Goal: Task Accomplishment & Management: Complete application form

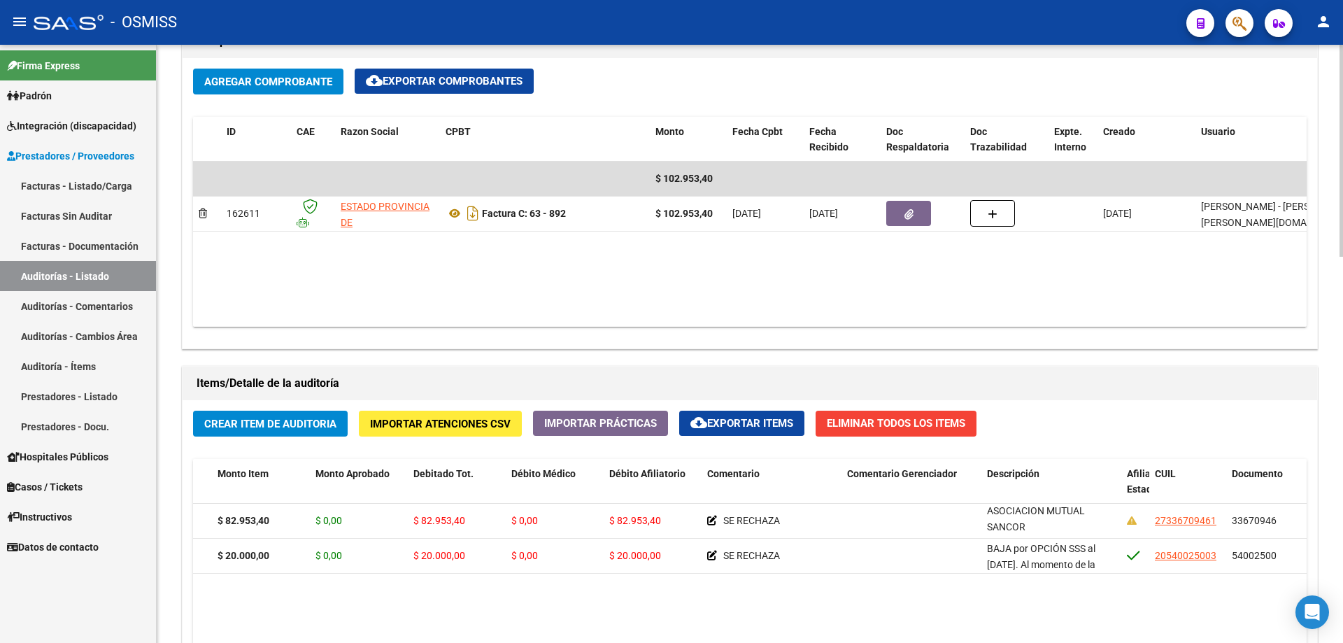
scroll to position [350, 0]
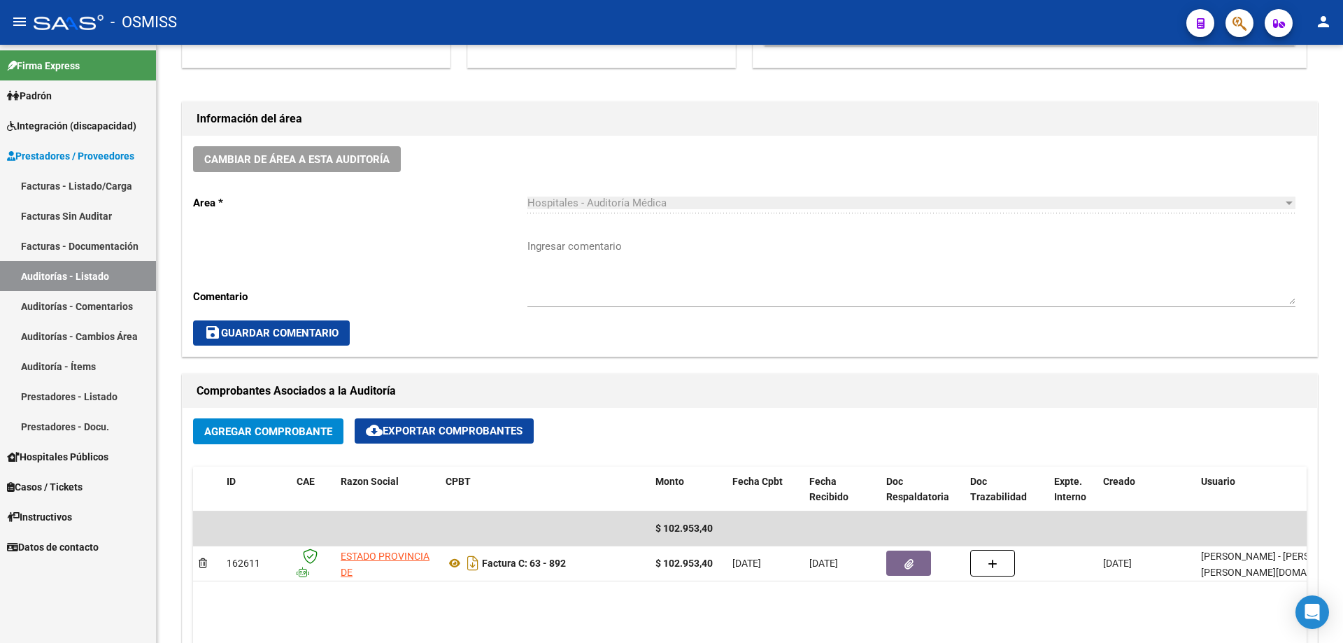
click at [91, 274] on link "Auditorías - Listado" at bounding box center [78, 276] width 156 height 30
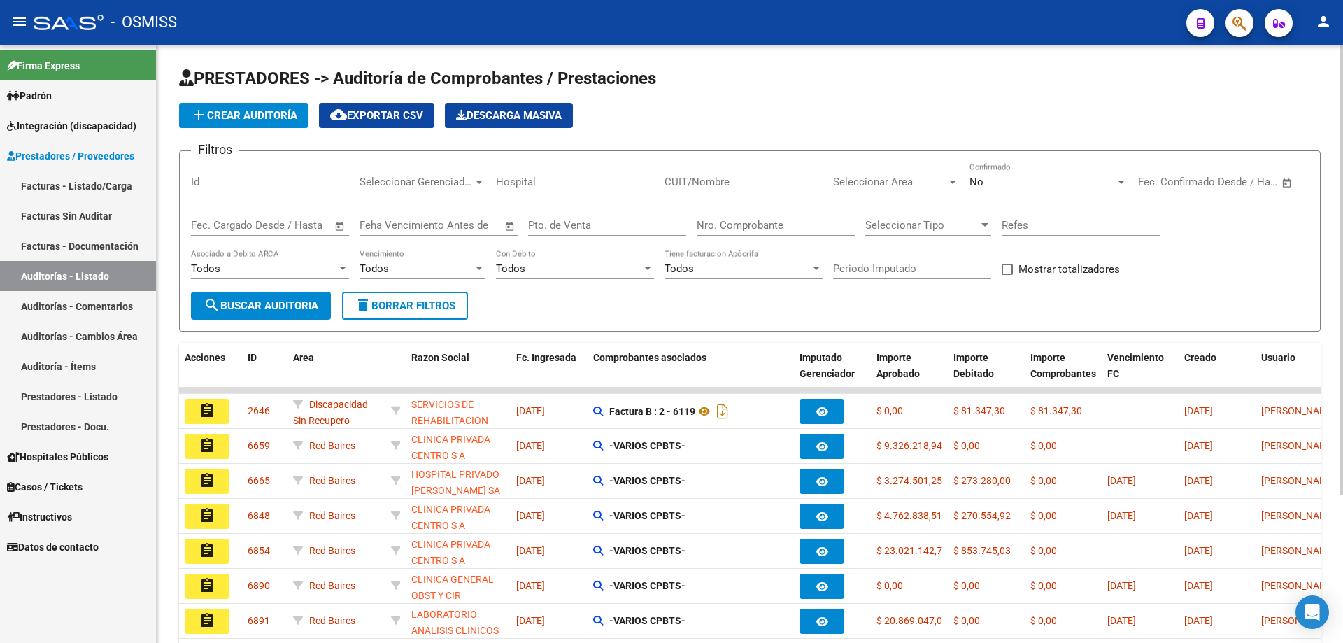
click at [715, 220] on input "Nro. Comprobante" at bounding box center [776, 225] width 158 height 13
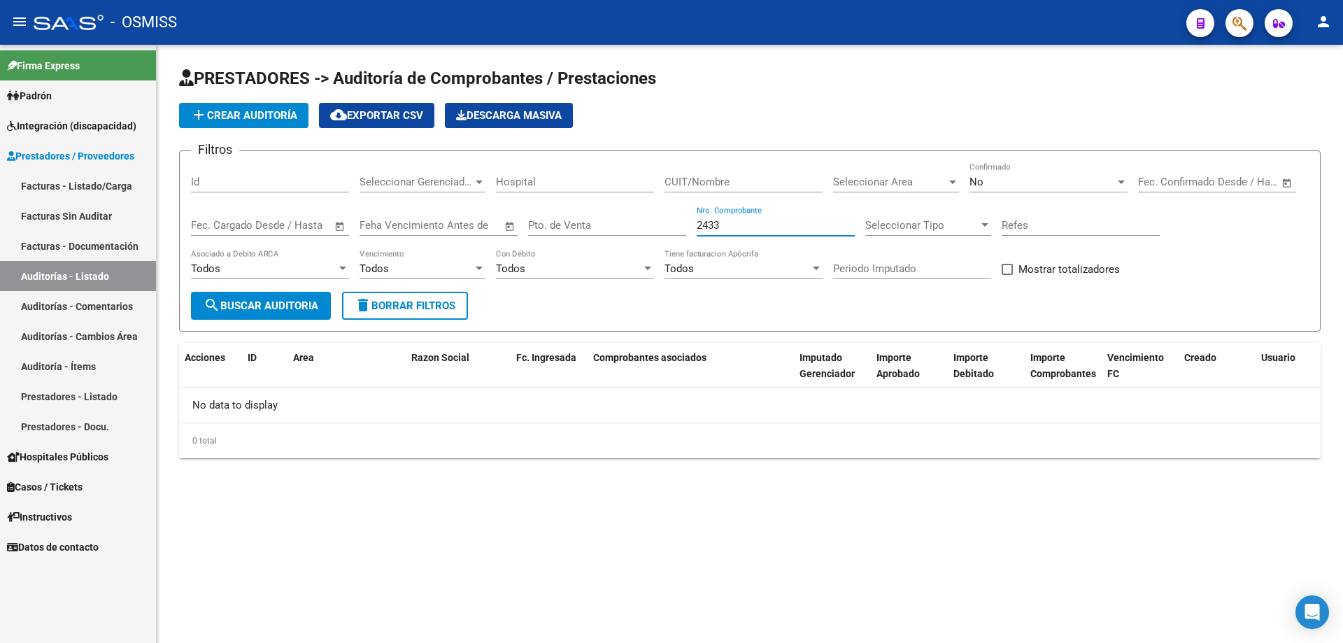
type input "2433"
click at [239, 124] on button "add Crear Auditoría" at bounding box center [243, 115] width 129 height 25
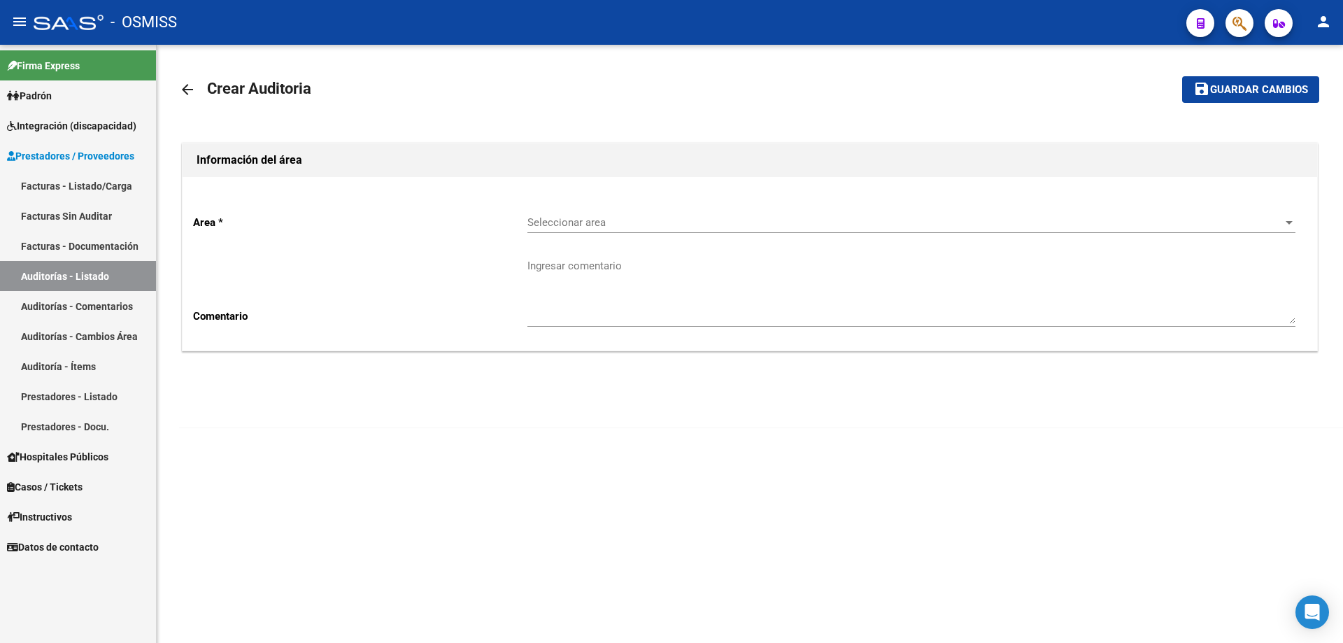
click at [719, 213] on div "Seleccionar area Seleccionar area" at bounding box center [911, 218] width 768 height 30
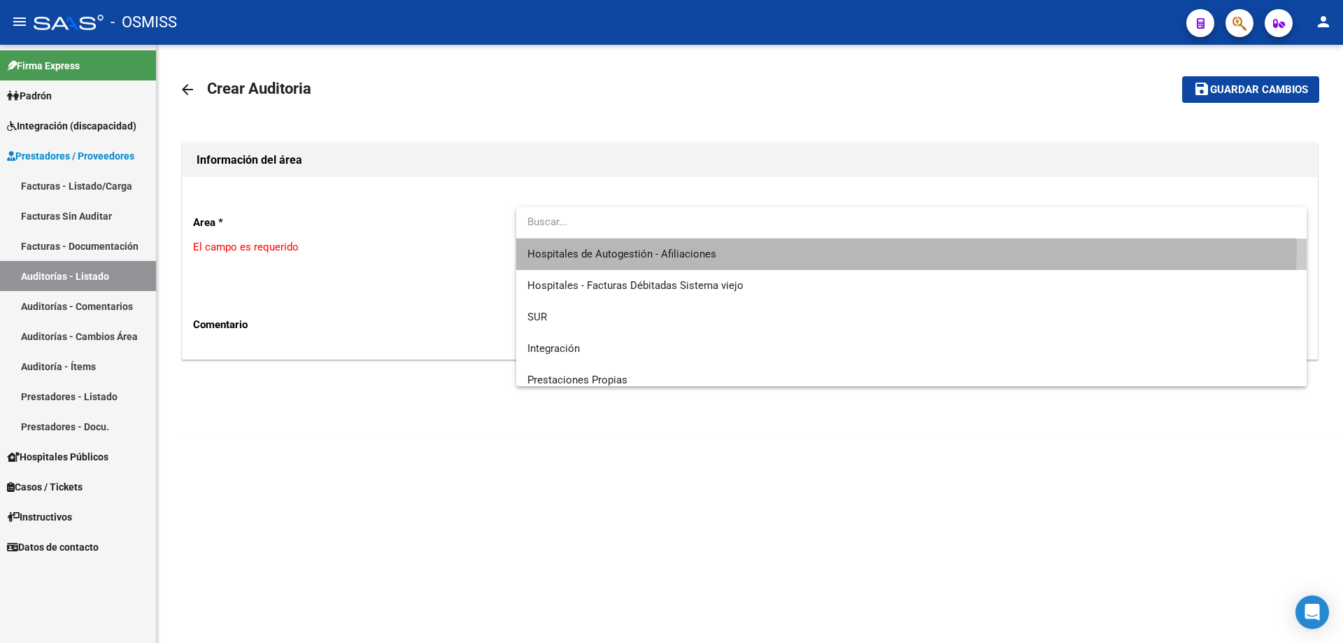
click at [716, 241] on span "Hospitales de Autogestión - Afiliaciones" at bounding box center [911, 254] width 768 height 31
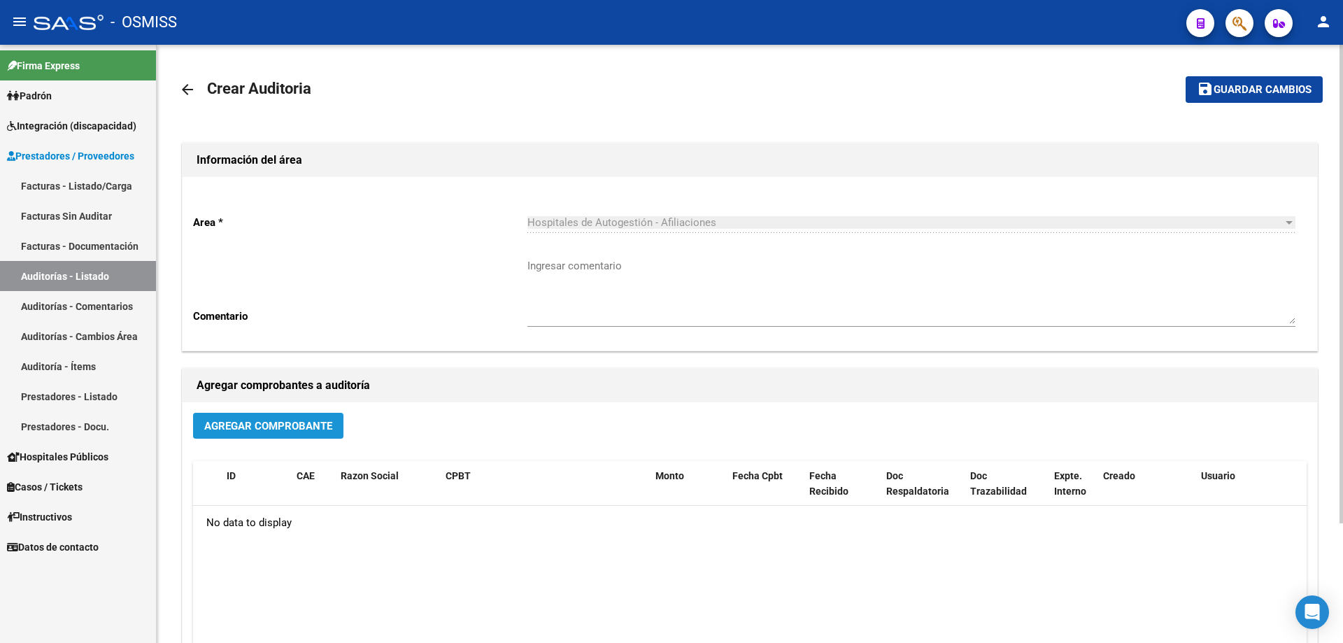
click at [299, 428] on span "Agregar Comprobante" at bounding box center [268, 426] width 128 height 13
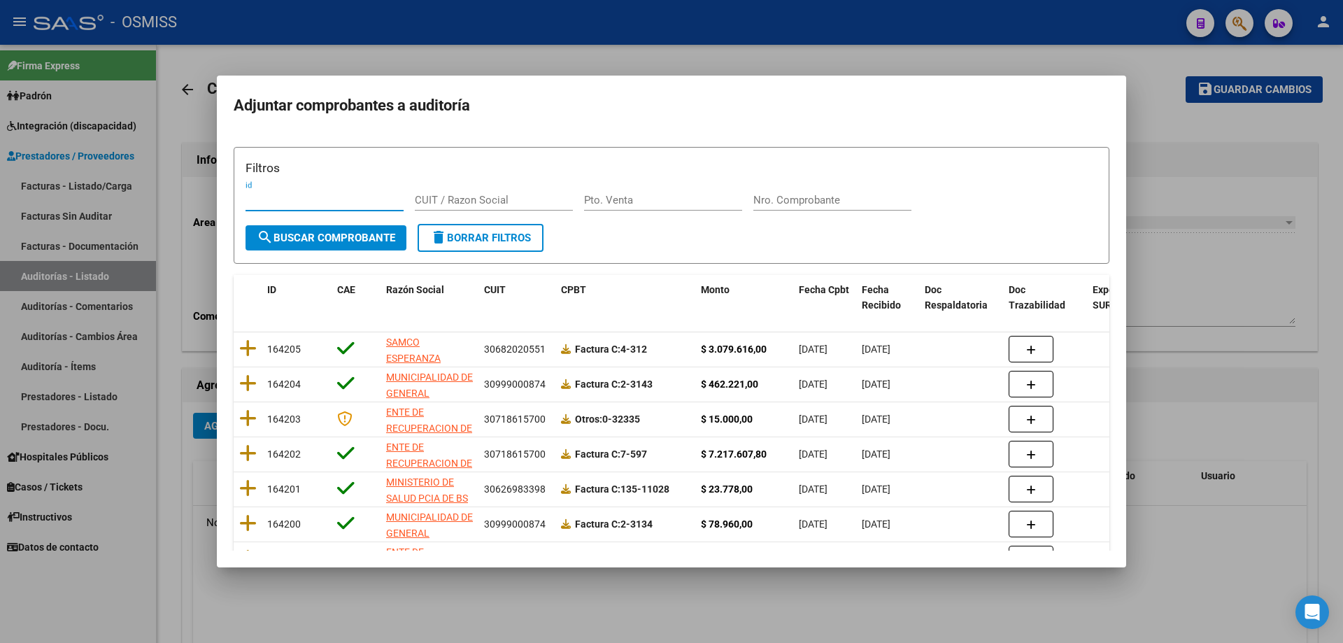
click at [762, 195] on input "Nro. Comprobante" at bounding box center [832, 200] width 158 height 13
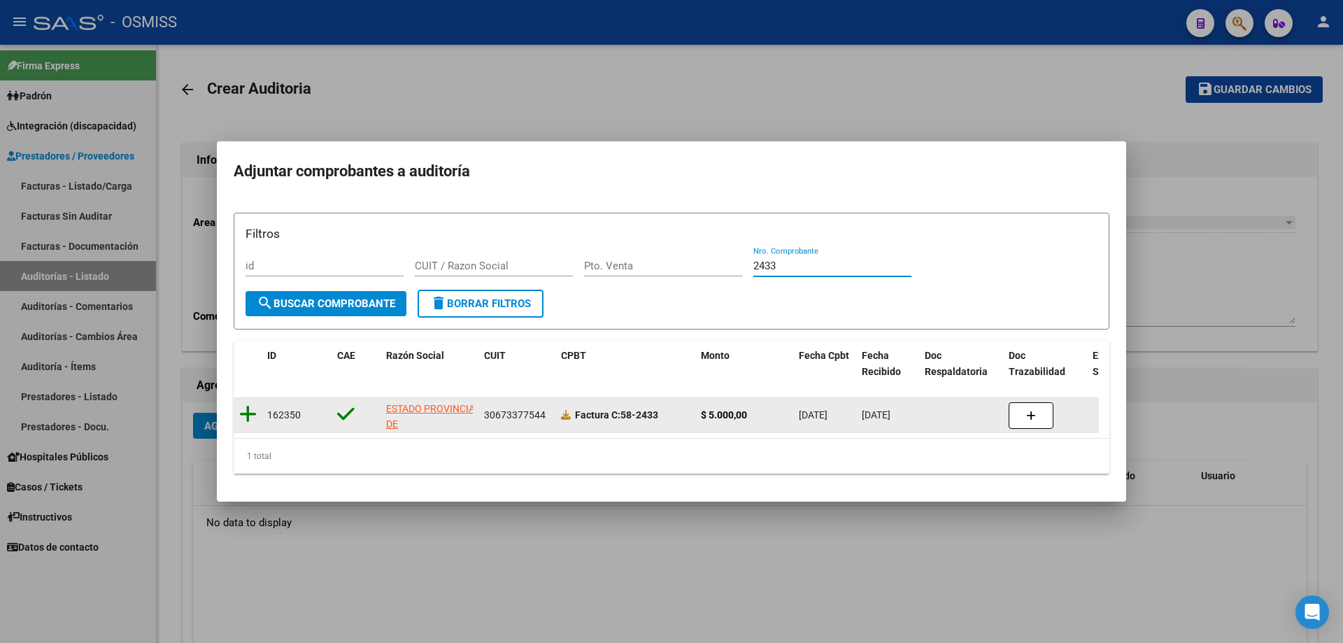
type input "2433"
click at [248, 412] on icon at bounding box center [247, 414] width 17 height 20
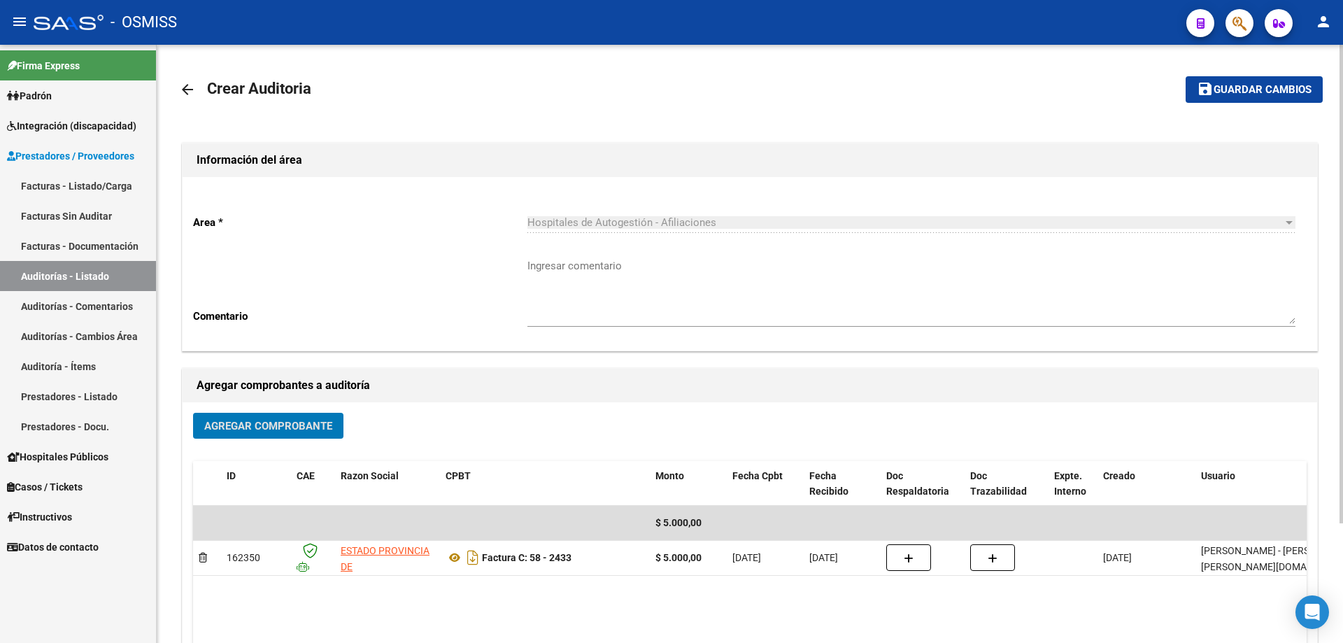
click at [1223, 97] on button "save Guardar cambios" at bounding box center [1254, 89] width 137 height 26
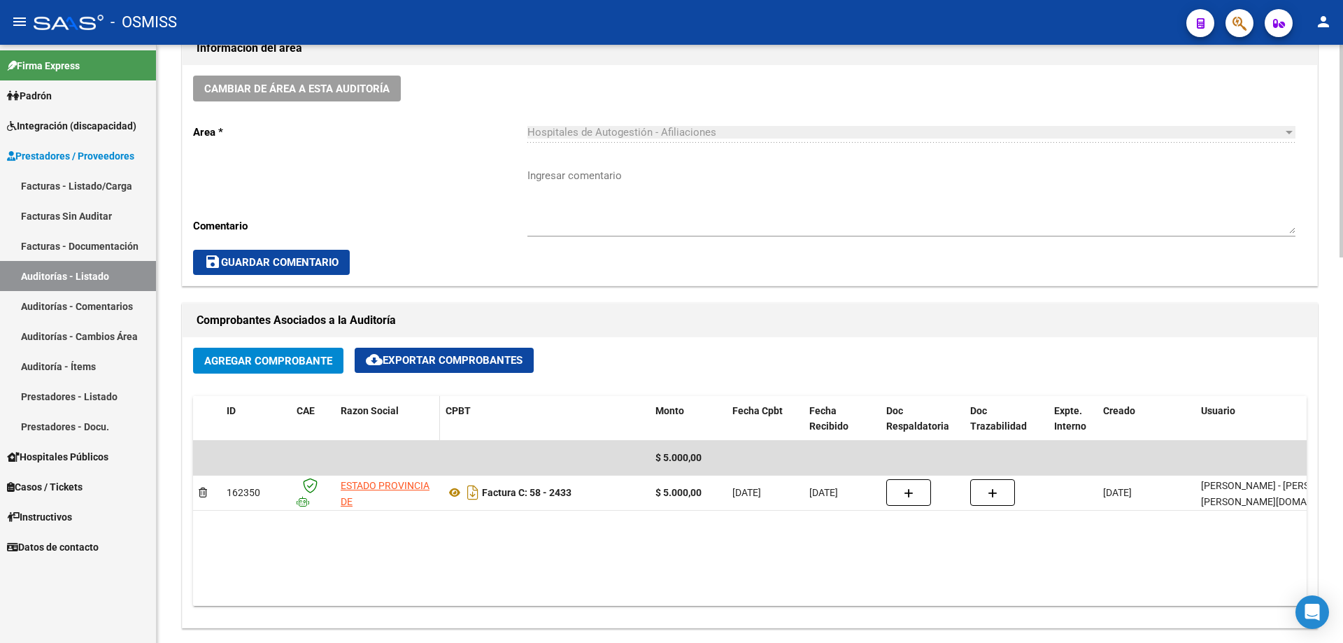
scroll to position [700, 0]
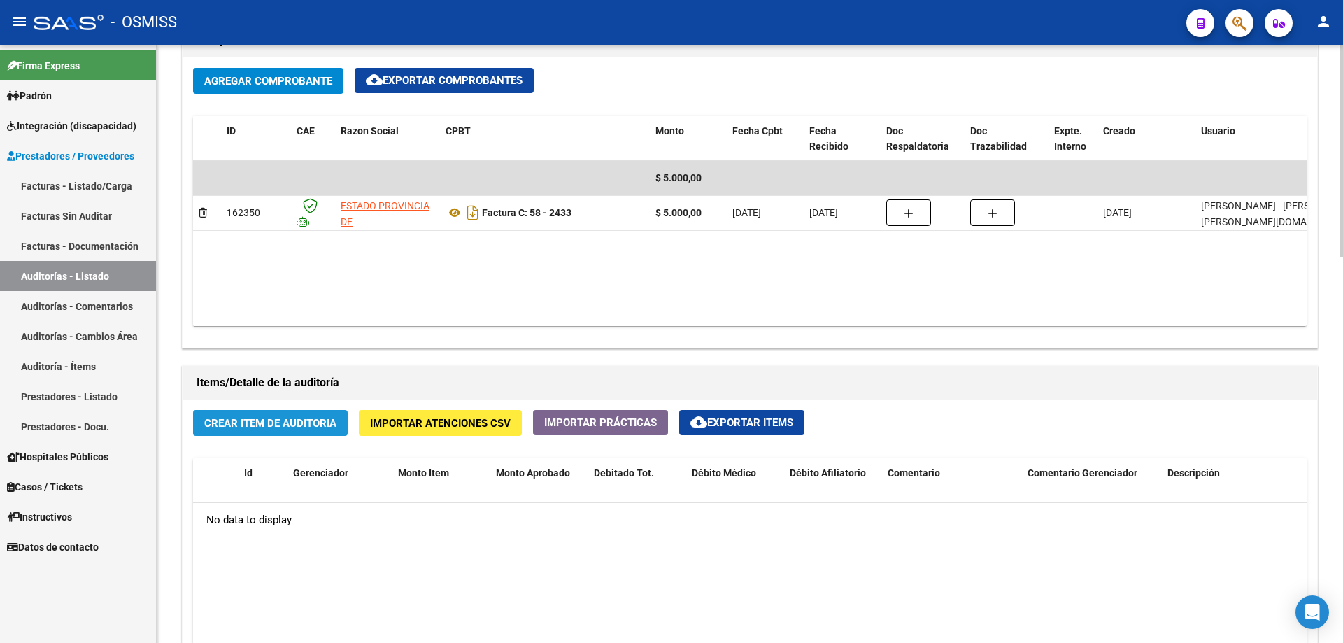
click at [293, 417] on span "Crear Item de Auditoria" at bounding box center [270, 423] width 132 height 13
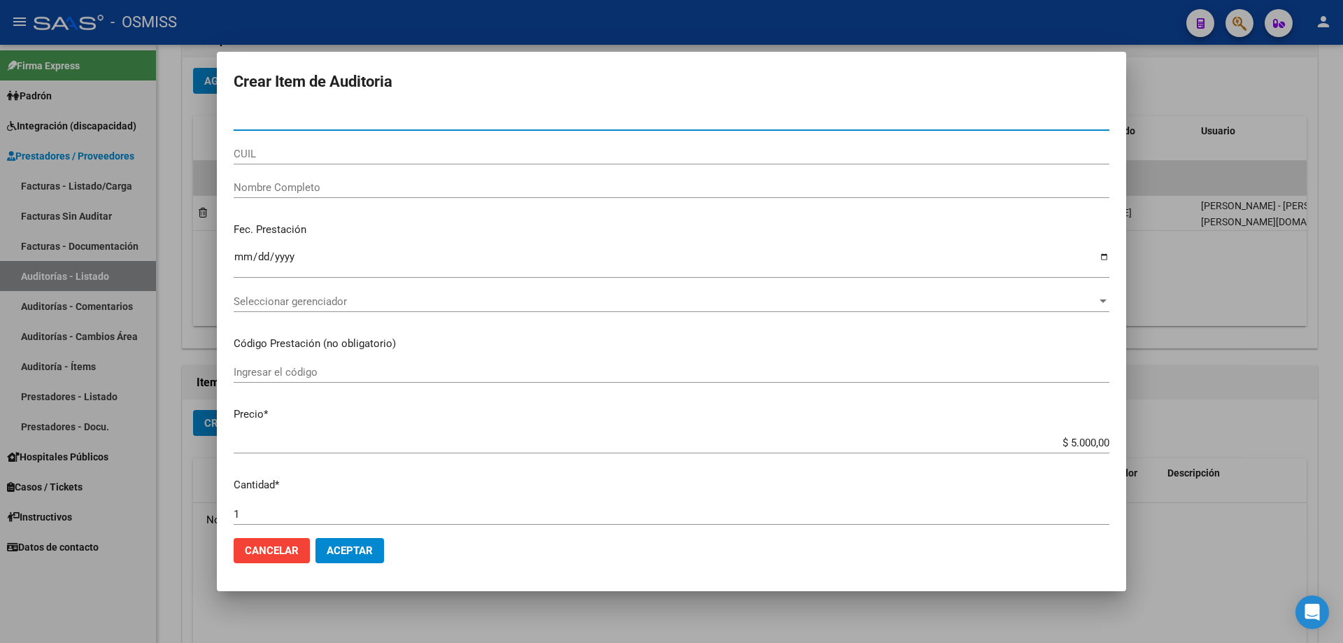
paste input "47267134"
type input "47267134"
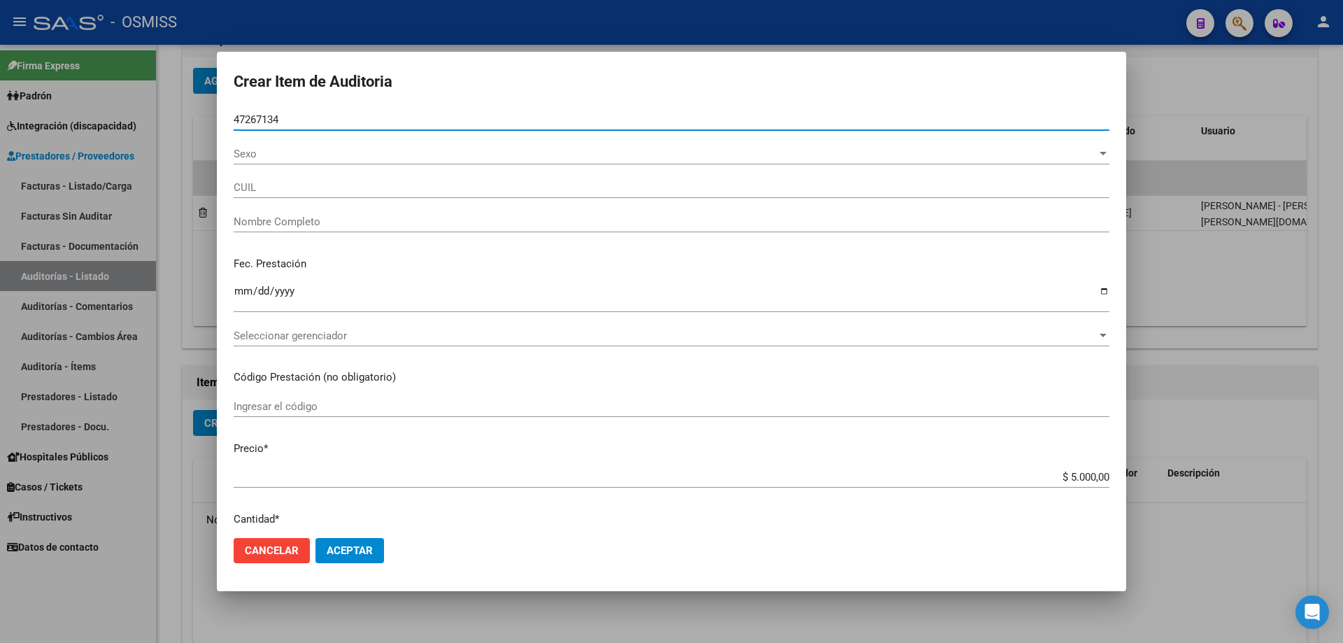
type input "27472671346"
type input "[PERSON_NAME] [PERSON_NAME]"
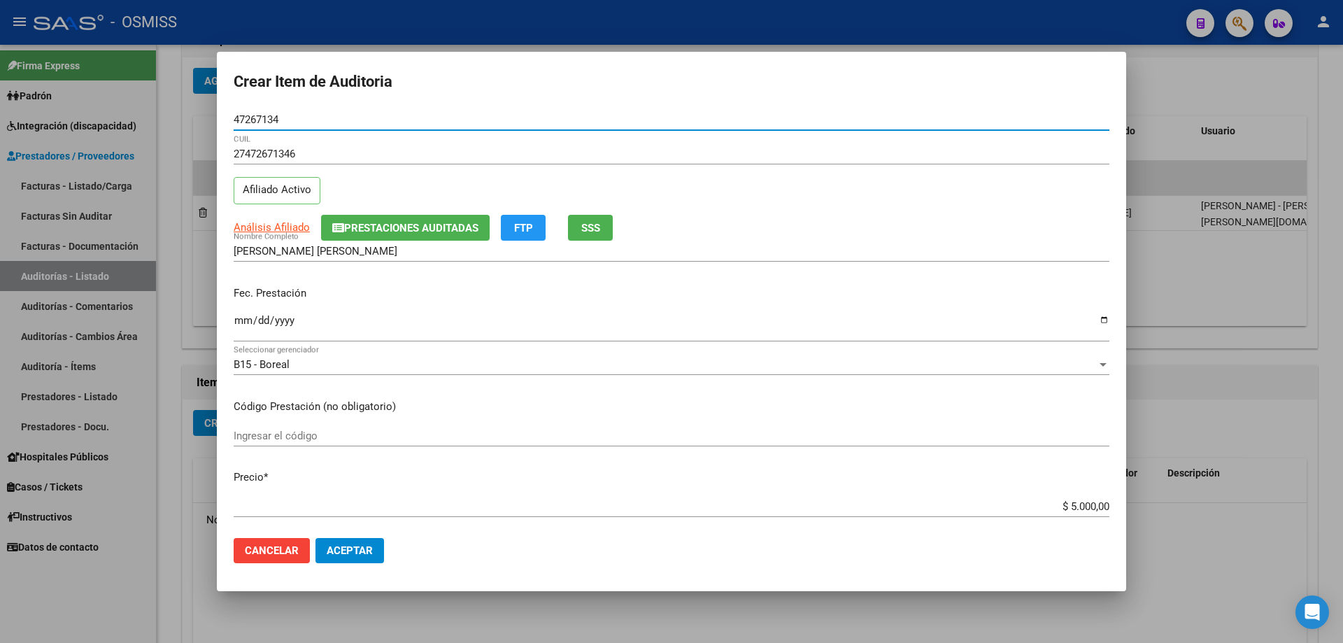
type input "47267134"
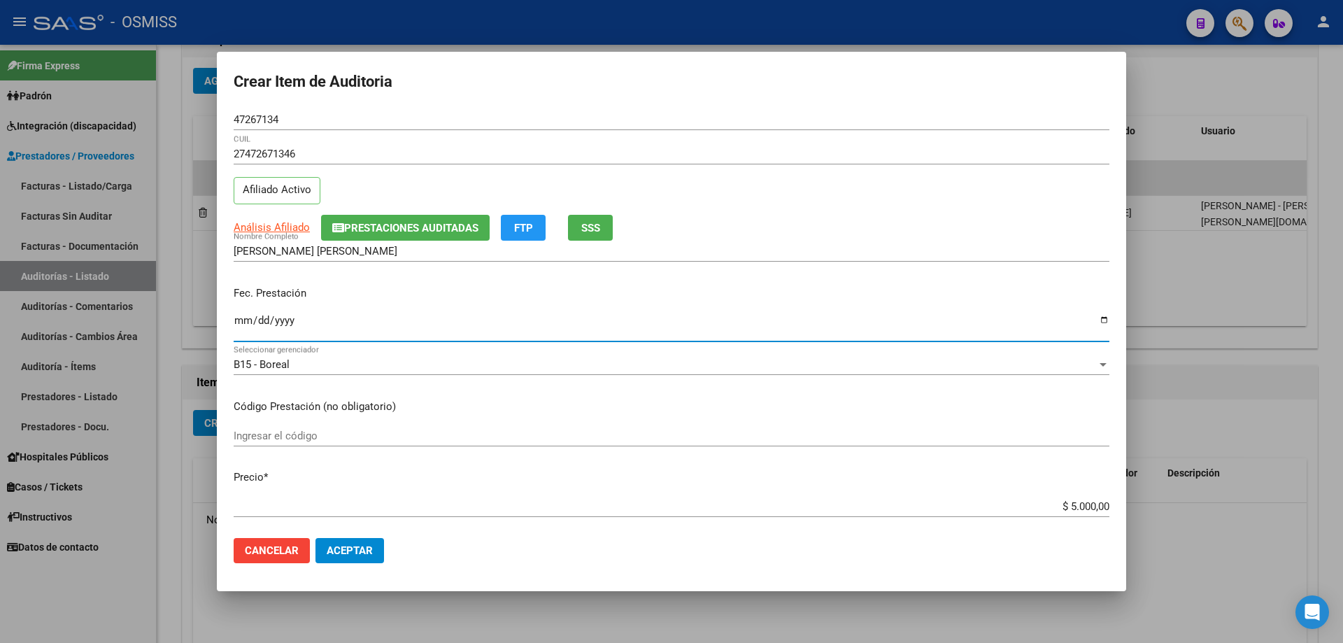
click at [250, 319] on input "Ingresar la fecha" at bounding box center [672, 326] width 876 height 22
type input "[DATE]"
click at [349, 555] on span "Aceptar" at bounding box center [350, 550] width 46 height 13
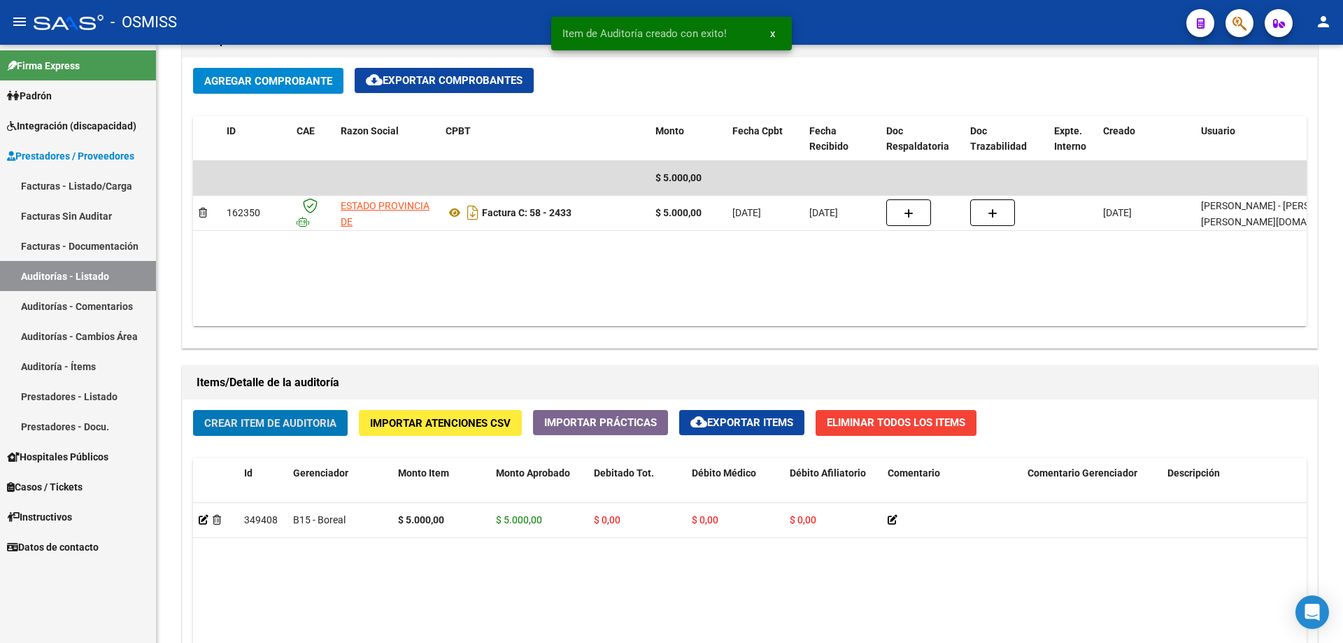
scroll to position [700, 0]
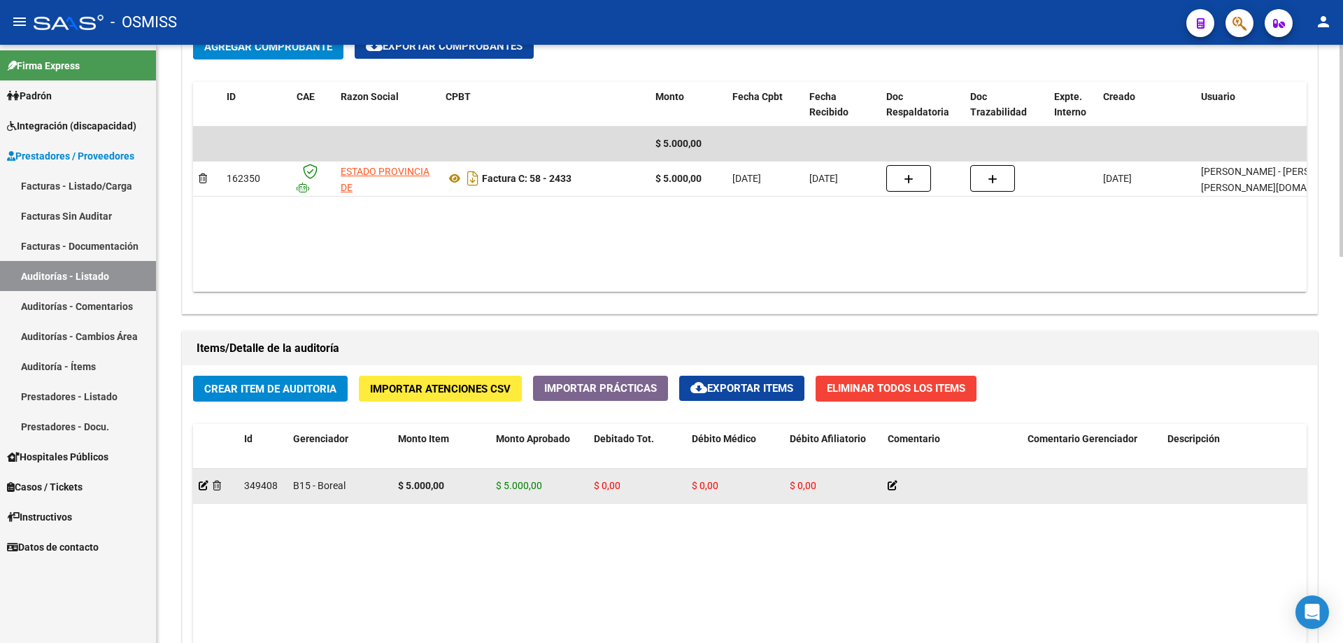
drag, startPoint x: 770, startPoint y: 518, endPoint x: 790, endPoint y: 520, distance: 19.7
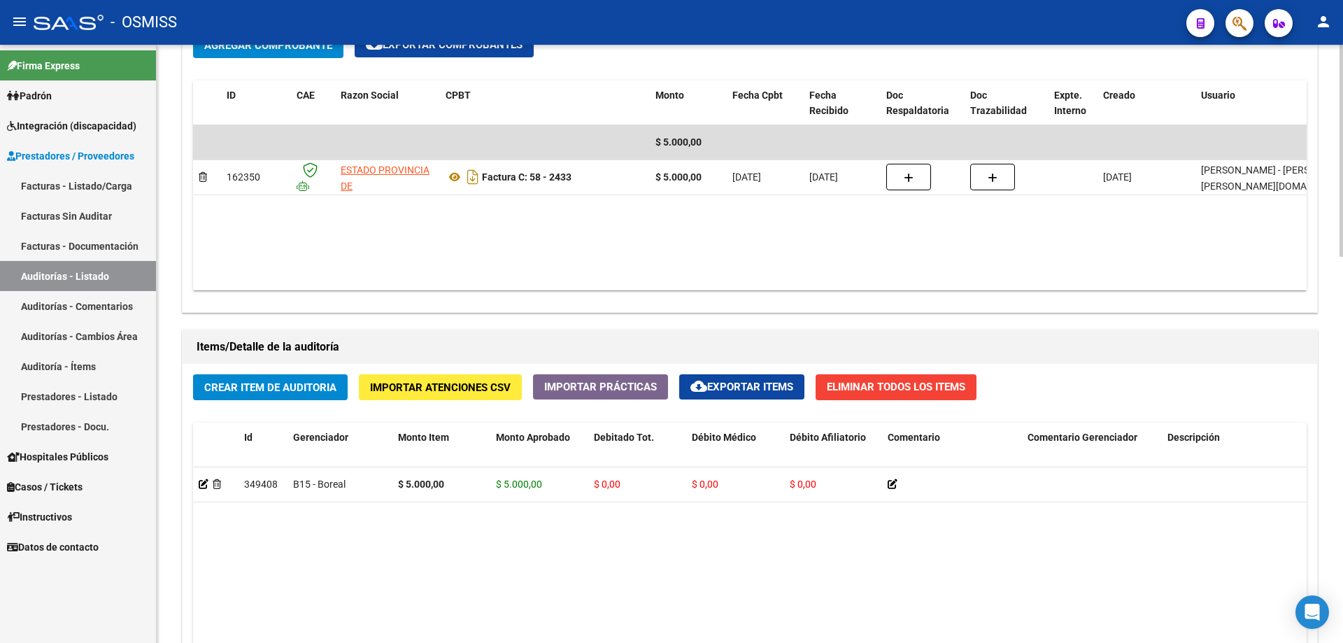
scroll to position [740, 0]
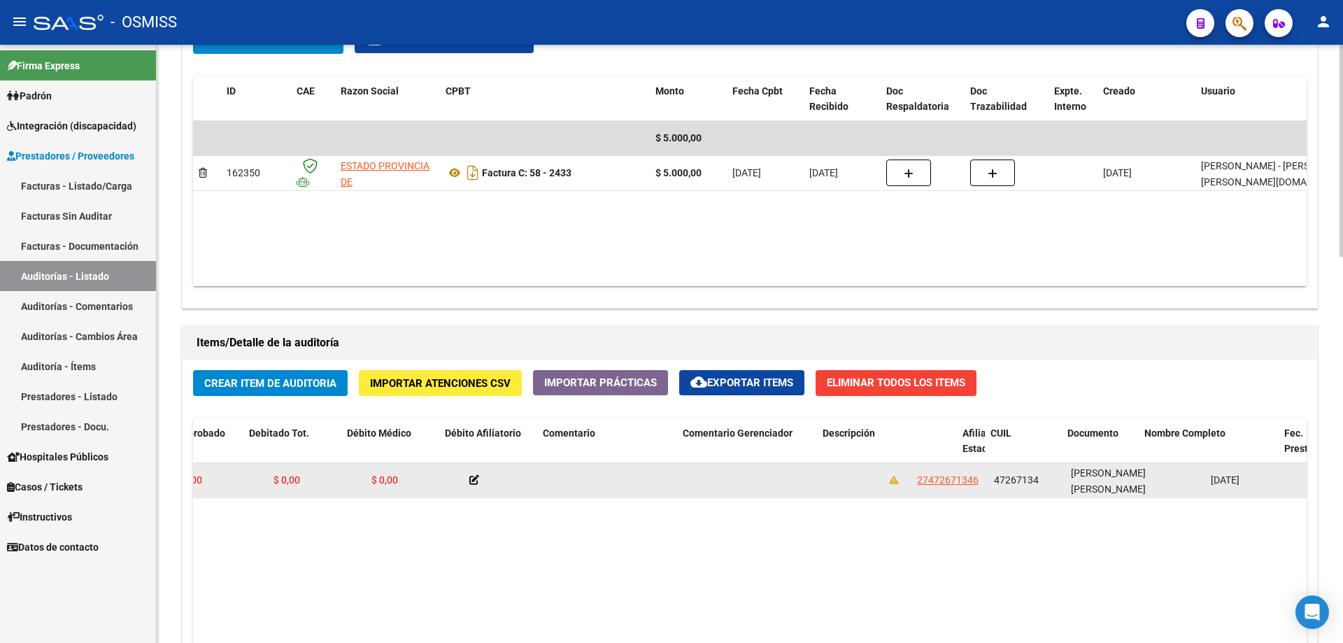
drag, startPoint x: 695, startPoint y: 488, endPoint x: 761, endPoint y: 482, distance: 66.8
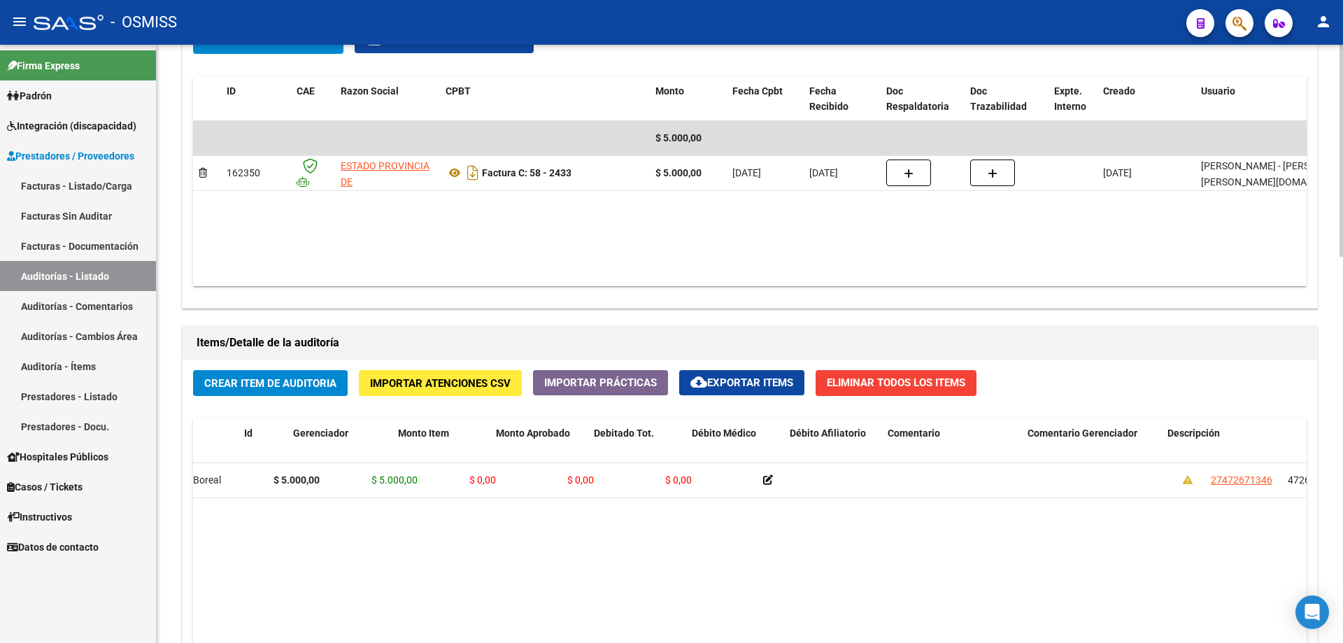
scroll to position [0, 0]
drag, startPoint x: 921, startPoint y: 484, endPoint x: 466, endPoint y: 509, distance: 455.3
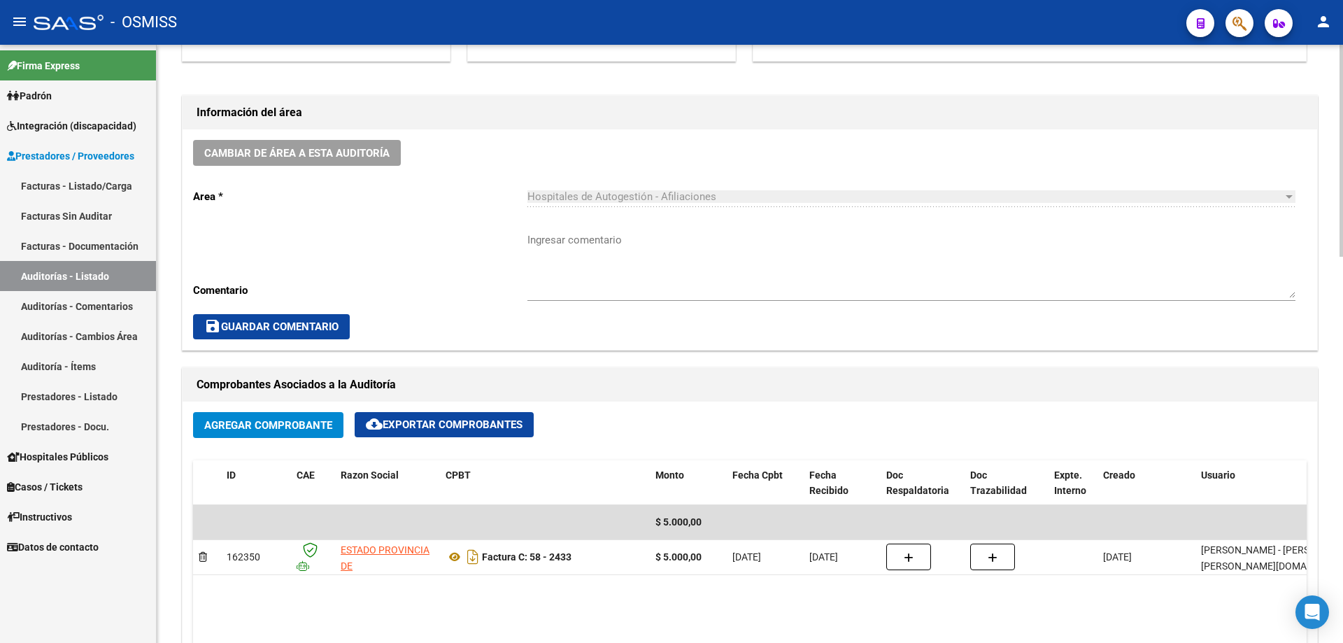
scroll to position [250, 0]
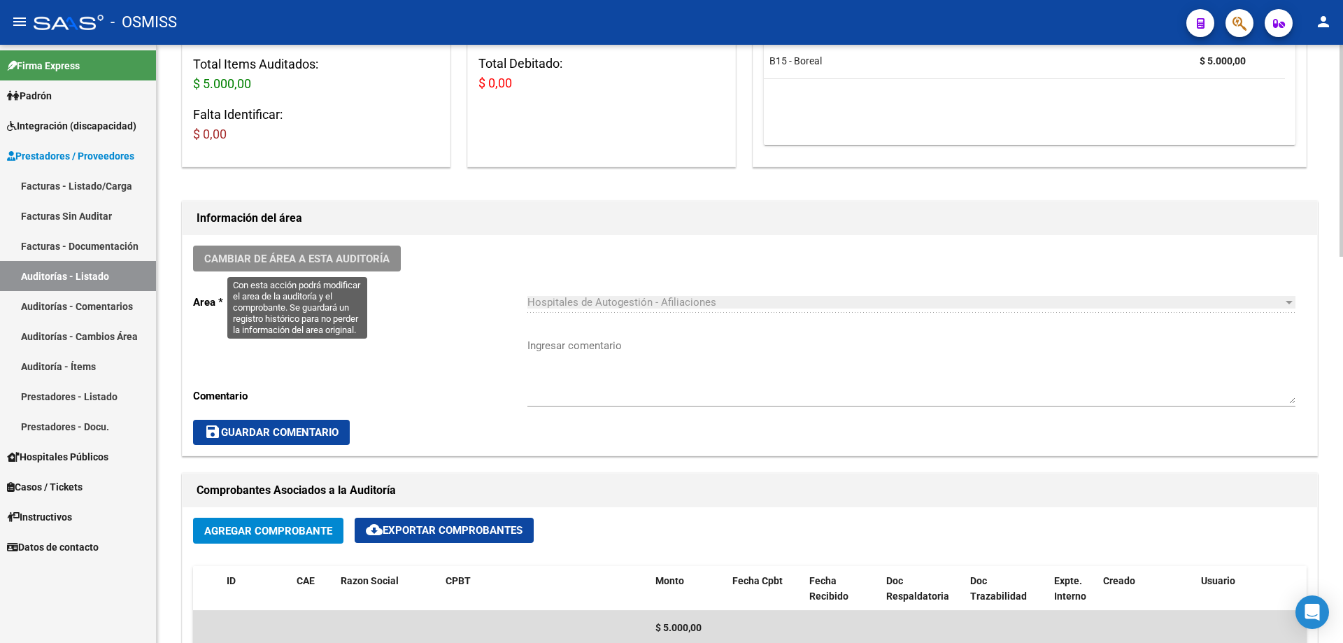
click at [322, 253] on span "Cambiar de área a esta auditoría" at bounding box center [296, 259] width 185 height 13
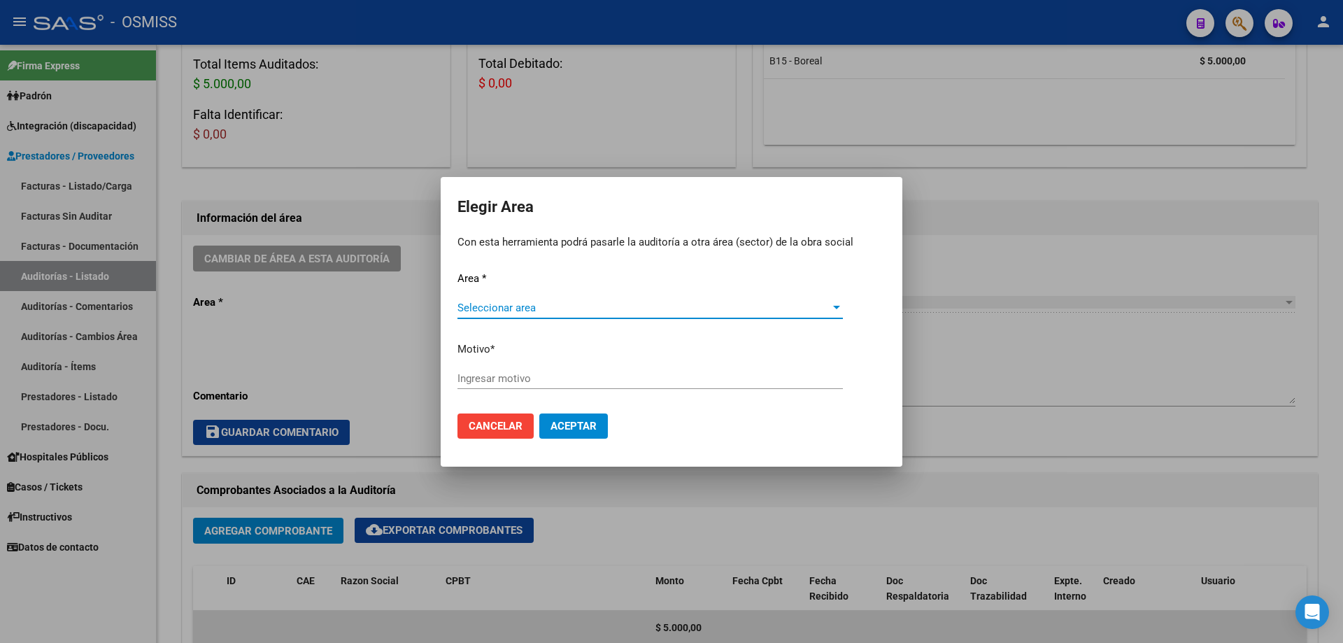
click at [492, 322] on div "Seleccionar area Seleccionar area" at bounding box center [649, 314] width 385 height 34
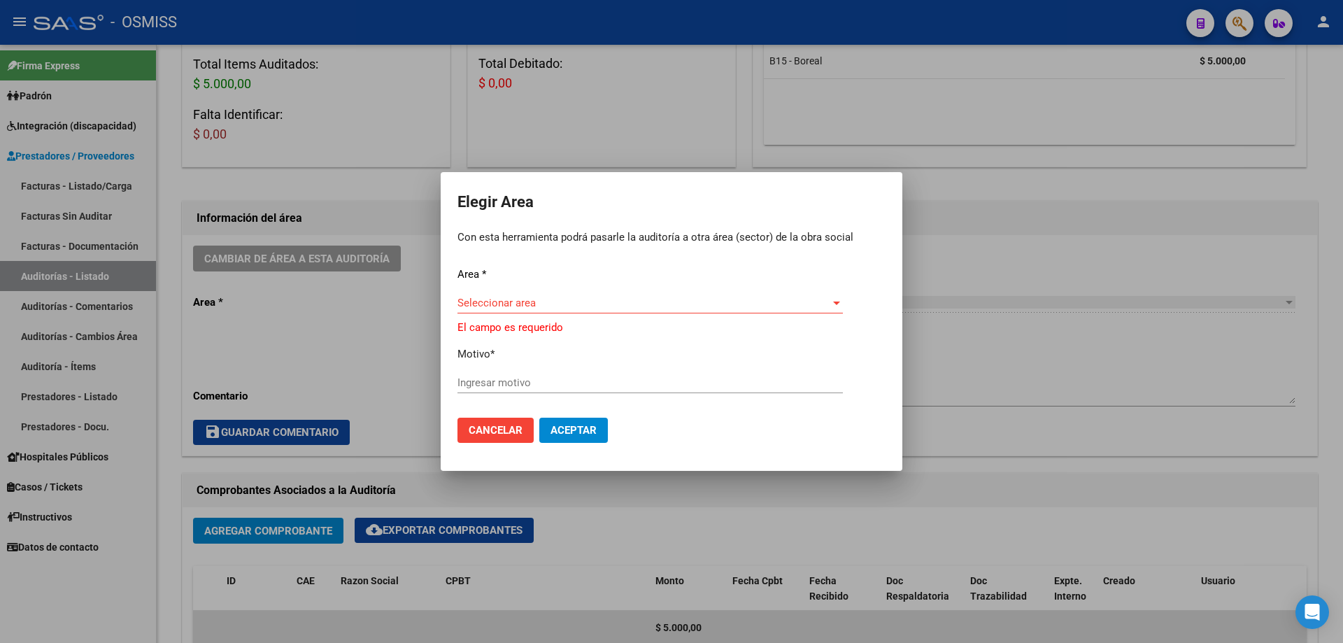
click at [497, 311] on div "Seleccionar area Seleccionar area" at bounding box center [649, 302] width 385 height 21
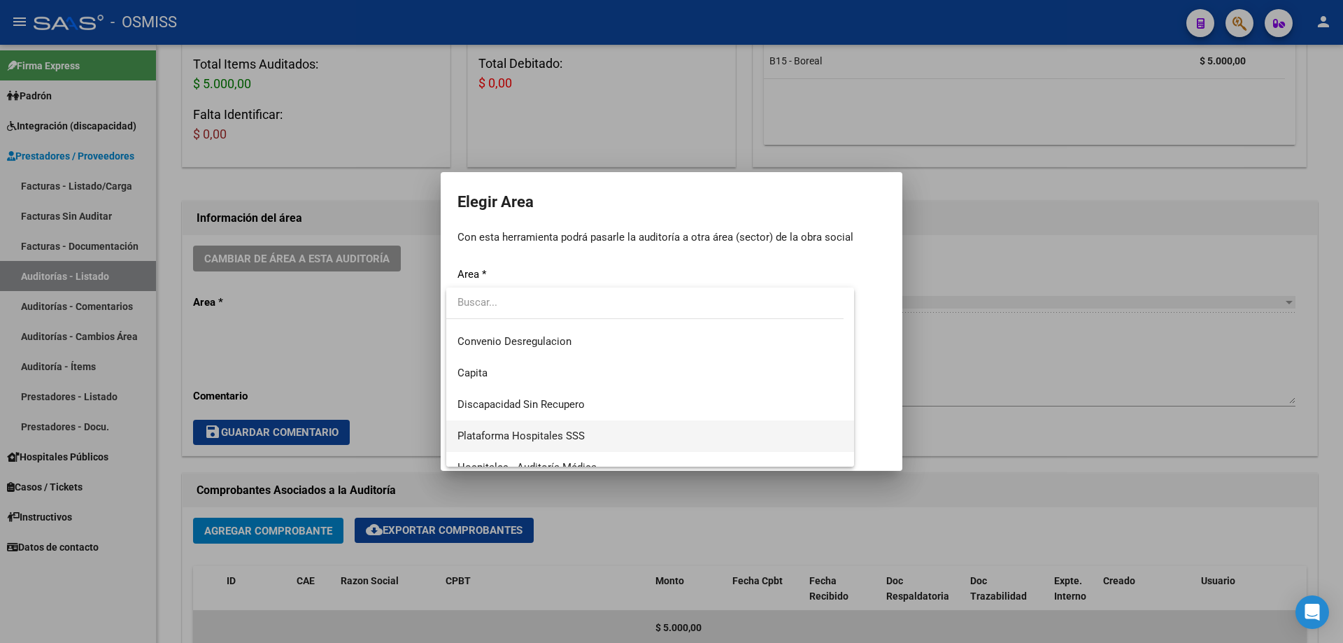
scroll to position [140, 0]
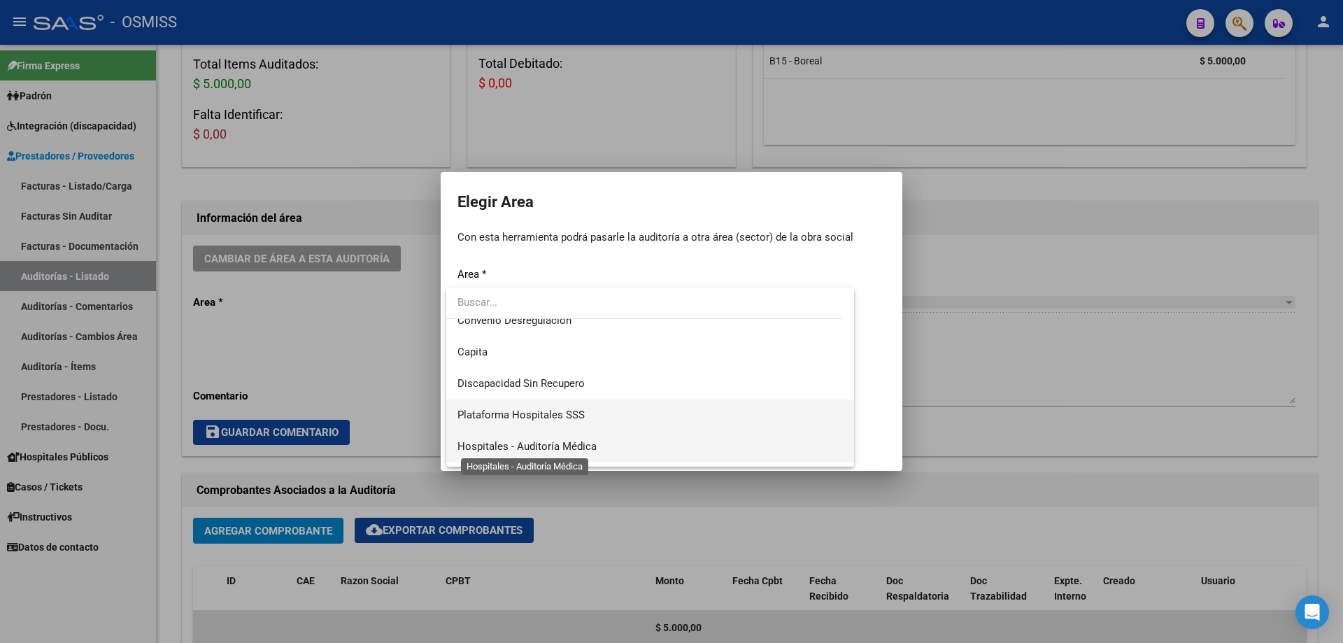
drag, startPoint x: 515, startPoint y: 424, endPoint x: 527, endPoint y: 443, distance: 22.9
click at [527, 443] on div "Hospitales - Facturas Débitadas Sistema viejo SUR Integración Prestaciones Prop…" at bounding box center [650, 377] width 408 height 179
click at [527, 443] on span "Hospitales - Auditoría Médica" at bounding box center [526, 446] width 139 height 13
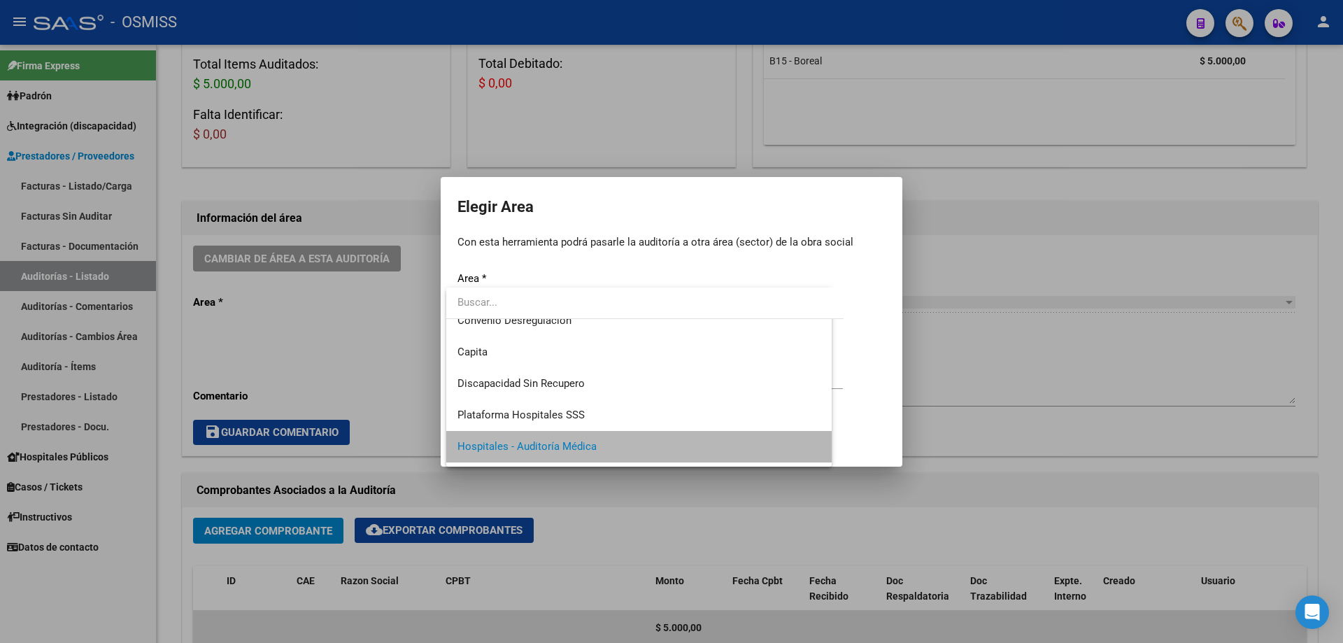
scroll to position [136, 0]
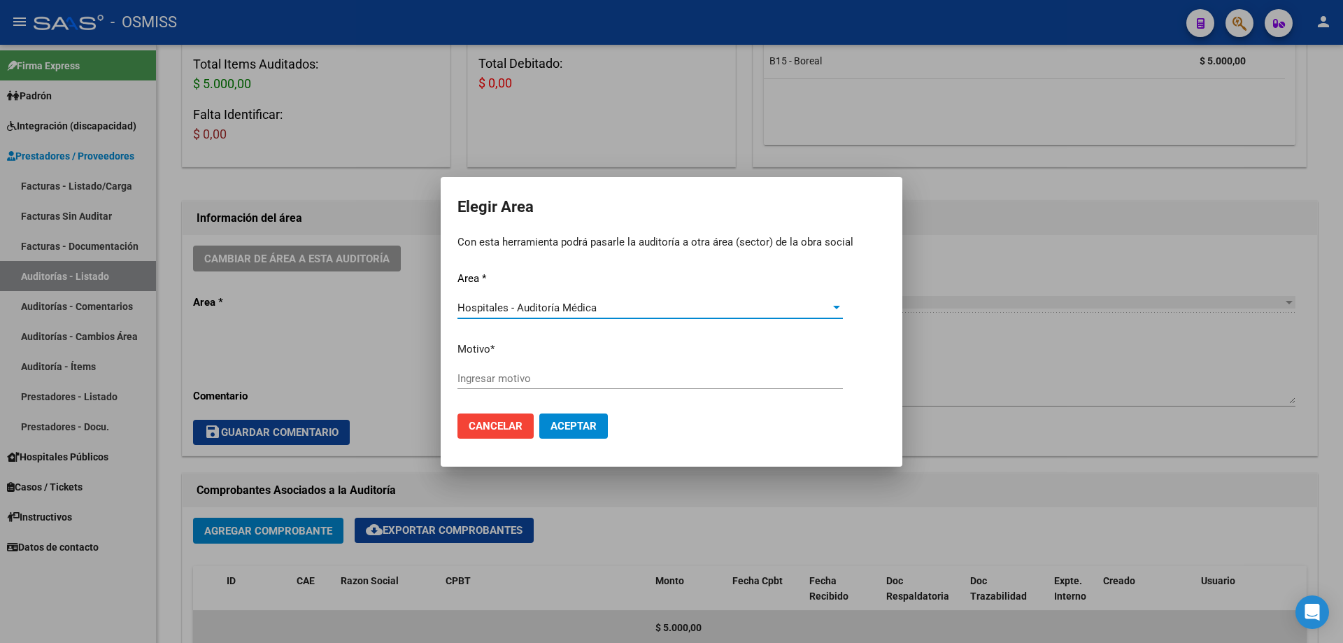
click at [516, 386] on div "Ingresar motivo" at bounding box center [649, 378] width 385 height 21
type input "AUDITADO"
click at [564, 414] on button "Aceptar" at bounding box center [573, 425] width 69 height 25
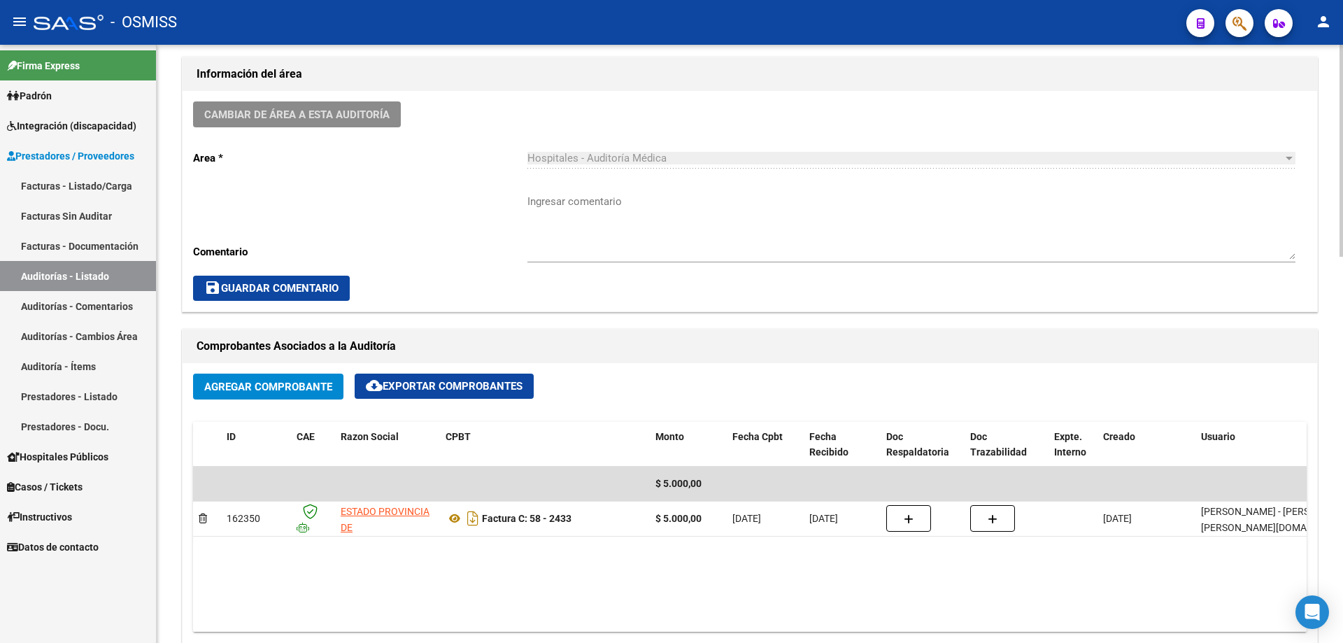
scroll to position [390, 0]
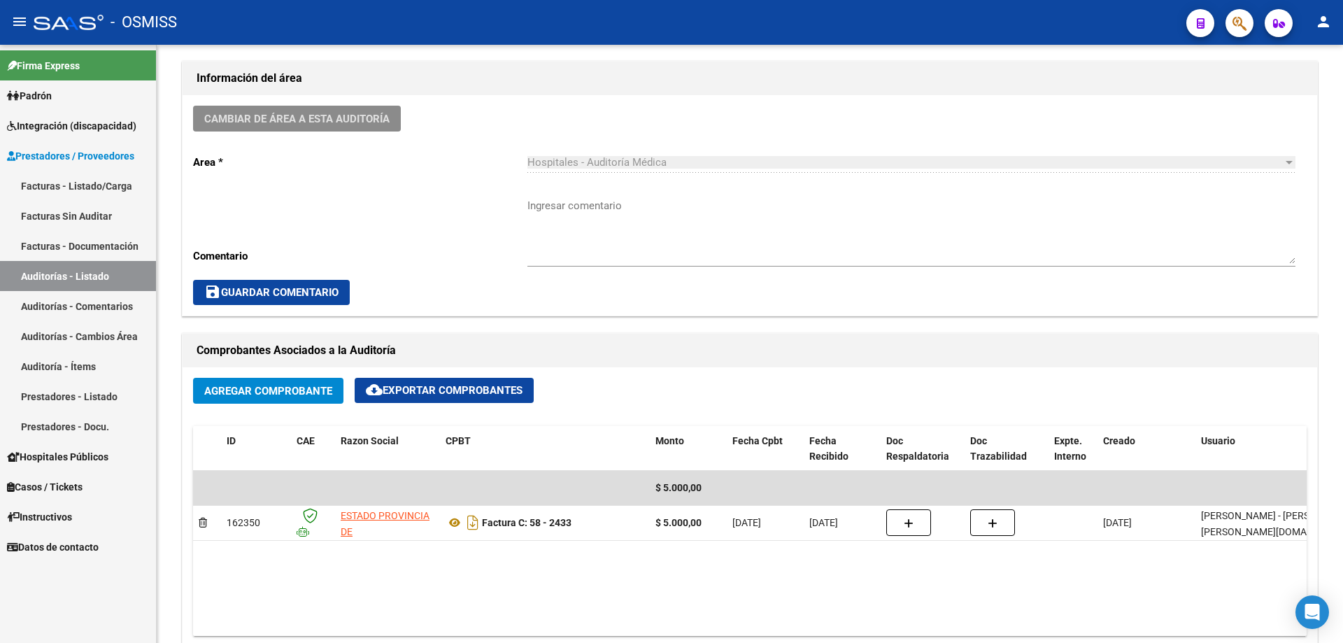
click at [95, 275] on link "Auditorías - Listado" at bounding box center [78, 276] width 156 height 30
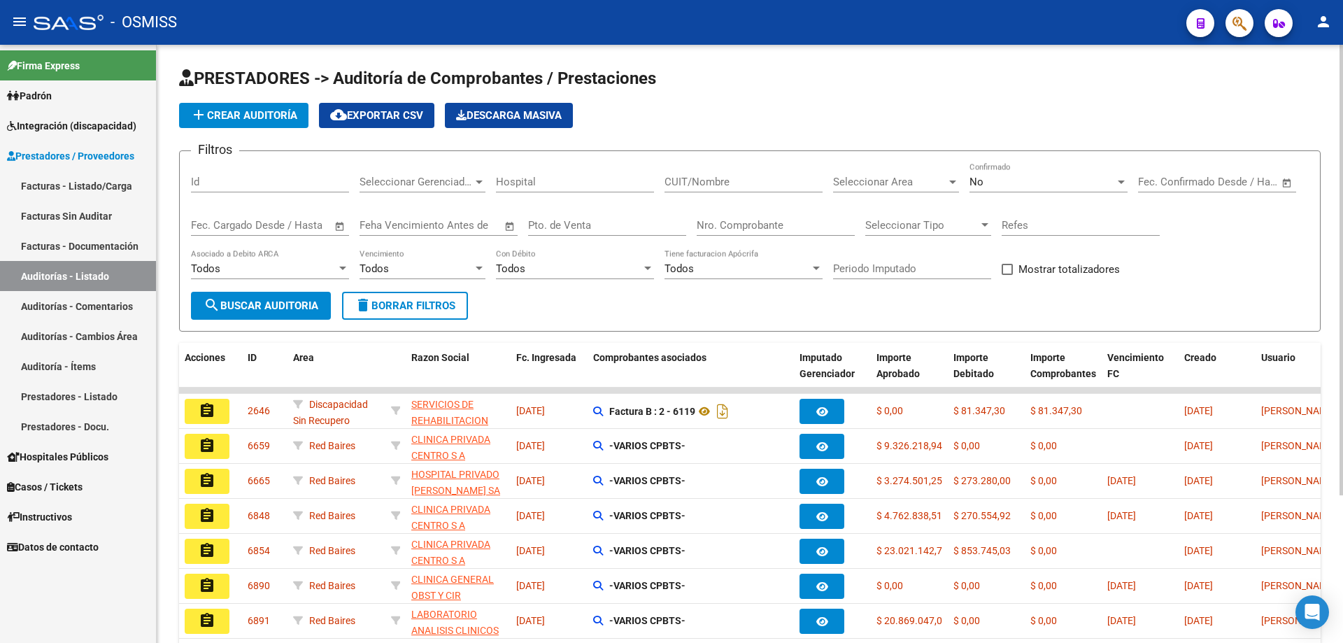
click at [243, 121] on span "add Crear Auditoría" at bounding box center [243, 115] width 107 height 13
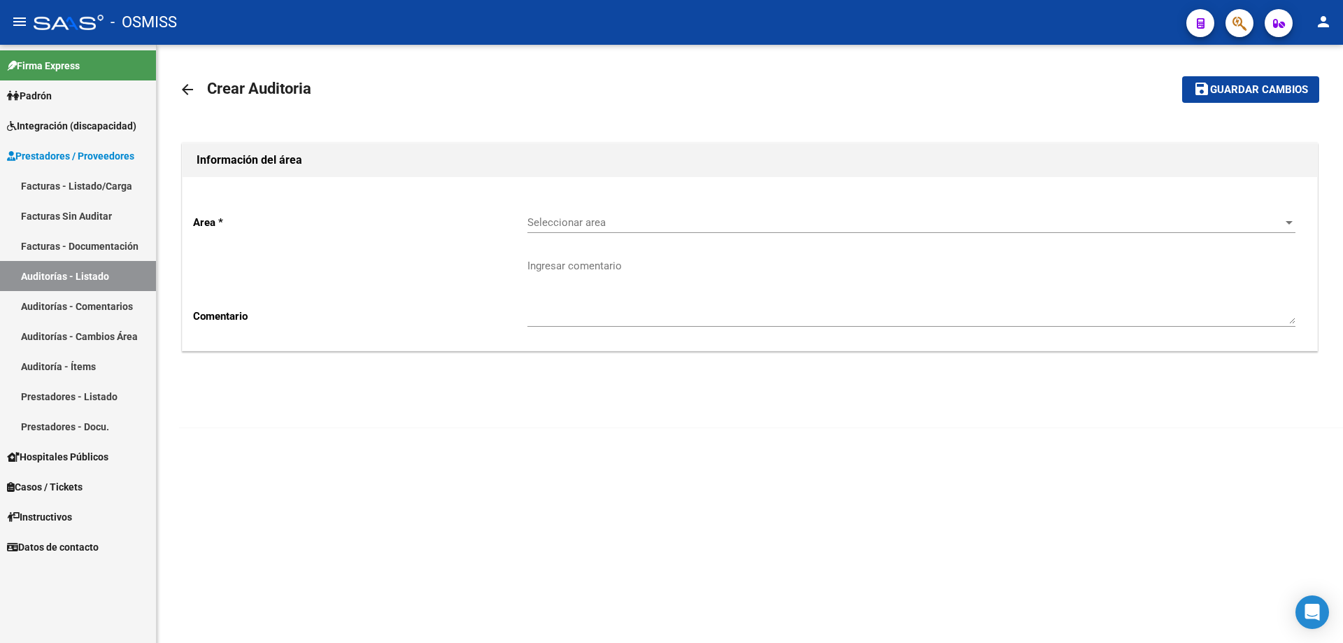
click at [543, 207] on div "Seleccionar area Seleccionar area" at bounding box center [911, 218] width 768 height 30
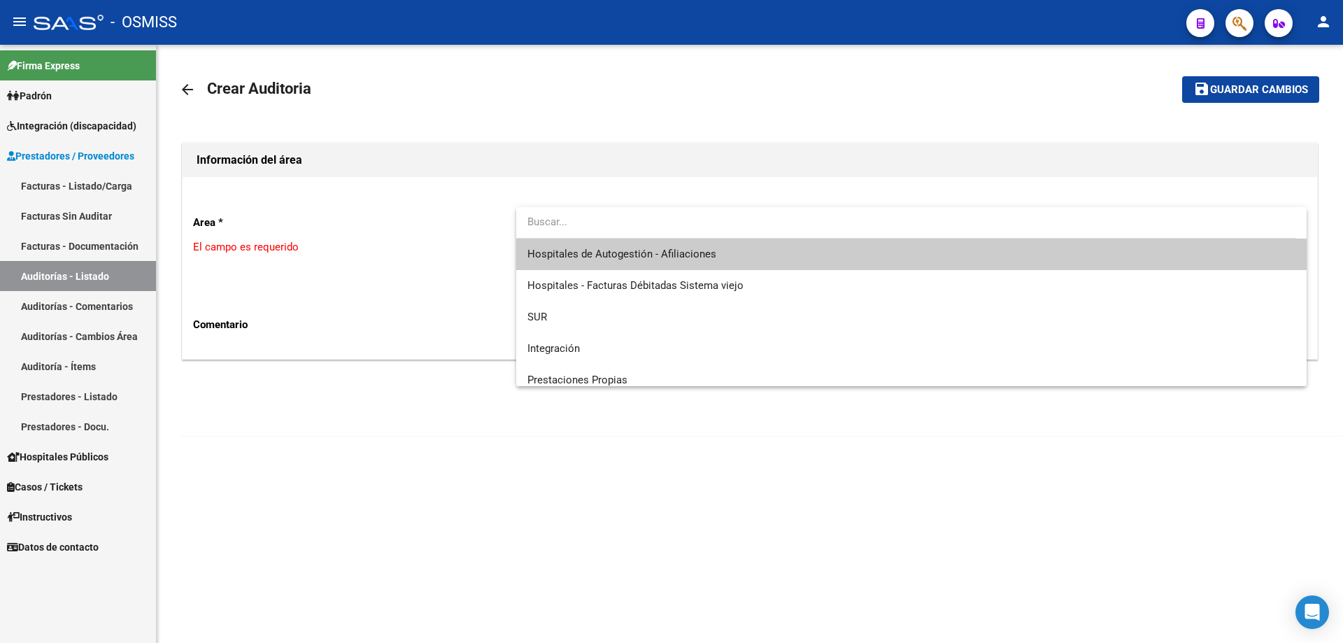
click at [590, 262] on span "Hospitales de Autogestión - Afiliaciones" at bounding box center [911, 254] width 768 height 31
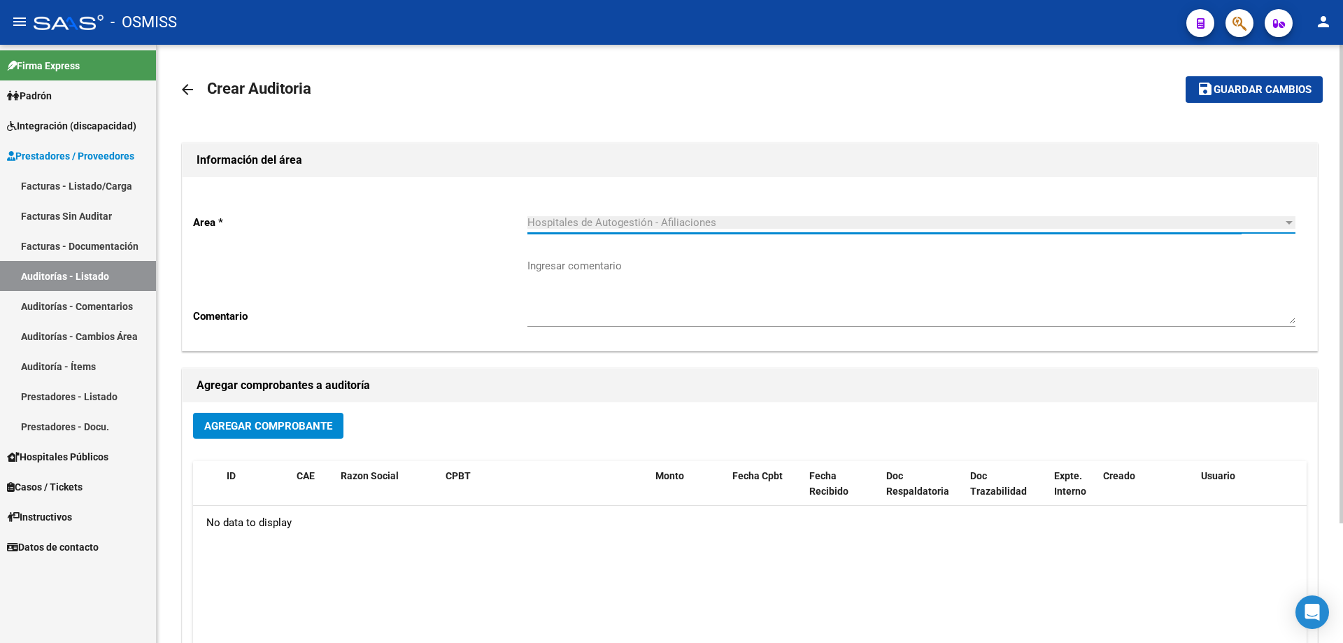
click at [241, 424] on span "Agregar Comprobante" at bounding box center [268, 426] width 128 height 13
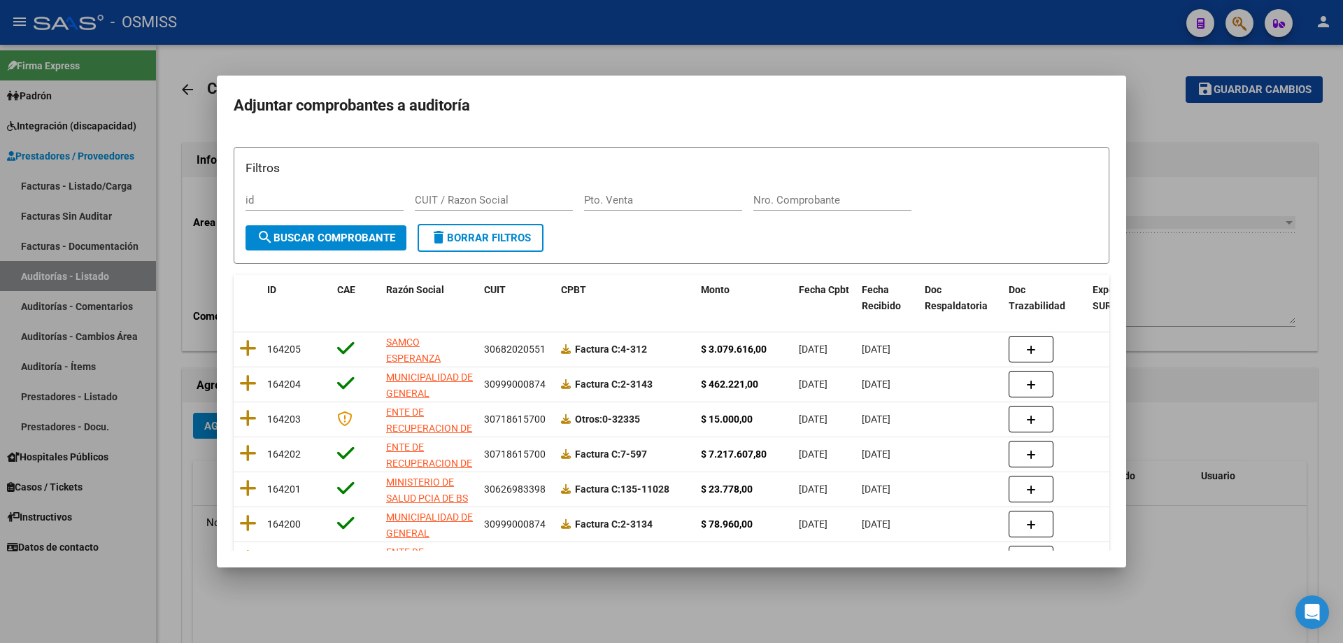
click at [792, 206] on div "Nro. Comprobante" at bounding box center [832, 200] width 158 height 21
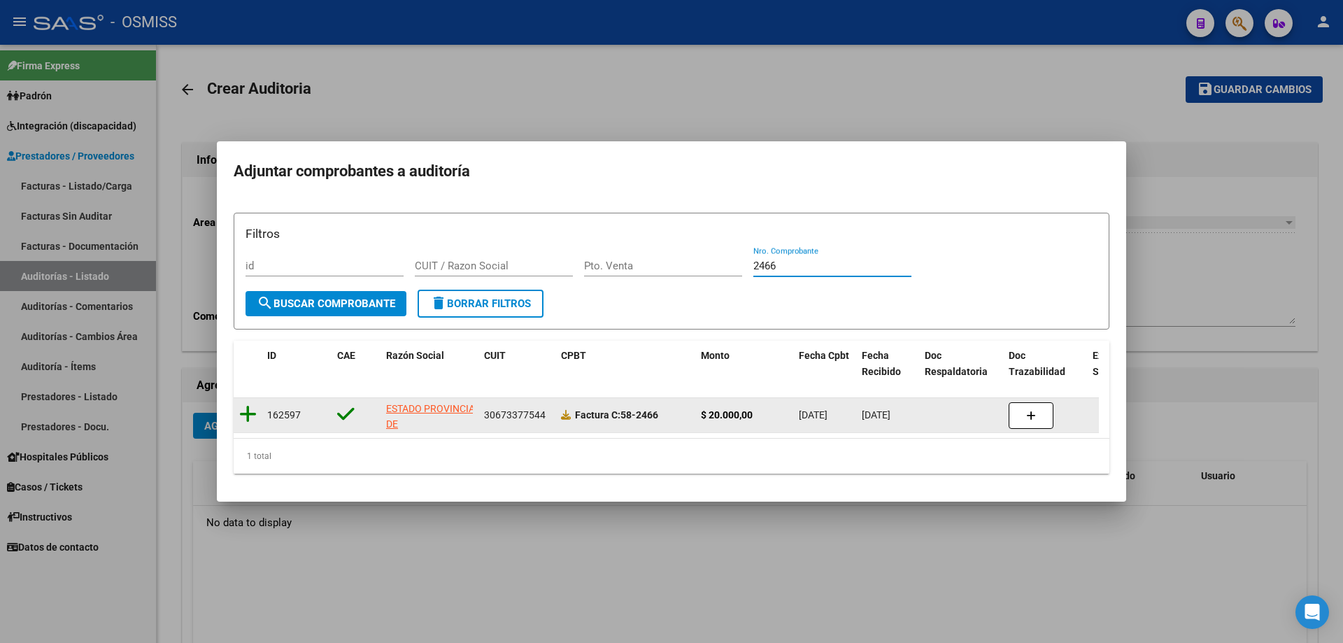
type input "2466"
click at [253, 407] on icon at bounding box center [247, 414] width 17 height 20
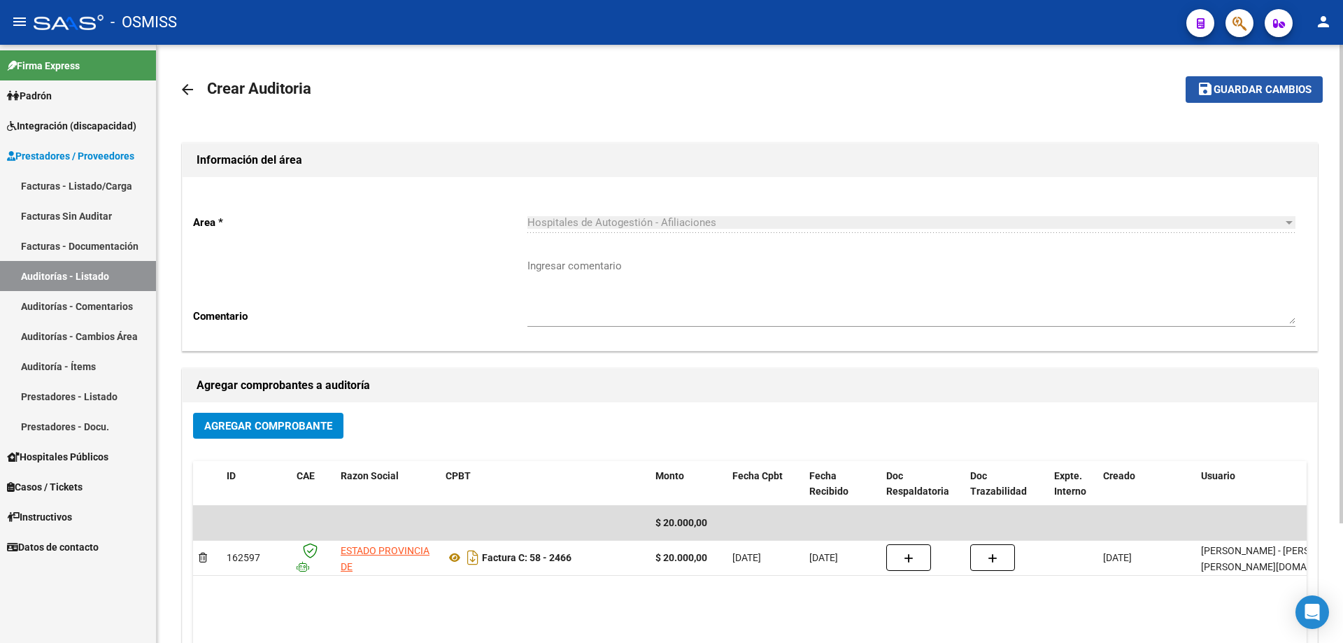
click at [1239, 99] on button "save Guardar cambios" at bounding box center [1254, 89] width 137 height 26
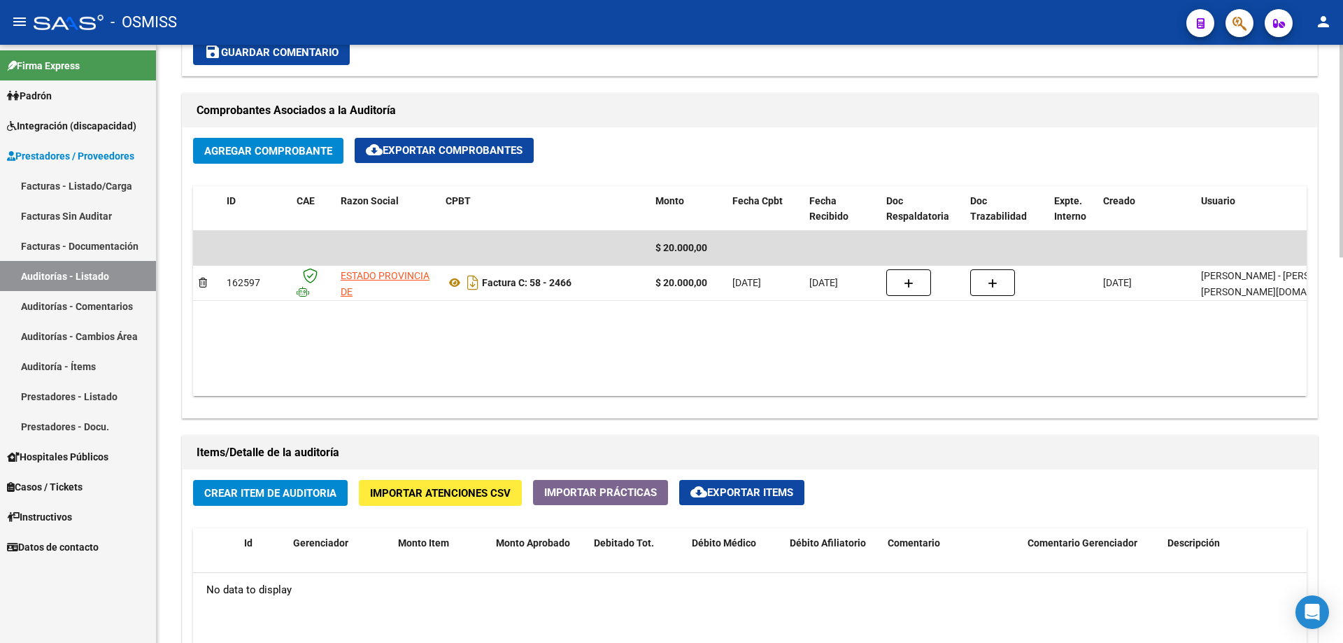
scroll to position [420, 0]
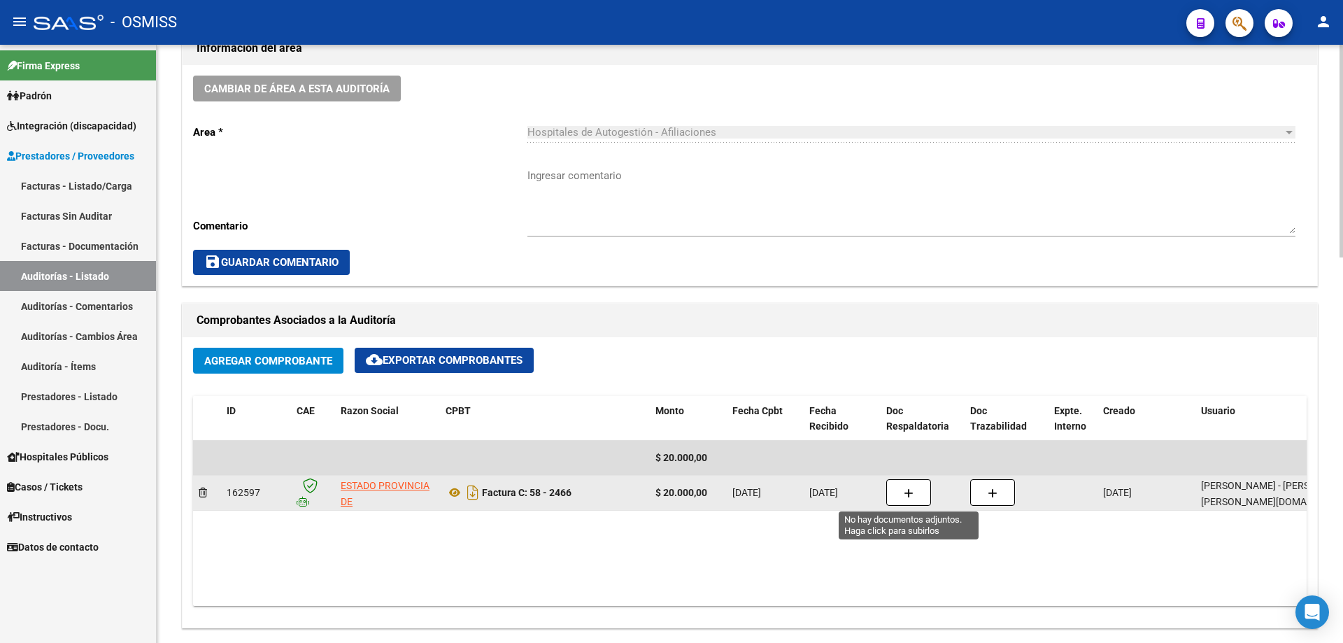
click at [895, 489] on button "button" at bounding box center [908, 492] width 45 height 27
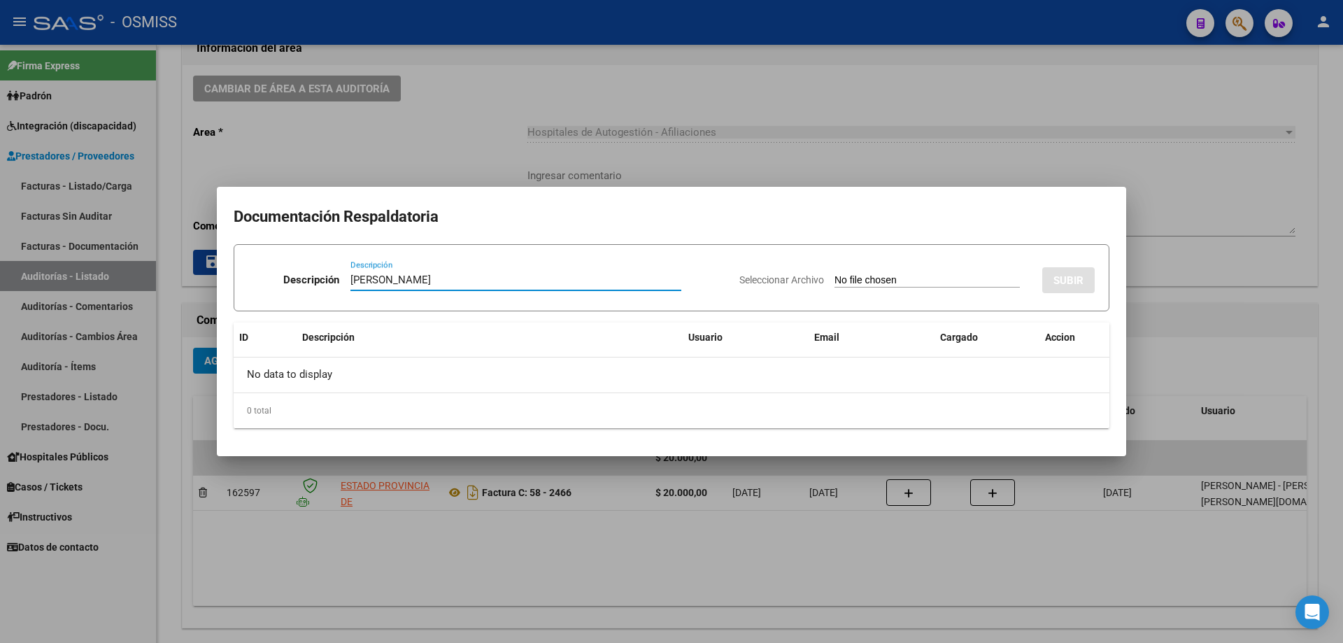
type input "[PERSON_NAME]"
click at [886, 270] on div "Seleccionar Archivo SUBIR" at bounding box center [916, 277] width 355 height 43
click at [886, 282] on input "Seleccionar Archivo" at bounding box center [927, 280] width 185 height 13
type input "C:\fakepath\[PERSON_NAME] - S [PERSON_NAME].pdf"
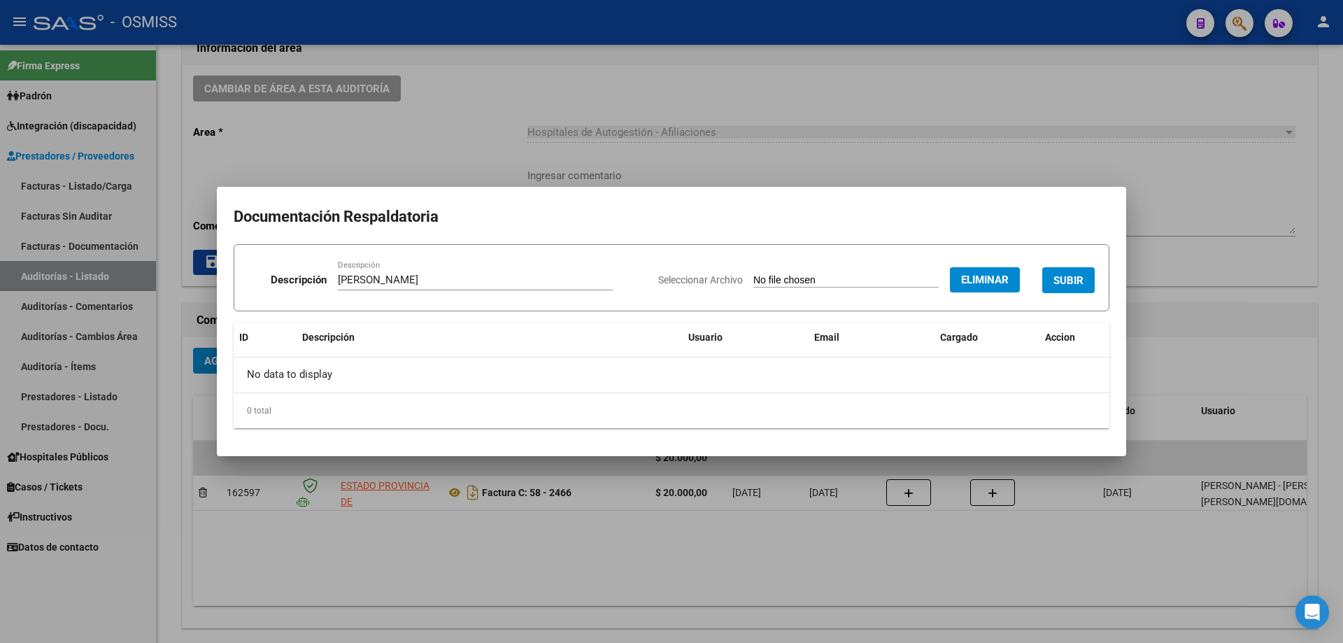
click at [1053, 269] on button "SUBIR" at bounding box center [1068, 280] width 52 height 26
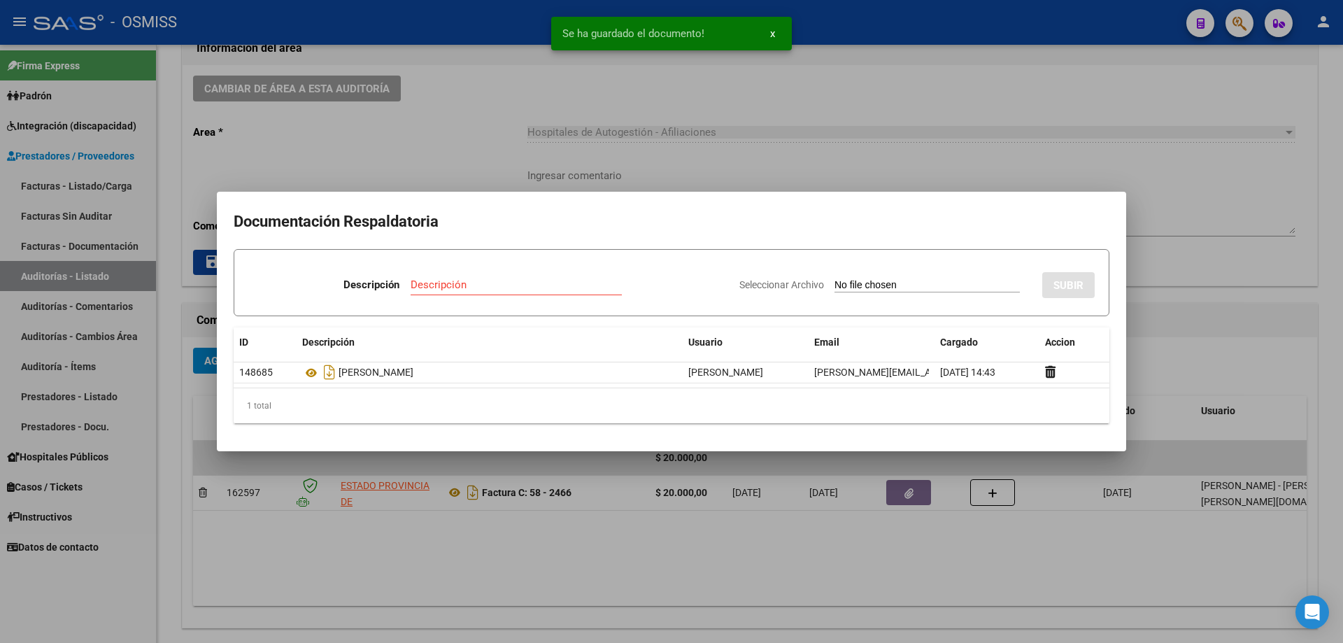
click at [1186, 313] on div at bounding box center [671, 321] width 1343 height 643
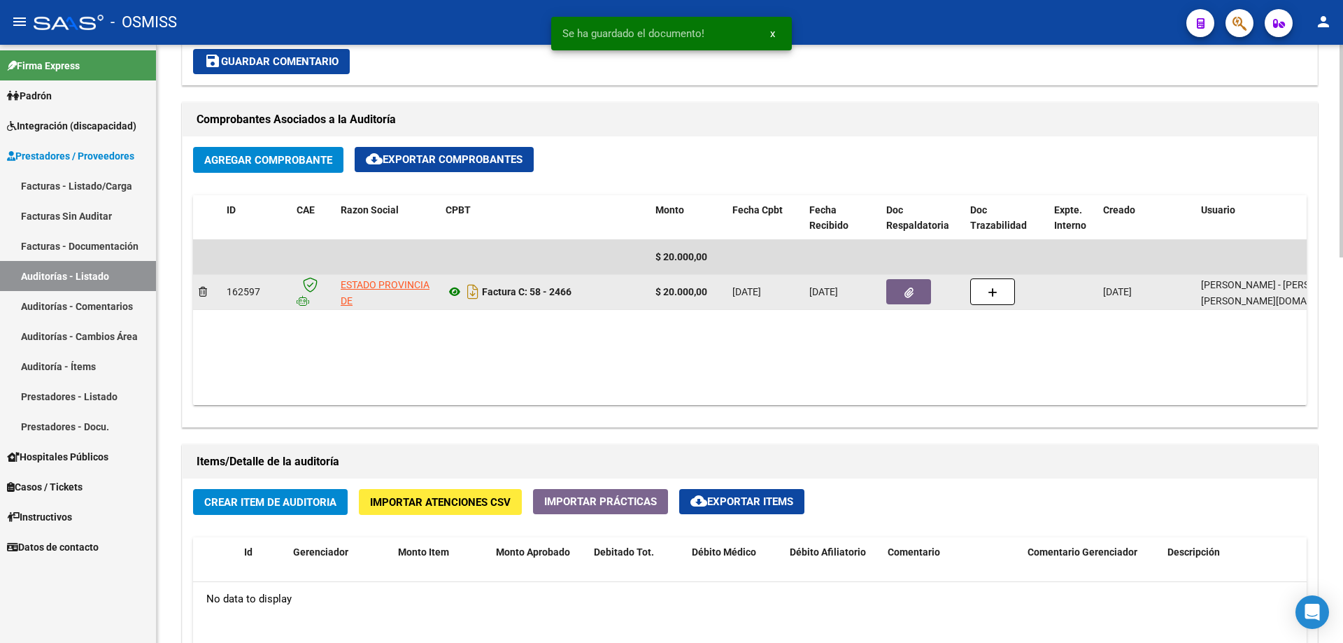
scroll to position [700, 0]
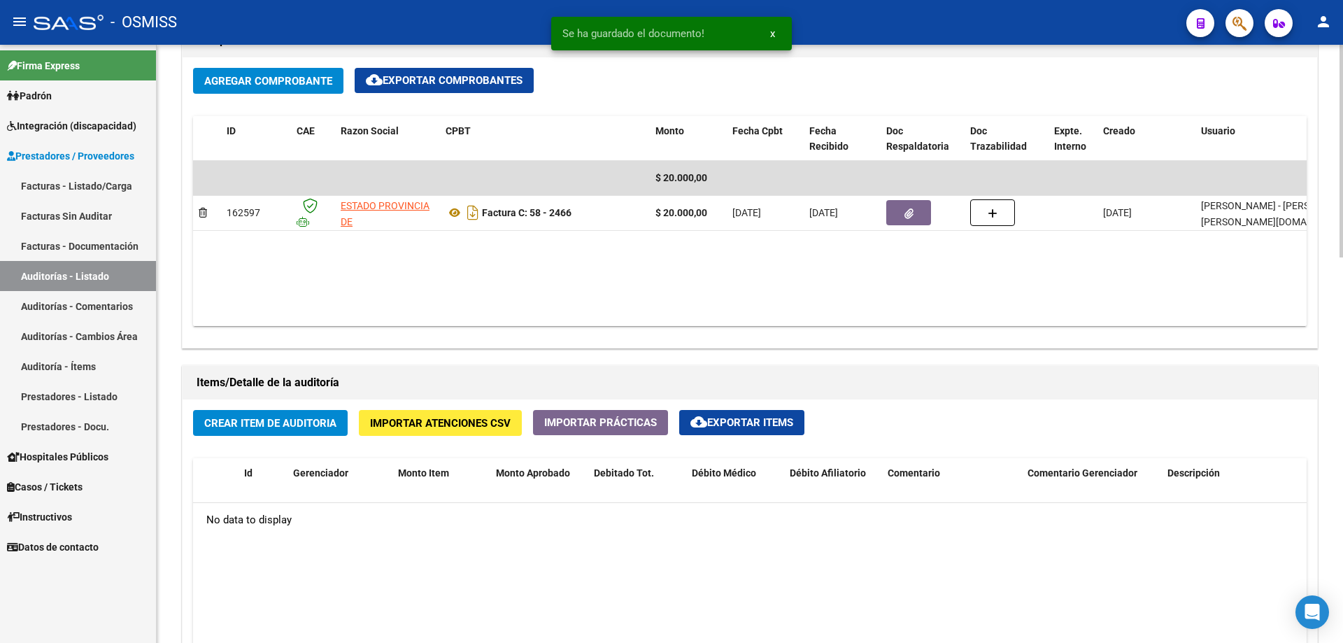
click at [296, 418] on span "Crear Item de Auditoria" at bounding box center [270, 423] width 132 height 13
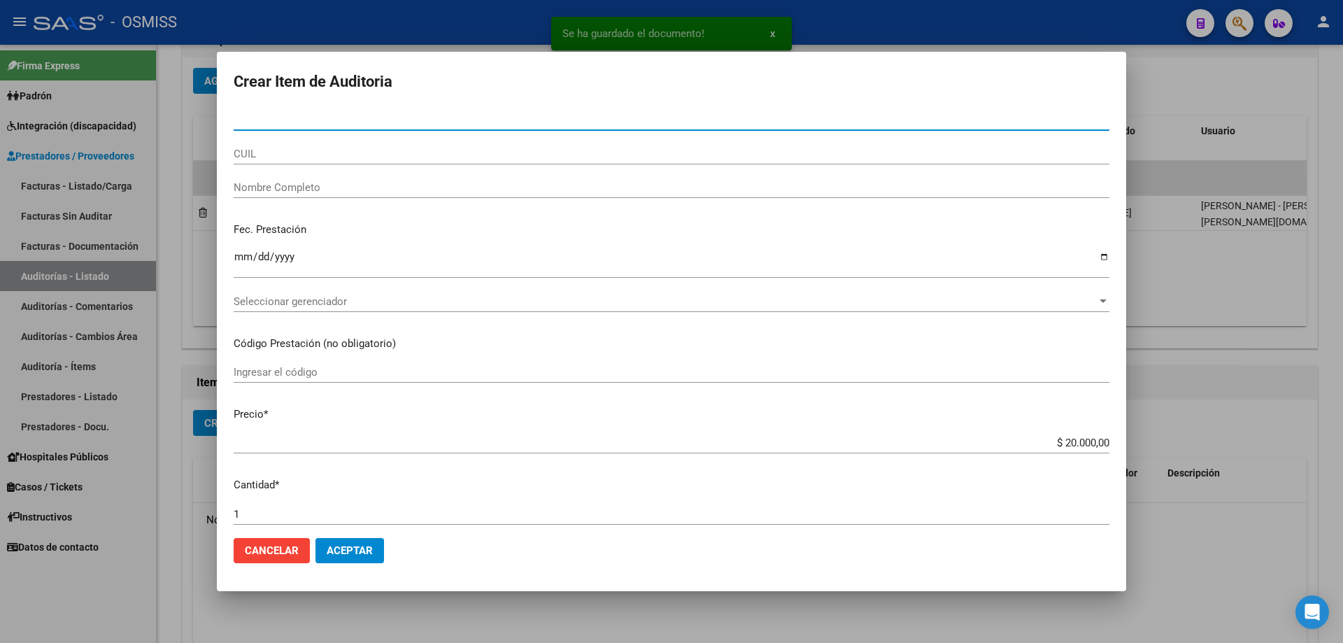
paste input "49938196"
type input "49938196"
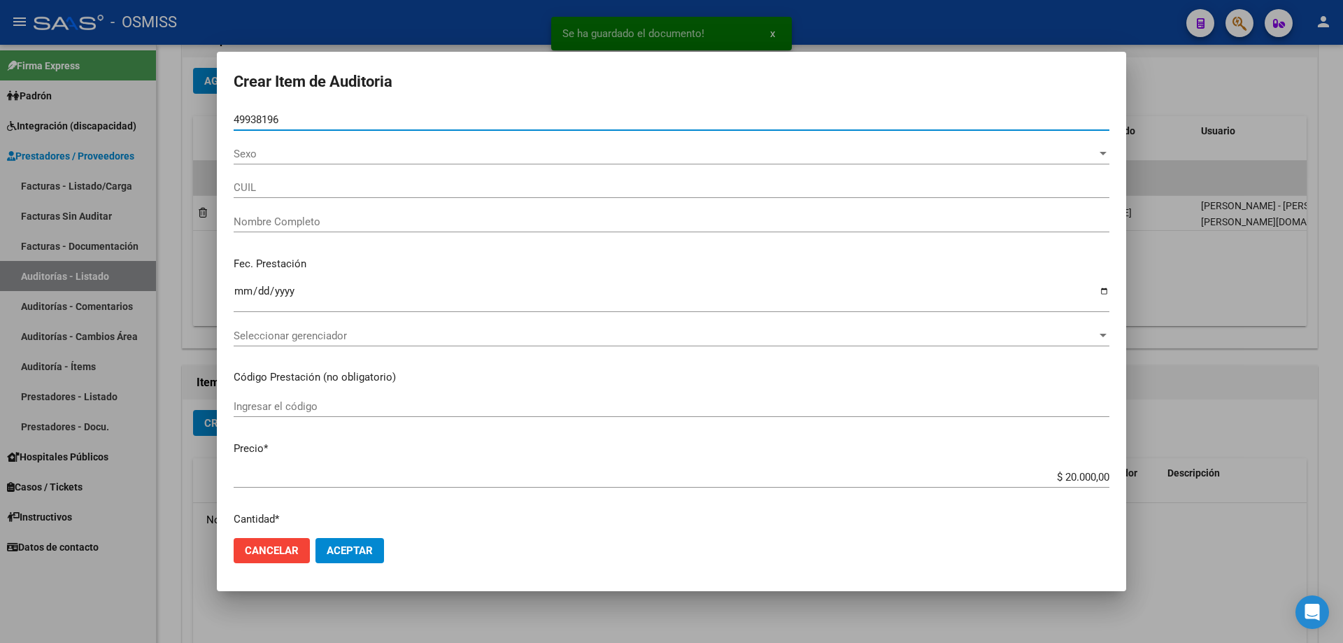
type input "20499381965"
type input "[PERSON_NAME]"
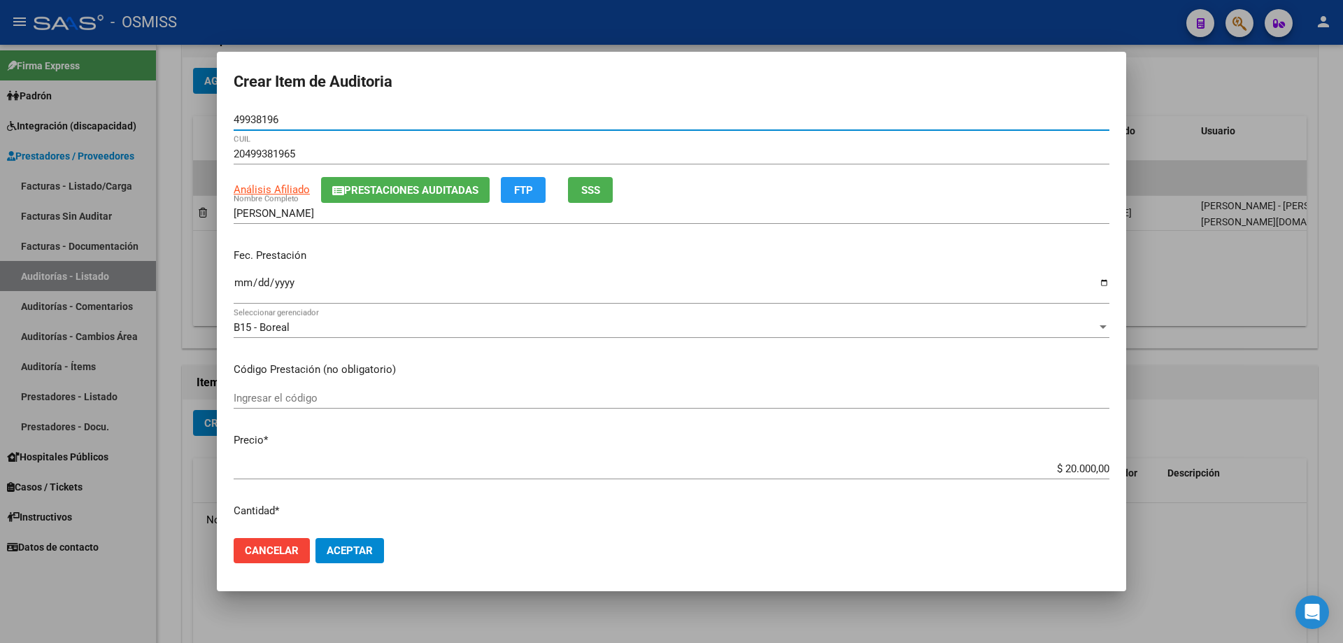
type input "49938196"
click at [239, 272] on div "Fec. Prestación Ingresar la fecha" at bounding box center [672, 277] width 876 height 80
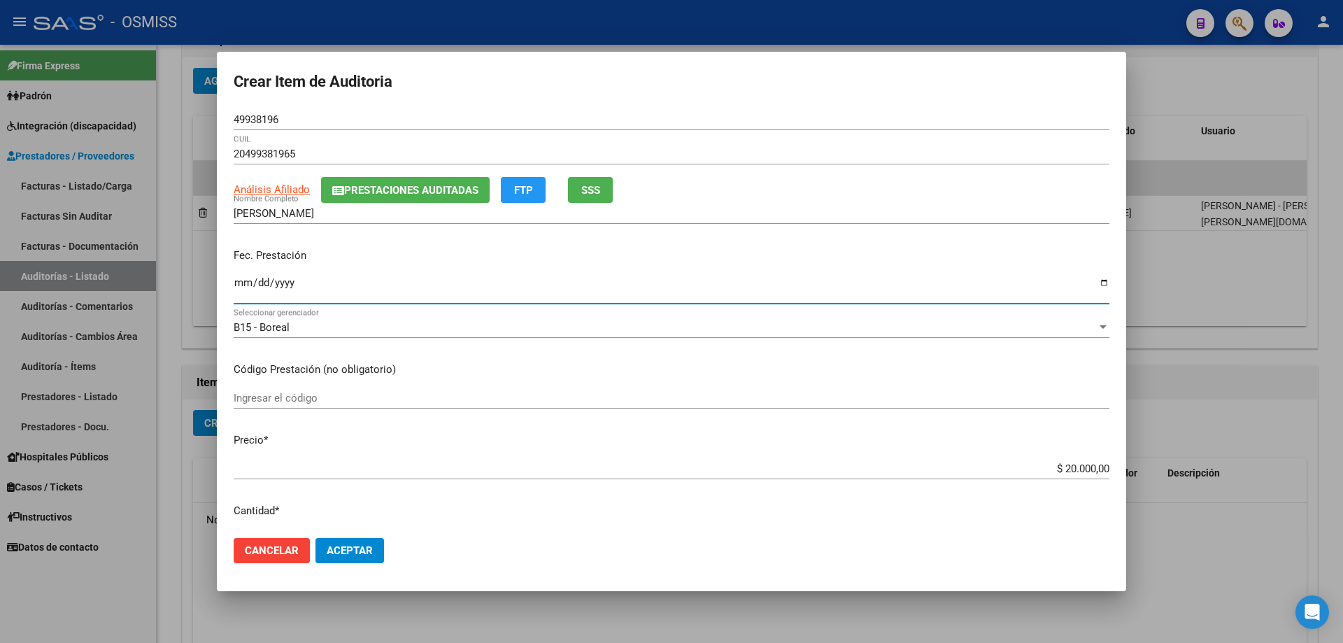
click at [238, 281] on input "Ingresar la fecha" at bounding box center [672, 288] width 876 height 22
click at [480, 577] on mat-dialog-container "Crear Item de Auditoria 49938196 Nro Documento 20499381965 CUIL Análisis Afilia…" at bounding box center [671, 321] width 909 height 539
click at [239, 288] on input "Ingresar la fecha" at bounding box center [672, 288] width 876 height 22
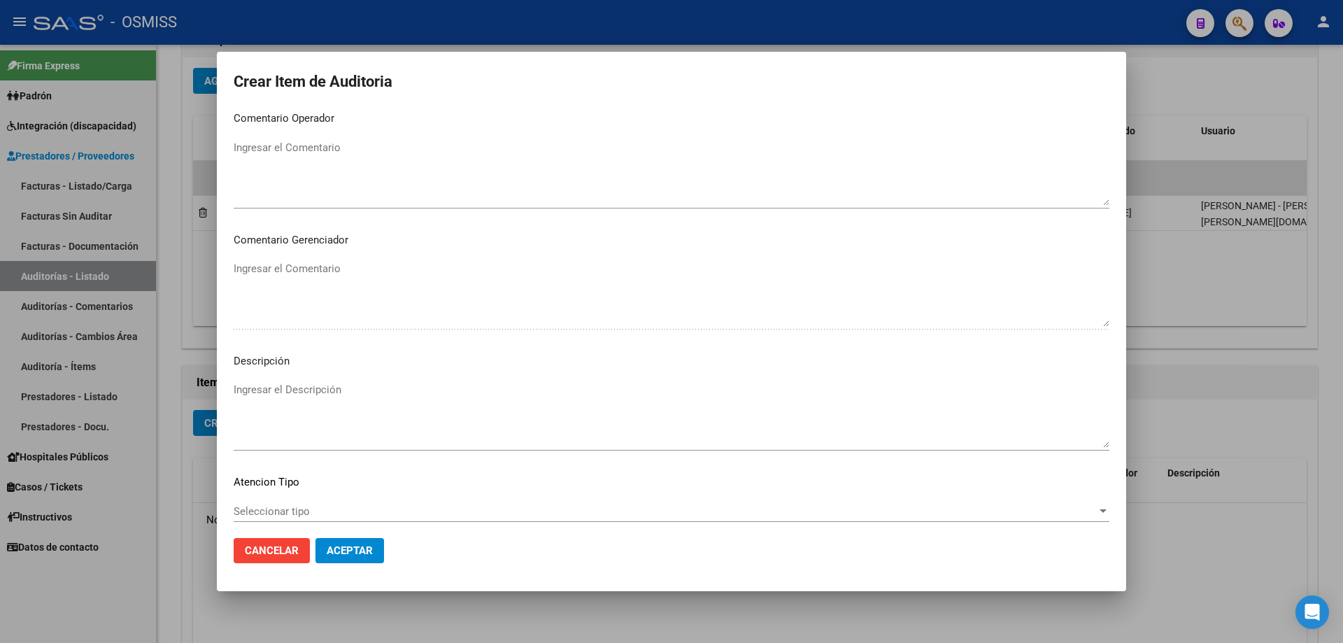
scroll to position [825, 0]
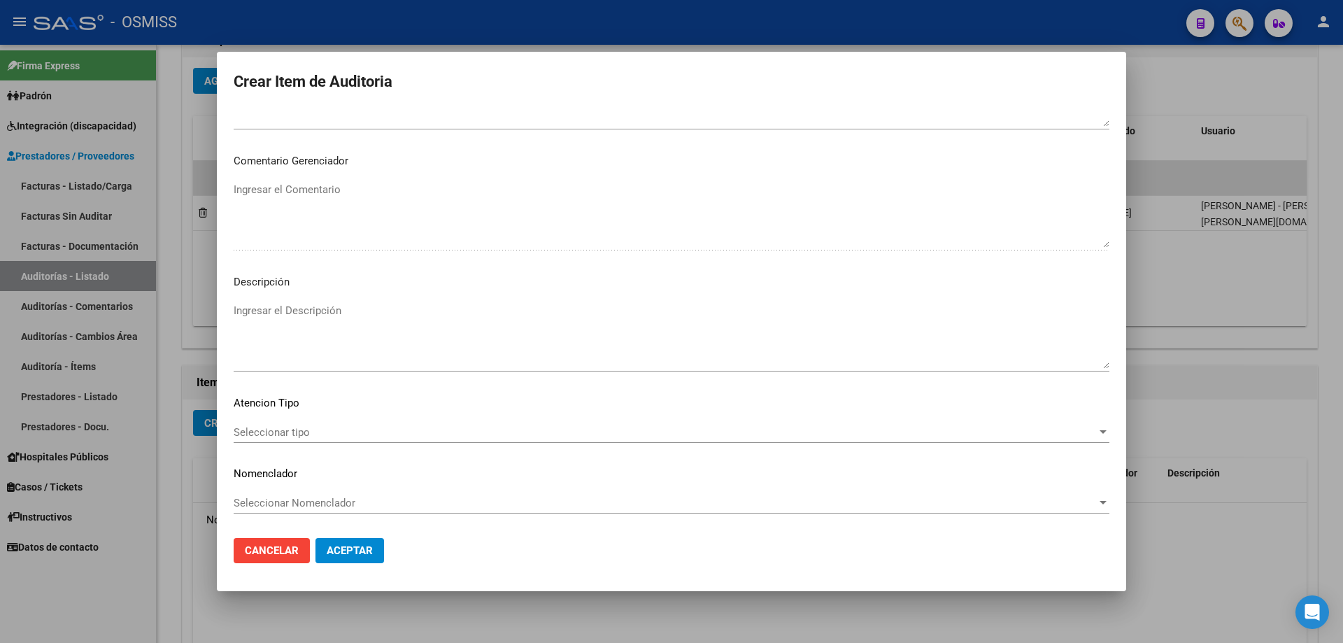
click at [269, 327] on textarea "Ingresar el Descripción" at bounding box center [672, 336] width 876 height 66
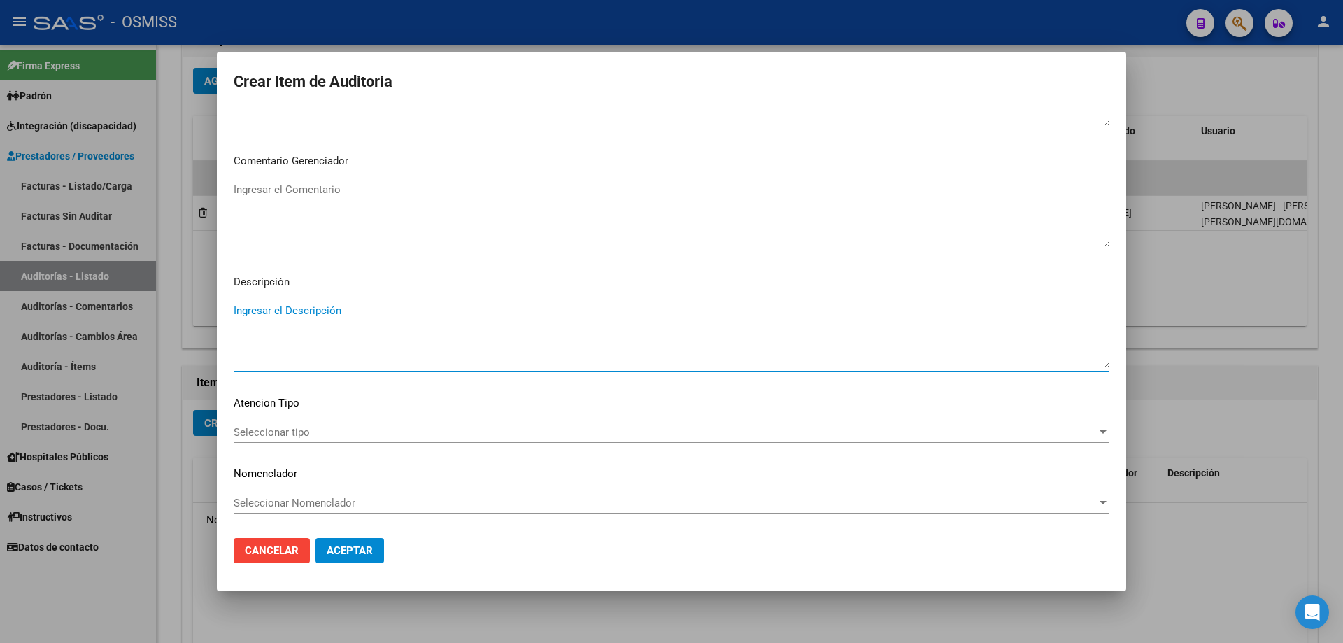
paste textarea "BAJA por finalización de la cobertura legal al ……. - Ley 23,660 art. 10 inc. A."
click at [236, 306] on textarea "BAJA por finalización de la cobertura legal al ……. - Ley 23,660 art. 10 inc. A." at bounding box center [672, 336] width 876 height 66
click at [459, 329] on textarea "BAJA LABORAL AL [DATE]. BAJA por finalización de la cobertura legal al ……. - Le…" at bounding box center [672, 336] width 876 height 66
click at [459, 325] on textarea "BAJA LABORAL AL [DATE]. BAJA por finalización de la cobertura legal al ……. - Le…" at bounding box center [672, 336] width 876 height 66
drag, startPoint x: 460, startPoint y: 325, endPoint x: 443, endPoint y: 325, distance: 16.8
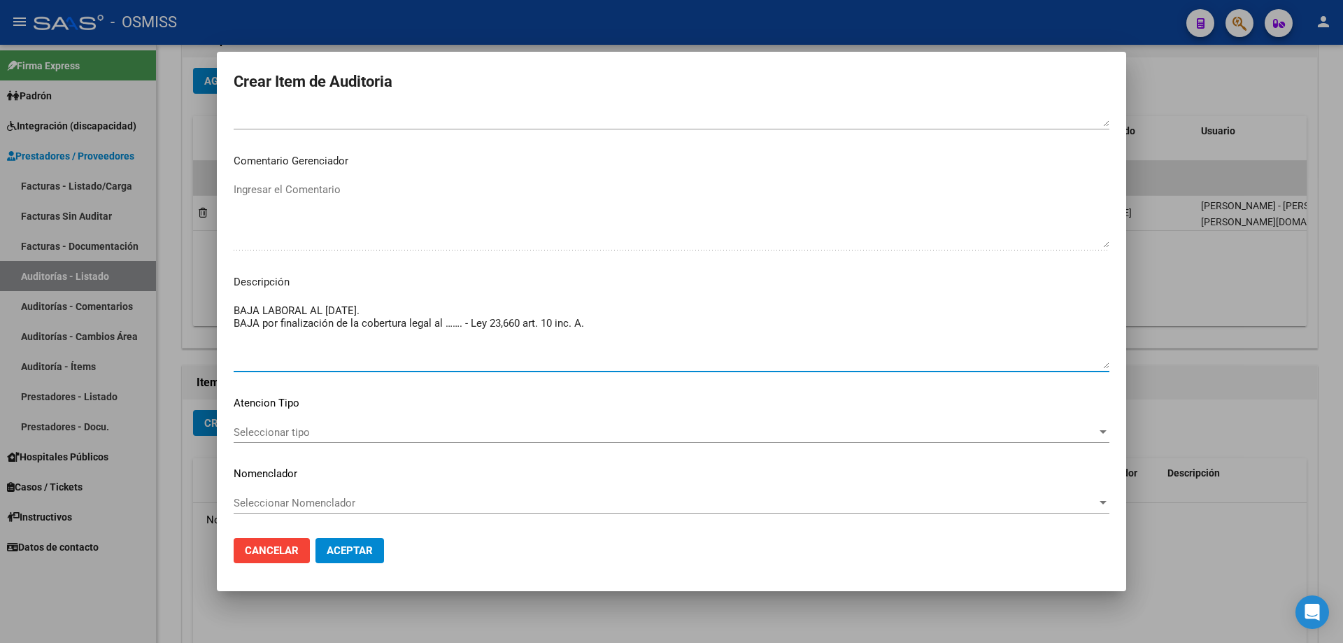
click at [443, 325] on textarea "BAJA LABORAL AL [DATE]. BAJA por finalización de la cobertura legal al ……. - Le…" at bounding box center [672, 336] width 876 height 66
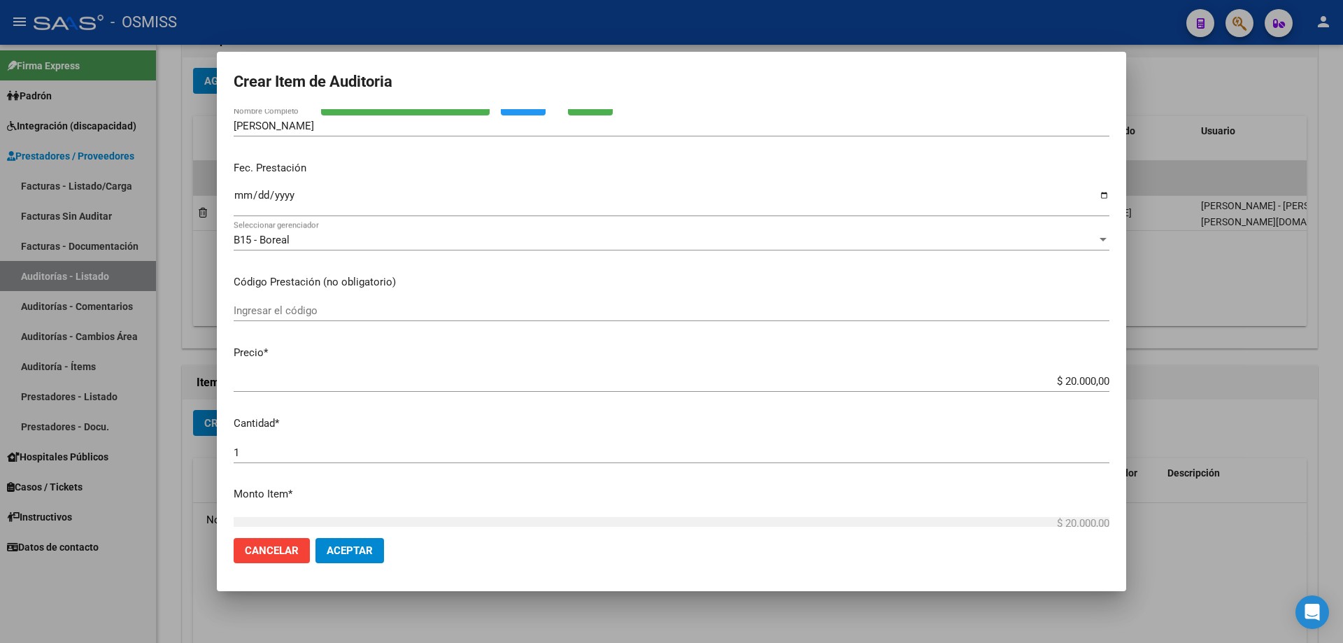
scroll to position [0, 0]
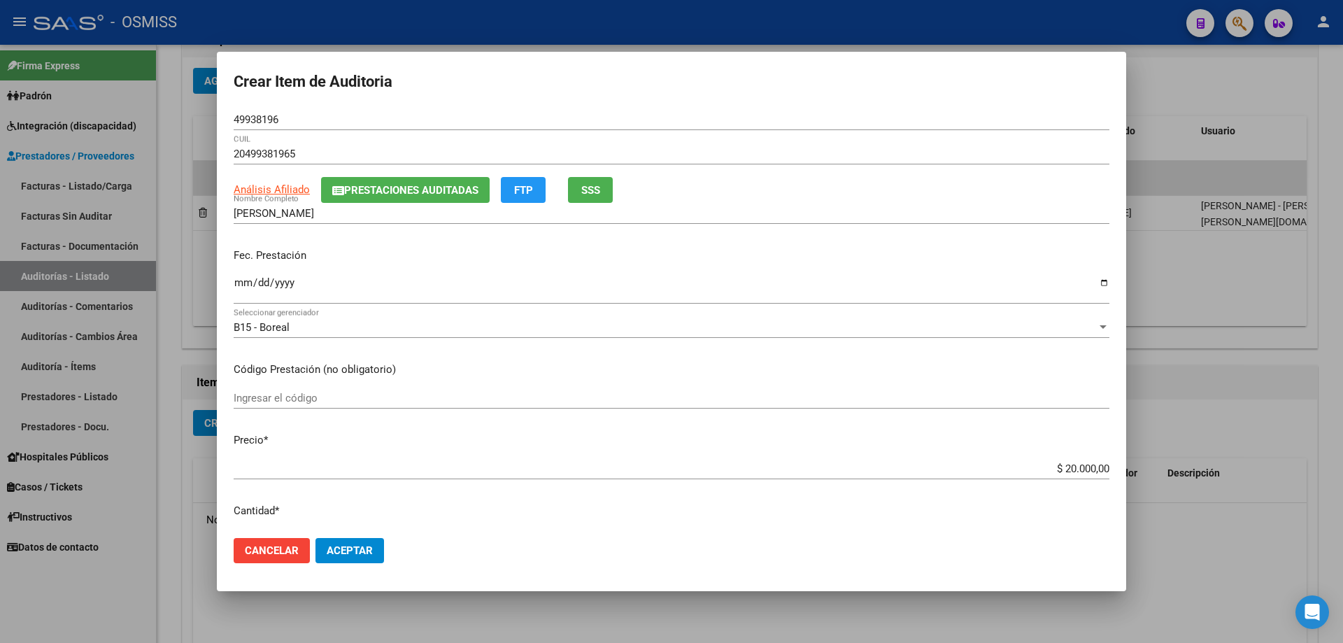
type textarea "BAJA LABORAL AL [DATE]. BAJA por finalización de la cobertura legal al [DATE] -…"
click at [243, 283] on input "Ingresar la fecha" at bounding box center [672, 288] width 876 height 22
type input "[DATE]"
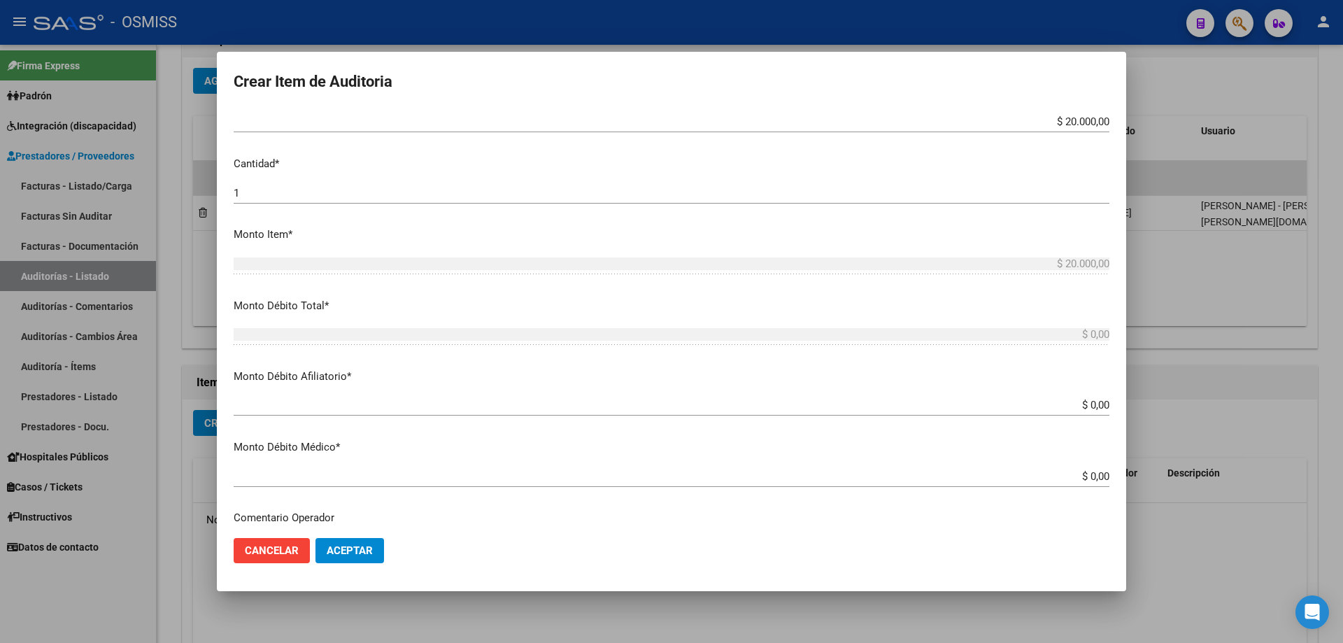
scroll to position [420, 0]
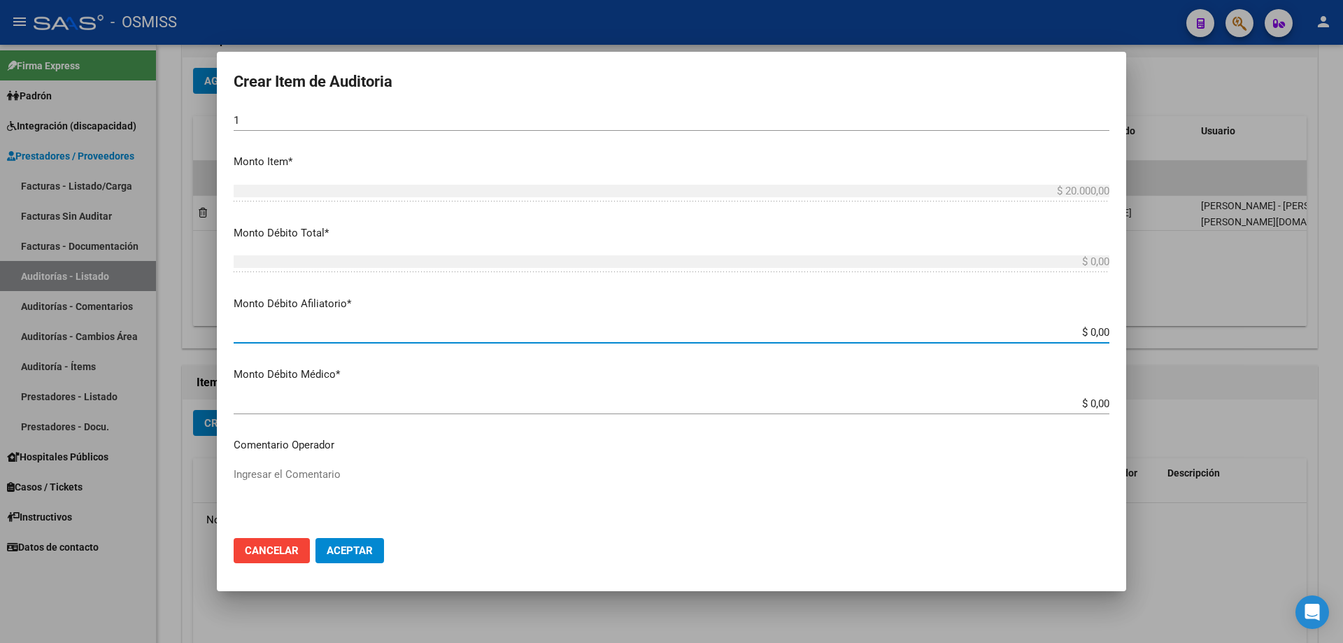
drag, startPoint x: 1041, startPoint y: 332, endPoint x: 1261, endPoint y: 305, distance: 221.3
click at [1261, 305] on div "Crear Item de Auditoria 49938196 Nro Documento 20499381965 CUIL Análisis Afilia…" at bounding box center [671, 321] width 1343 height 643
type input "$ 0,02"
type input "$ 0,20"
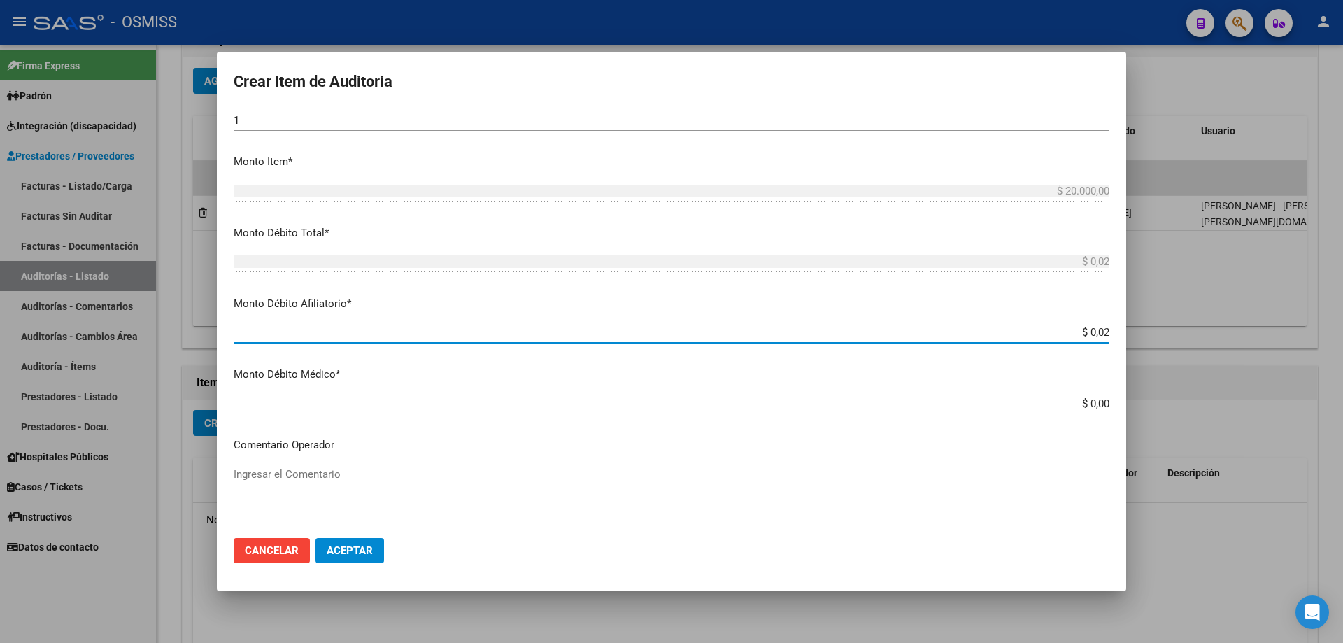
type input "$ 0,20"
type input "$ 2,00"
type input "$ 20,00"
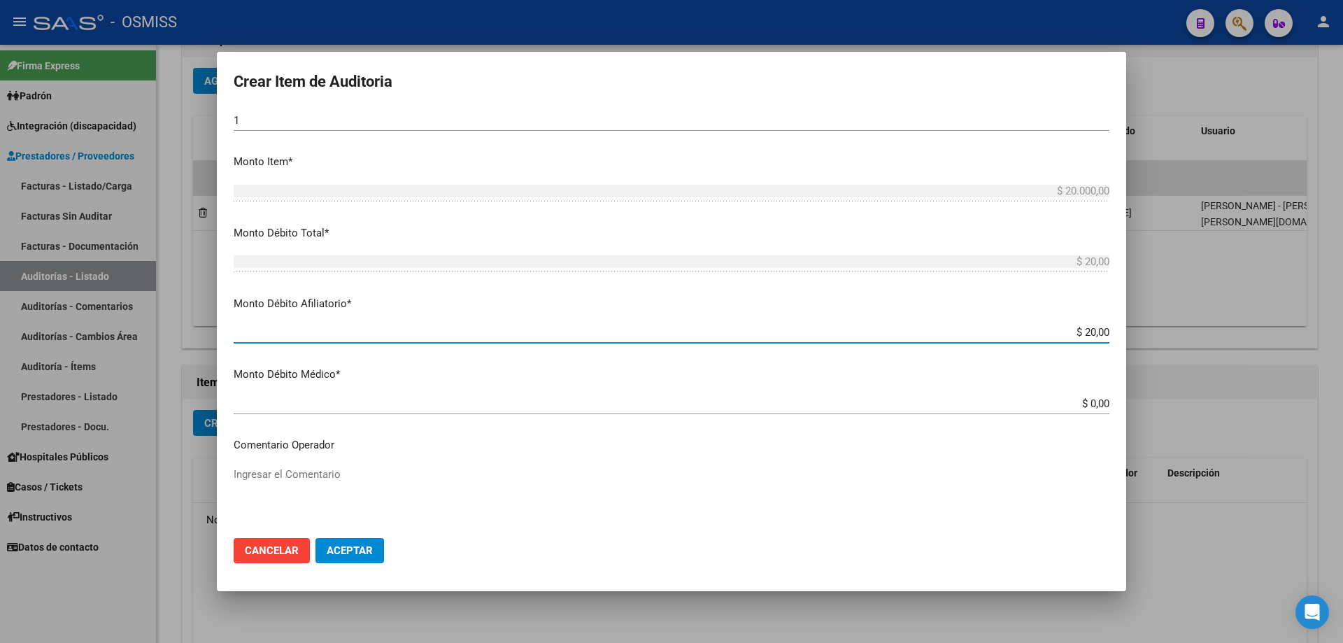
type input "$ 200,00"
type input "$ 2.000,00"
type input "$ 20.000,00"
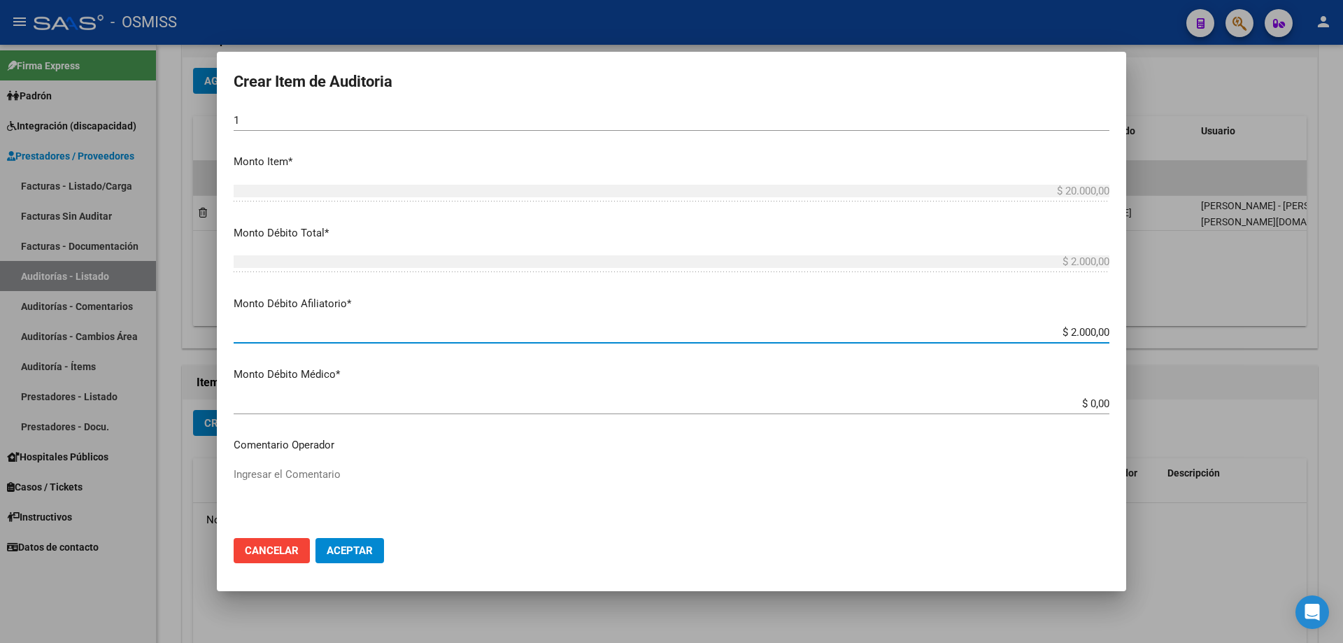
type input "$ 20.000,00"
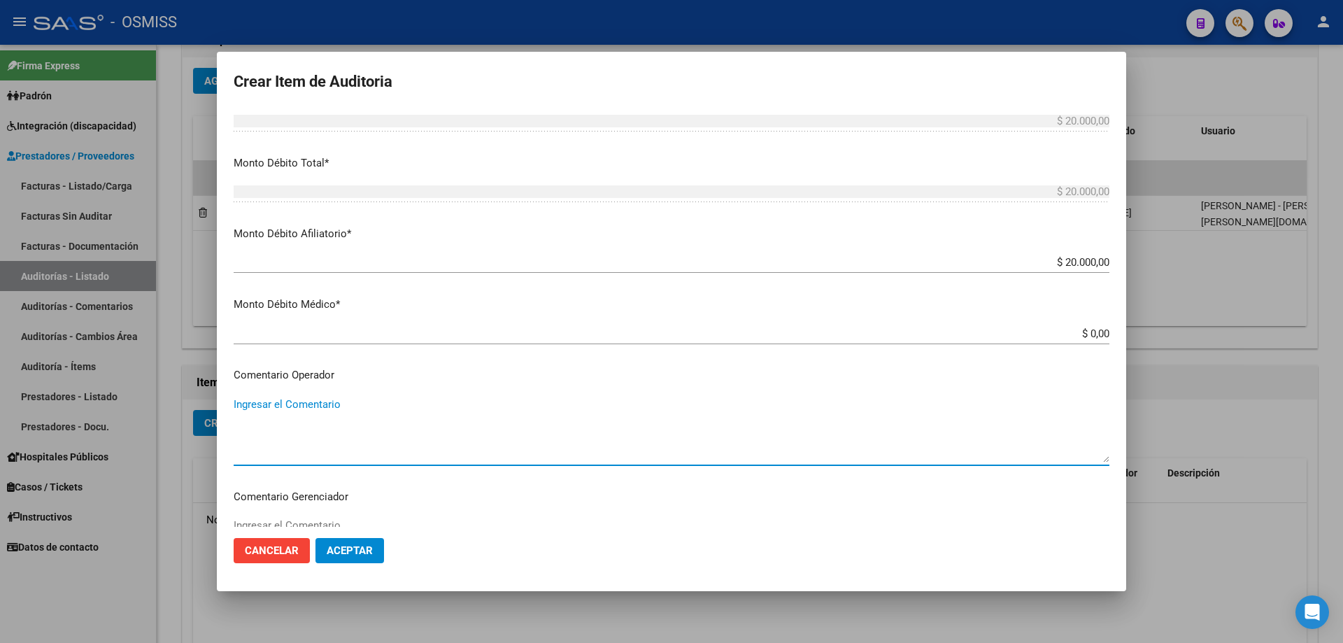
click at [390, 414] on textarea "Ingresar el Comentario" at bounding box center [672, 430] width 876 height 66
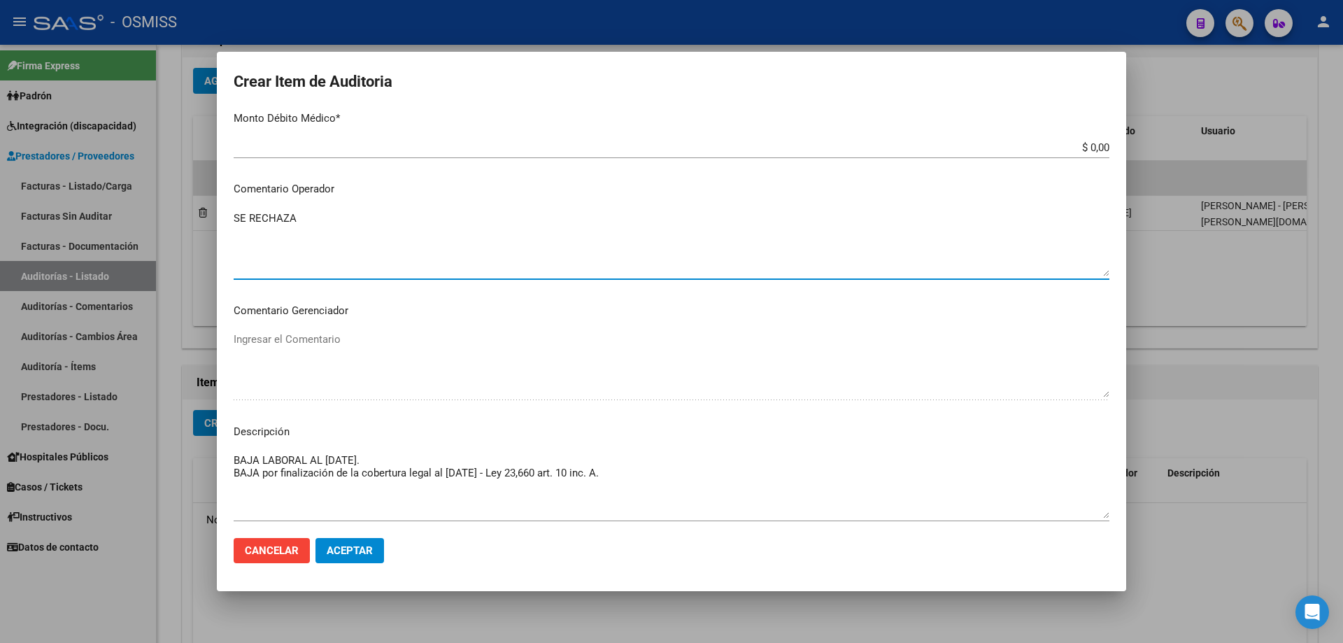
scroll to position [825, 0]
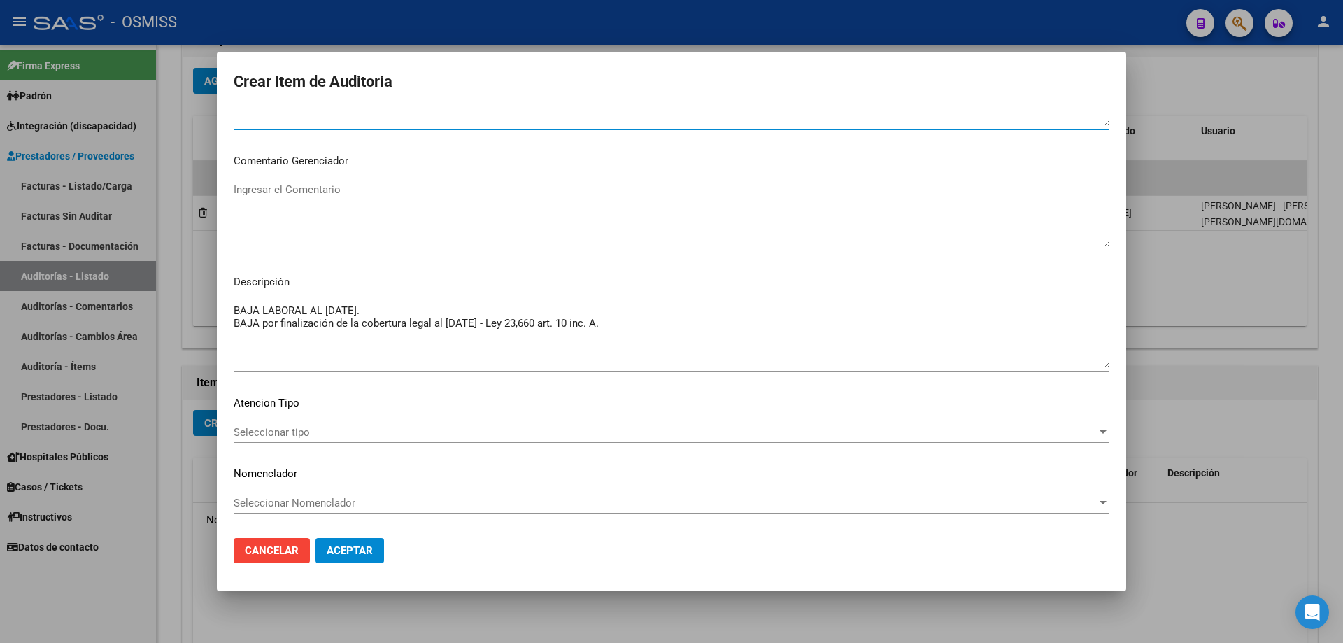
type textarea "SE RECHAZA"
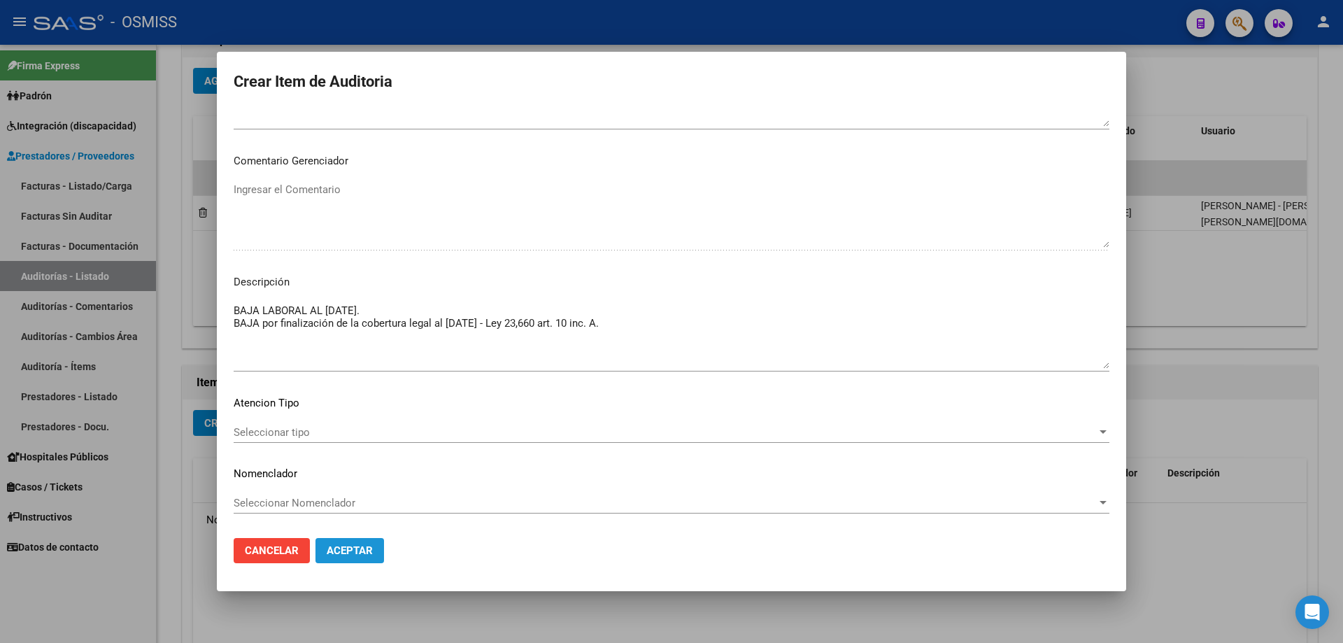
click at [368, 559] on button "Aceptar" at bounding box center [349, 550] width 69 height 25
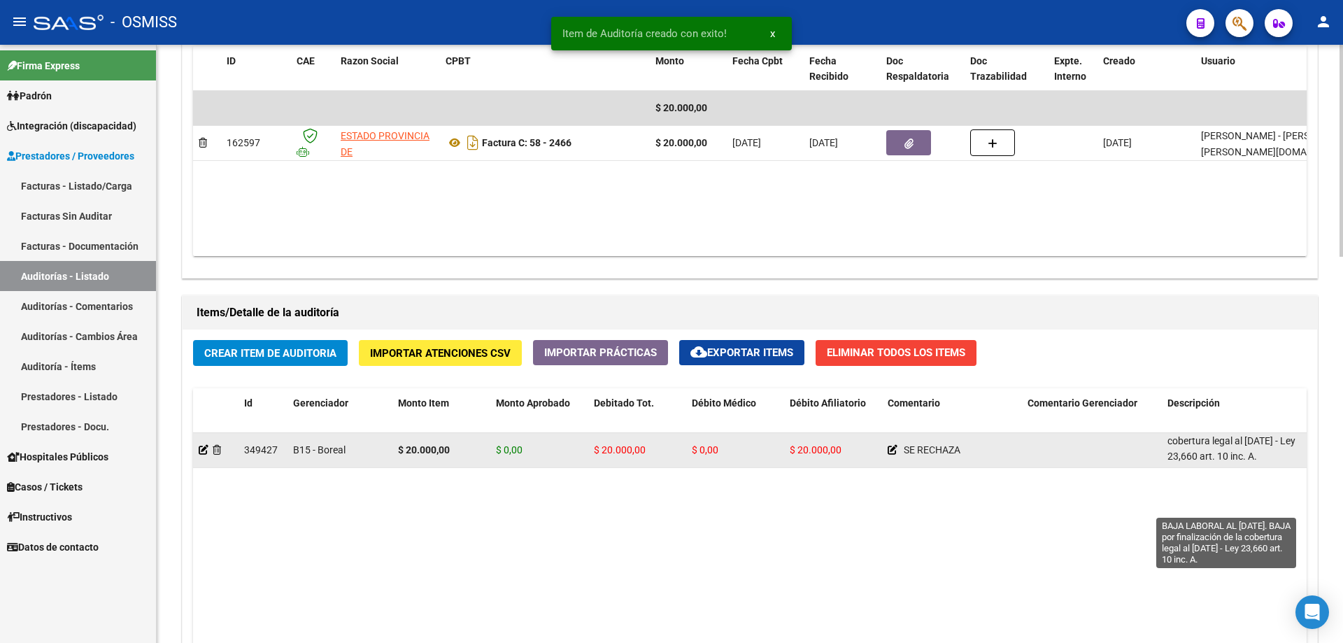
scroll to position [1, 0]
drag, startPoint x: 1170, startPoint y: 439, endPoint x: 1268, endPoint y: 449, distance: 99.2
click at [1268, 449] on div "BAJA LABORAL AL [DATE]. BAJA por finalización de la cobertura legal al [DATE] -…" at bounding box center [1231, 448] width 129 height 29
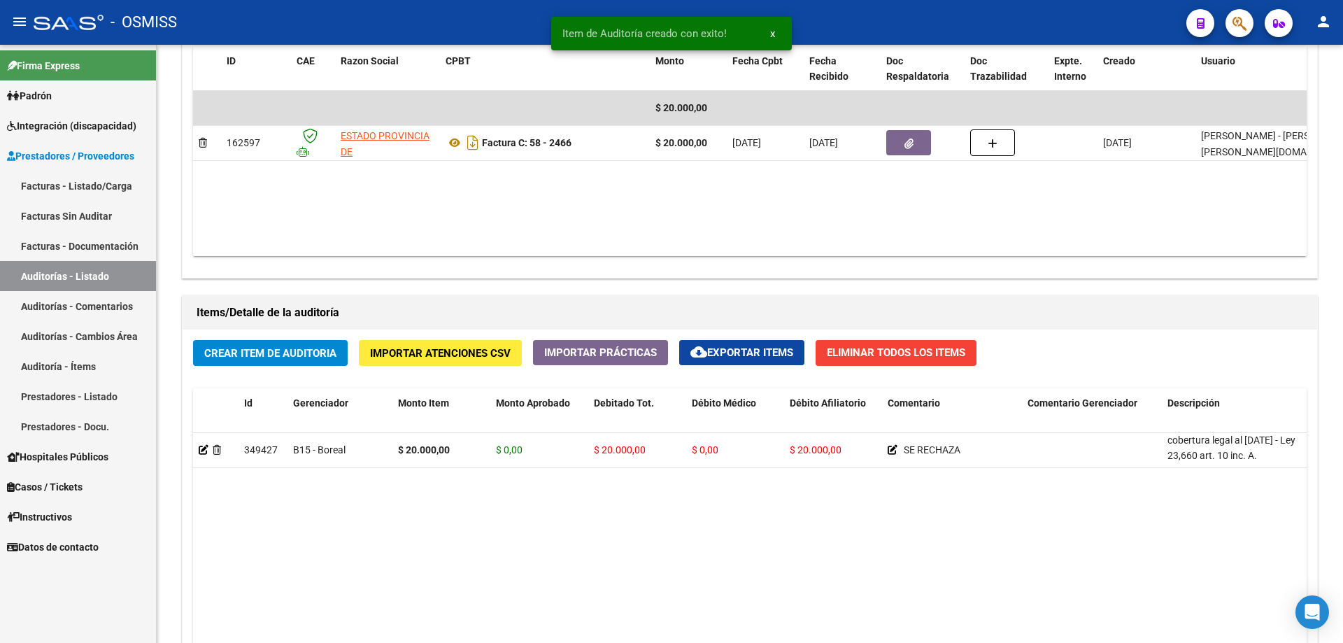
copy span "BAJA LABORAL AL [DATE]. BAJA por finalización de la cobertura legal al [DATE] -…"
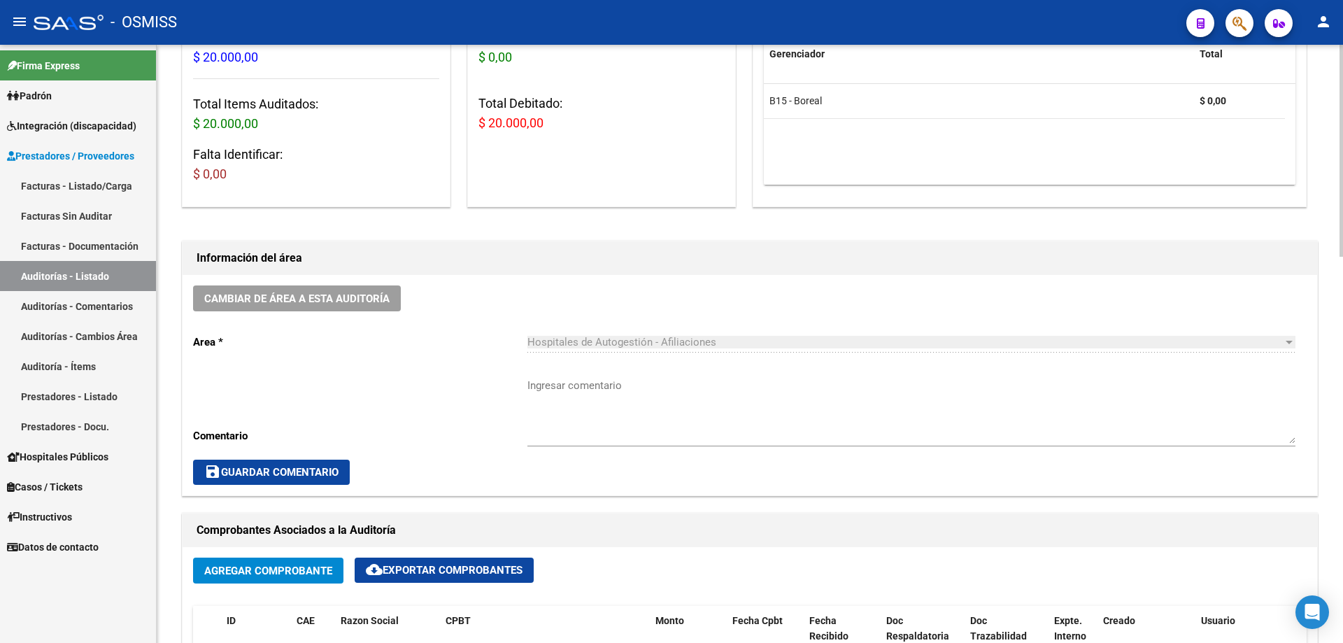
scroll to position [0, 0]
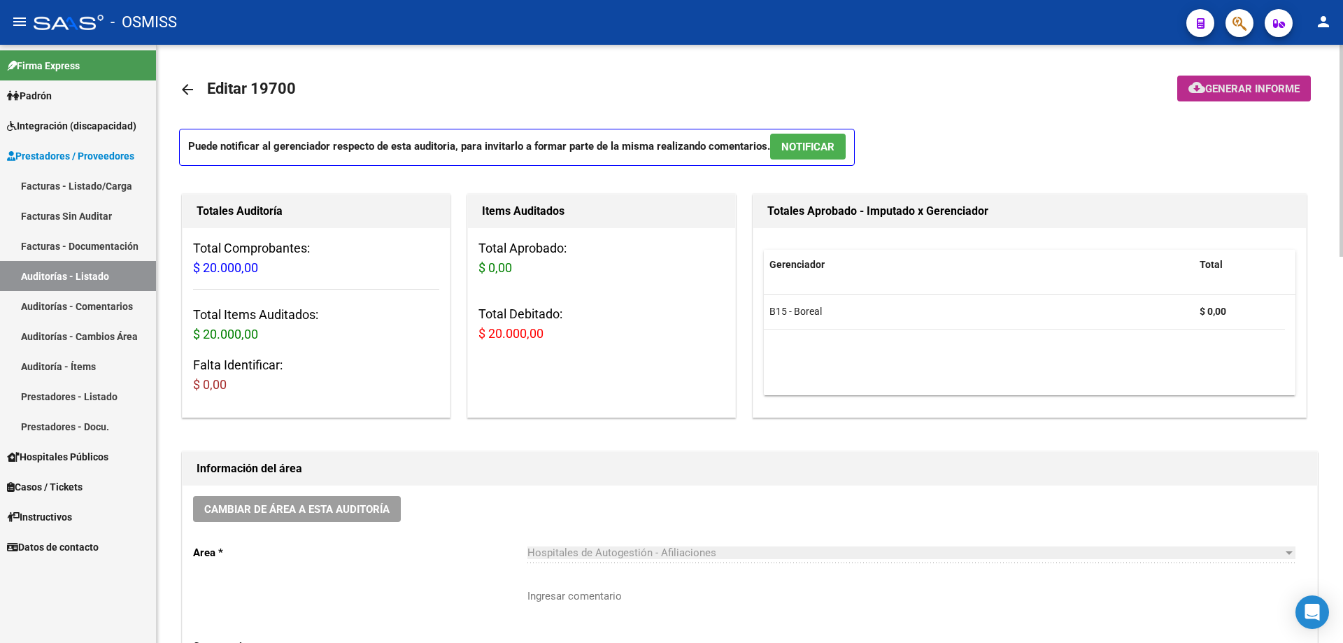
click at [1211, 92] on span "Generar informe" at bounding box center [1252, 89] width 94 height 13
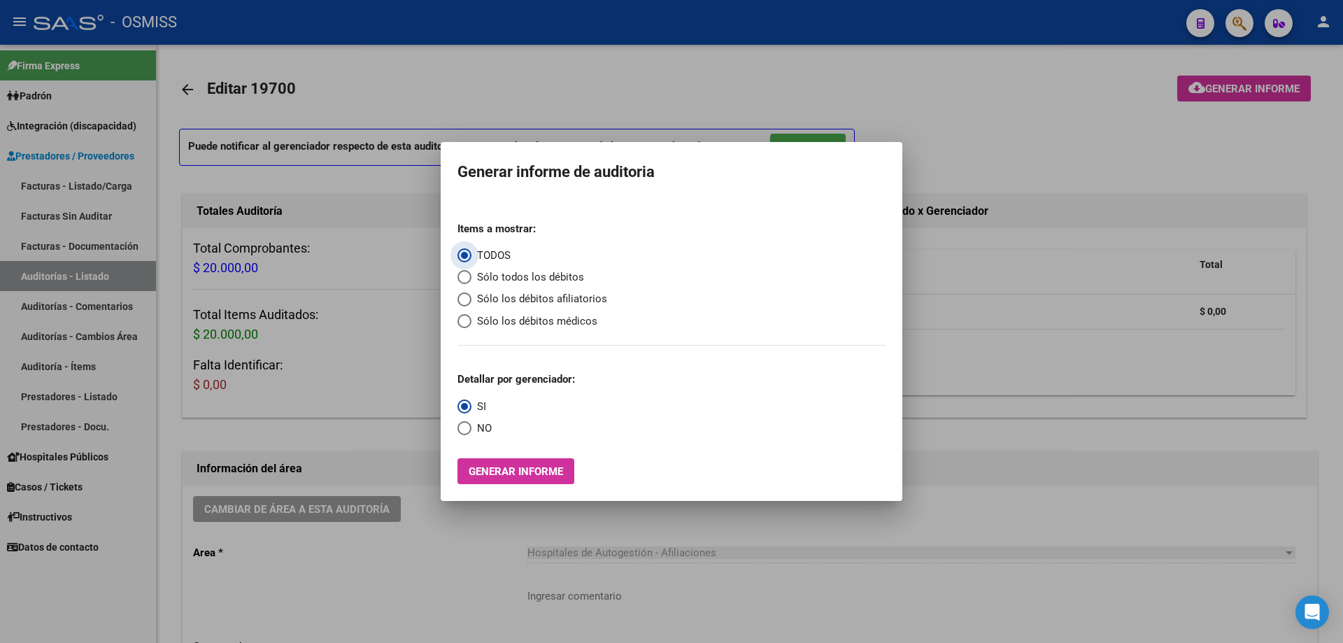
click at [471, 297] on span "Sólo los débitos afiliatorios" at bounding box center [539, 299] width 136 height 16
click at [471, 297] on input "Sólo los débitos afiliatorios" at bounding box center [464, 299] width 14 height 14
radio input "true"
click at [471, 433] on span "NO" at bounding box center [481, 428] width 20 height 16
click at [471, 433] on input "NO" at bounding box center [464, 428] width 14 height 14
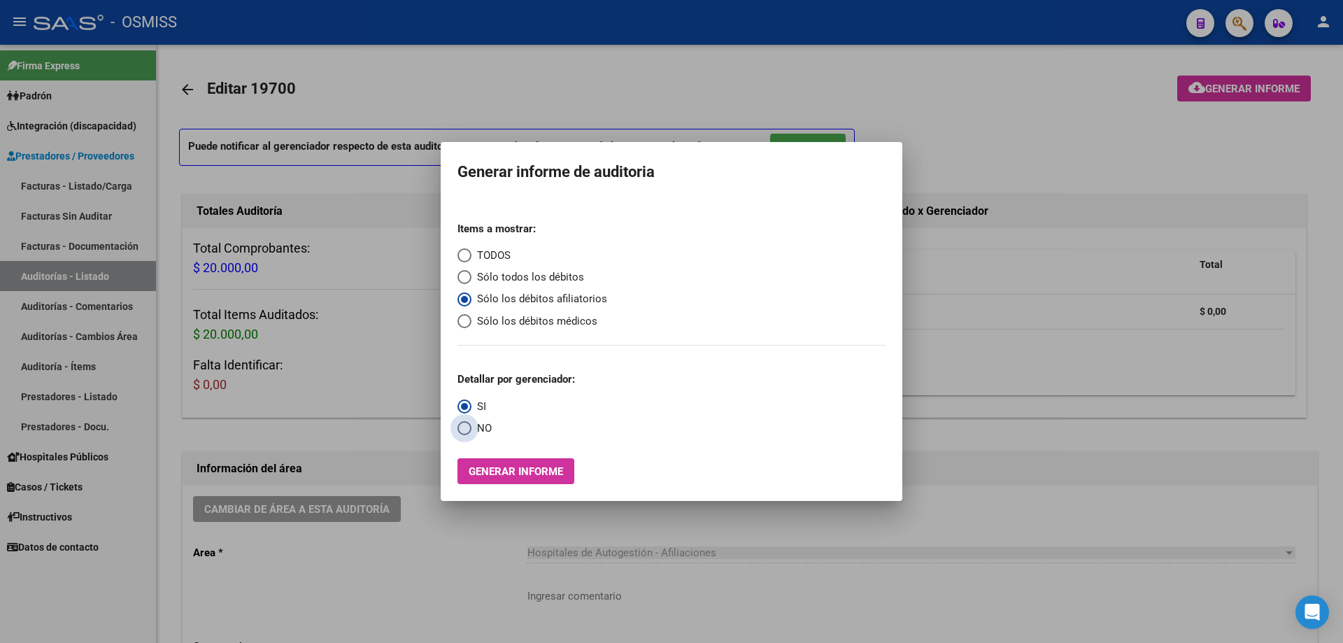
radio input "true"
click at [494, 485] on mat-dialog-container "Generar informe de auditoria Items a mostrar: TODOS Sólo todos los débitos Sólo…" at bounding box center [672, 322] width 462 height 360
click at [492, 478] on span "Generar informe" at bounding box center [516, 471] width 94 height 13
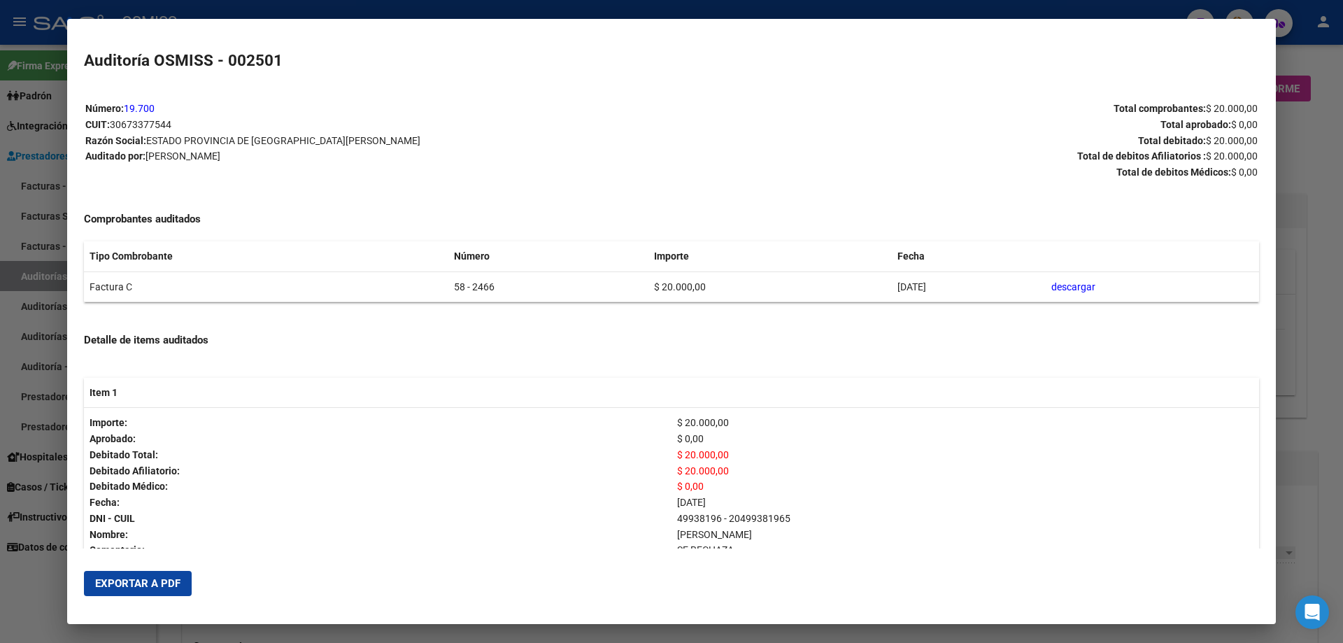
click at [160, 585] on span "Exportar a PDF" at bounding box center [137, 583] width 85 height 13
click at [1316, 431] on div at bounding box center [671, 321] width 1343 height 643
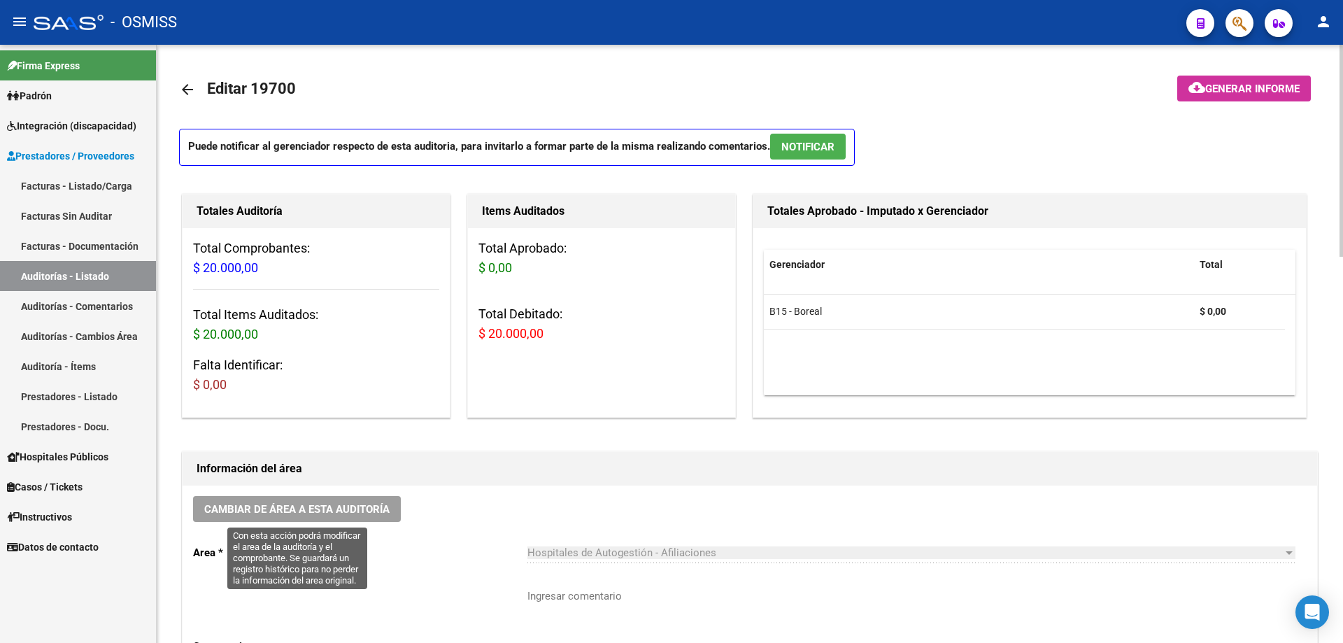
click at [333, 503] on span "Cambiar de área a esta auditoría" at bounding box center [296, 509] width 185 height 13
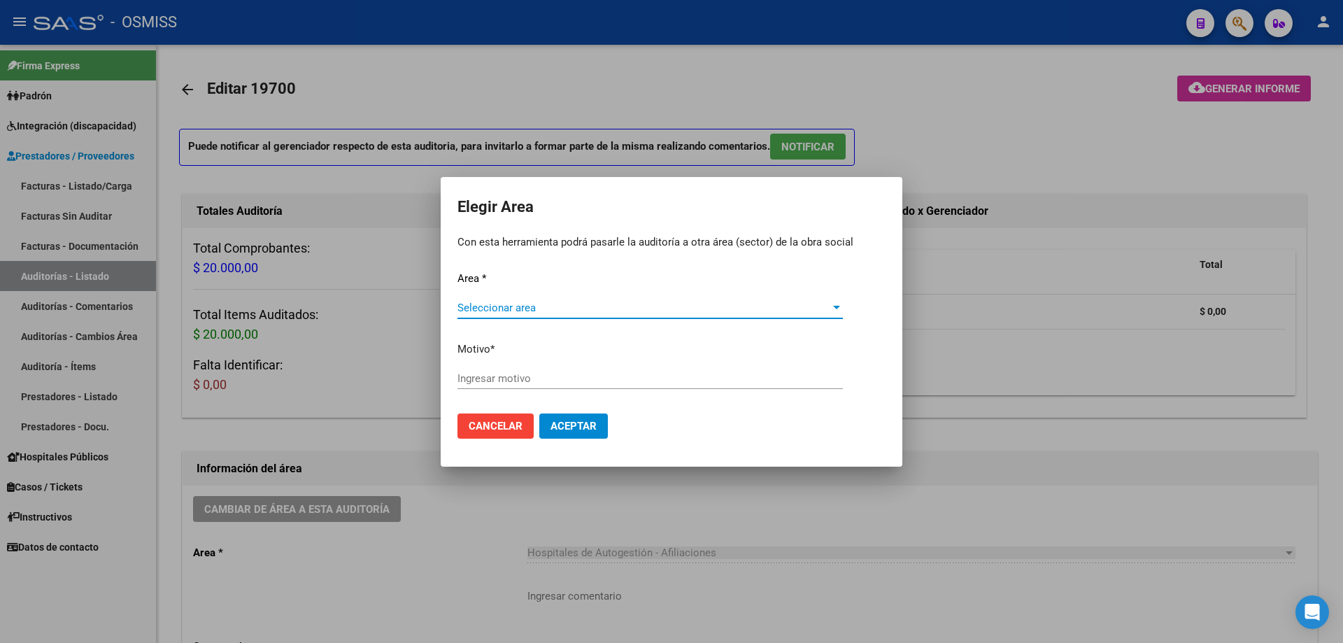
click at [513, 312] on span "Seleccionar area" at bounding box center [643, 307] width 373 height 13
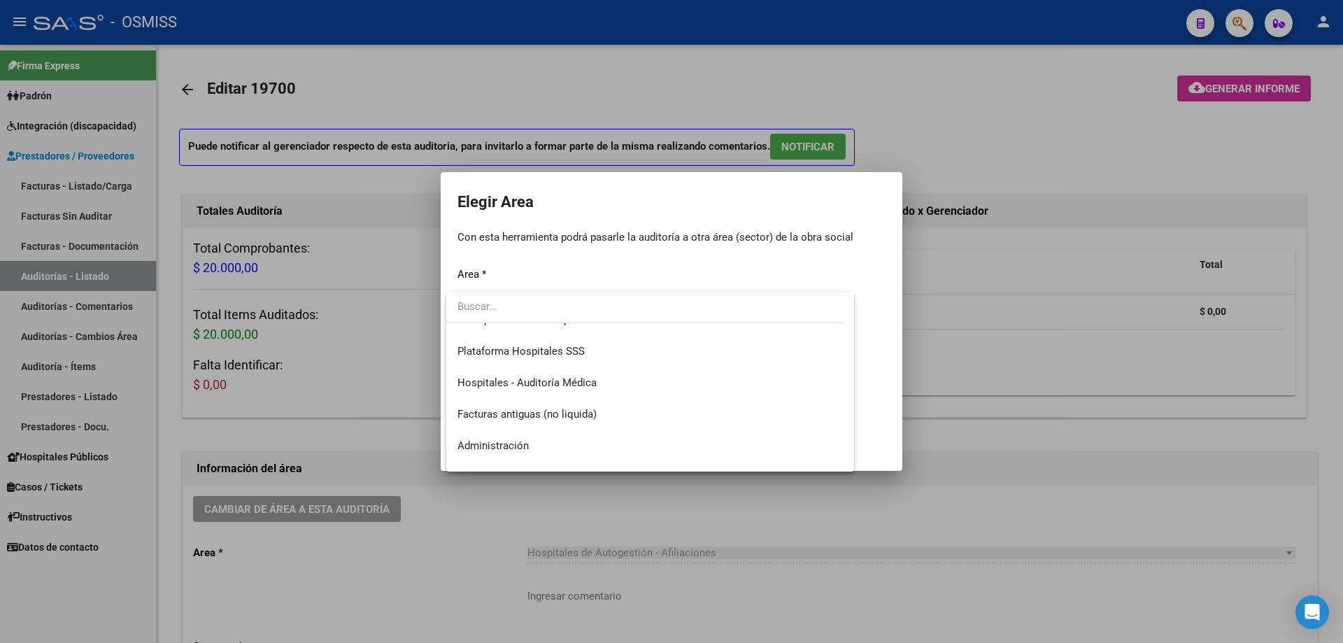
scroll to position [210, 0]
click at [536, 389] on span "Hospitales - Auditoría Médica" at bounding box center [649, 381] width 385 height 31
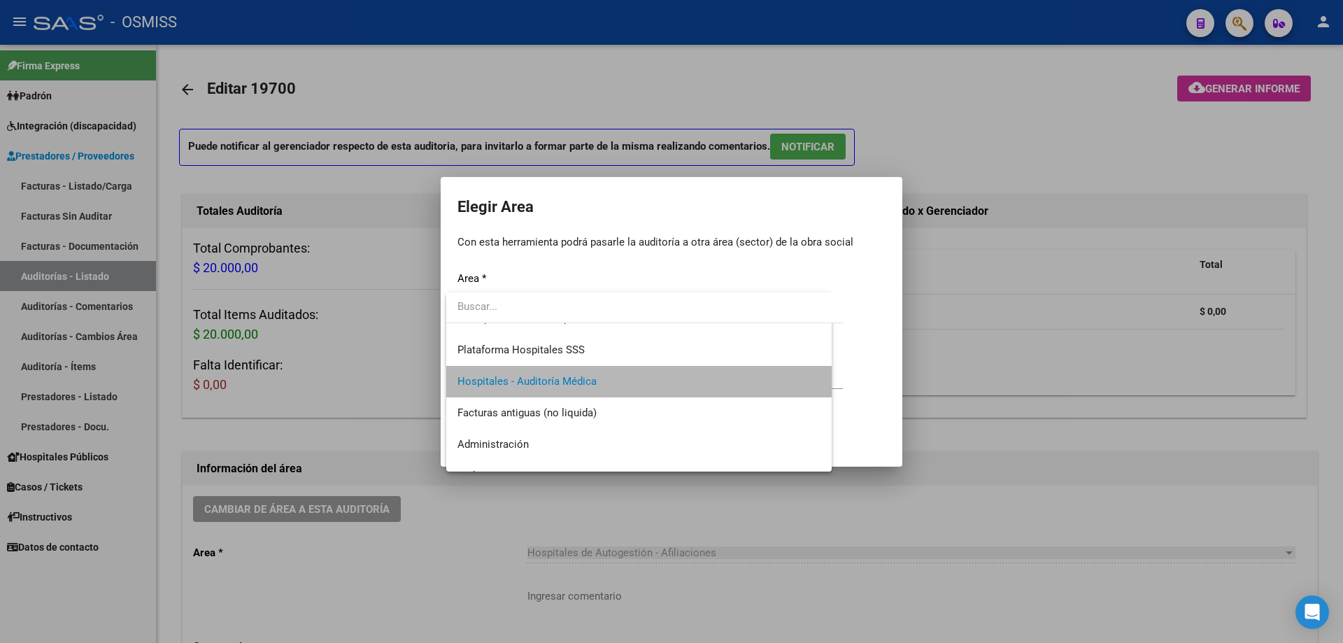
click at [536, 389] on div "Ingresar motivo" at bounding box center [649, 385] width 385 height 34
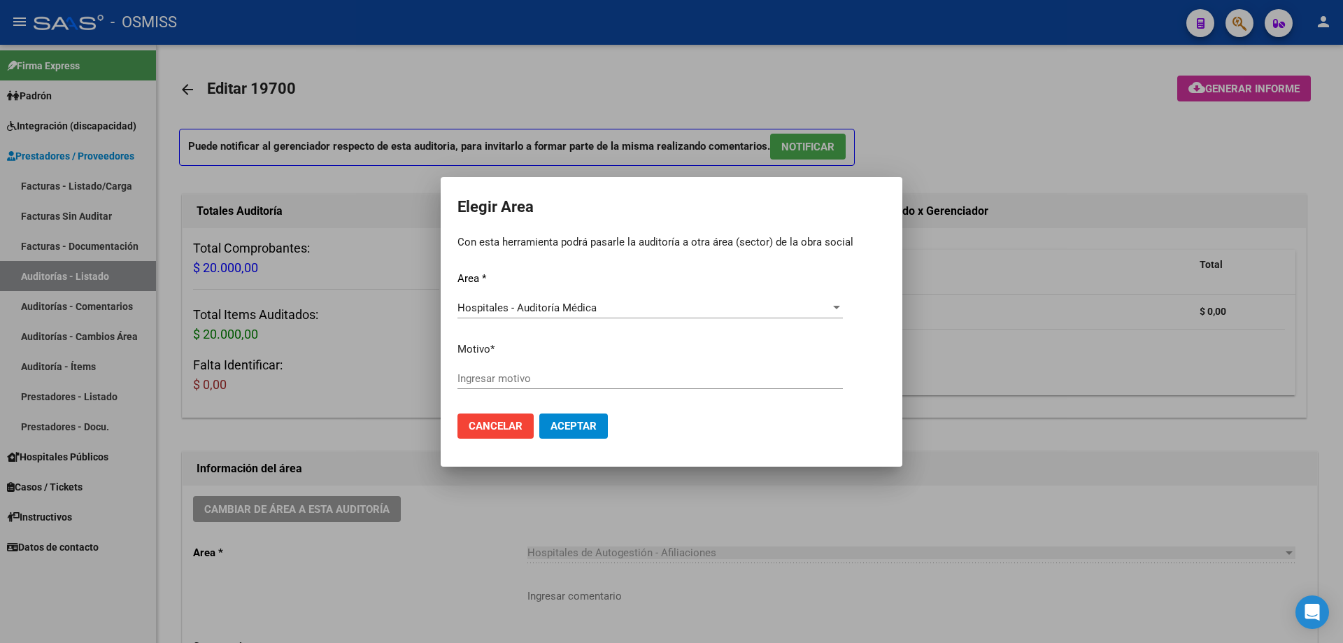
click at [532, 376] on input "Ingresar motivo" at bounding box center [649, 378] width 385 height 13
type input "AUDITADO"
click at [558, 428] on span "Aceptar" at bounding box center [574, 426] width 46 height 13
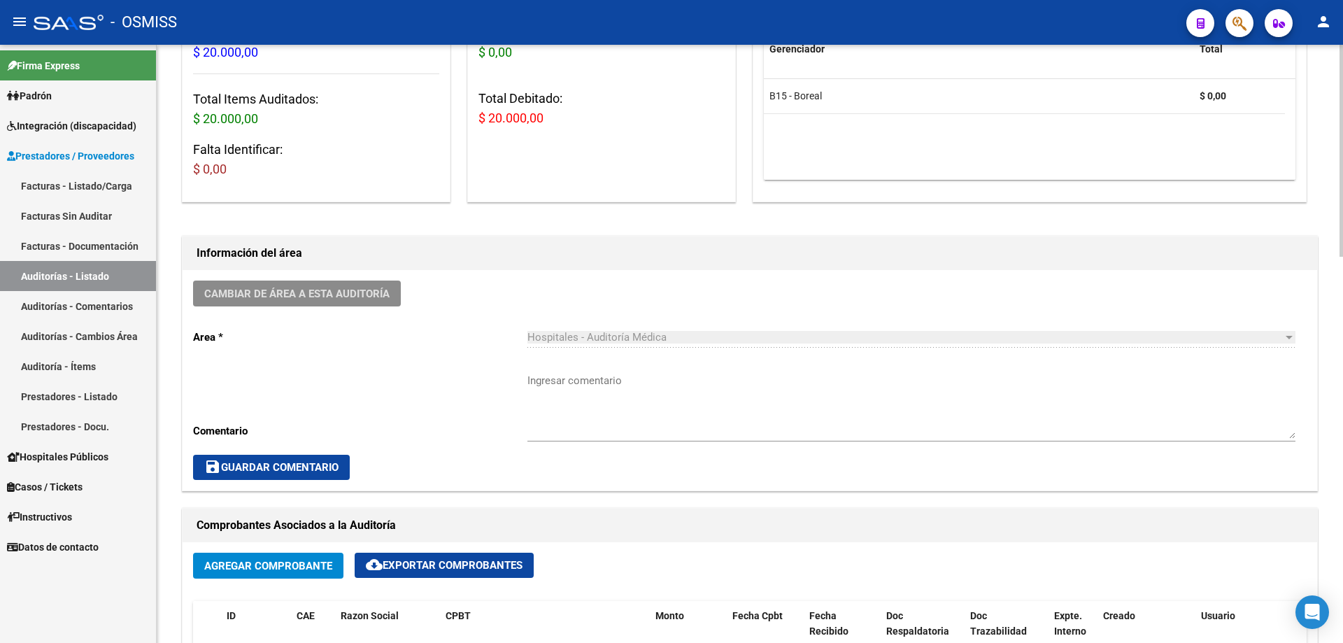
scroll to position [420, 0]
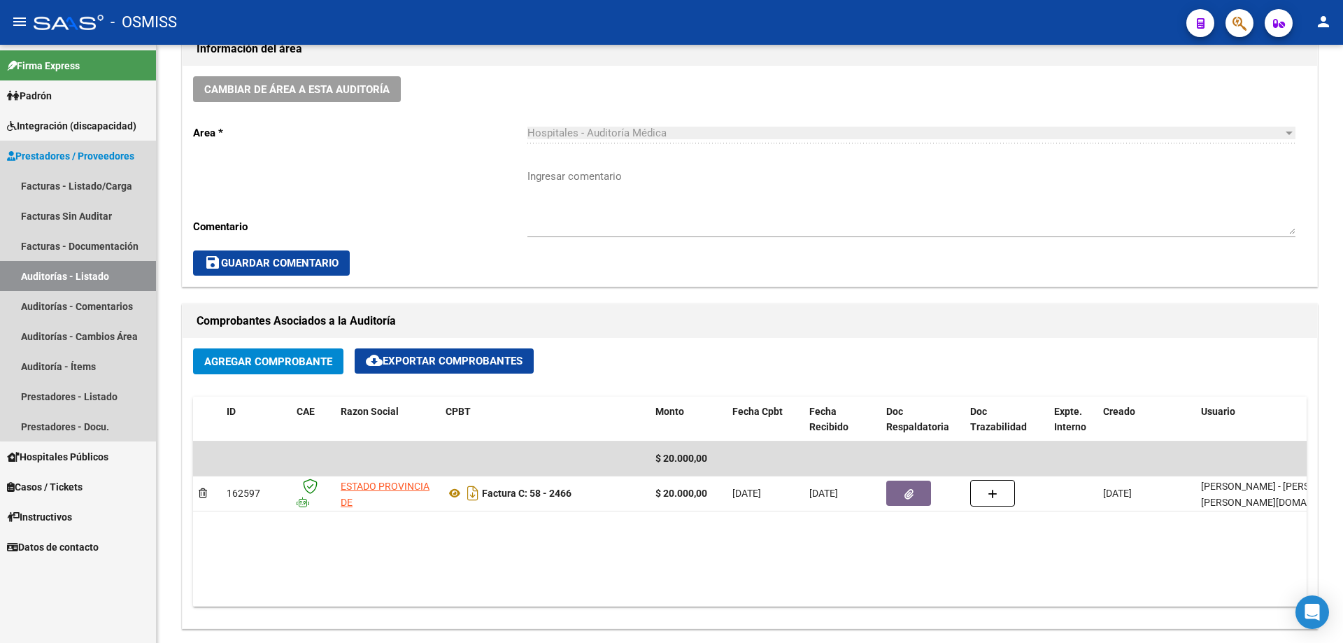
click at [106, 265] on link "Auditorías - Listado" at bounding box center [78, 276] width 156 height 30
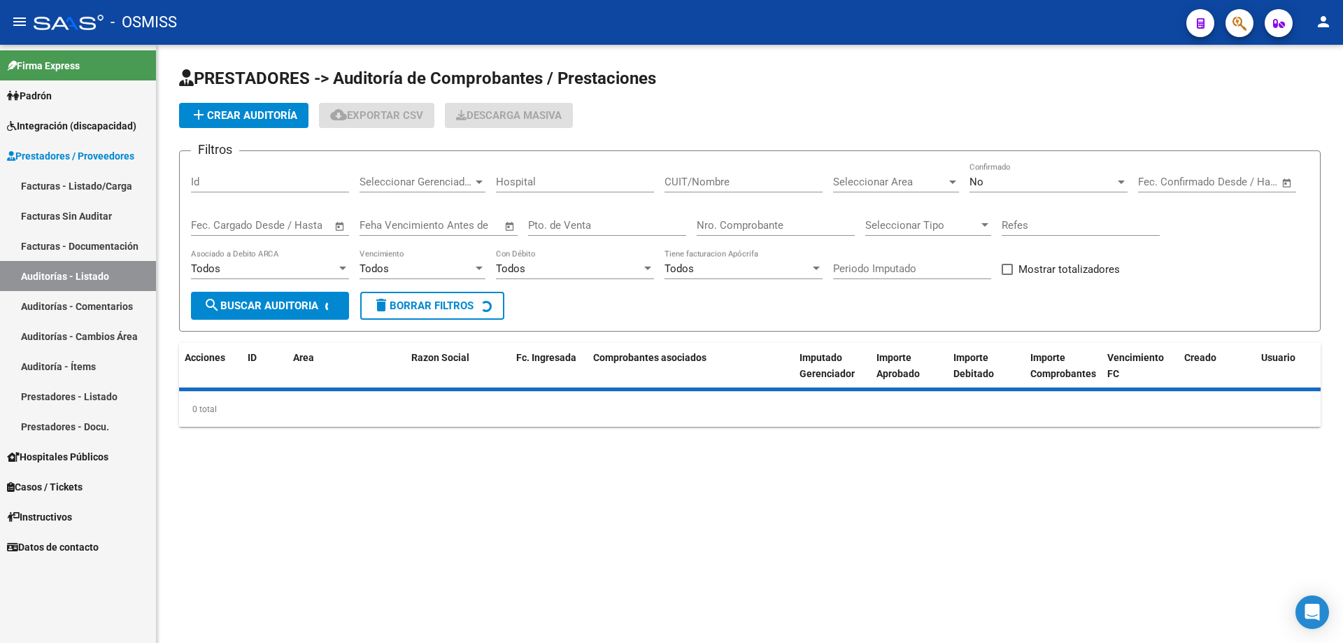
click at [270, 128] on app-list-header "PRESTADORES -> Auditoría de Comprobantes / Prestaciones add Crear Auditoría clo…" at bounding box center [750, 199] width 1142 height 264
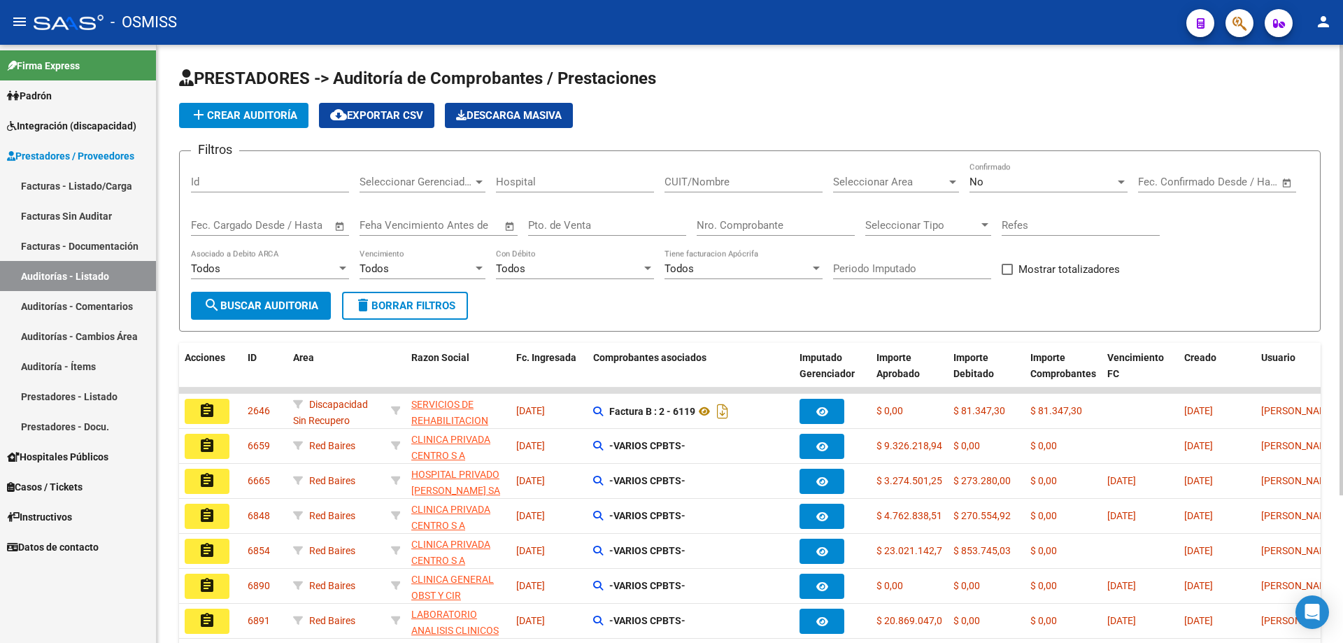
click at [269, 118] on span "add Crear Auditoría" at bounding box center [243, 115] width 107 height 13
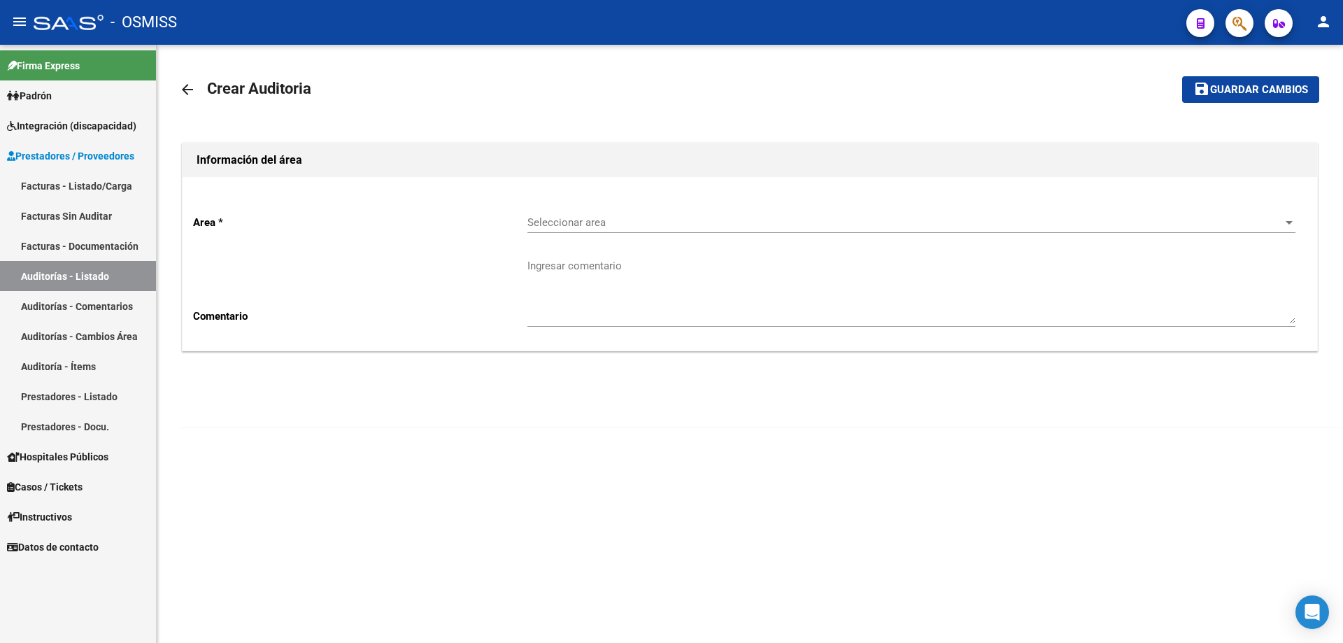
click at [678, 187] on div "Area * Seleccionar area Seleccionar area Comentario Ingresar comentario" at bounding box center [750, 263] width 1135 height 173
click at [676, 213] on div "Seleccionar area Seleccionar area" at bounding box center [911, 218] width 768 height 30
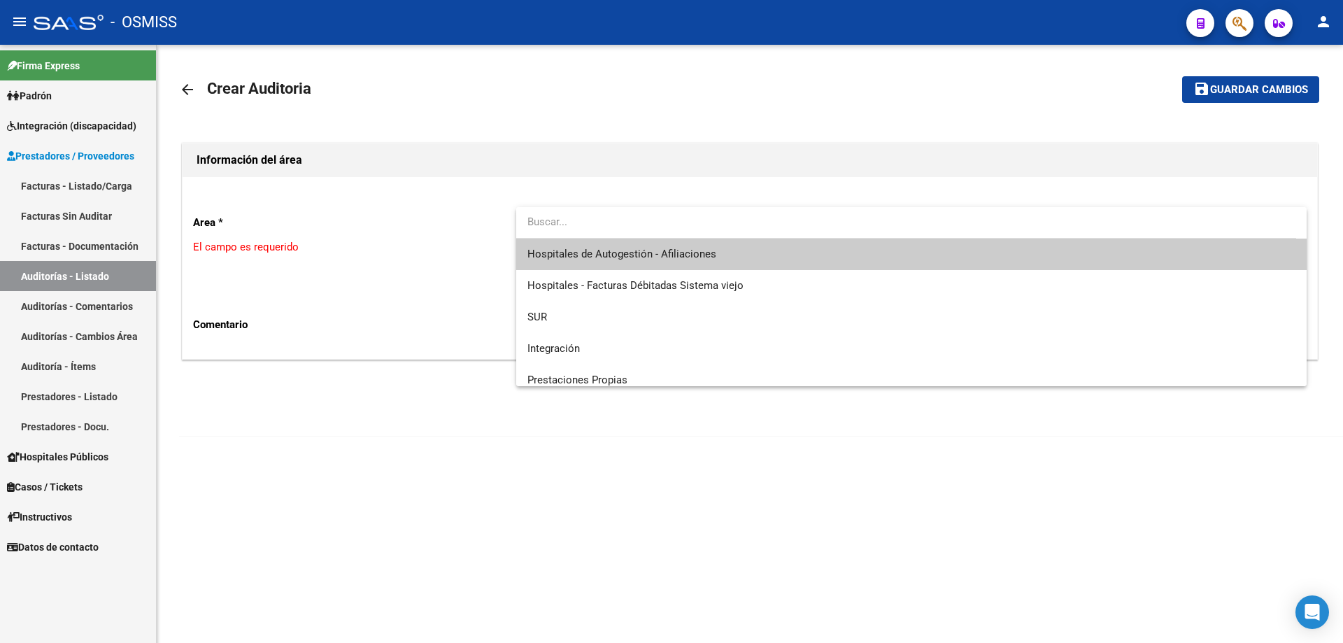
click at [667, 260] on span "Hospitales de Autogestión - Afiliaciones" at bounding box center [621, 254] width 189 height 13
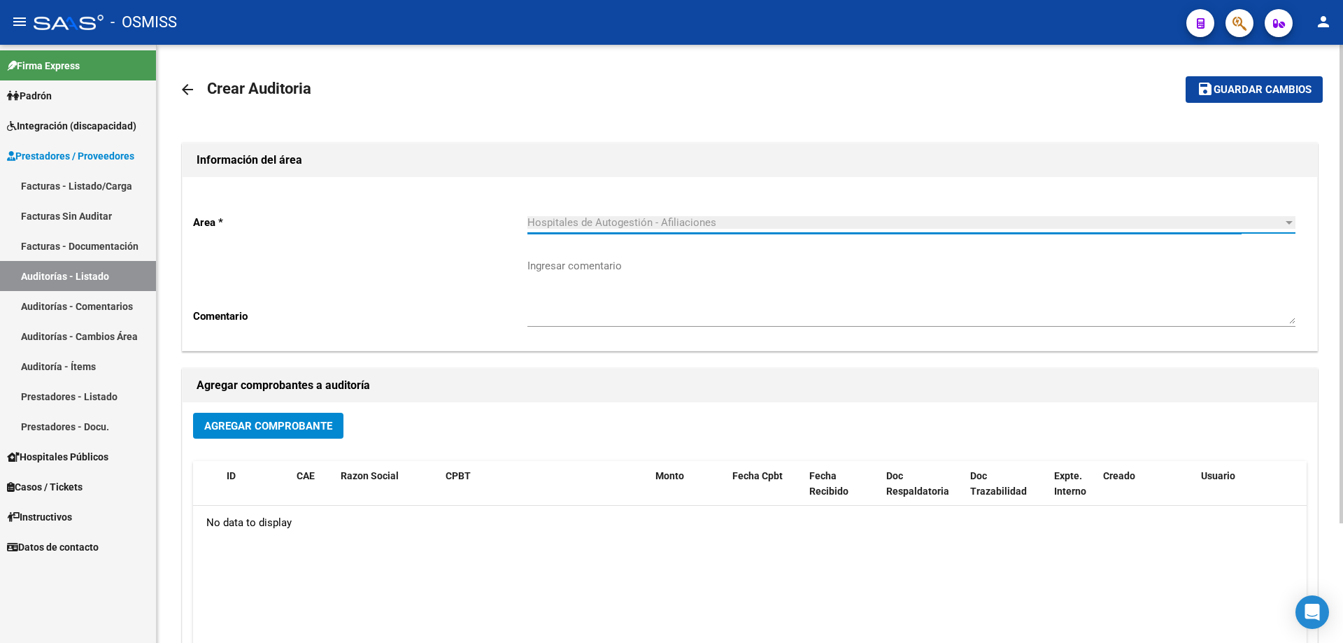
click at [283, 438] on button "Agregar Comprobante" at bounding box center [268, 426] width 150 height 26
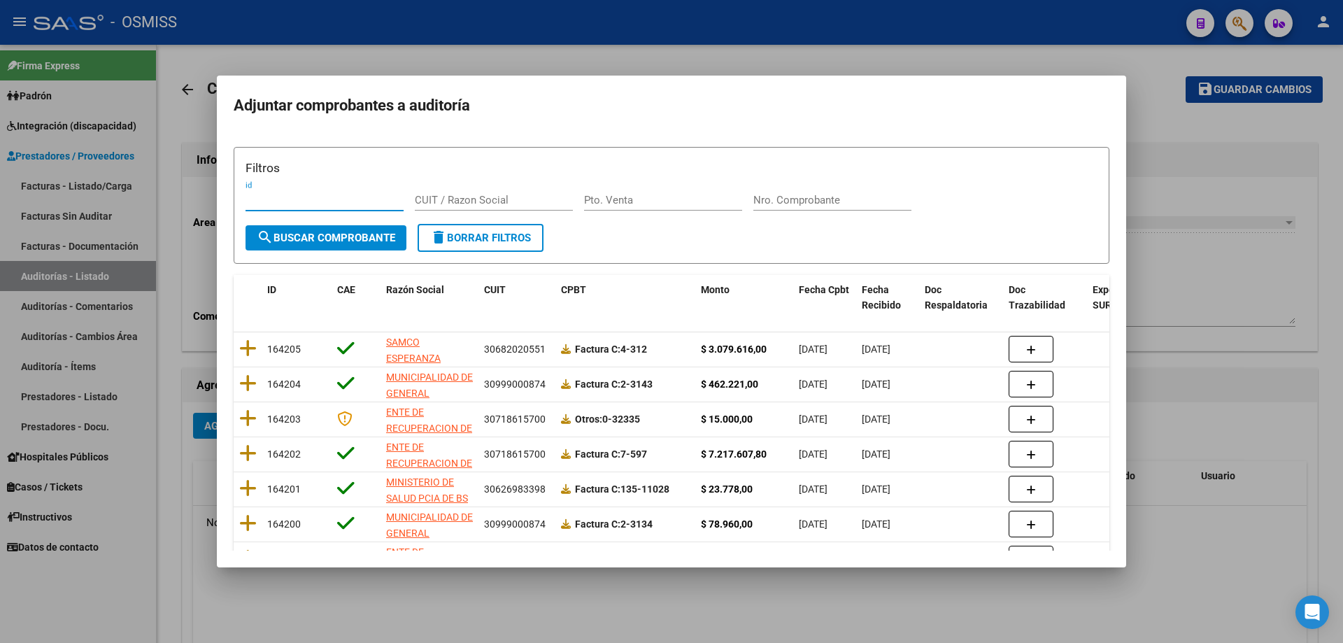
click at [788, 197] on input "Nro. Comprobante" at bounding box center [832, 200] width 158 height 13
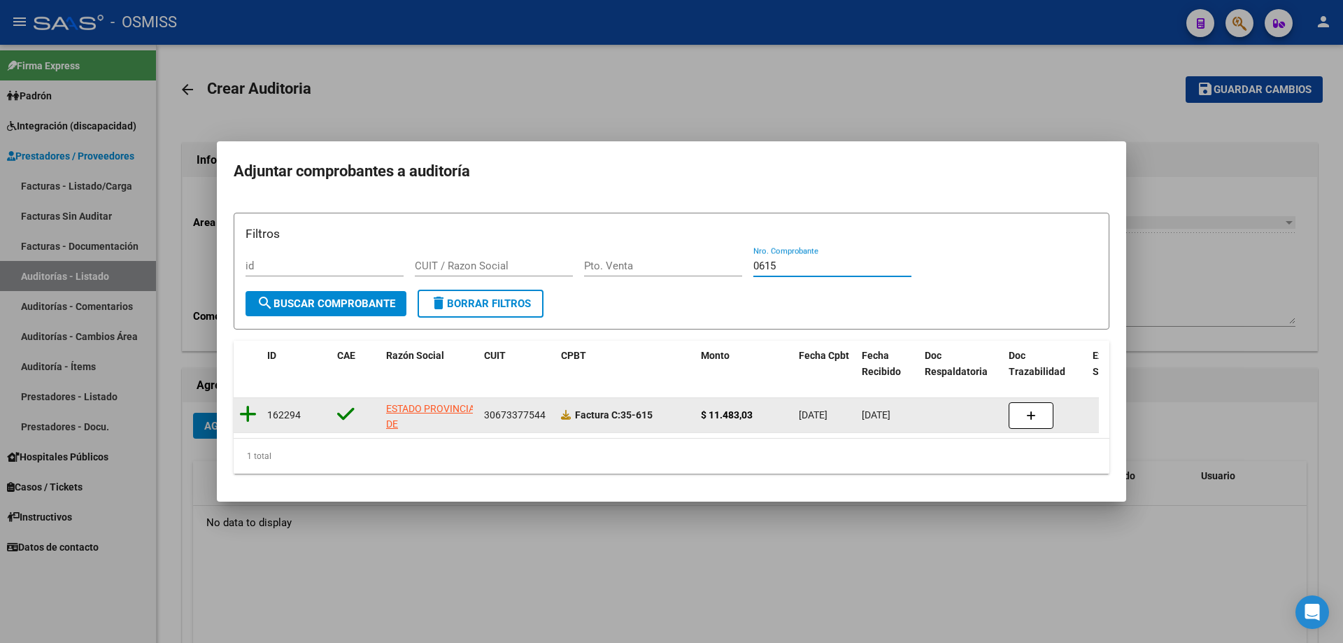
type input "0615"
click at [251, 405] on icon at bounding box center [247, 414] width 17 height 20
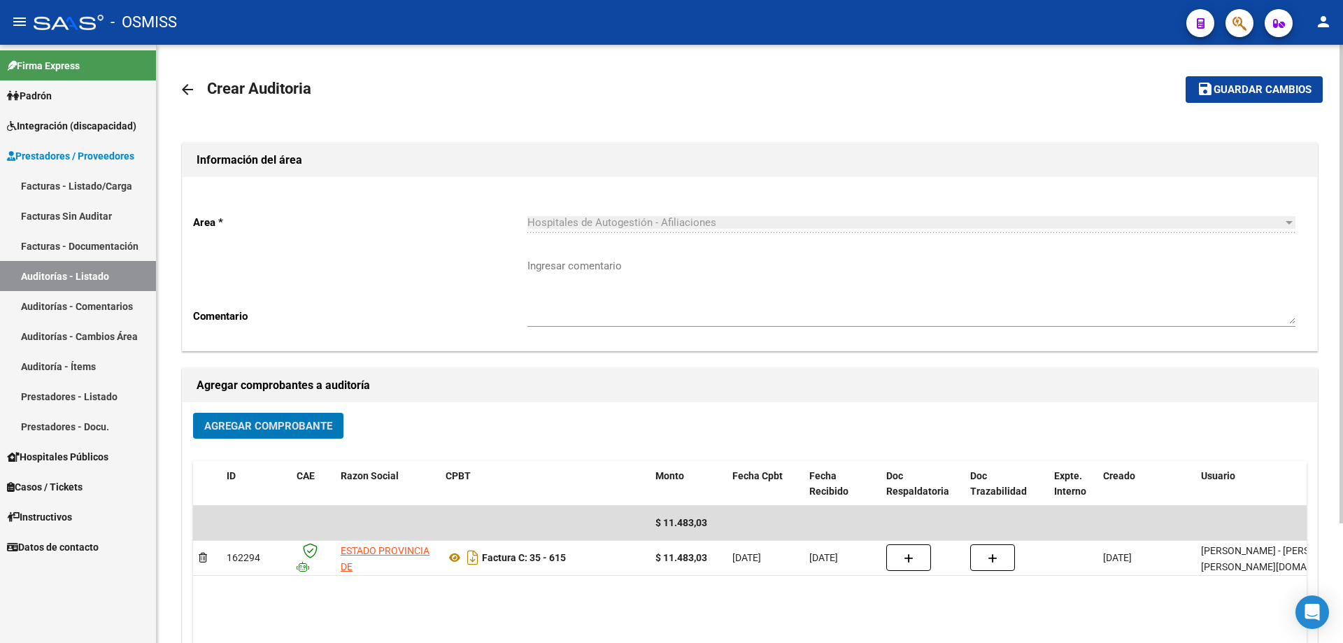
click at [1244, 104] on mat-toolbar-row "save Guardar cambios" at bounding box center [1204, 89] width 238 height 45
click at [1230, 90] on span "Guardar cambios" at bounding box center [1263, 90] width 98 height 13
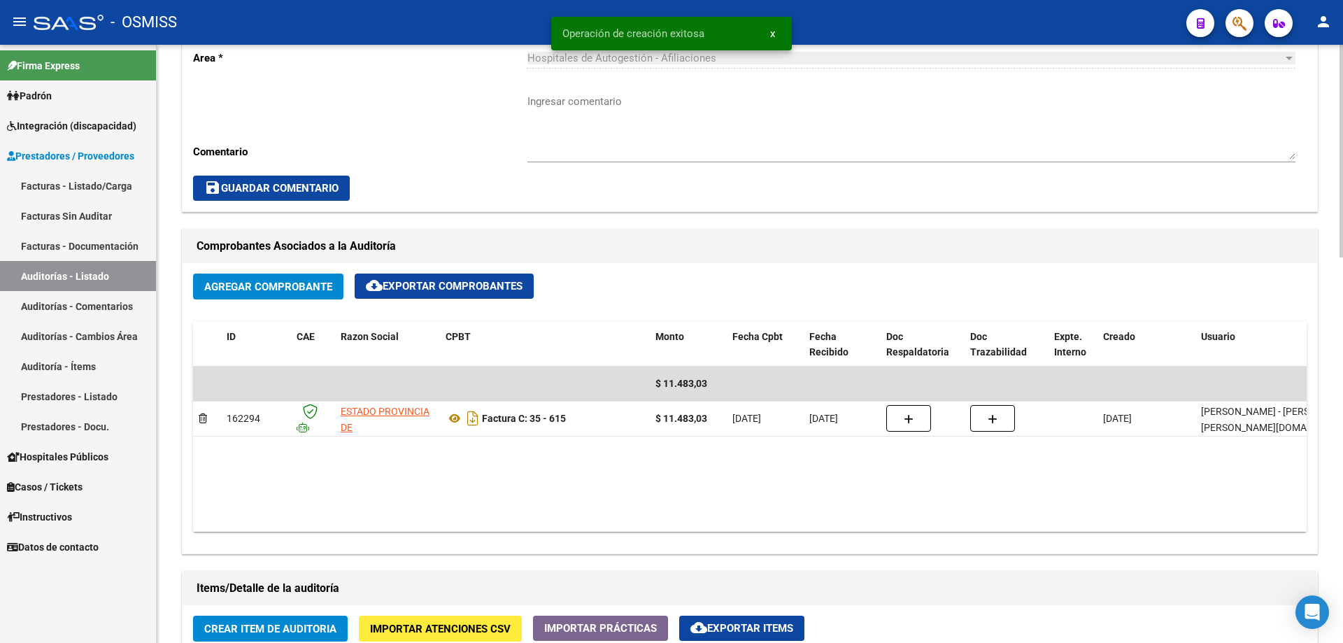
scroll to position [630, 0]
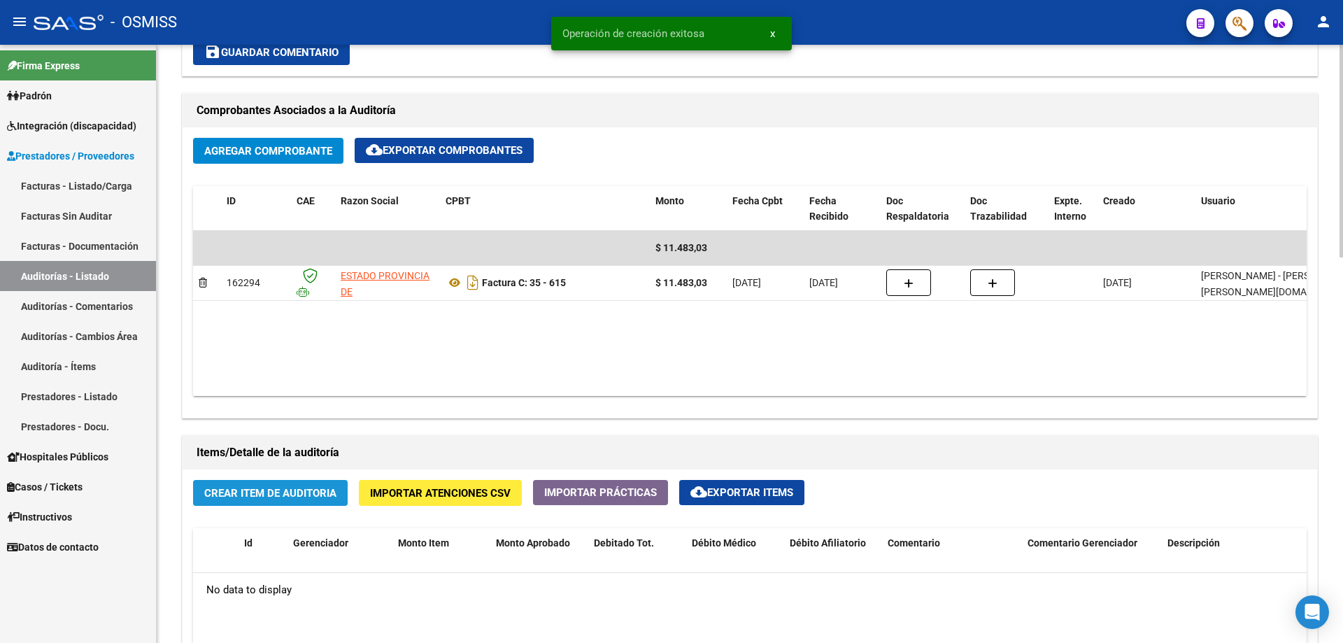
click at [281, 486] on span "Crear Item de Auditoria" at bounding box center [270, 492] width 132 height 13
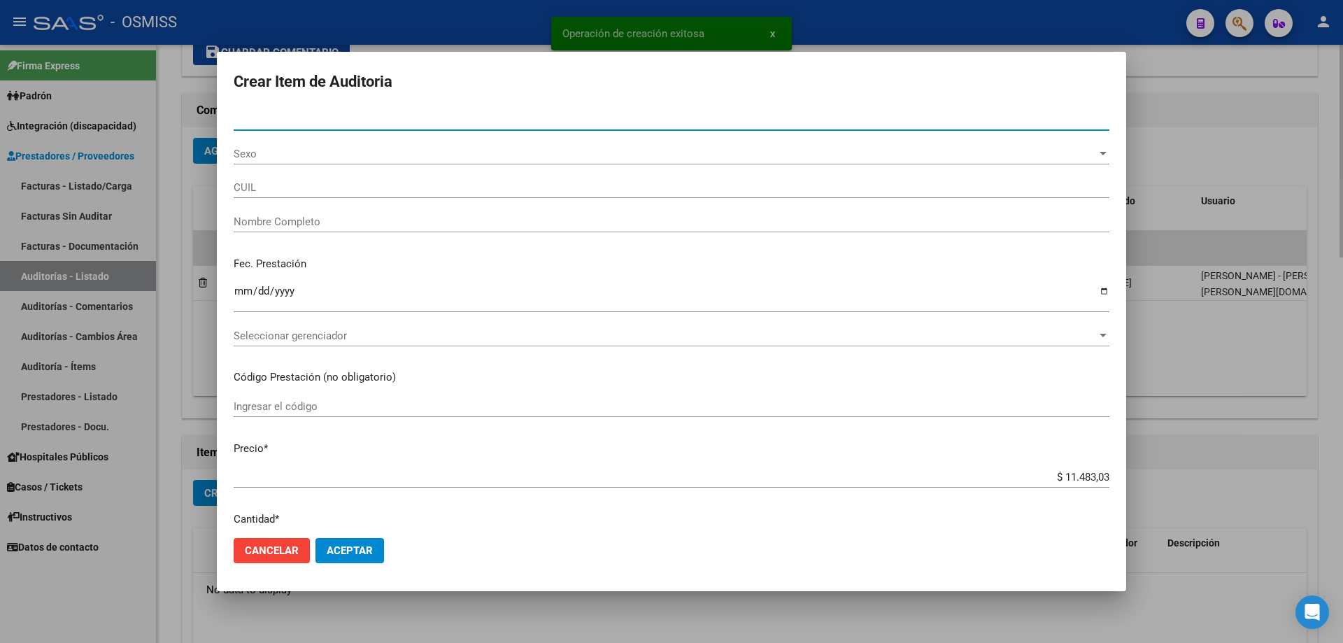
type input "58936159"
type input "20589361599"
type input "[PERSON_NAME]"
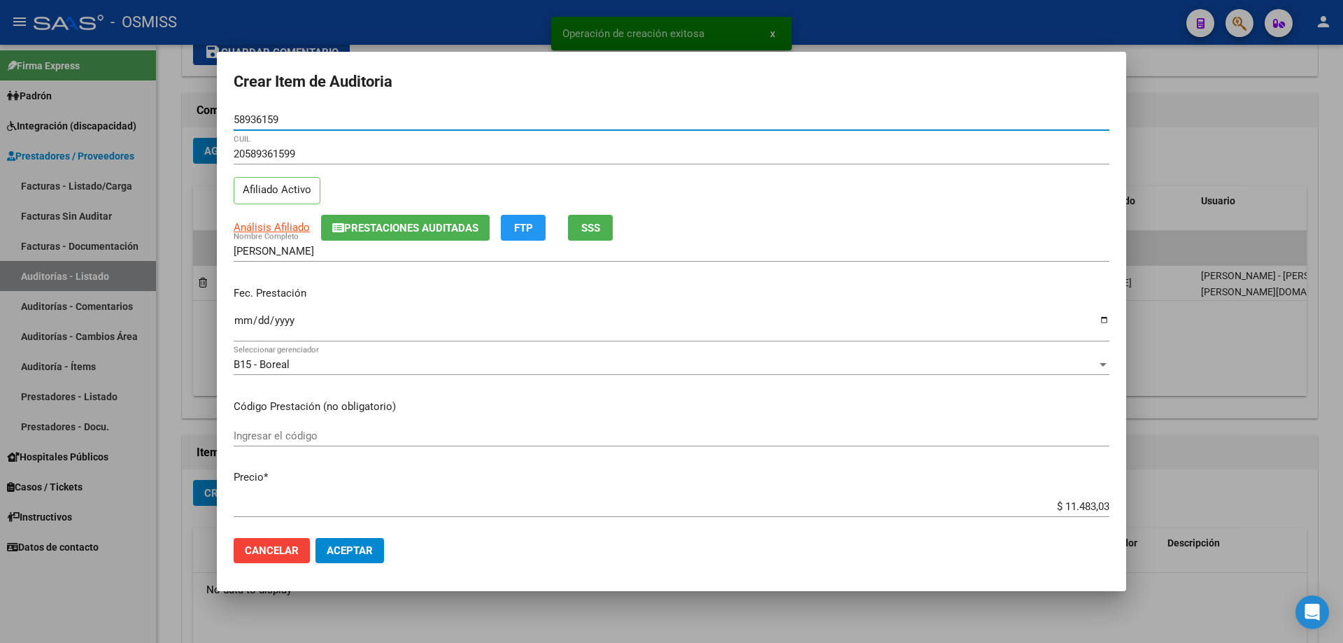
type input "58936159"
click at [243, 324] on input "Ingresar la fecha" at bounding box center [672, 326] width 876 height 22
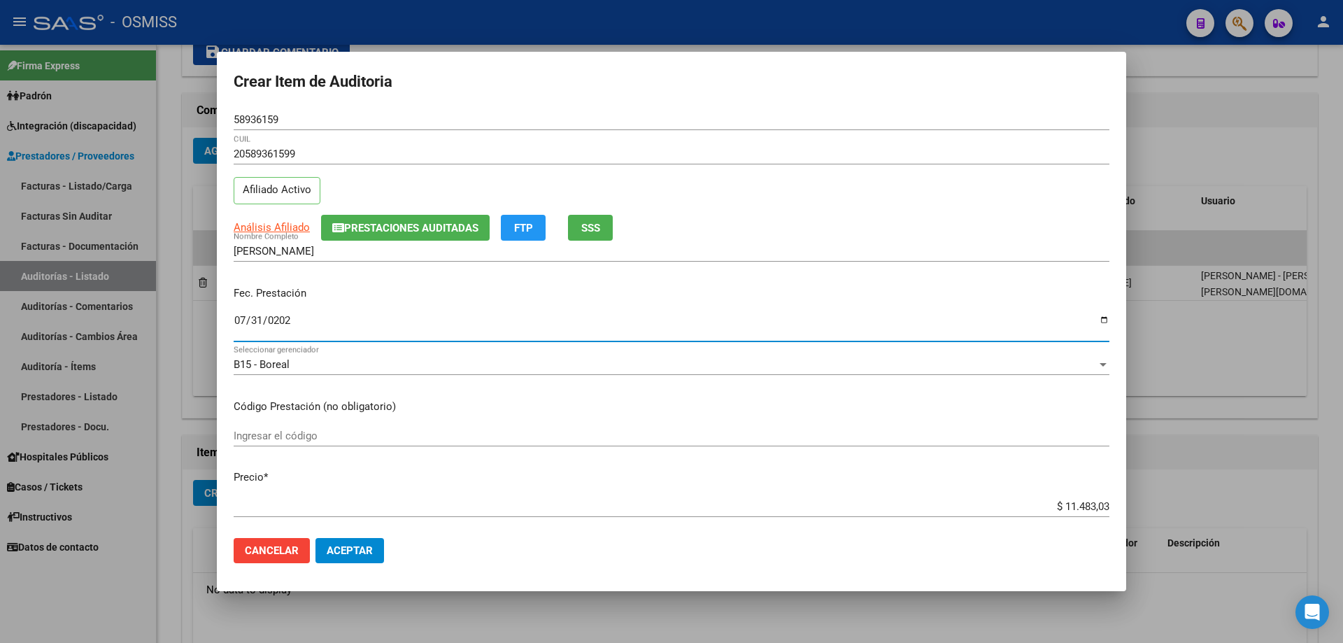
type input "[DATE]"
click at [354, 529] on mat-dialog-actions "Cancelar Aceptar" at bounding box center [672, 551] width 876 height 48
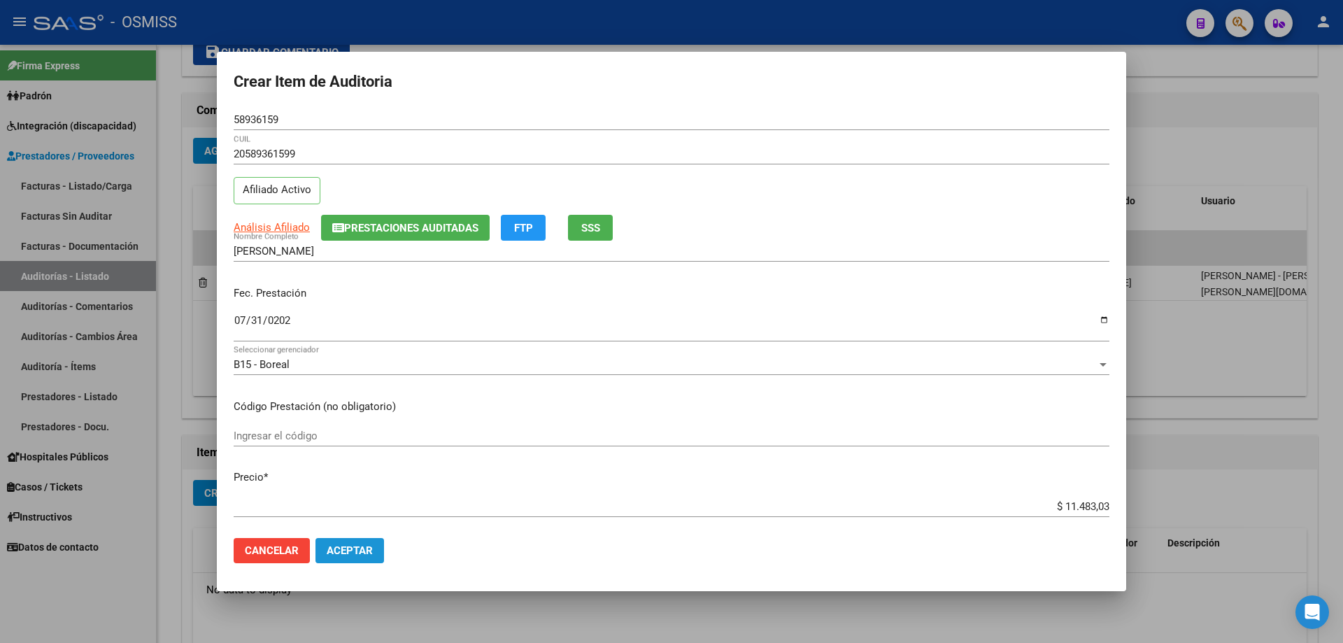
click at [355, 540] on button "Aceptar" at bounding box center [349, 550] width 69 height 25
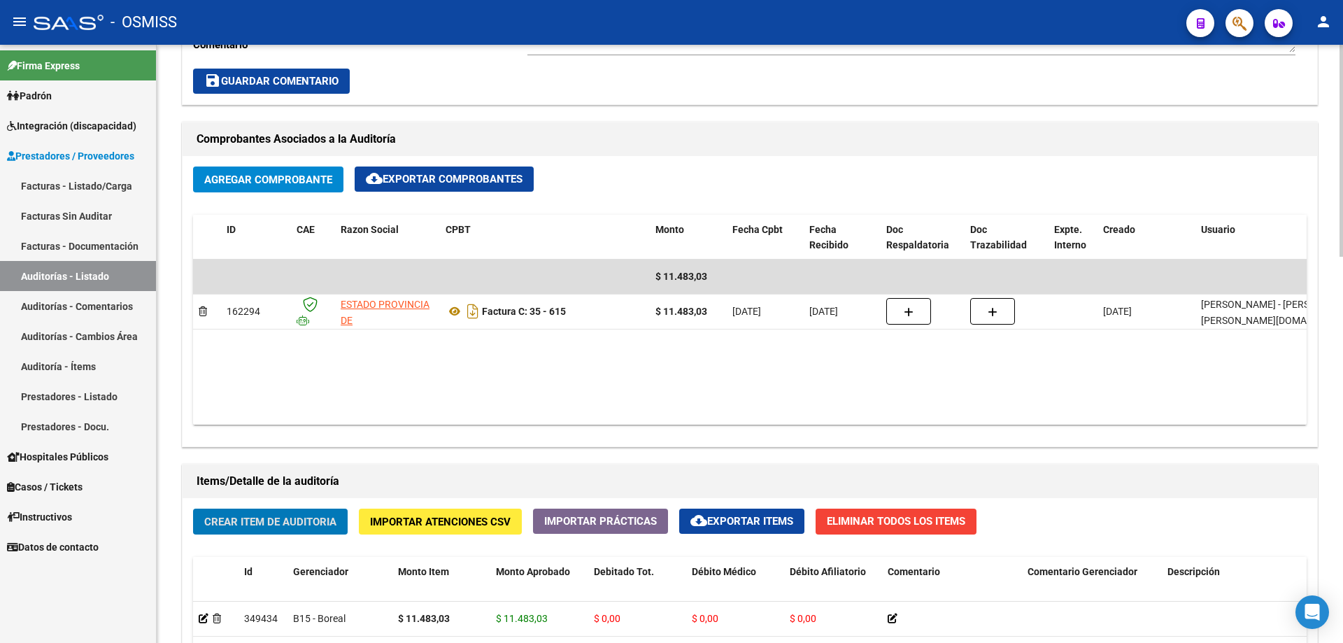
scroll to position [420, 0]
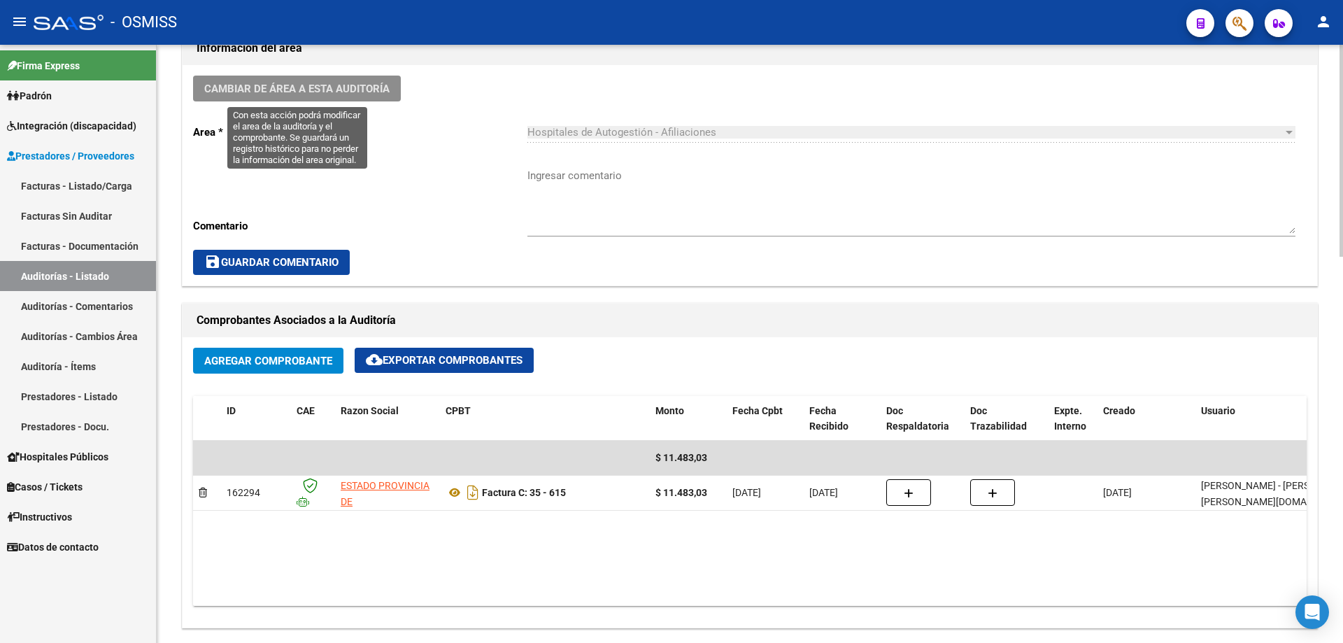
click at [350, 101] on button "Cambiar de área a esta auditoría" at bounding box center [297, 89] width 208 height 26
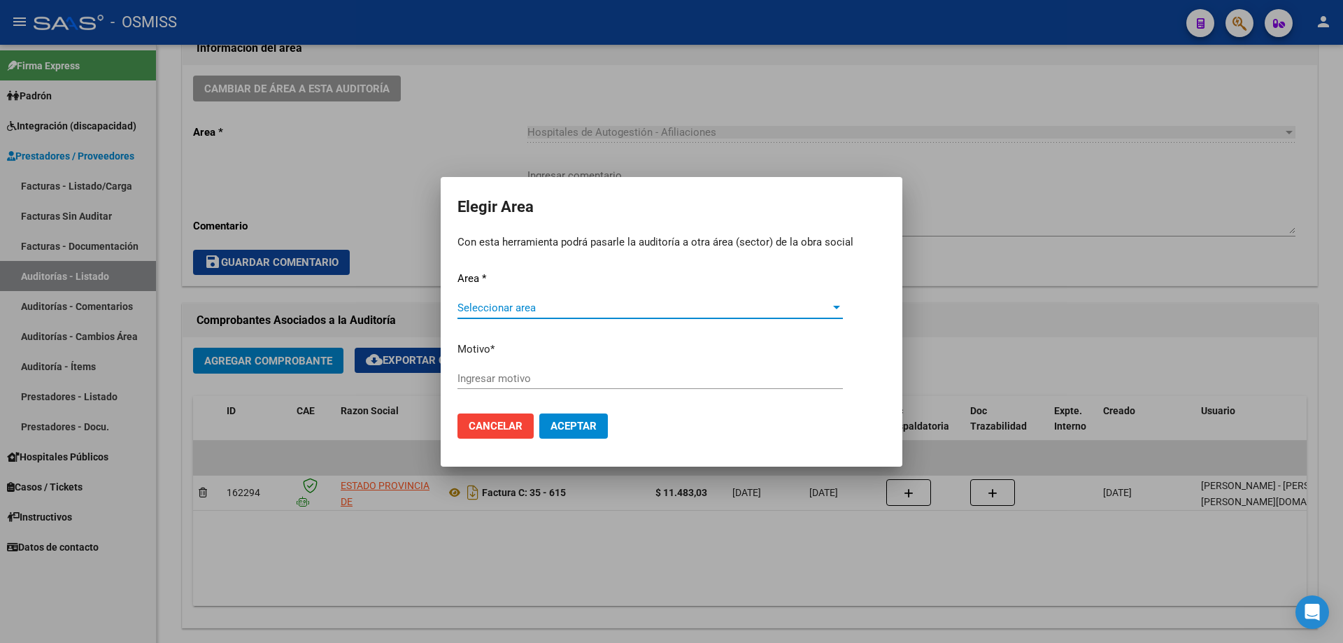
click at [598, 308] on span "Seleccionar area" at bounding box center [643, 307] width 373 height 13
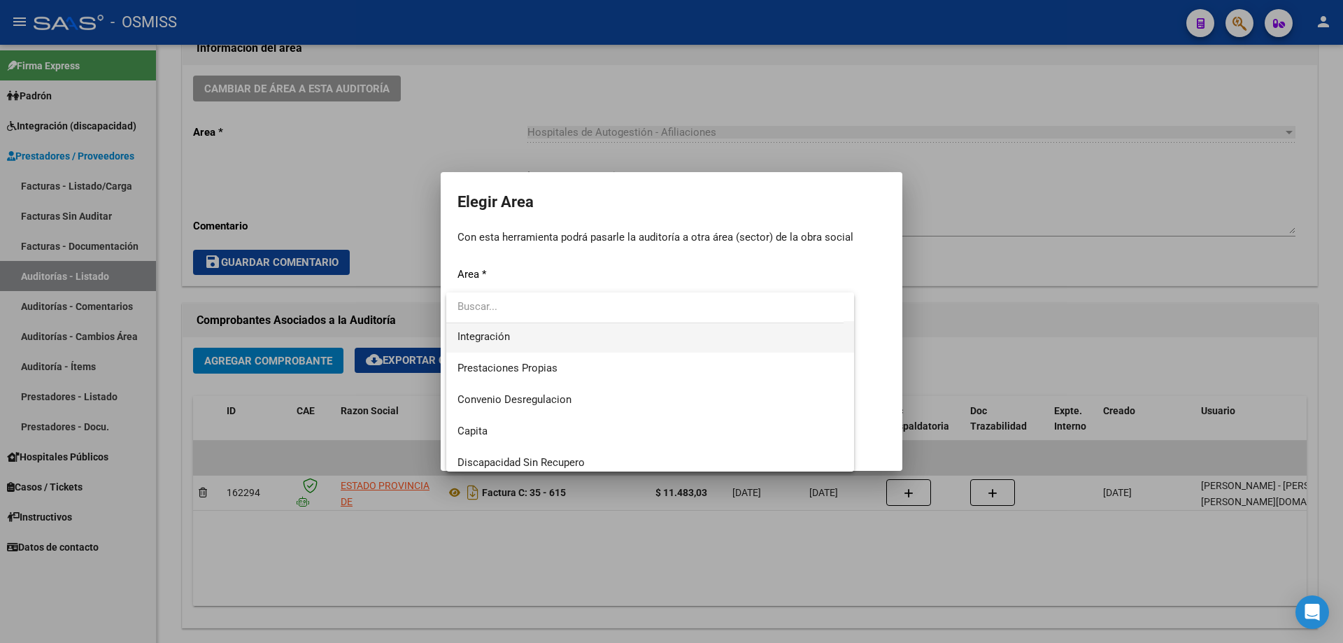
scroll to position [140, 0]
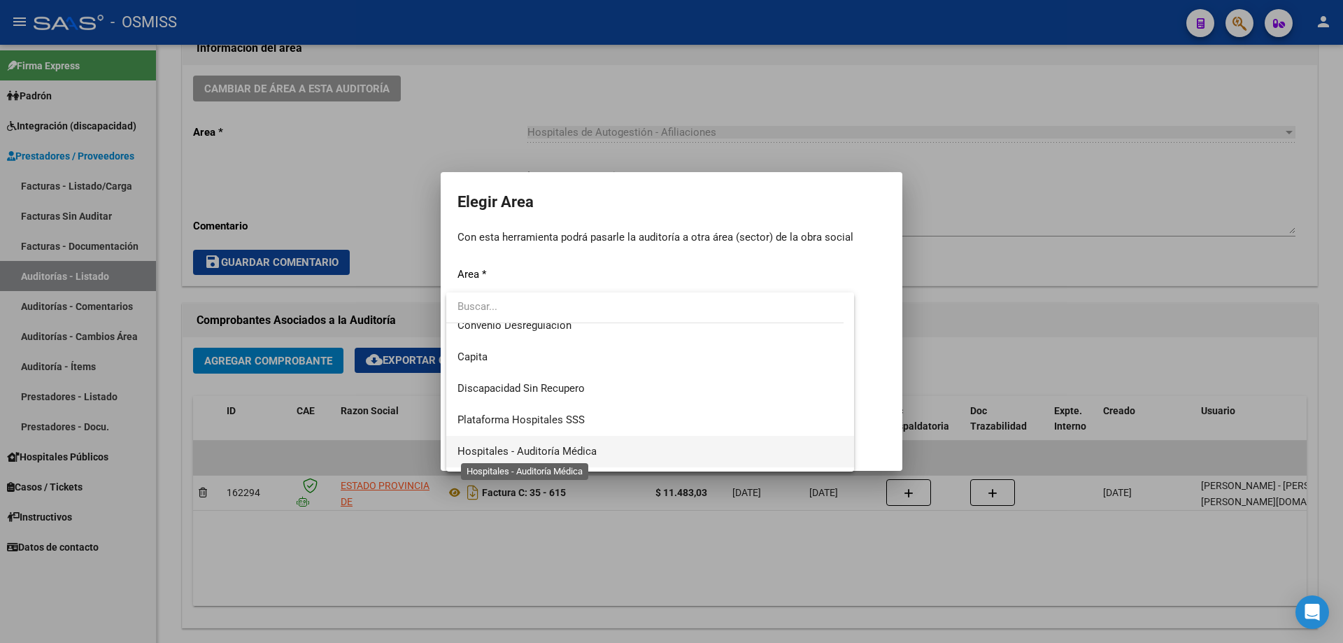
click at [592, 453] on span "Hospitales - Auditoría Médica" at bounding box center [526, 451] width 139 height 13
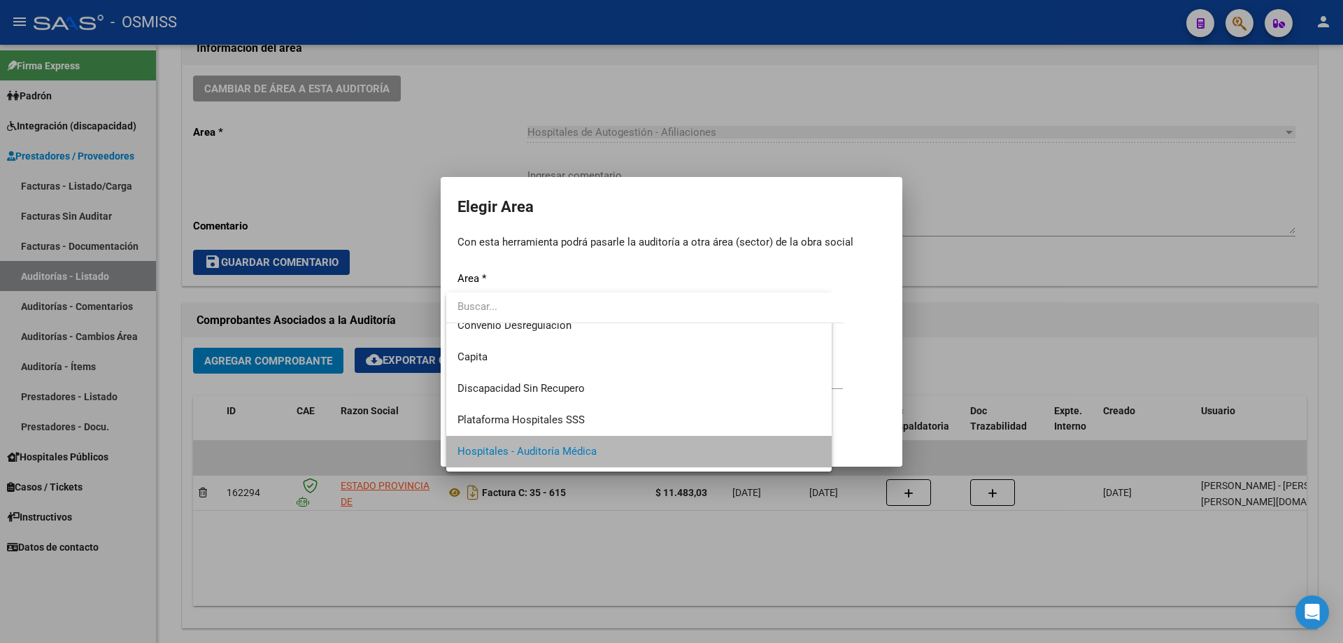
scroll to position [136, 0]
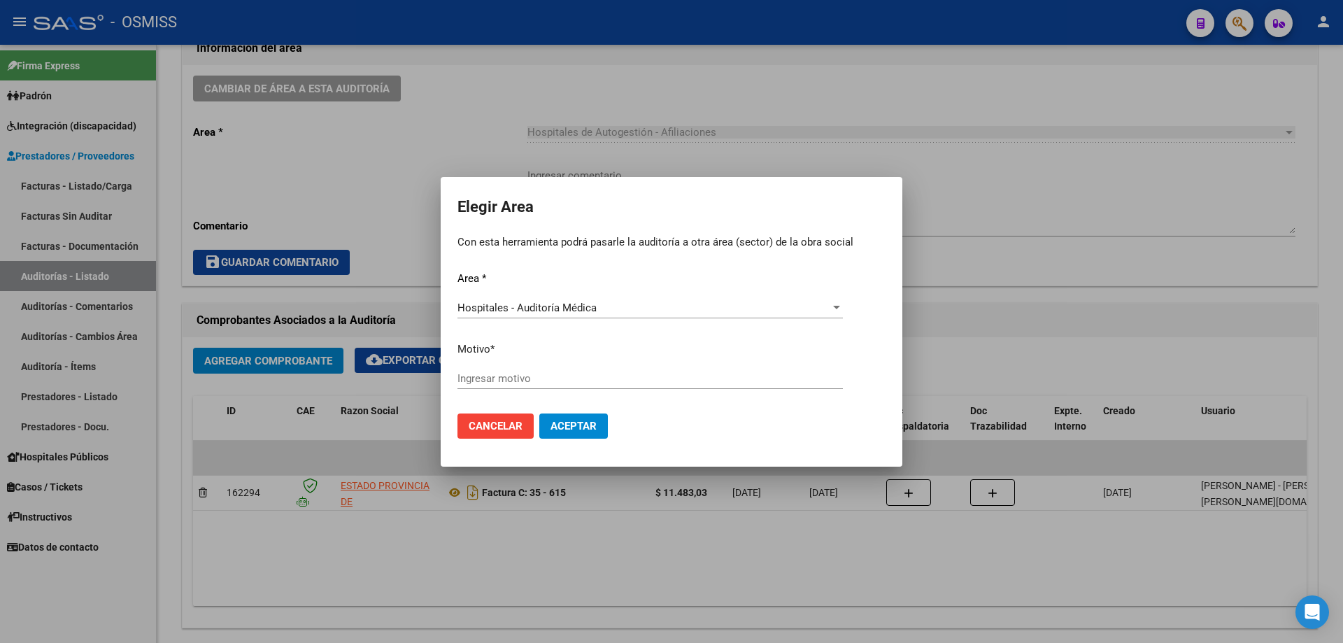
click at [586, 366] on div "Area * Hospitales - Auditoría Médica Seleccionar area Motivo * [GEOGRAPHIC_DATA…" at bounding box center [671, 337] width 428 height 132
click at [585, 382] on input "Ingresar motivo" at bounding box center [649, 378] width 385 height 13
type input "AUDITADO"
click at [588, 420] on span "Aceptar" at bounding box center [574, 426] width 46 height 13
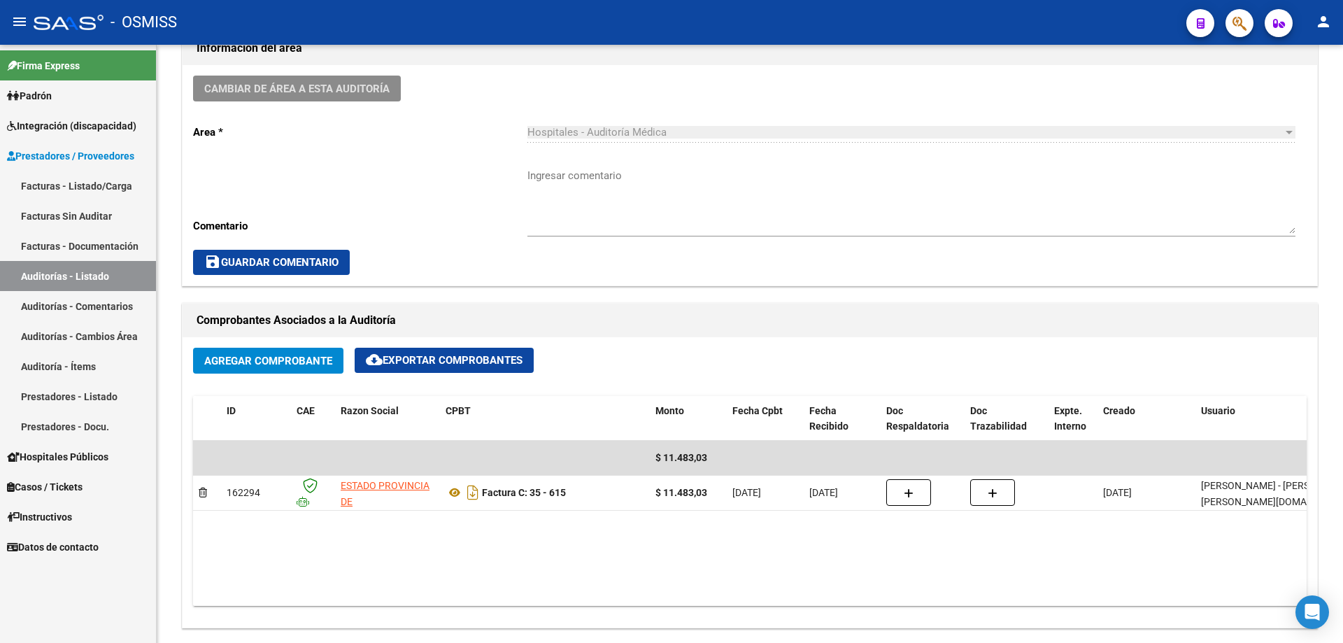
click at [132, 287] on link "Auditorías - Listado" at bounding box center [78, 276] width 156 height 30
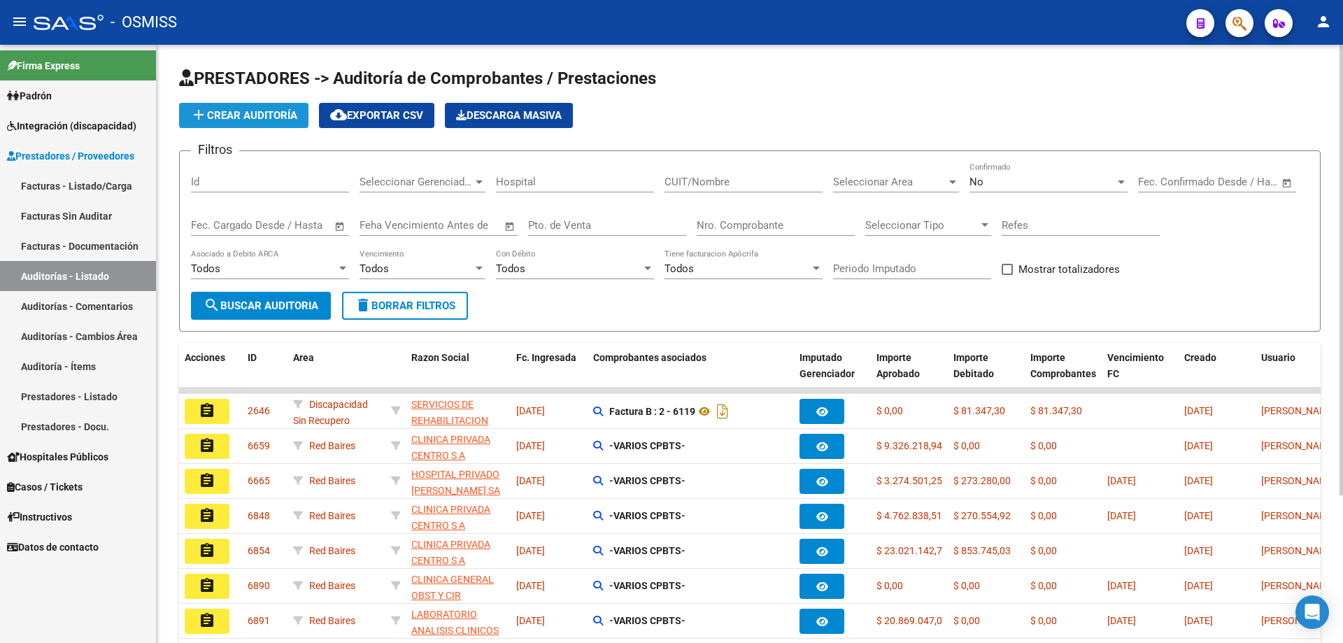
click at [229, 124] on button "add Crear Auditoría" at bounding box center [243, 115] width 129 height 25
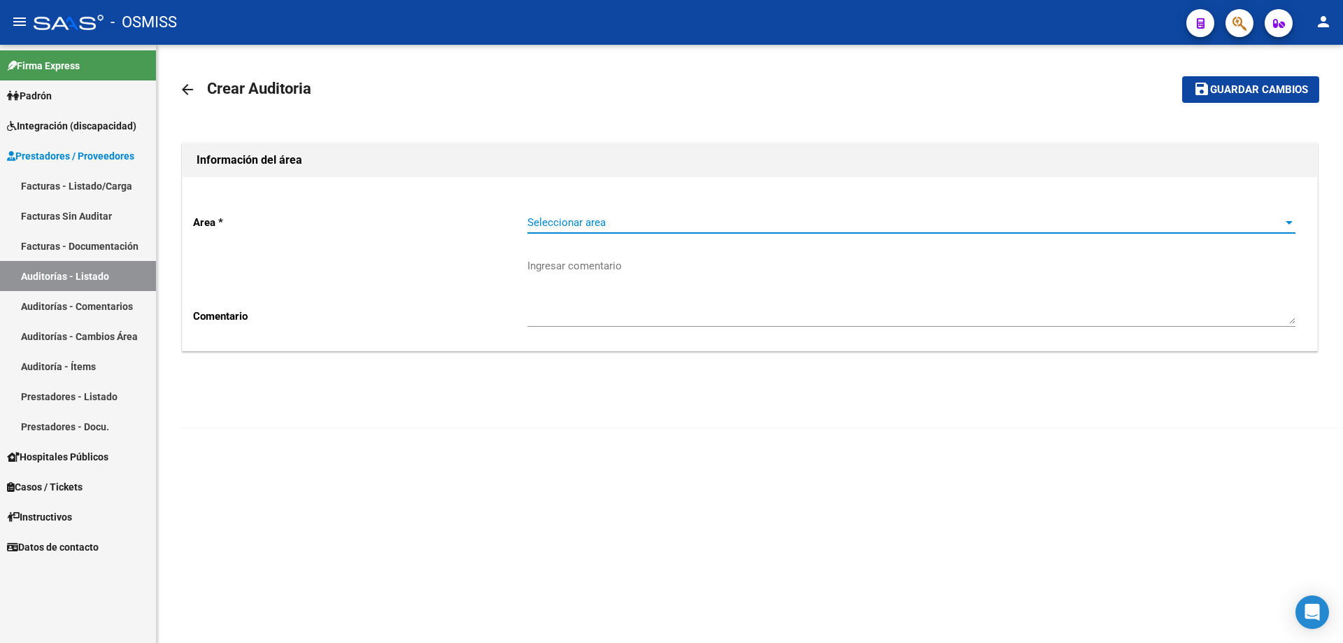
click at [702, 225] on span "Seleccionar area" at bounding box center [904, 222] width 755 height 13
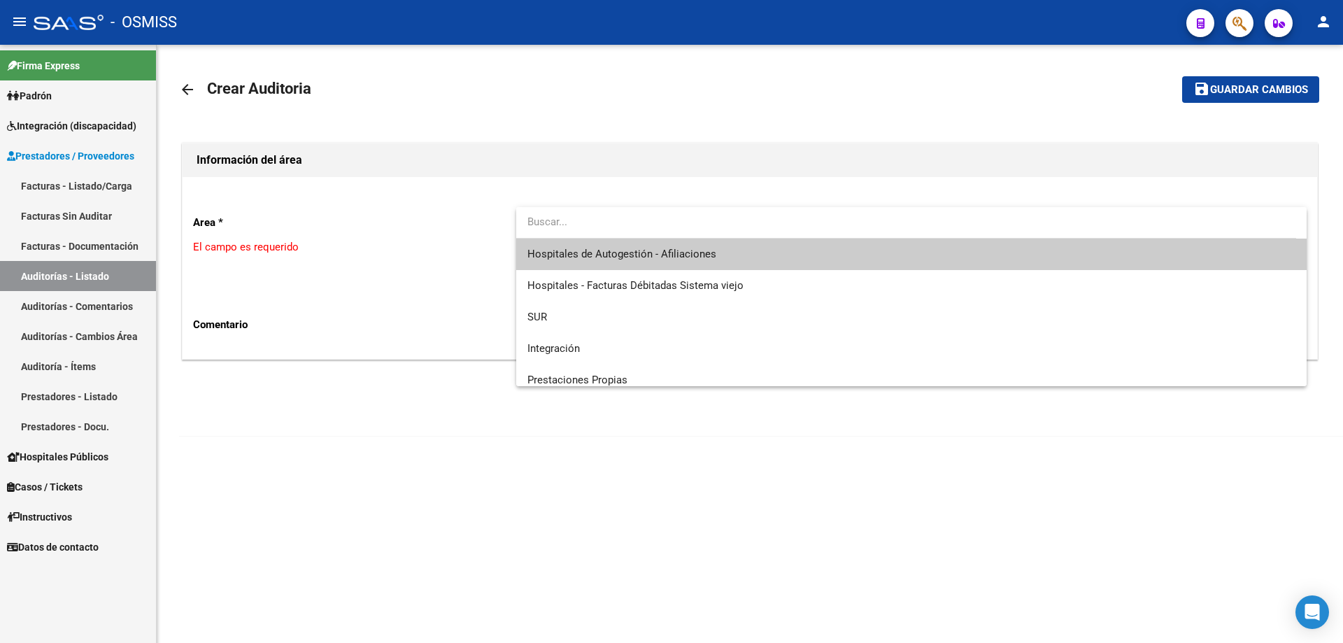
click at [715, 255] on span "Hospitales de Autogestión - Afiliaciones" at bounding box center [911, 254] width 768 height 31
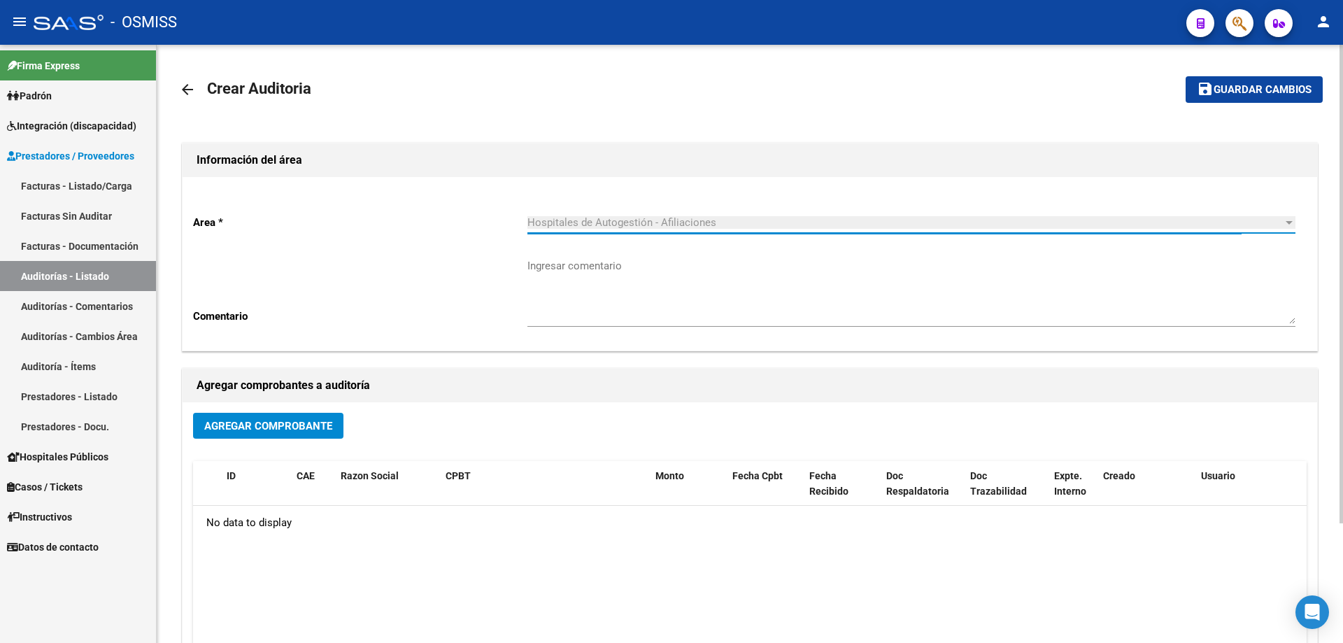
click at [283, 453] on div "Agregar Comprobante ID CAE Razon Social CPBT Monto Fecha Cpbt Fecha Recibido Do…" at bounding box center [750, 547] width 1135 height 290
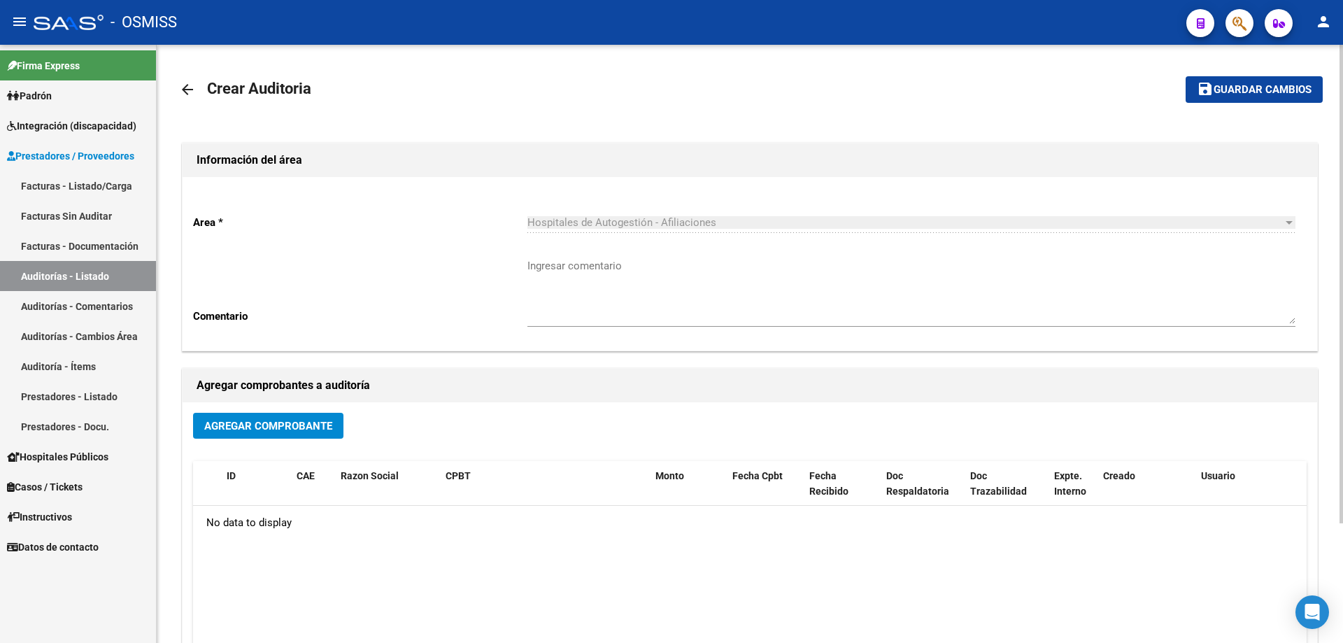
click at [292, 426] on span "Agregar Comprobante" at bounding box center [268, 426] width 128 height 13
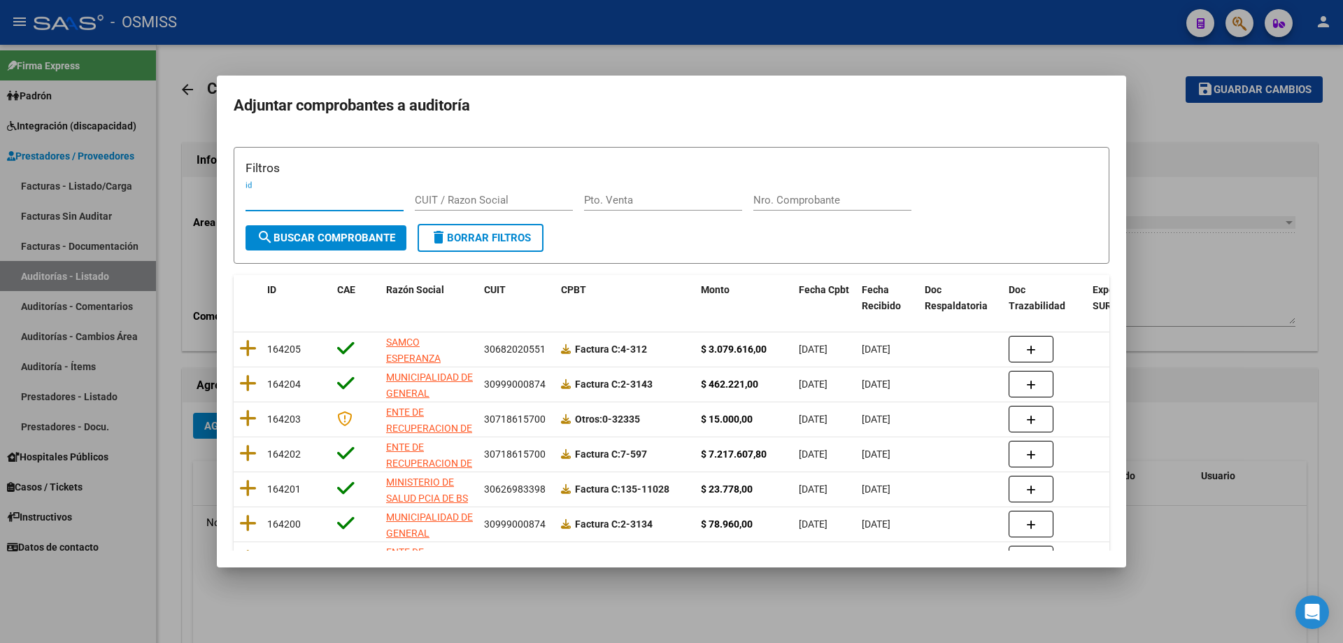
click at [777, 194] on input "Nro. Comprobante" at bounding box center [832, 200] width 158 height 13
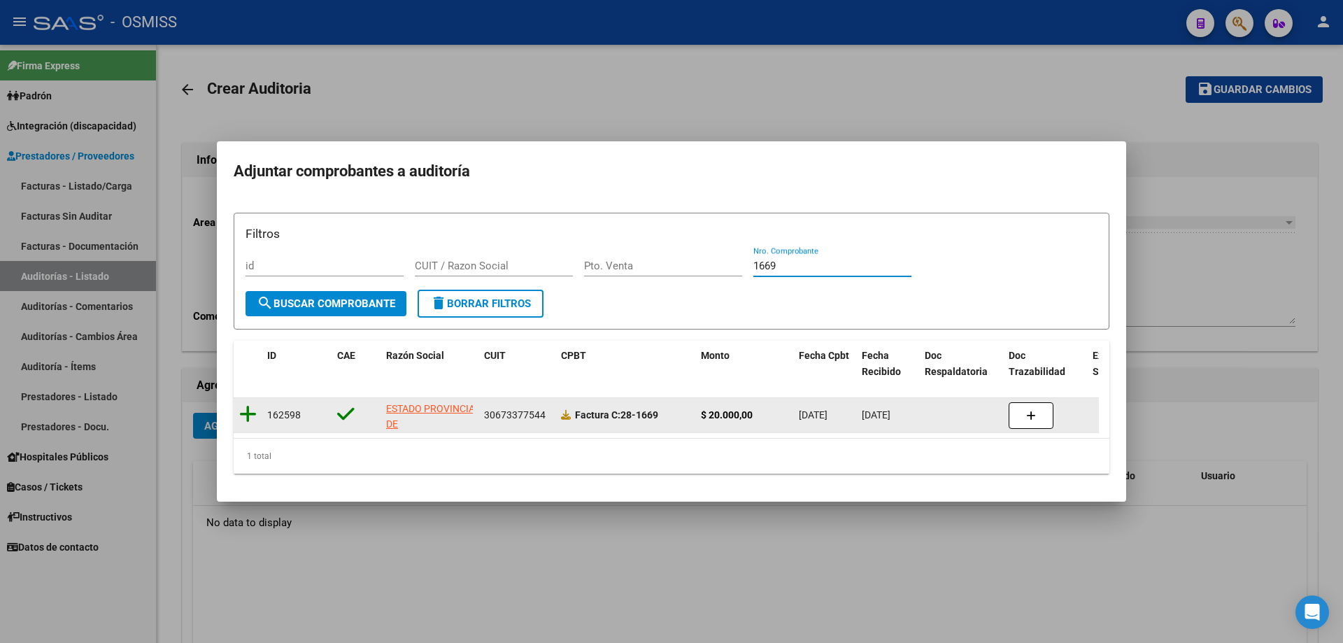
type input "1669"
click at [255, 409] on icon at bounding box center [247, 414] width 17 height 20
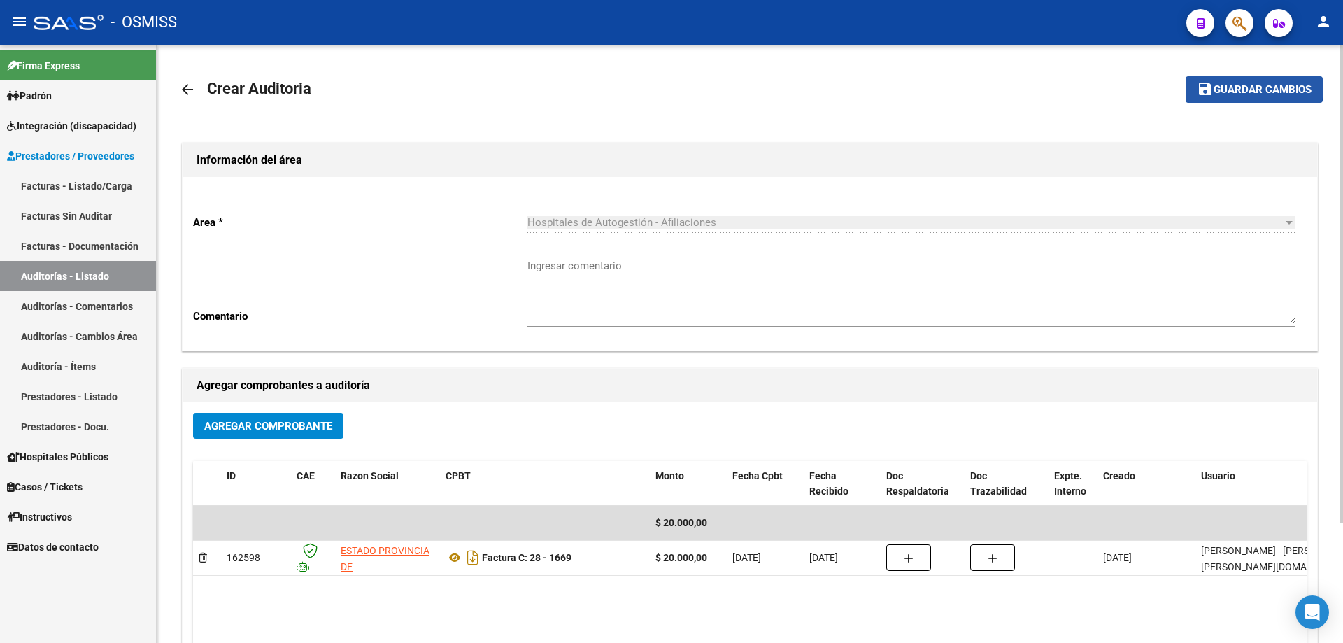
click at [1209, 85] on mat-icon "save" at bounding box center [1205, 88] width 17 height 17
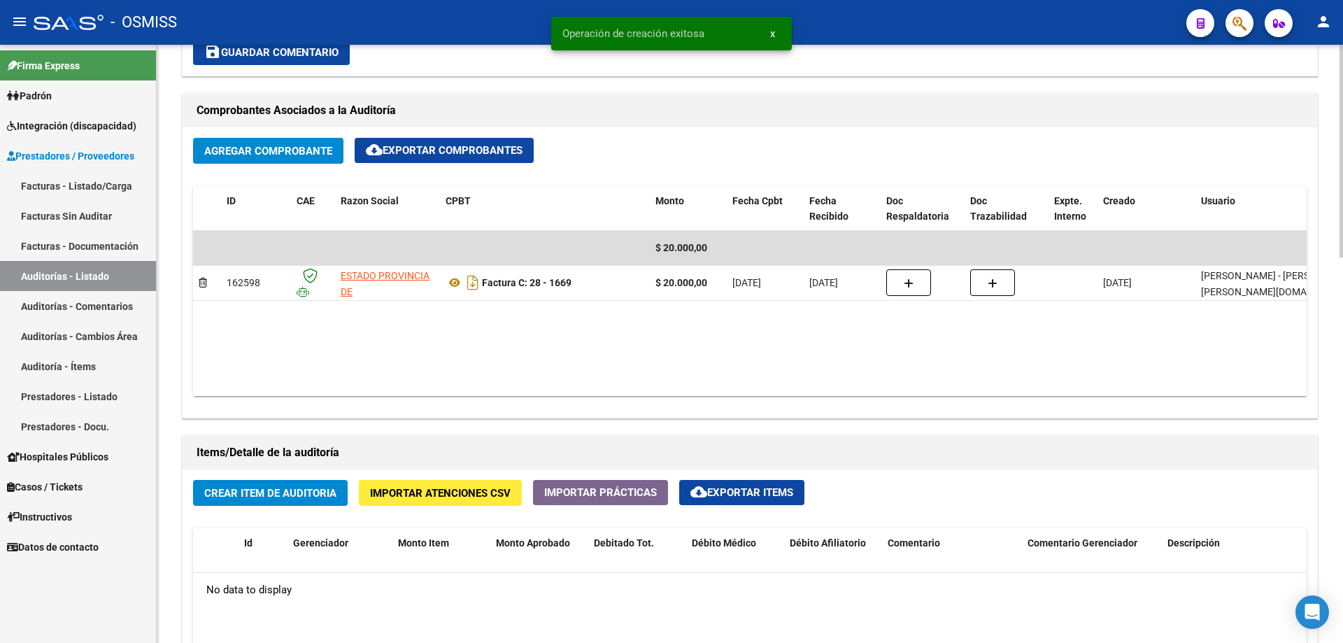
scroll to position [839, 0]
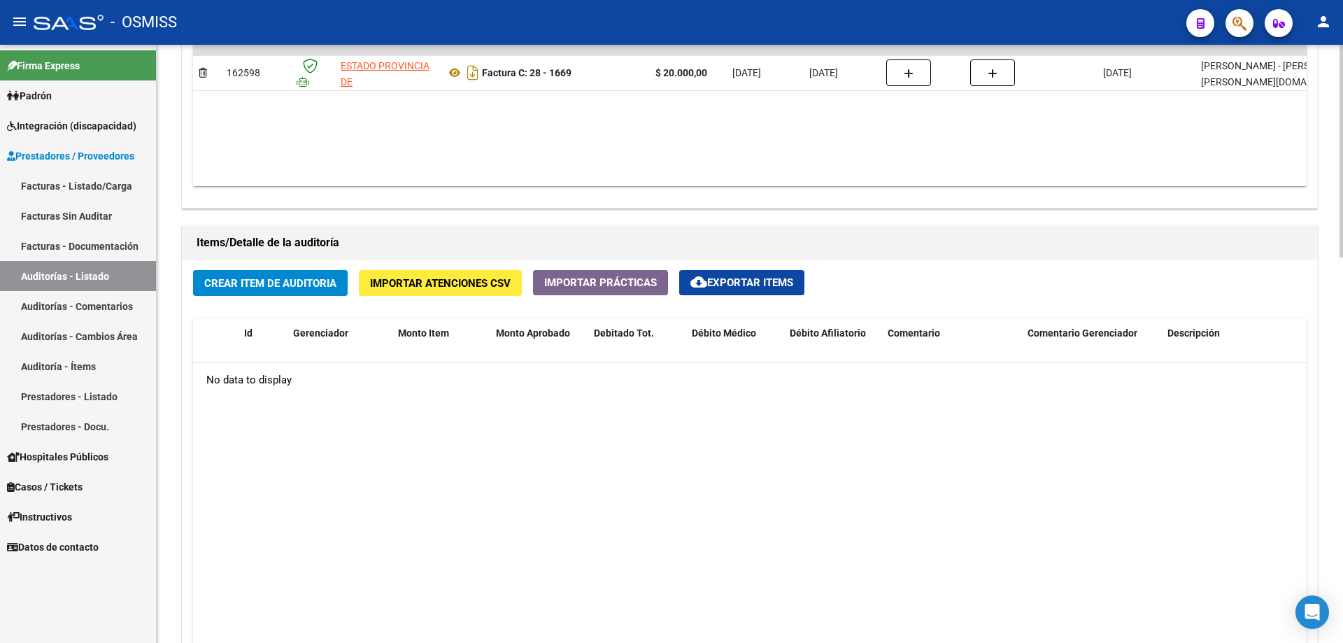
click at [280, 271] on button "Crear Item de Auditoria" at bounding box center [270, 283] width 155 height 26
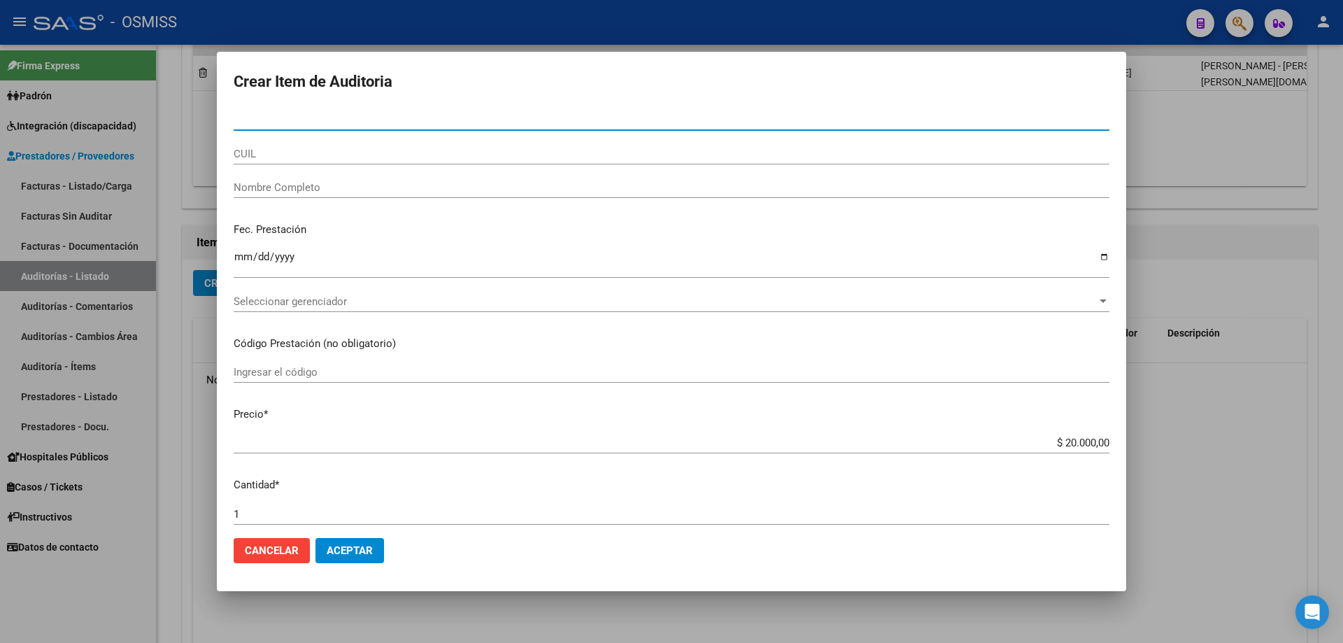
paste input "40909412"
type input "40909412"
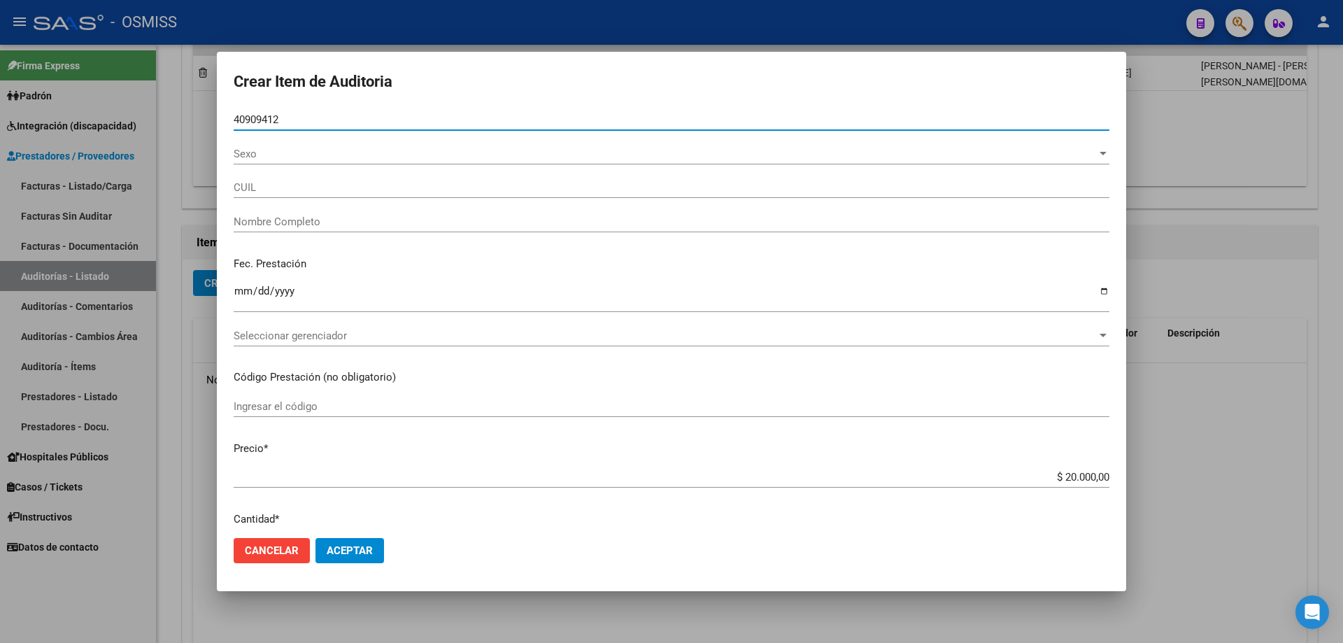
type input "20409094121"
type input "[PERSON_NAME]"
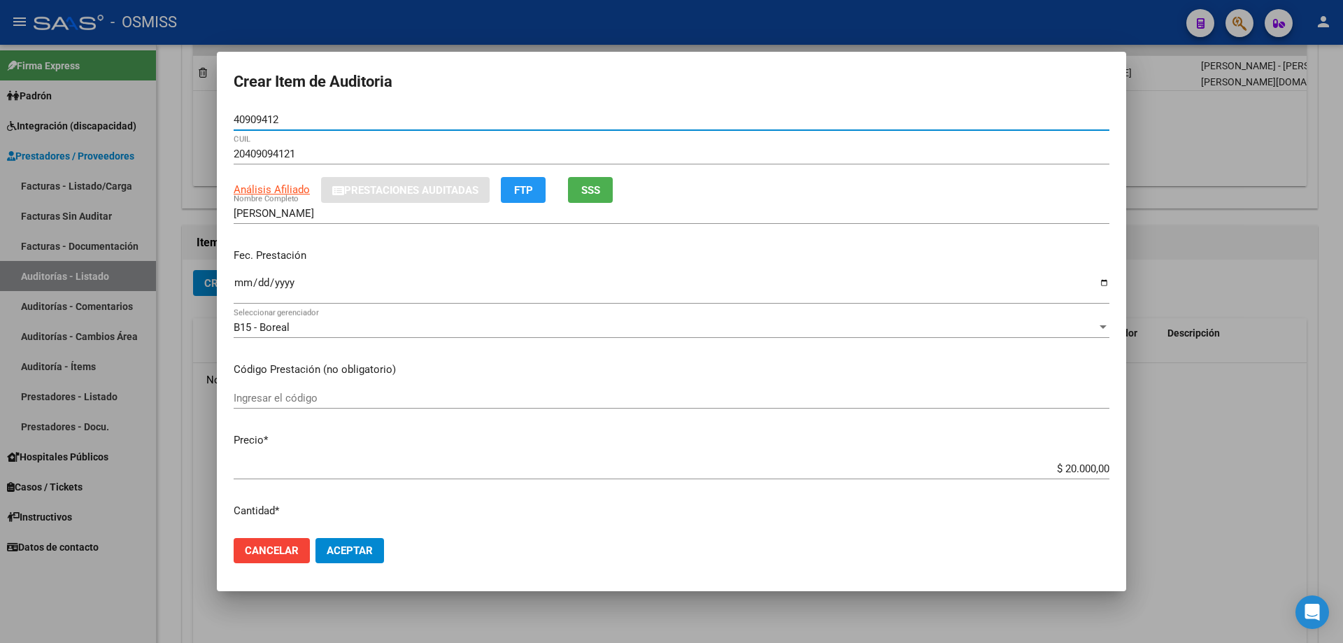
type input "40909412"
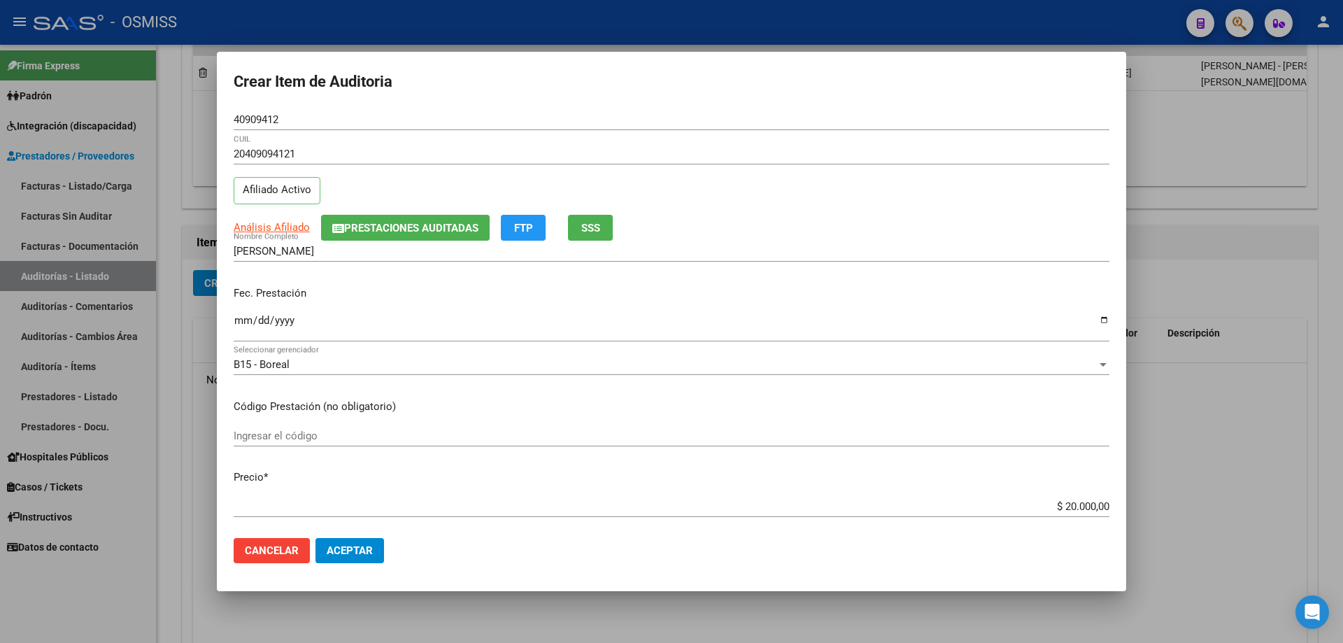
click at [241, 299] on p "Fec. Prestación" at bounding box center [672, 293] width 876 height 16
click at [239, 328] on input "Ingresar la fecha" at bounding box center [672, 326] width 876 height 22
type input "[DATE]"
click at [334, 558] on button "Aceptar" at bounding box center [349, 550] width 69 height 25
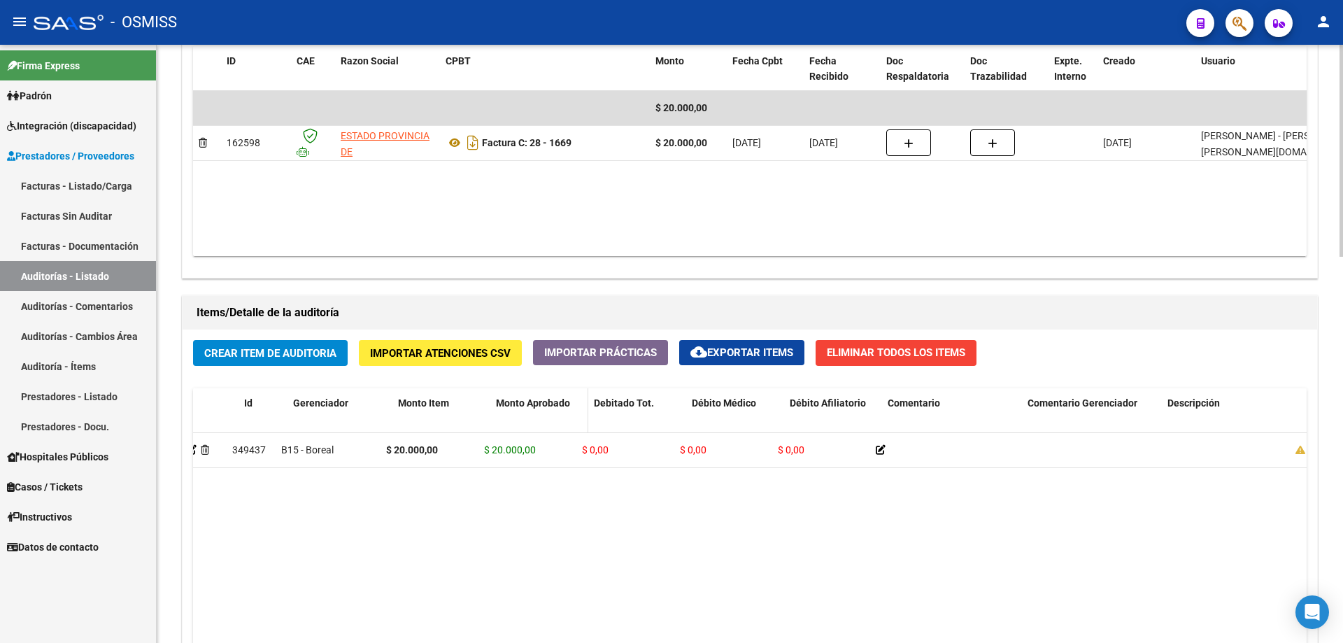
scroll to position [0, 0]
drag, startPoint x: 740, startPoint y: 441, endPoint x: 479, endPoint y: 290, distance: 301.5
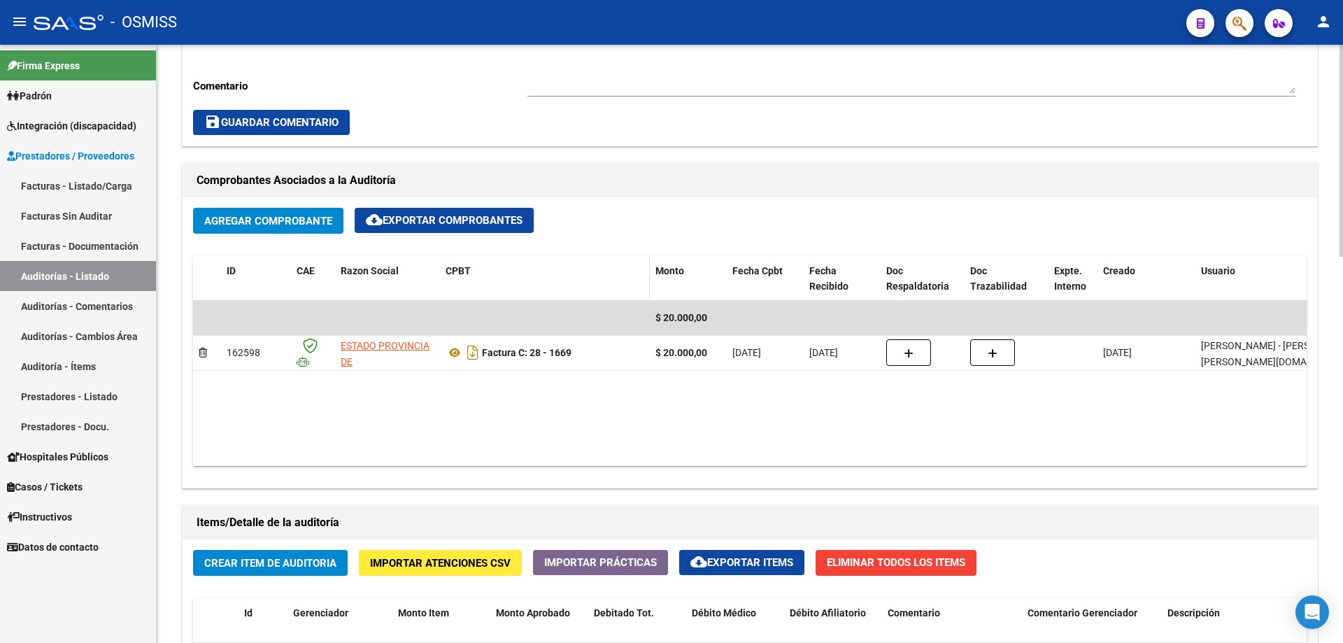
scroll to position [350, 0]
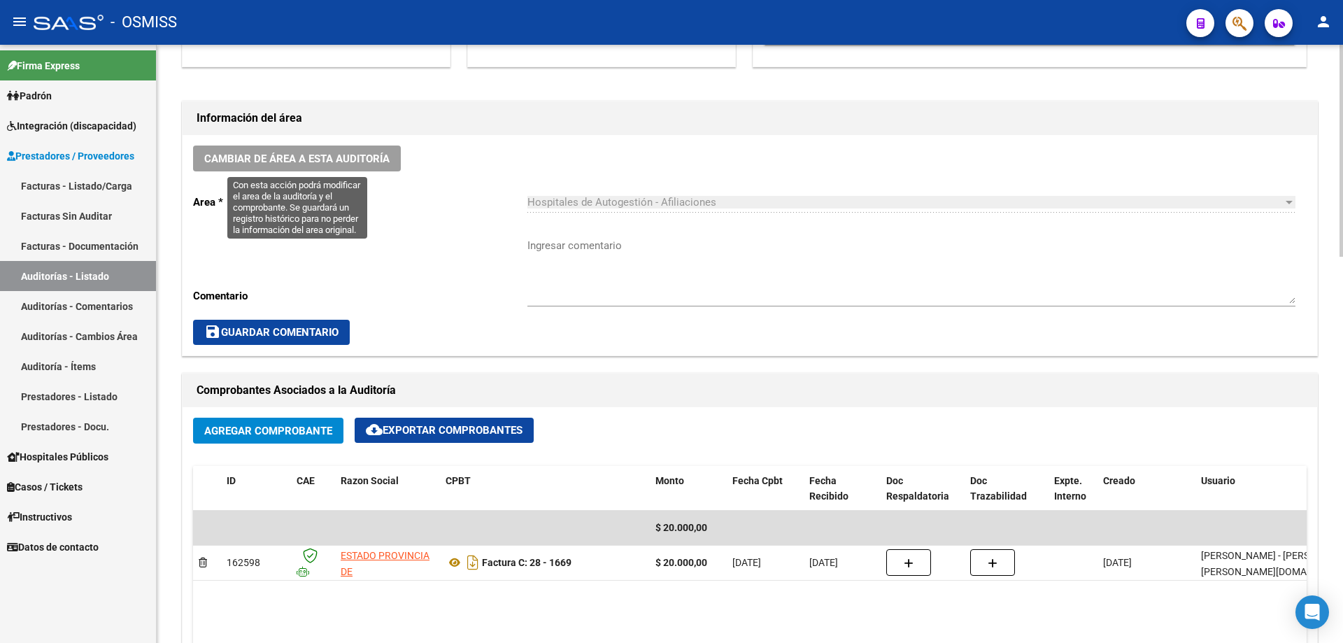
click at [292, 149] on button "Cambiar de área a esta auditoría" at bounding box center [297, 158] width 208 height 26
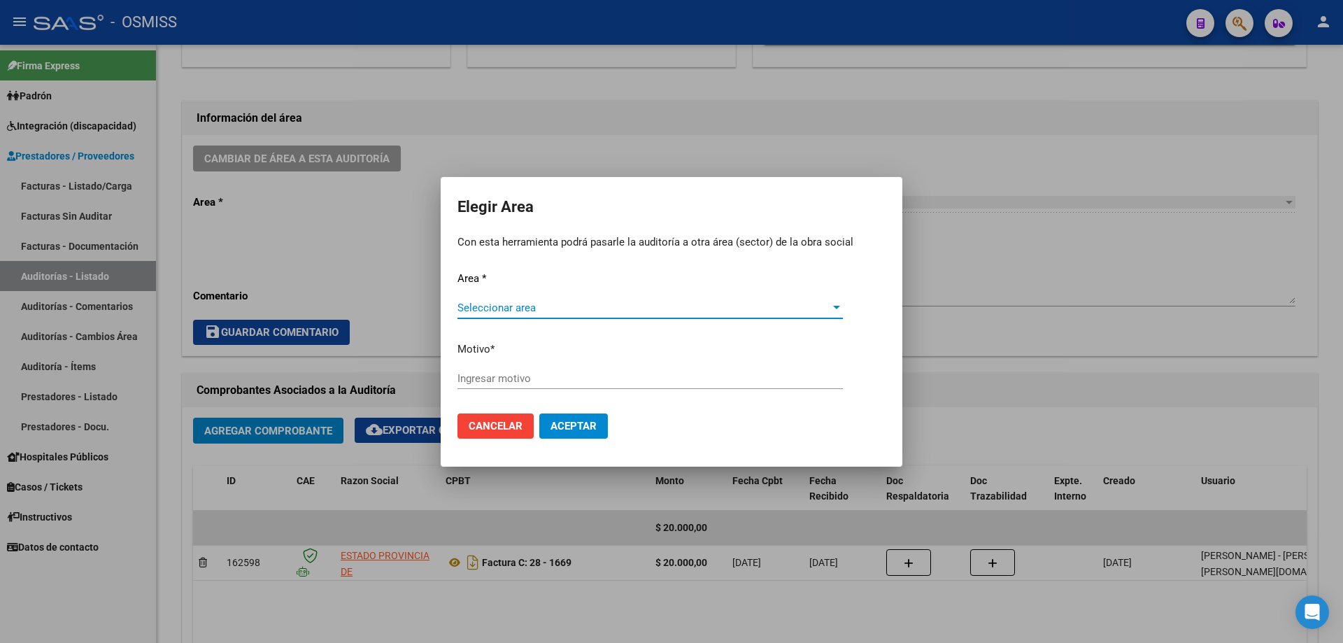
click at [598, 283] on div "Area * Seleccionar area Seleccionar area Motivo * [GEOGRAPHIC_DATA] motivo" at bounding box center [671, 337] width 428 height 132
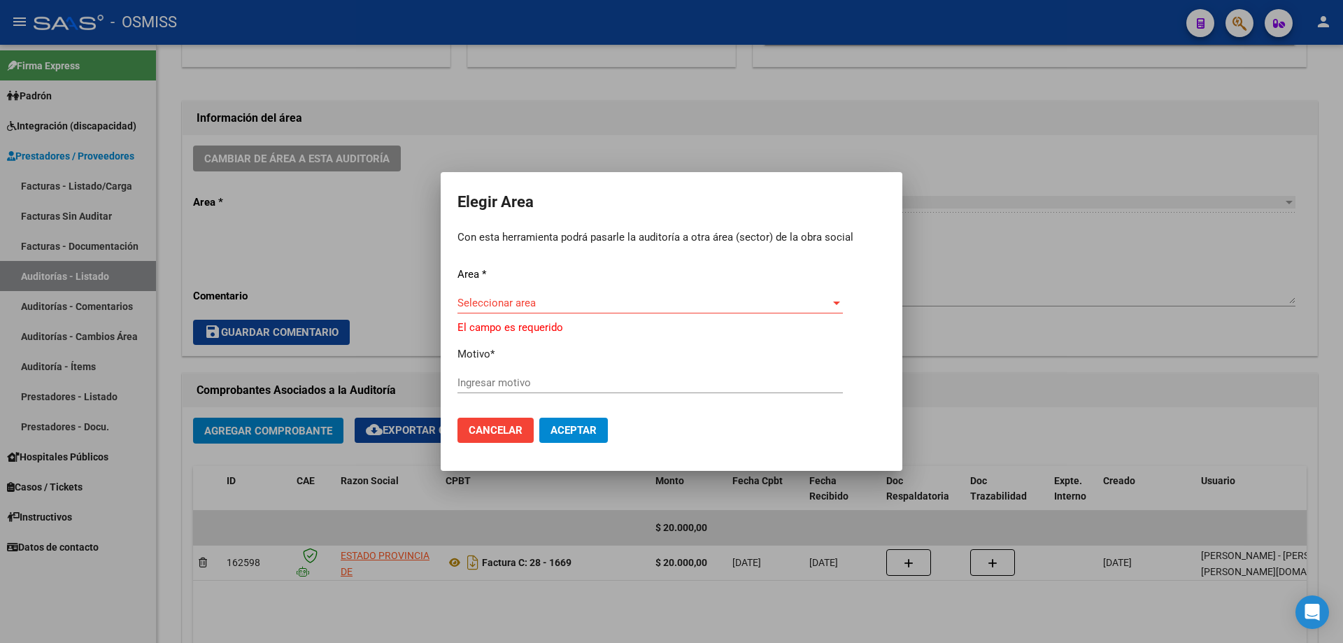
click at [595, 294] on div "Seleccionar area Seleccionar area" at bounding box center [649, 302] width 385 height 21
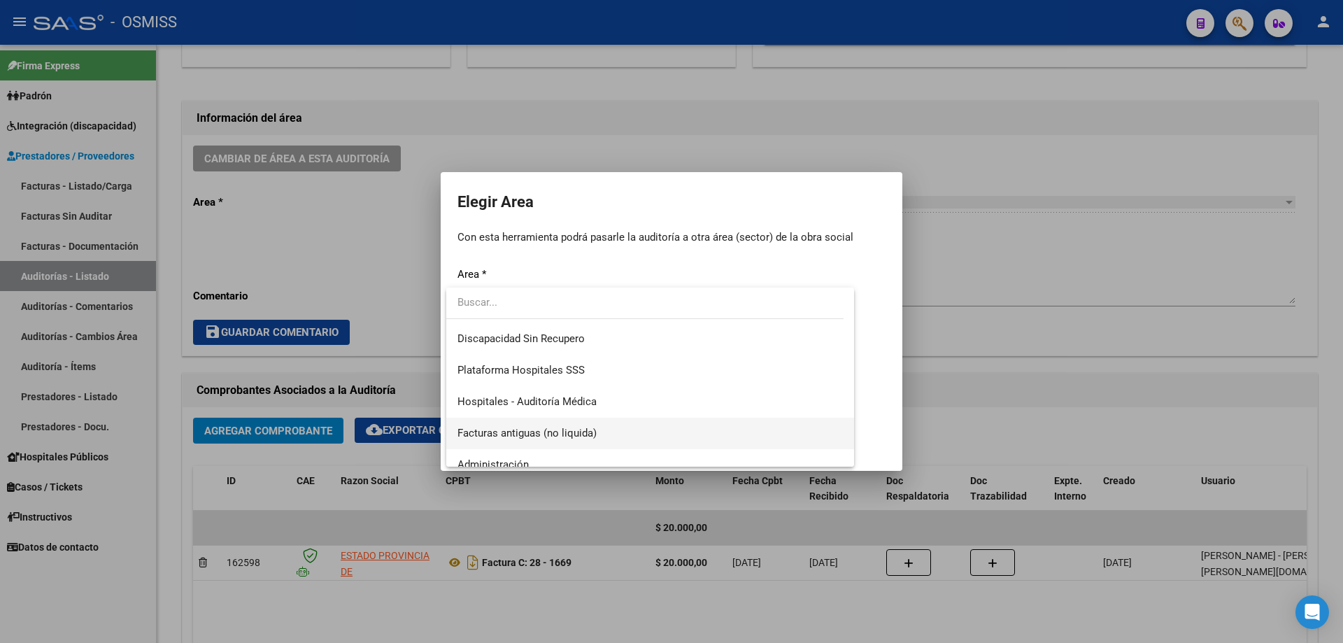
scroll to position [210, 0]
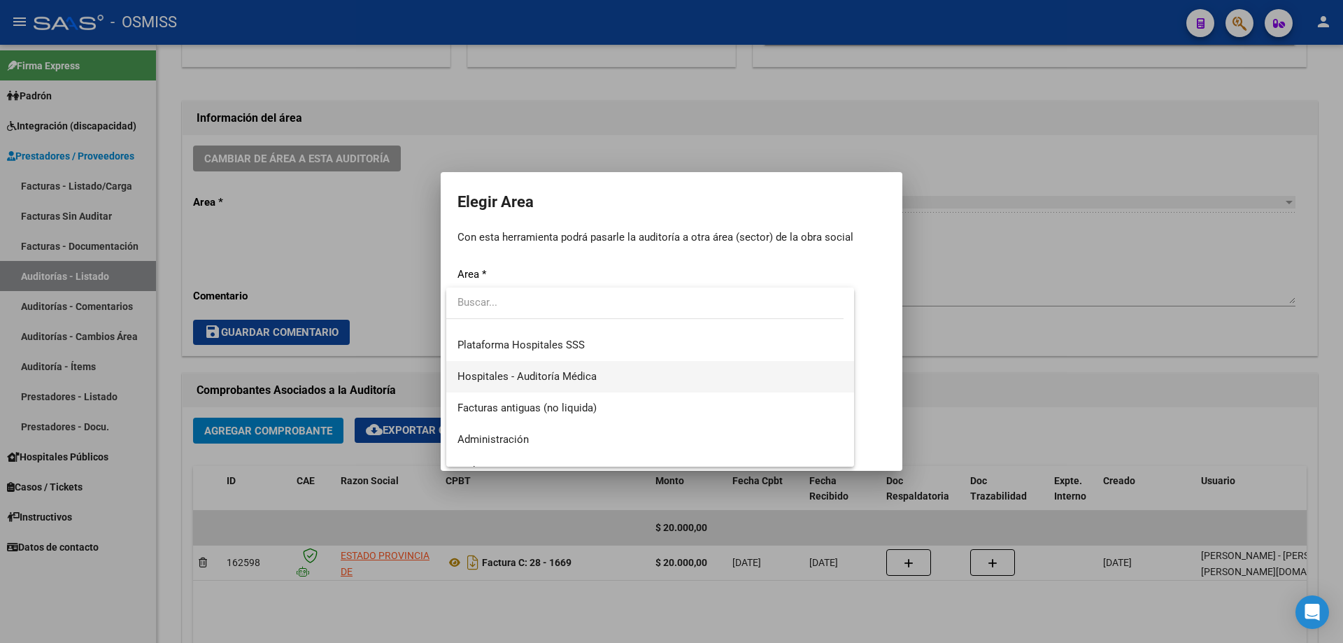
click at [618, 378] on span "Hospitales - Auditoría Médica" at bounding box center [649, 376] width 385 height 31
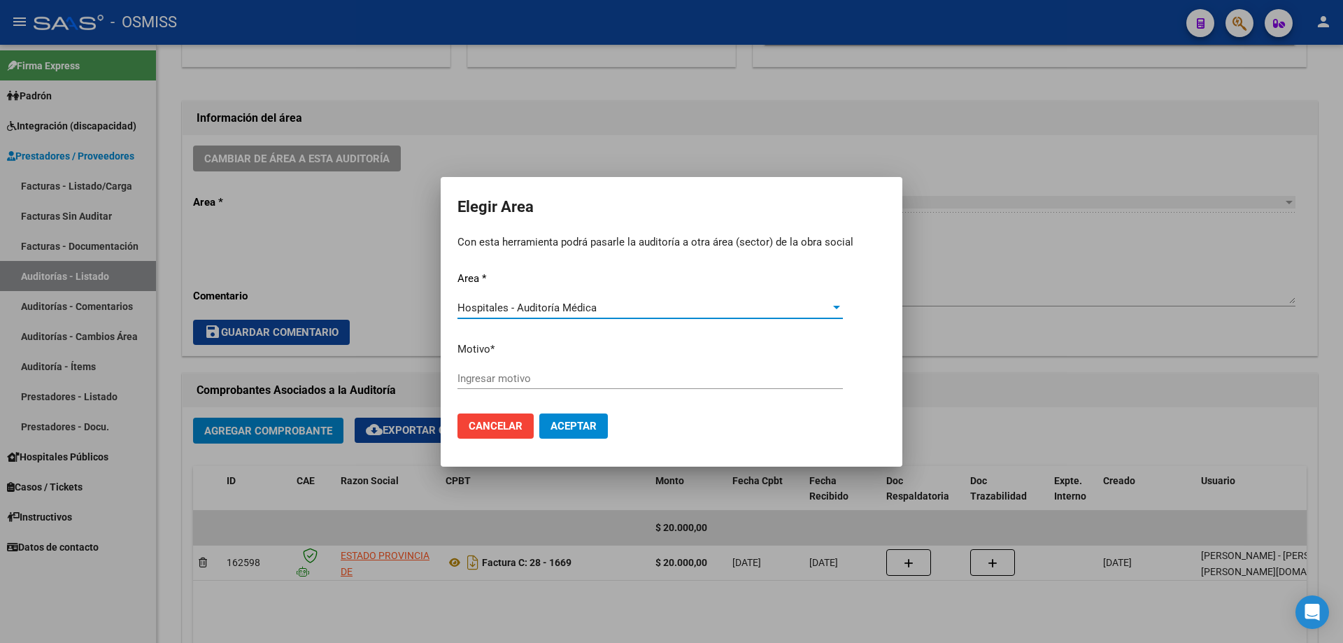
click at [618, 378] on input "Ingresar motivo" at bounding box center [649, 378] width 385 height 13
type input "AUDITADO"
click at [595, 427] on span "Aceptar" at bounding box center [574, 426] width 46 height 13
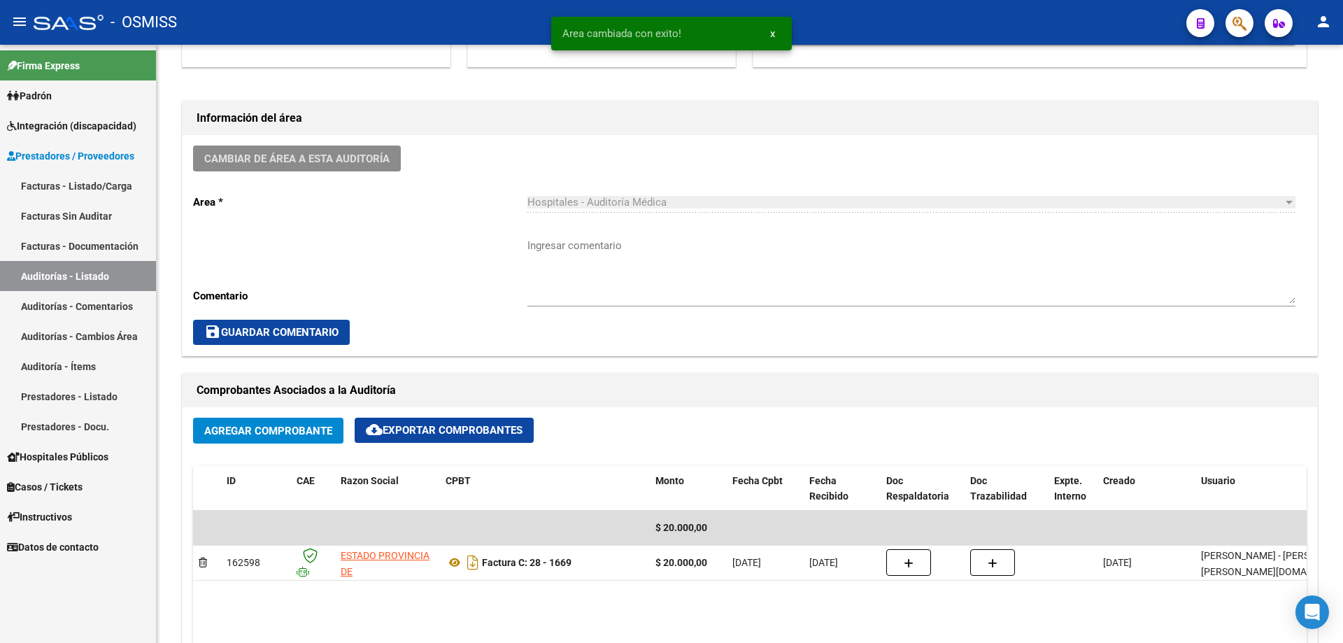
click at [115, 270] on link "Auditorías - Listado" at bounding box center [78, 276] width 156 height 30
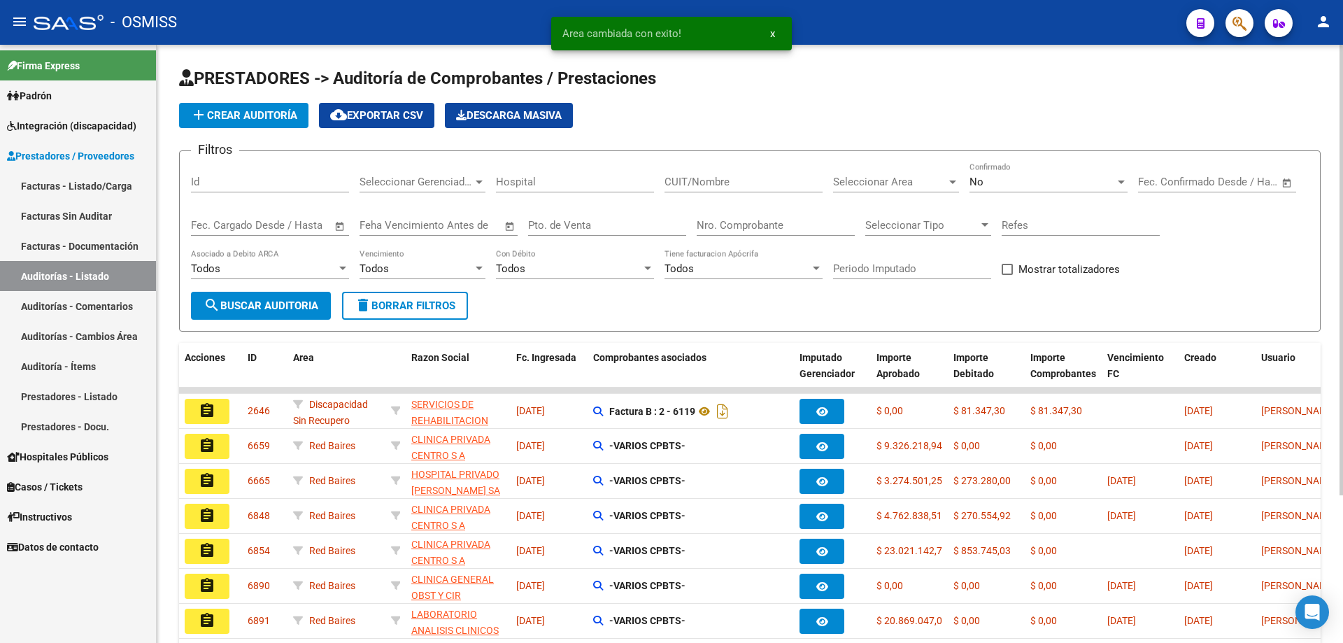
click at [257, 113] on span "add Crear Auditoría" at bounding box center [243, 115] width 107 height 13
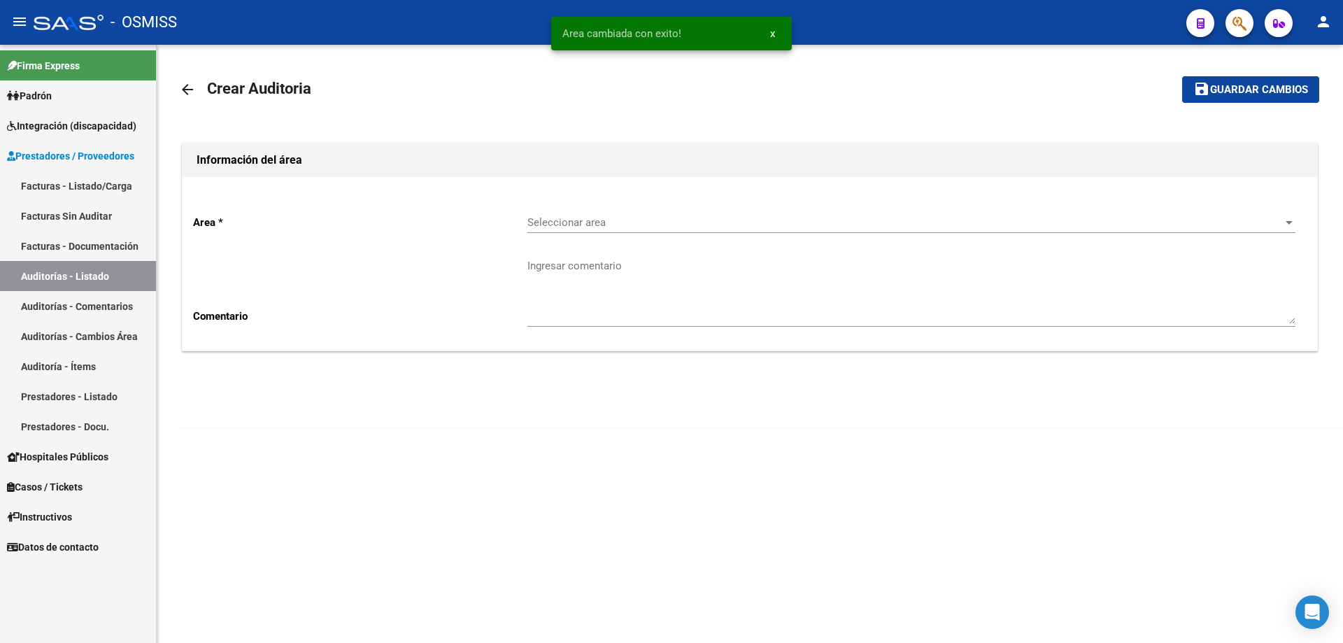
click at [734, 223] on span "Seleccionar area" at bounding box center [904, 222] width 755 height 13
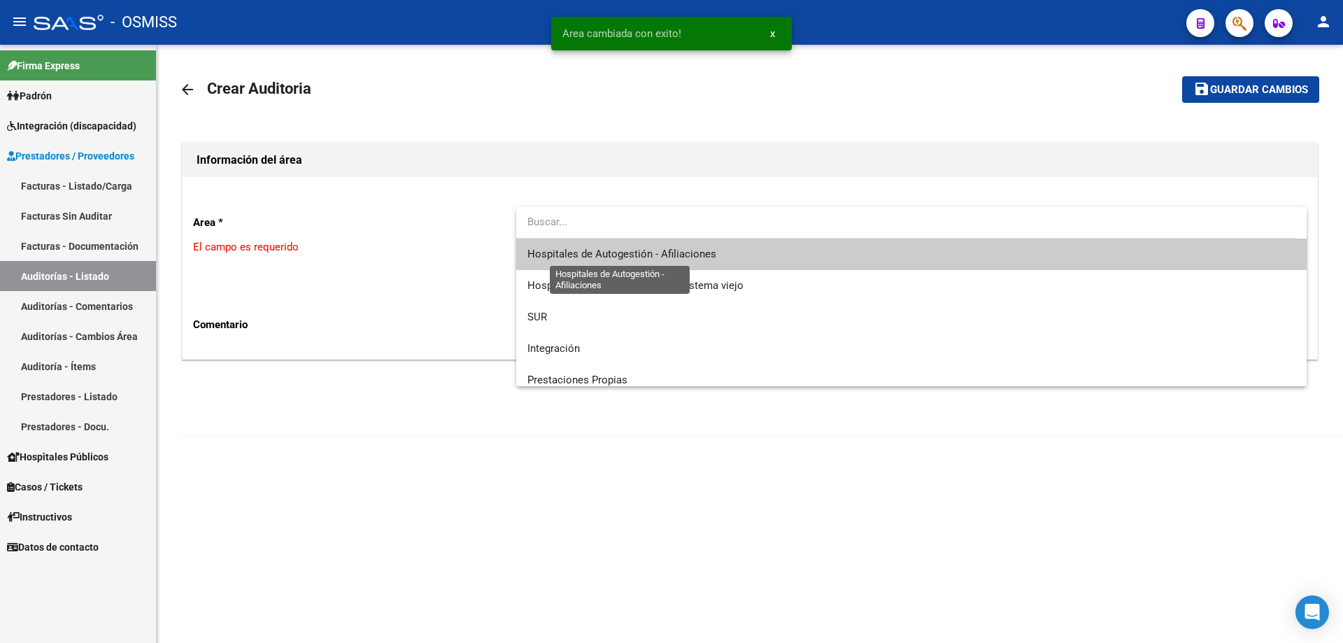
click at [711, 255] on span "Hospitales de Autogestión - Afiliaciones" at bounding box center [621, 254] width 189 height 13
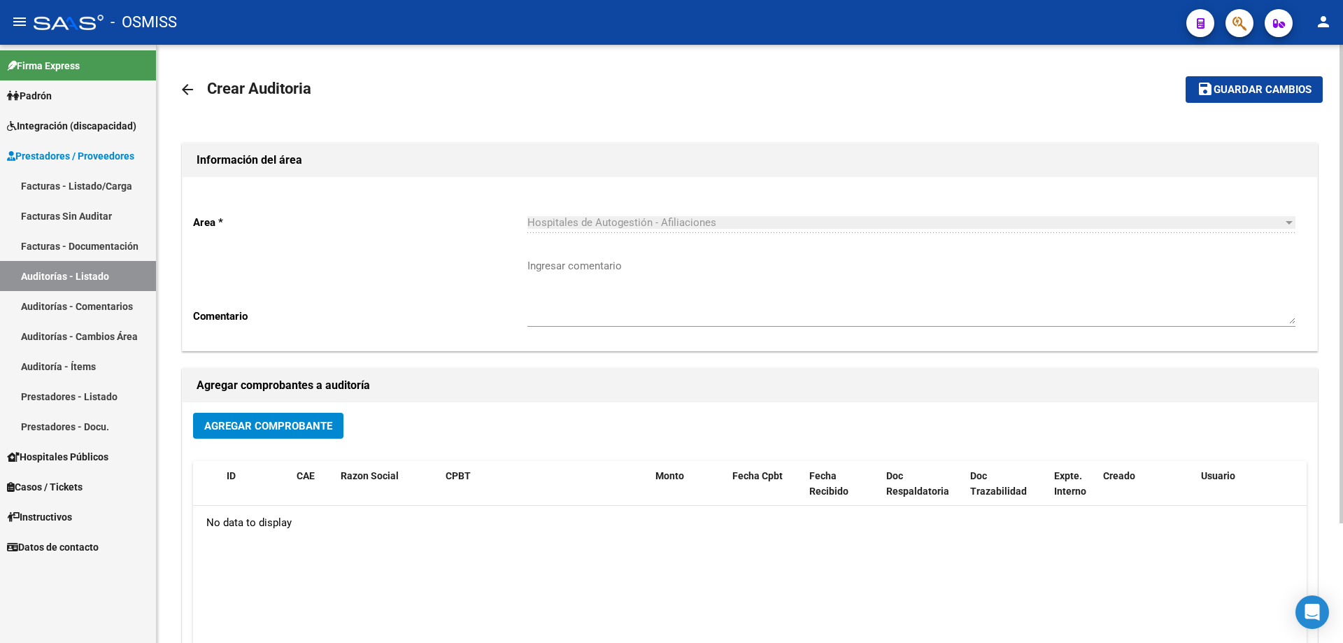
click at [303, 428] on span "Agregar Comprobante" at bounding box center [268, 426] width 128 height 13
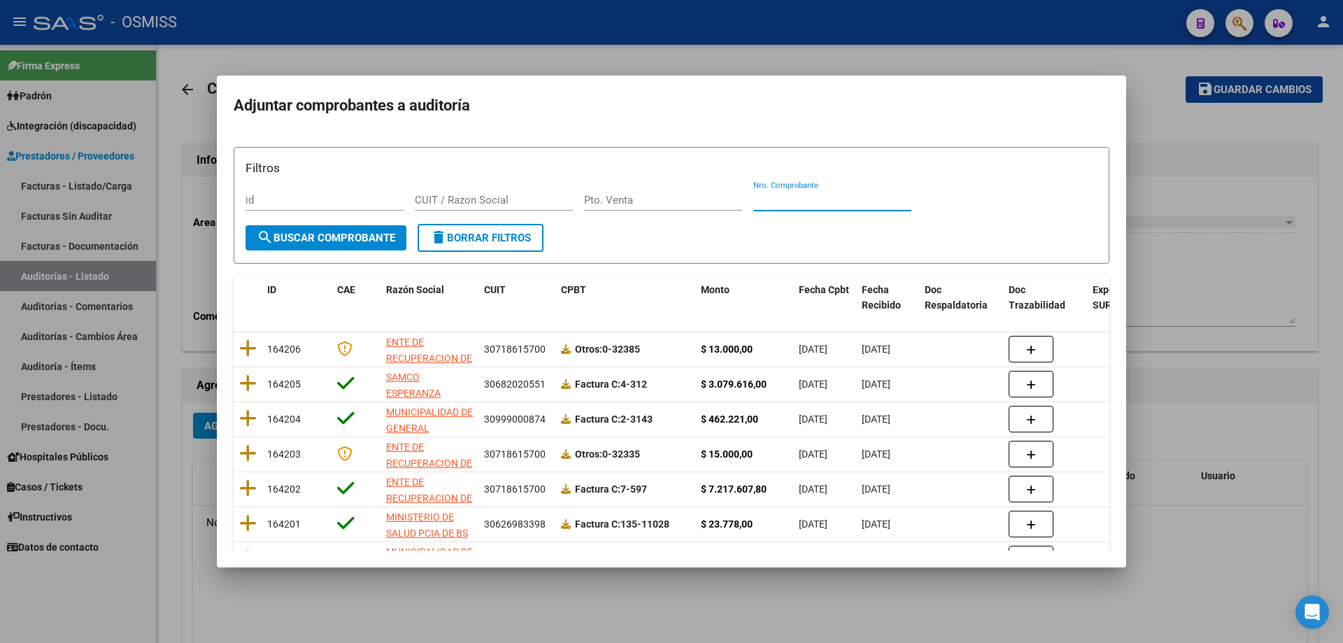
click at [761, 195] on input "Nro. Comprobante" at bounding box center [832, 200] width 158 height 13
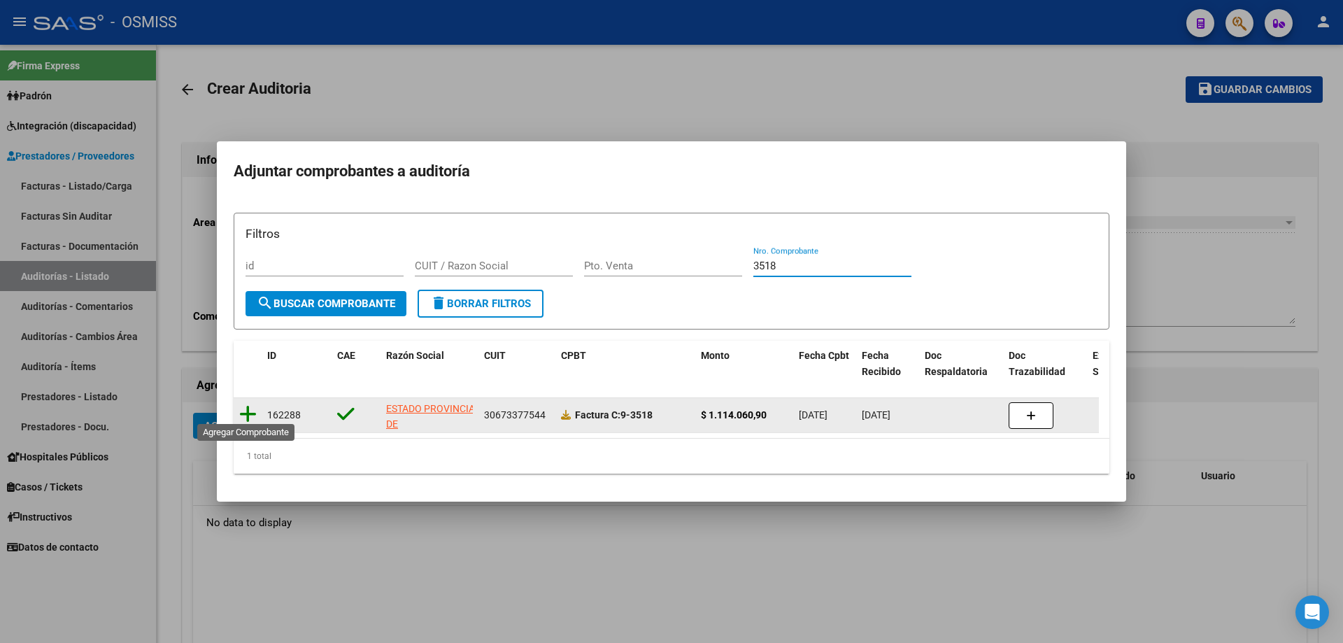
type input "3518"
click at [254, 411] on icon at bounding box center [247, 414] width 17 height 20
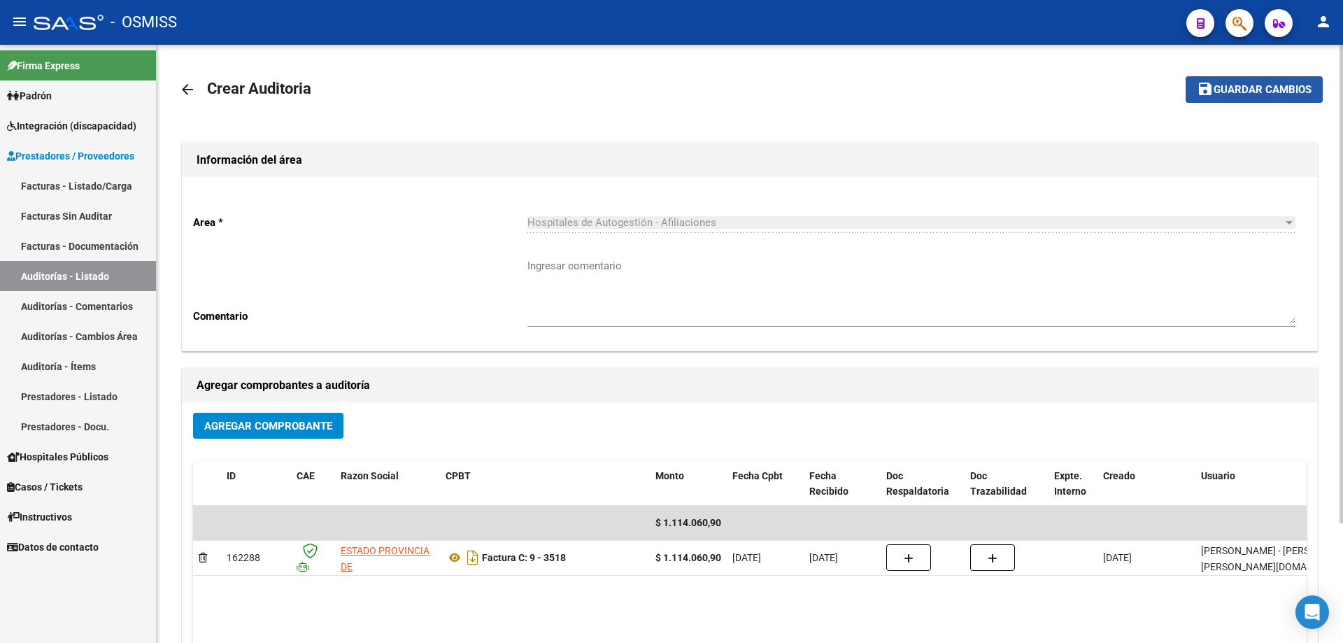
click at [1247, 87] on span "Guardar cambios" at bounding box center [1263, 90] width 98 height 13
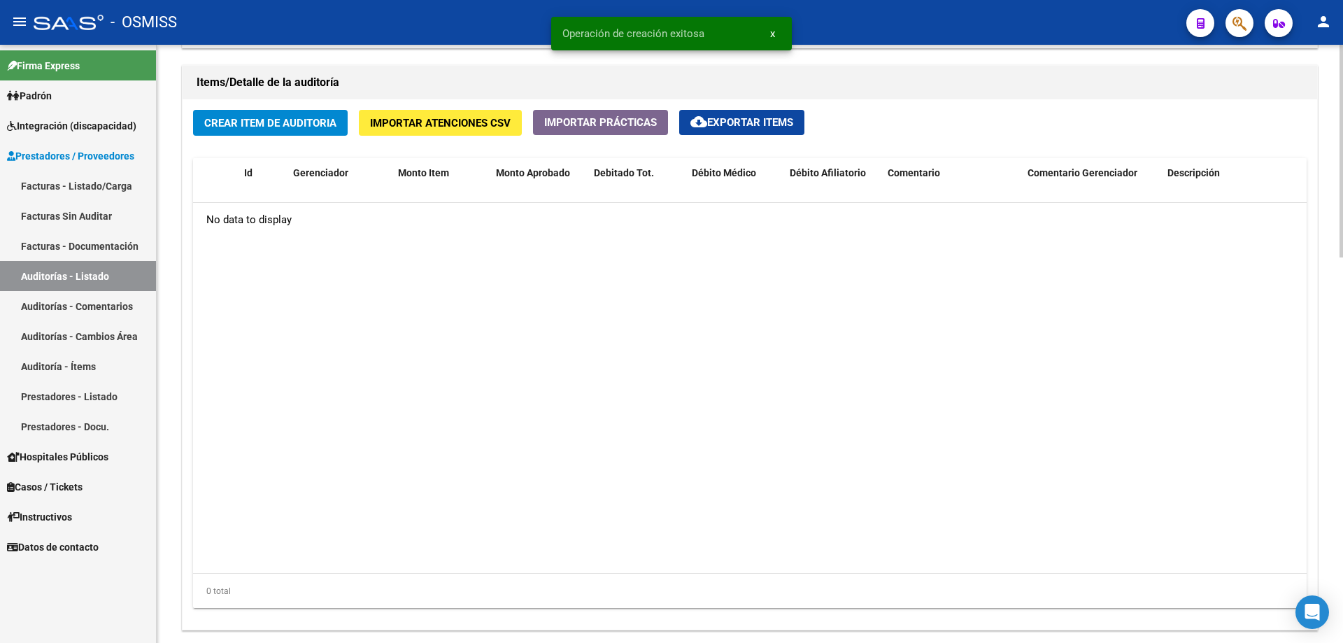
scroll to position [979, 0]
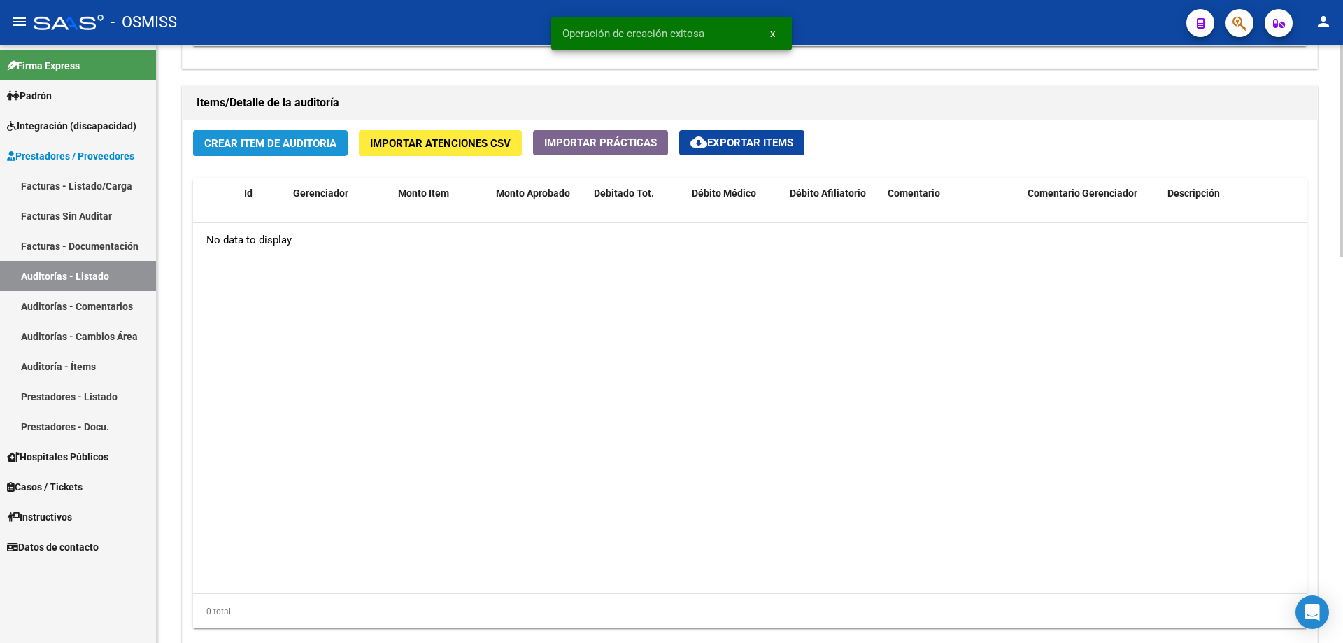
click at [312, 139] on span "Crear Item de Auditoria" at bounding box center [270, 143] width 132 height 13
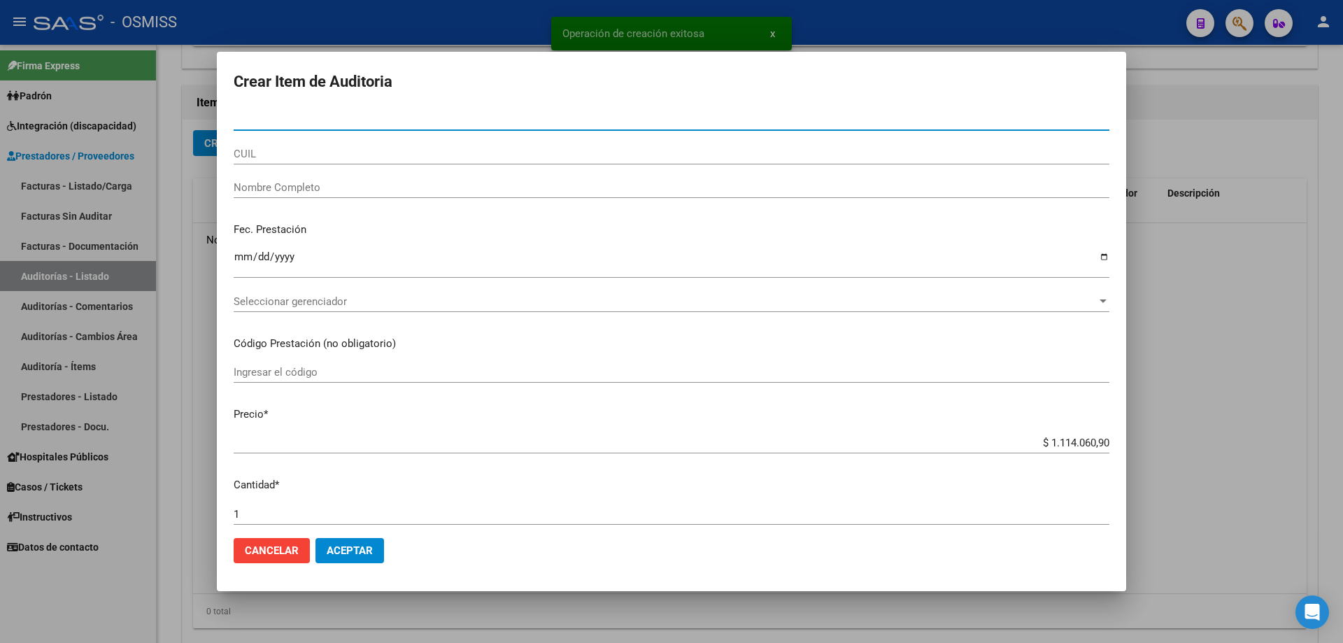
type input "33371785"
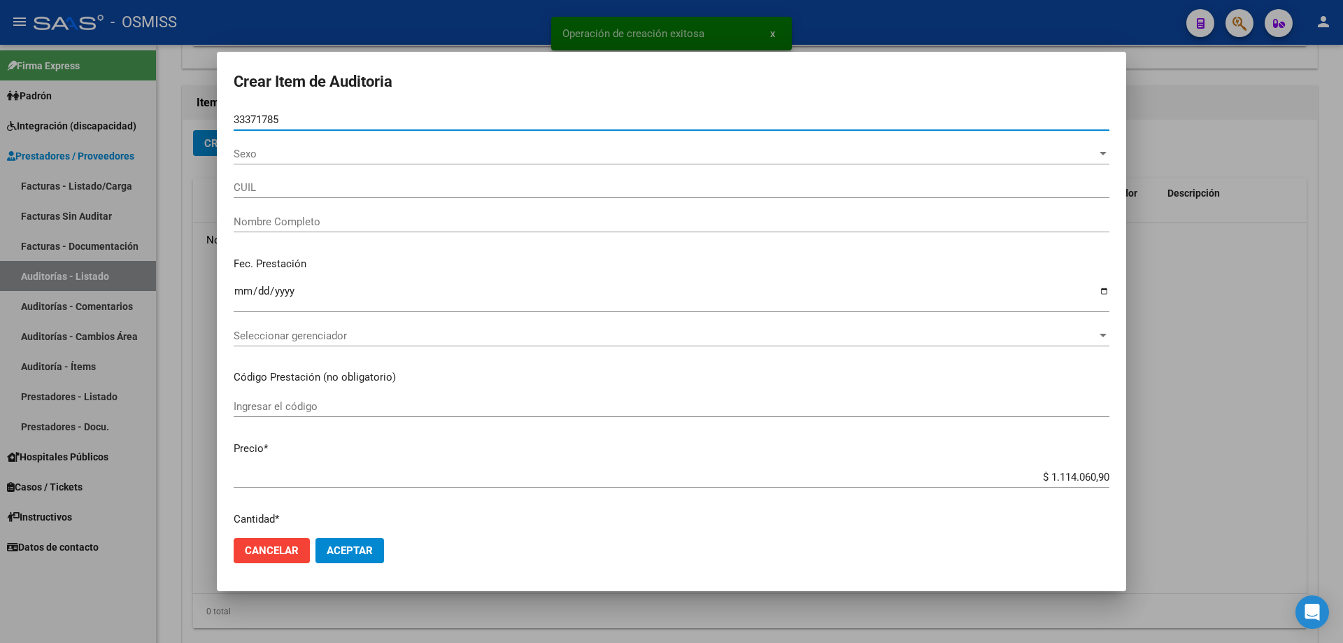
type input "23333717859"
type input "[PERSON_NAME]"
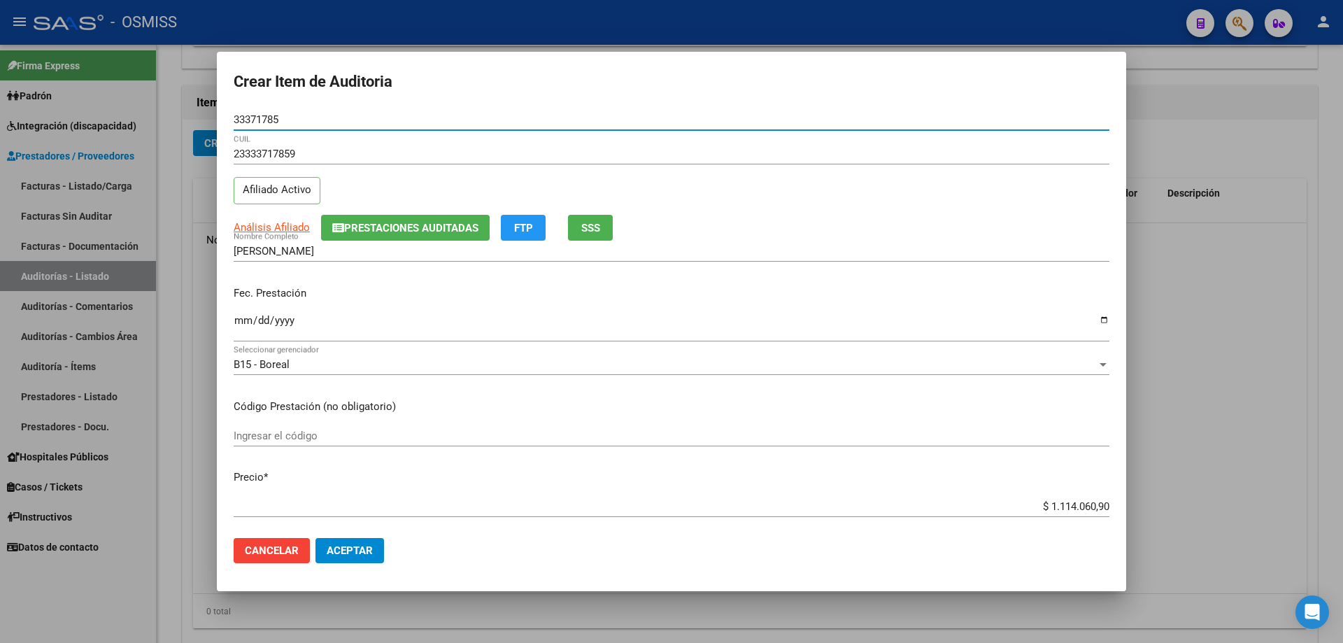
type input "33371785"
click at [251, 334] on input "Ingresar la fecha" at bounding box center [672, 326] width 876 height 22
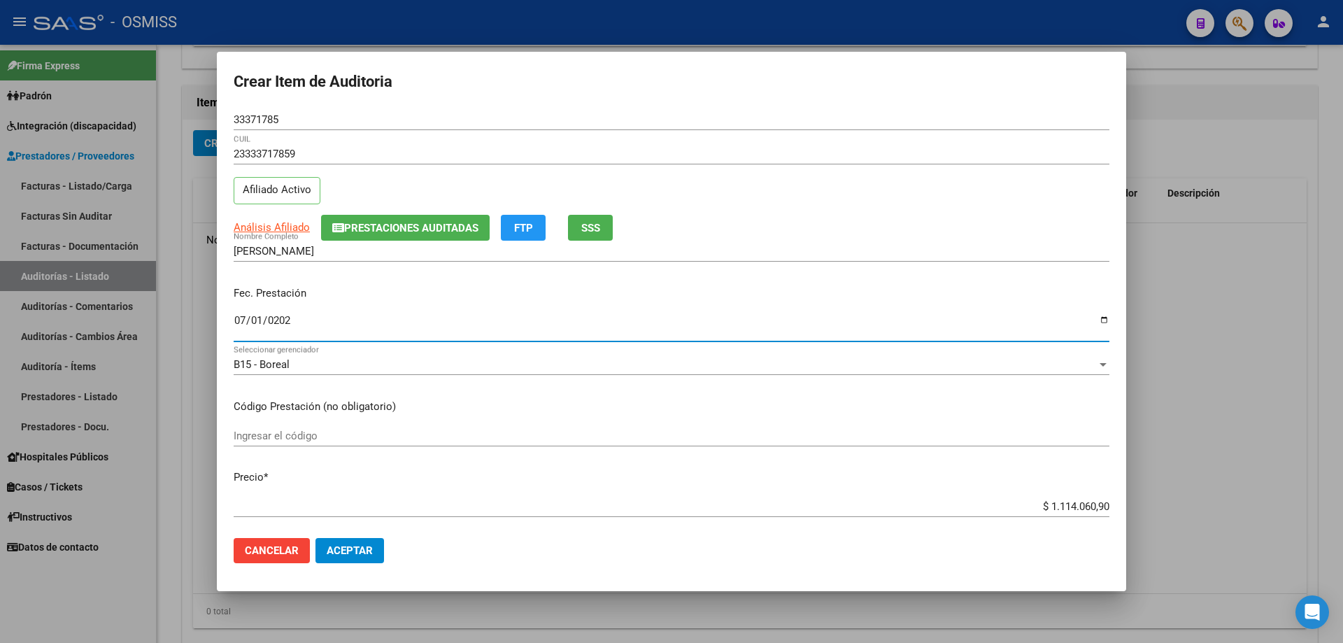
type input "[DATE]"
click at [1017, 514] on div "$ 1.114.060,90 Ingresar el precio" at bounding box center [672, 506] width 876 height 21
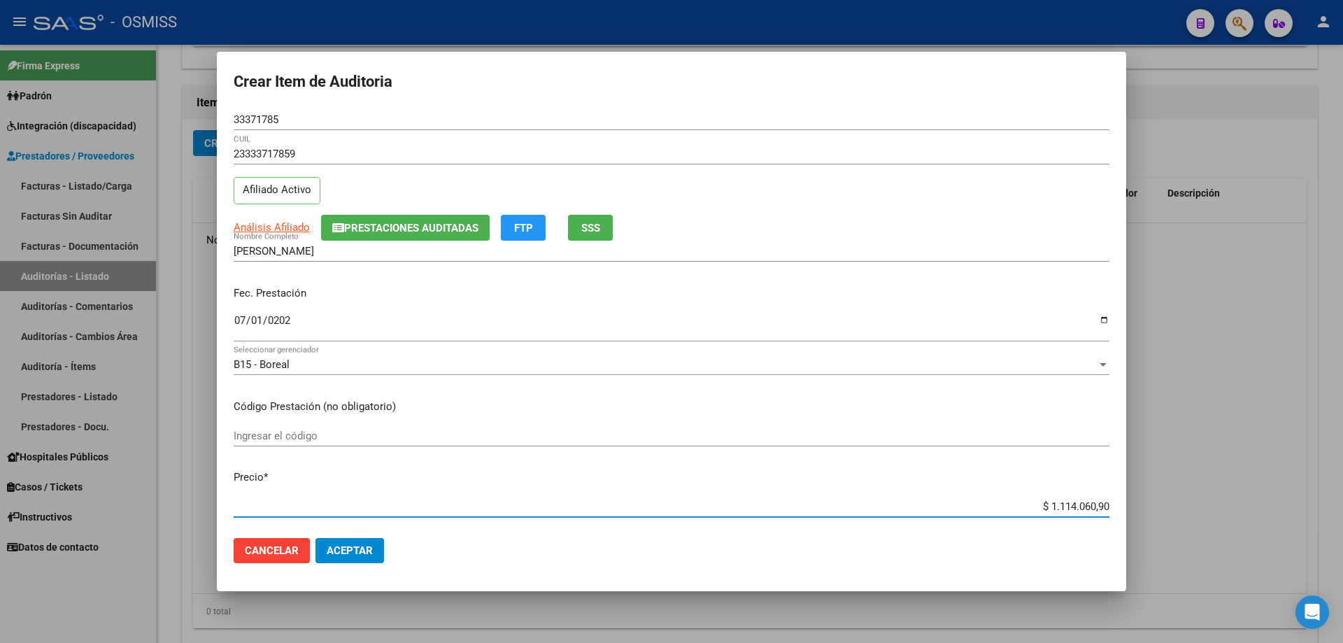
drag, startPoint x: 1017, startPoint y: 509, endPoint x: 1342, endPoint y: 448, distance: 330.9
click at [1342, 453] on div "Crear Item de Auditoria 33371785 Nro Documento 23333717859 CUIL Afiliado Activo…" at bounding box center [671, 321] width 1343 height 643
type input "$ 0,02"
type input "$ 0,20"
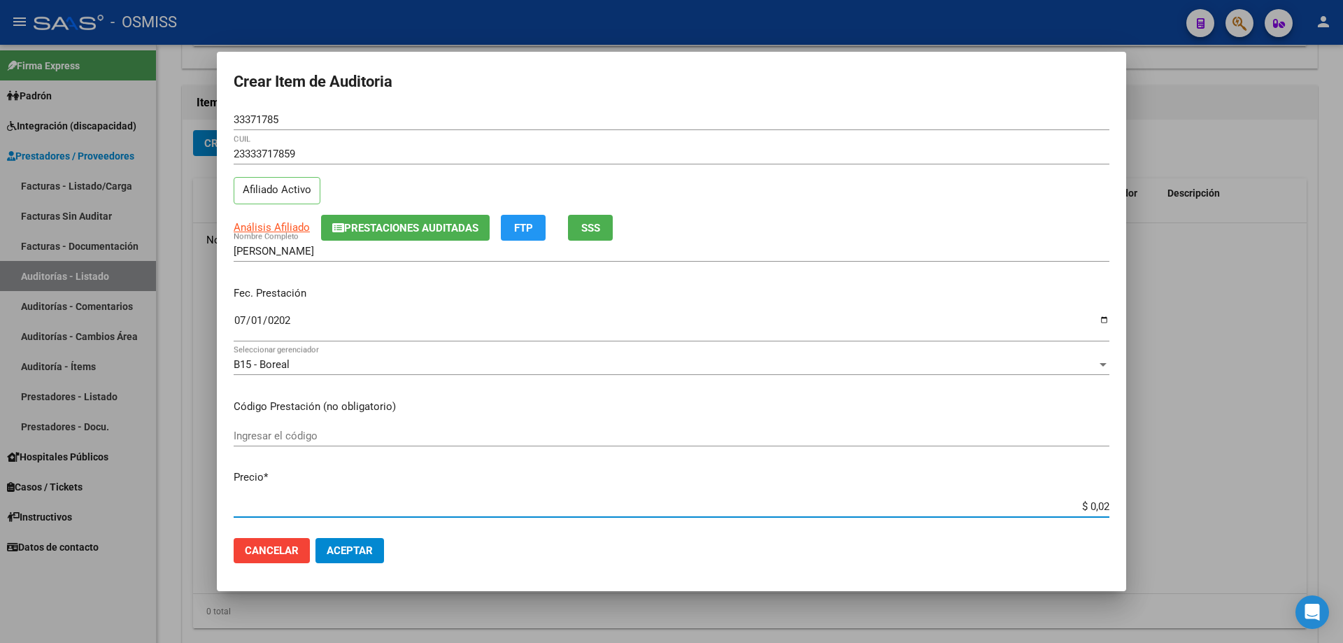
type input "$ 0,20"
type input "$ 2,00"
type input "$ 20,00"
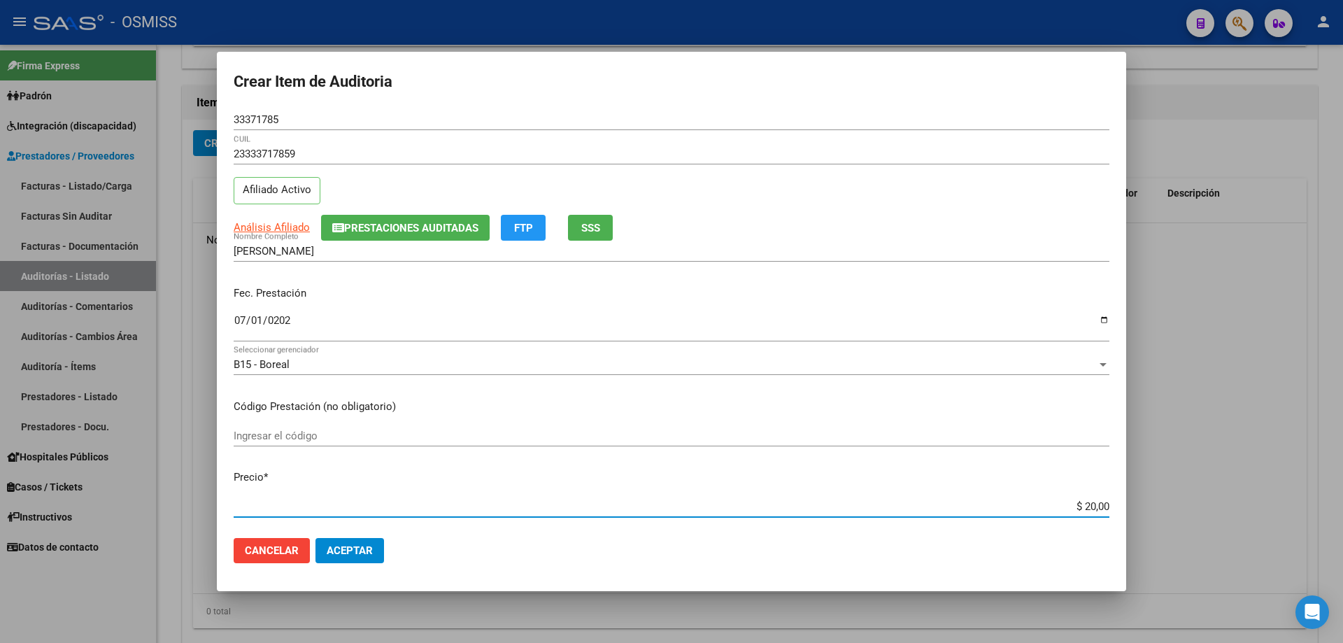
type input "$ 200,00"
type input "$ 2.000,00"
type input "$ 20.000,00"
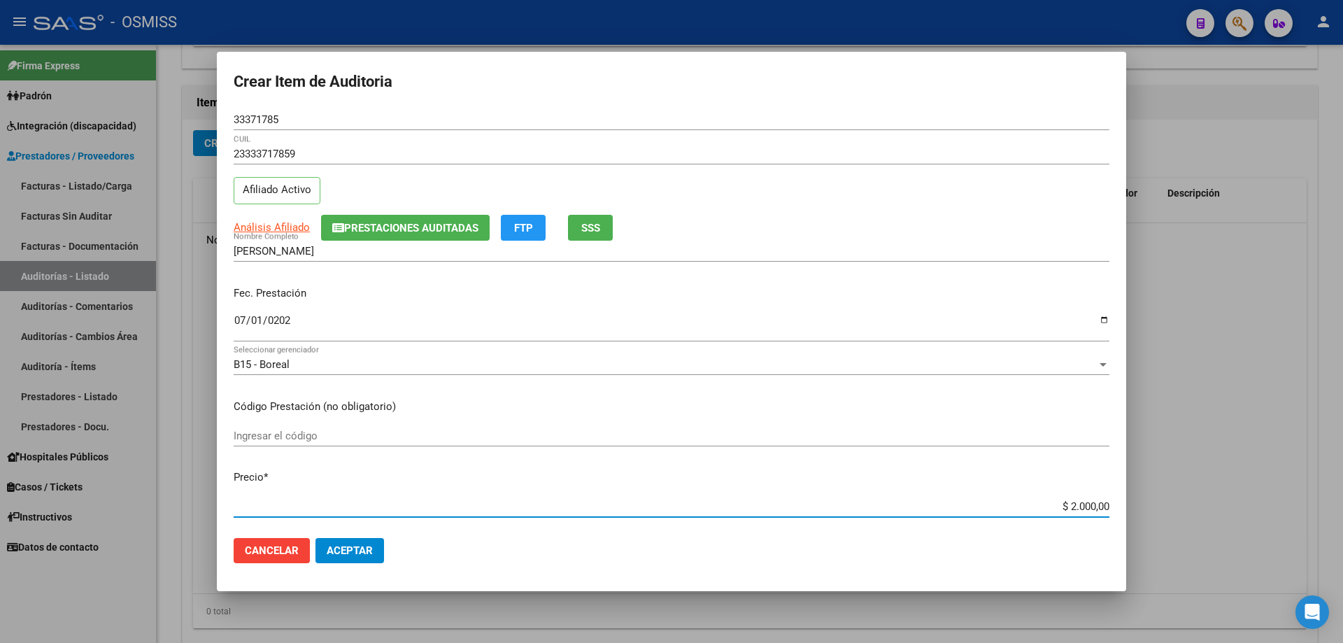
type input "$ 20.000,00"
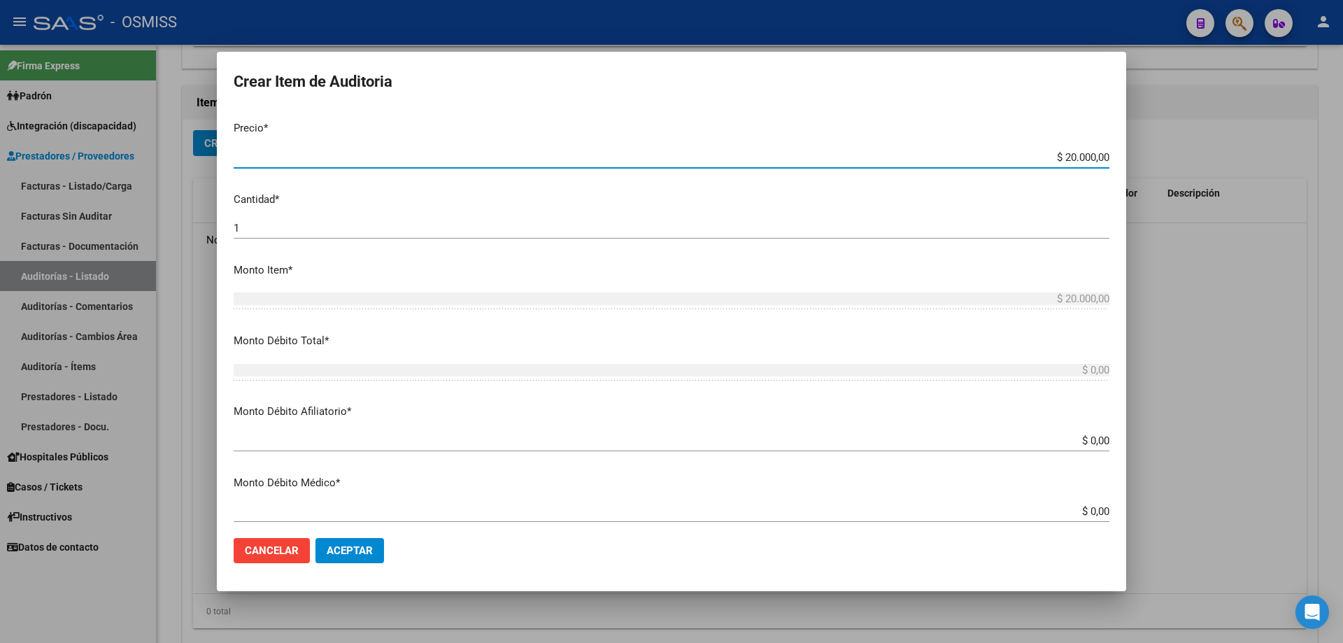
scroll to position [490, 0]
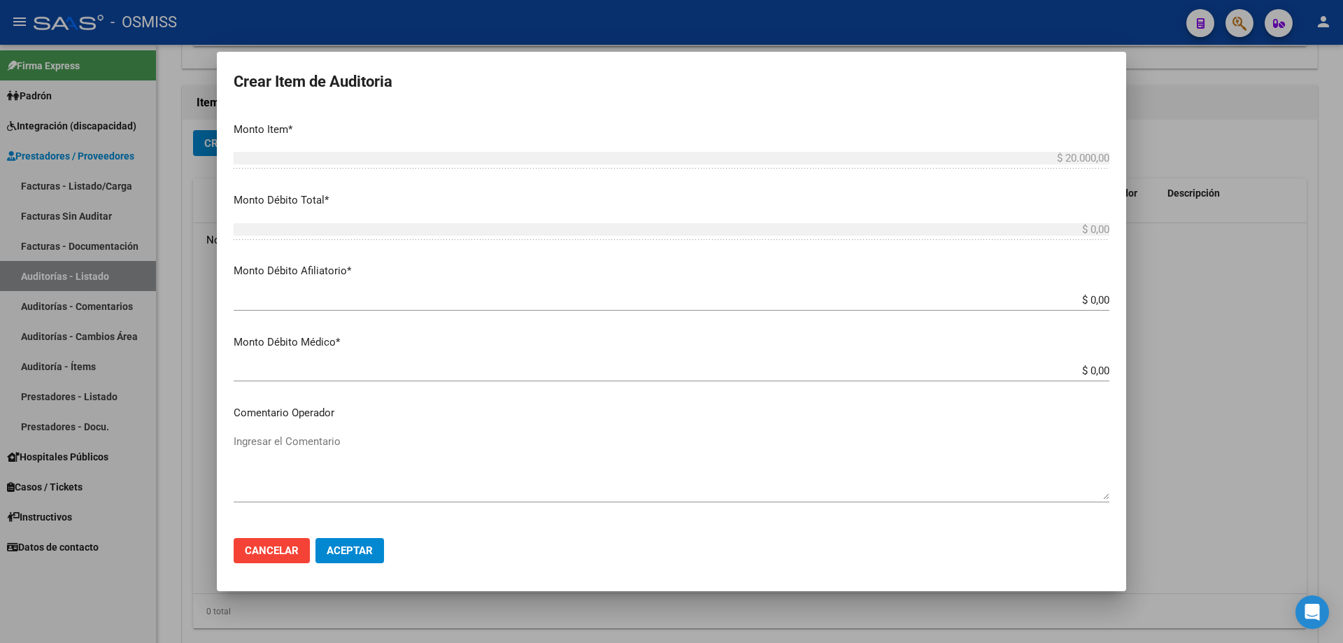
click at [1014, 308] on div "$ 0,00 Ingresar el monto Afiliatorio" at bounding box center [672, 300] width 876 height 21
drag, startPoint x: 1014, startPoint y: 302, endPoint x: 1342, endPoint y: 267, distance: 329.9
click at [1296, 286] on div "Crear Item de Auditoria 33371785 Nro Documento 23333717859 CUIL Afiliado Activo…" at bounding box center [671, 321] width 1343 height 643
type input "$ 0,02"
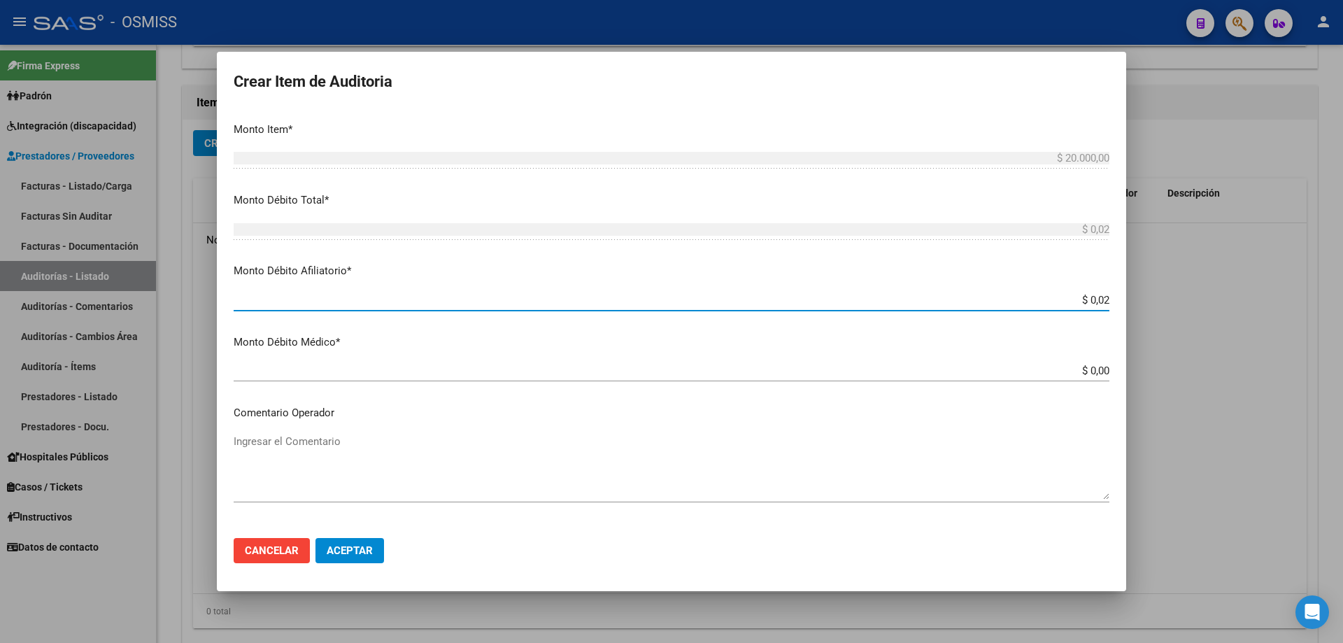
type input "$ 0,20"
type input "$ 2,00"
type input "$ 20,00"
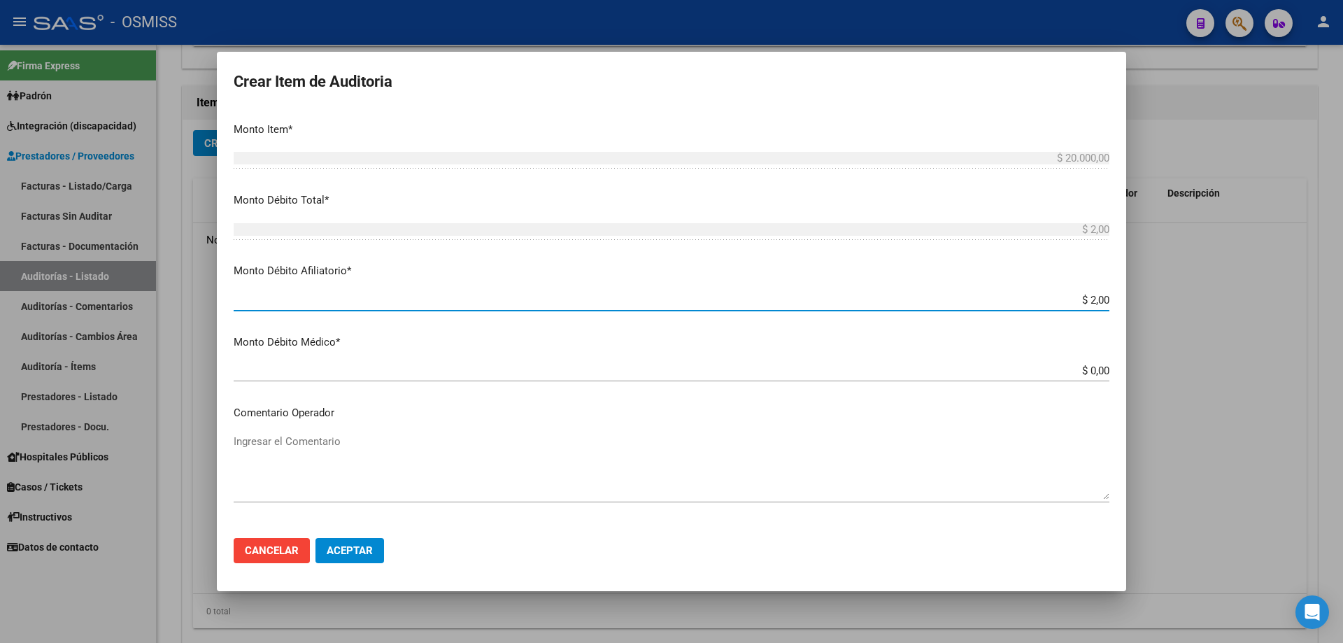
type input "$ 20,00"
type input "$ 200,00"
type input "$ 2.000,00"
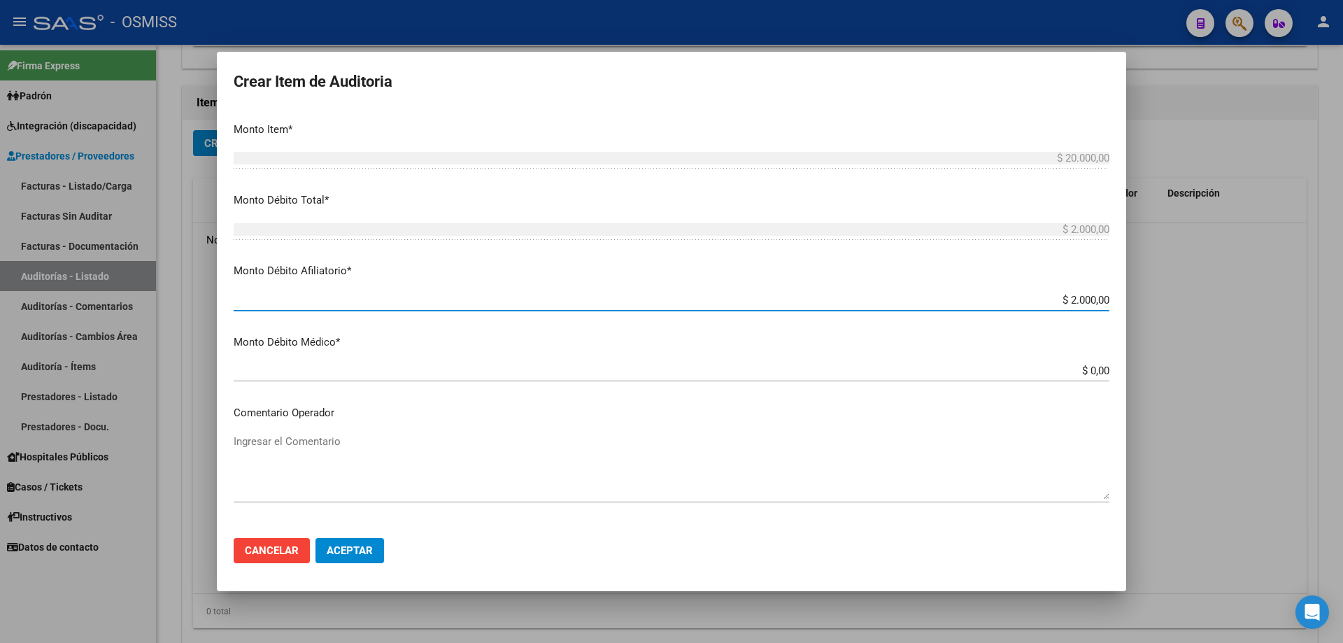
type input "$ 20.000,00"
click at [412, 457] on textarea "Ingresar el Comentario" at bounding box center [672, 467] width 876 height 66
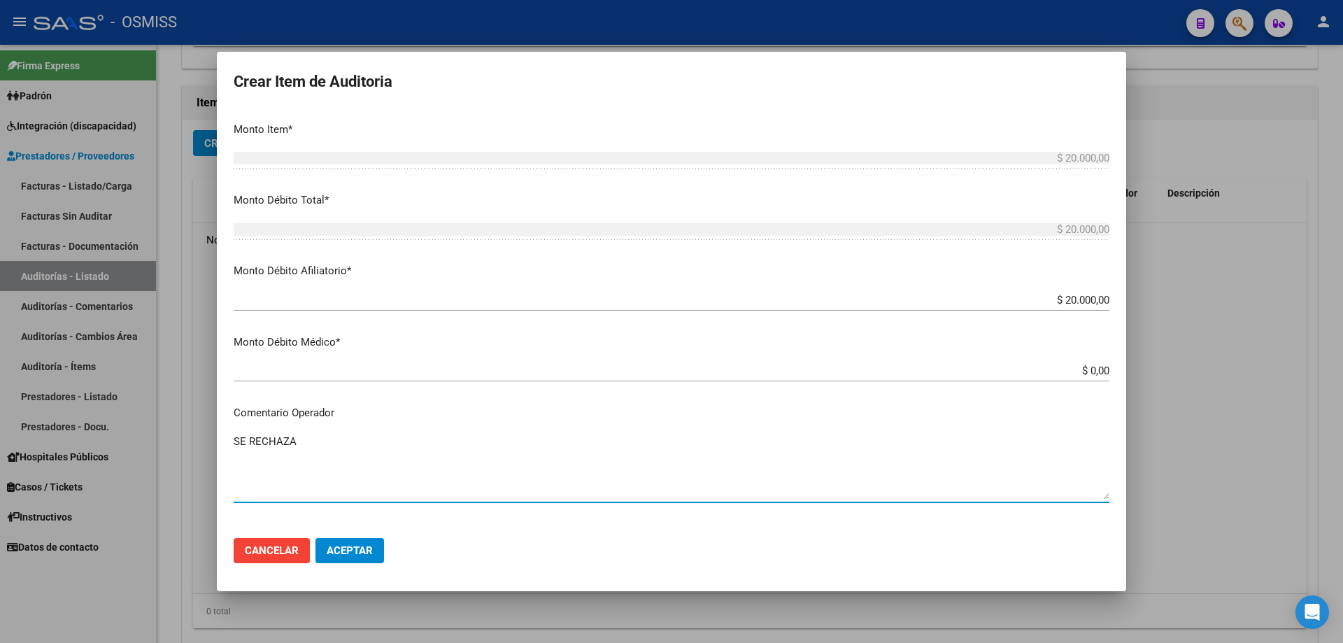
scroll to position [863, 0]
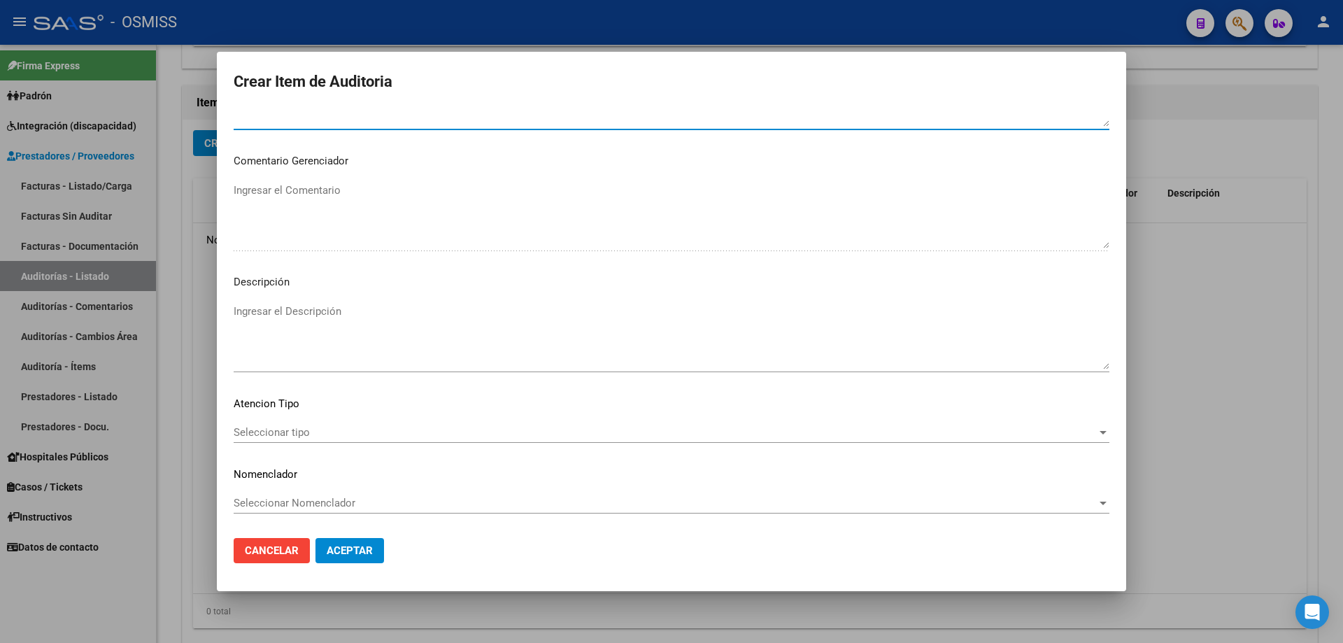
type textarea "SE RECHAZA"
click at [401, 432] on span "Seleccionar tipo" at bounding box center [665, 432] width 863 height 13
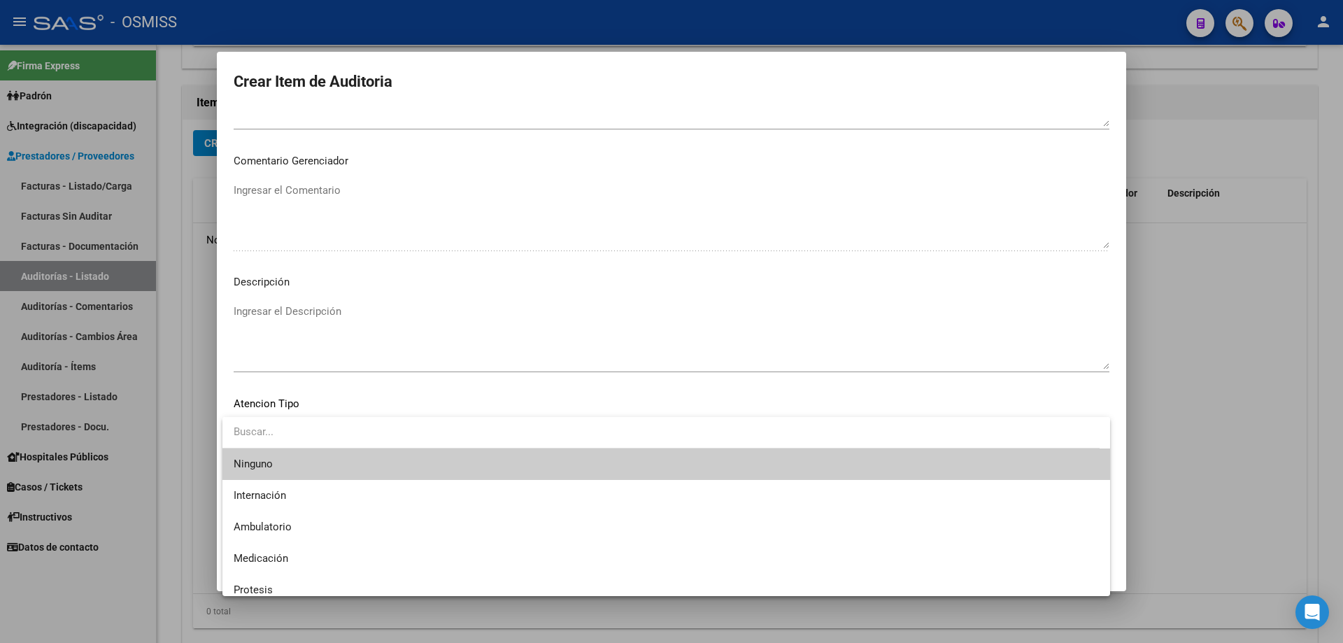
click at [367, 349] on div at bounding box center [671, 321] width 1343 height 643
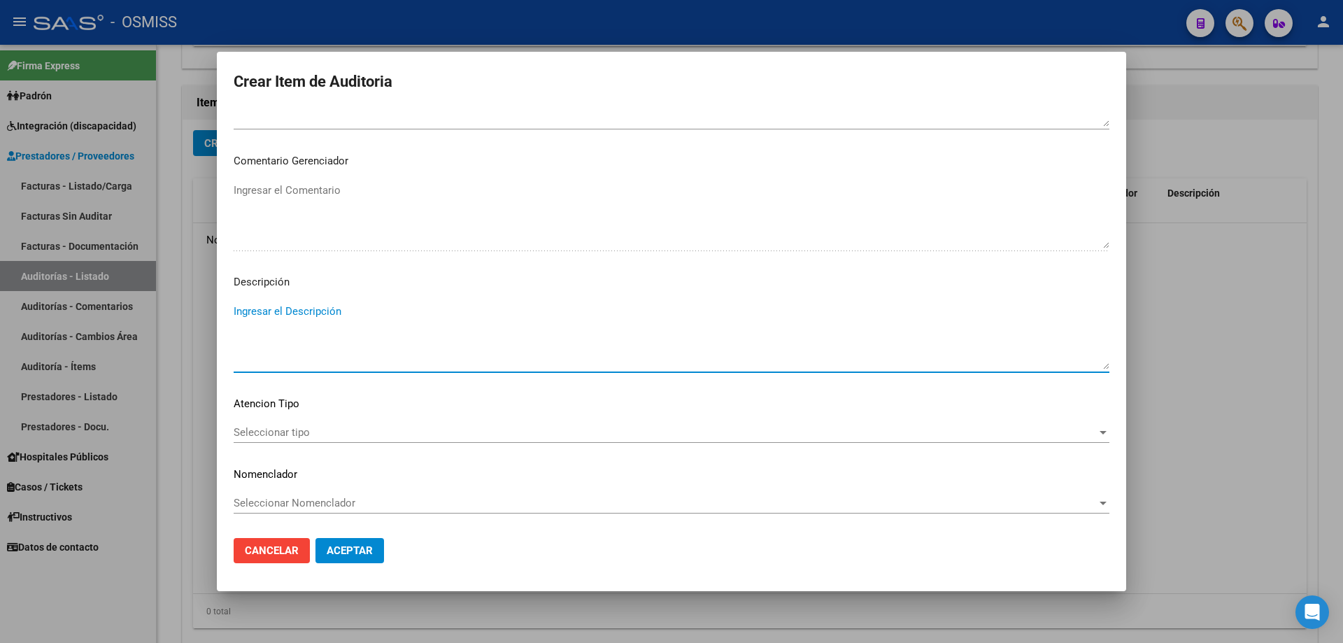
click at [347, 322] on textarea "Ingresar el Descripción" at bounding box center [672, 337] width 876 height 66
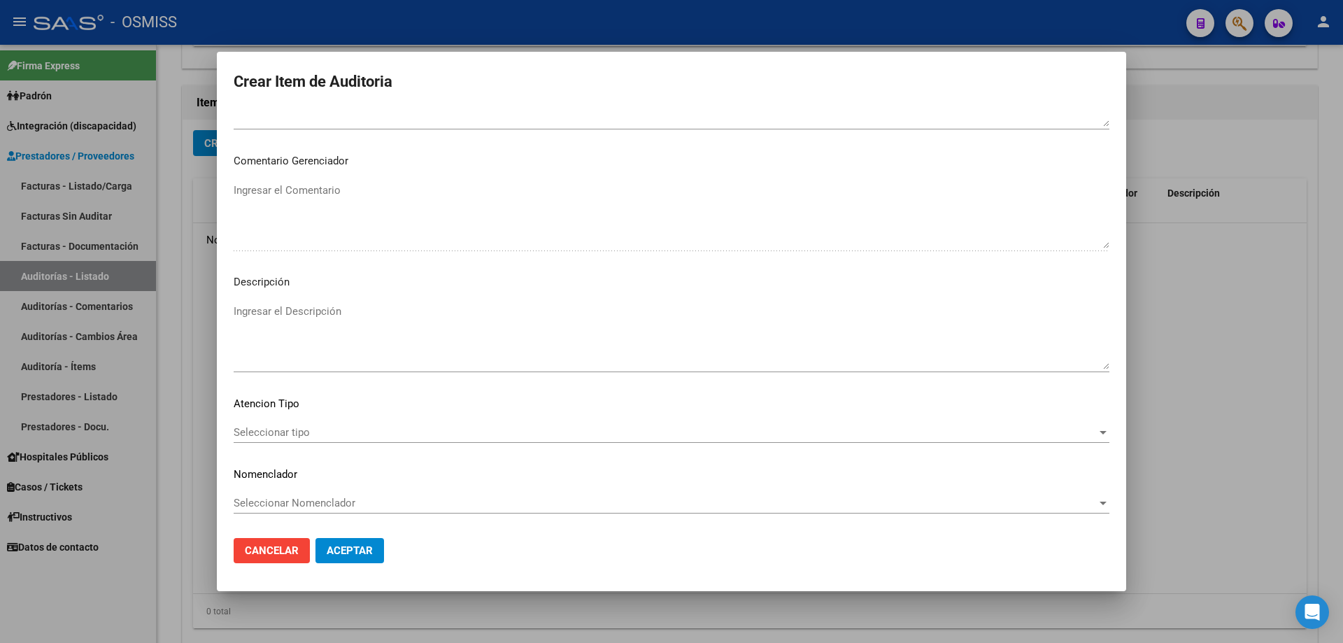
click at [455, 578] on mat-dialog-container "Crear Item de Auditoria 33371785 Nro Documento 23333717859 CUIL Afiliado Activo…" at bounding box center [671, 321] width 909 height 539
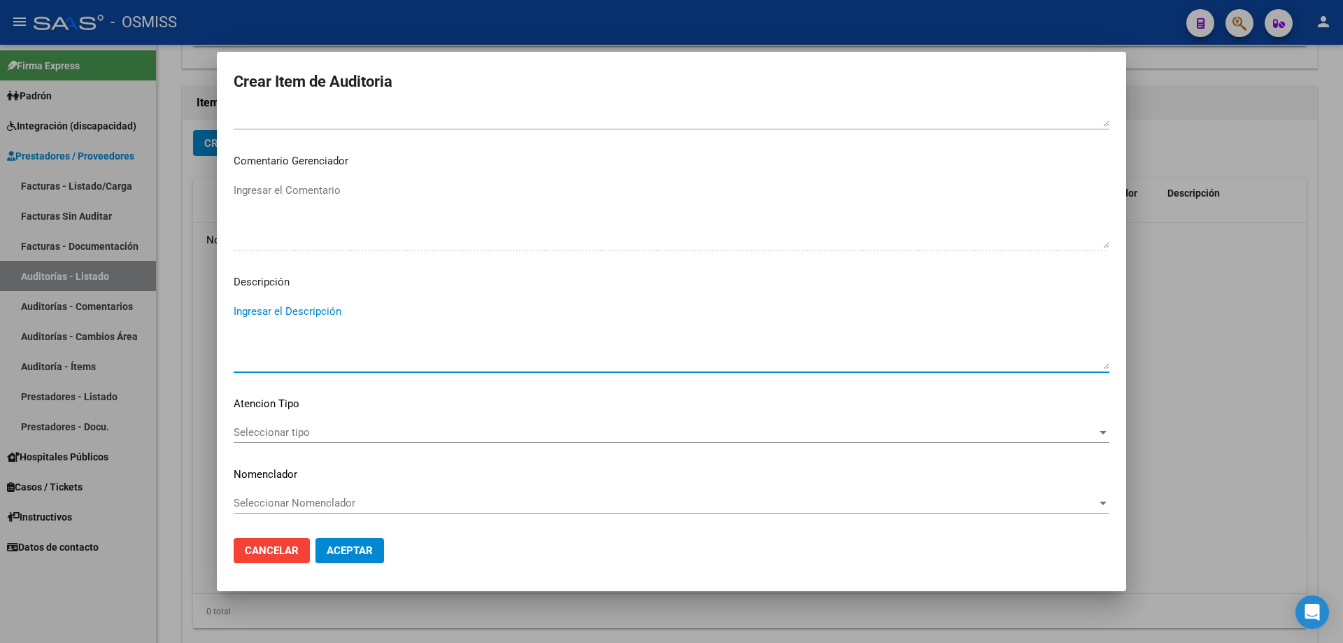
click at [254, 320] on textarea "Ingresar el Descripción" at bounding box center [672, 337] width 876 height 66
paste textarea "REMUNERACIÓN DECLARADA NO CUBRE EL MINIMO DE APORTES - Grupo familiar sin cober…"
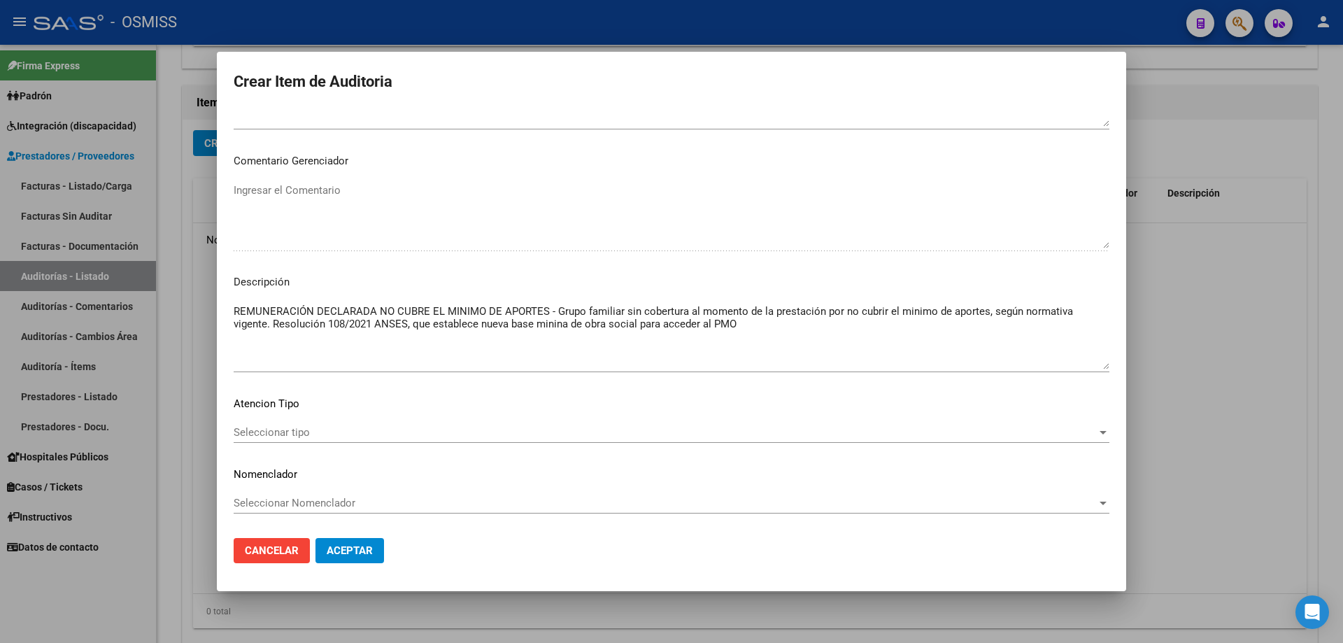
drag, startPoint x: 409, startPoint y: 380, endPoint x: 385, endPoint y: 351, distance: 37.3
click at [409, 380] on div "REMUNERACIÓN DECLARADA NO CUBRE EL MINIMO DE APORTES - Grupo familiar sin cober…" at bounding box center [672, 343] width 876 height 85
drag, startPoint x: 371, startPoint y: 322, endPoint x: 327, endPoint y: 327, distance: 43.6
click at [327, 327] on textarea "REMUNERACIÓN DECLARADA NO CUBRE EL MINIMO DE APORTES - Grupo familiar sin cober…" at bounding box center [672, 337] width 876 height 66
paste textarea "251/2025"
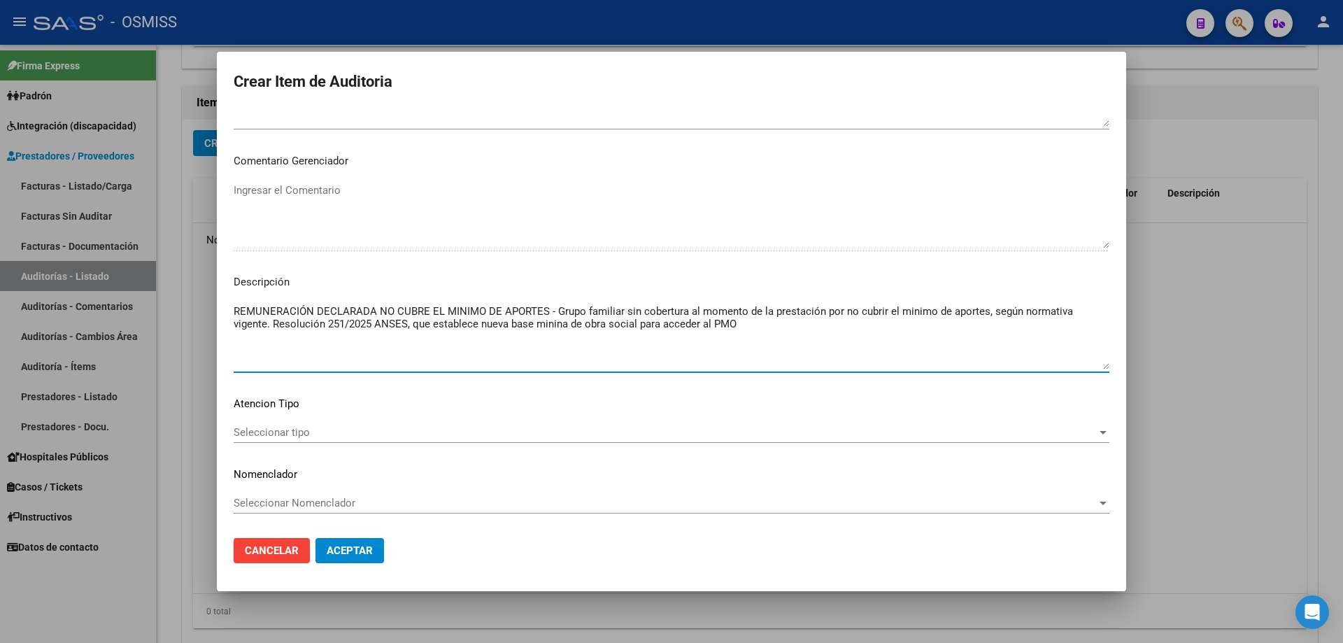
type textarea "REMUNERACIÓN DECLARADA NO CUBRE EL MINIMO DE APORTES - Grupo familiar sin cober…"
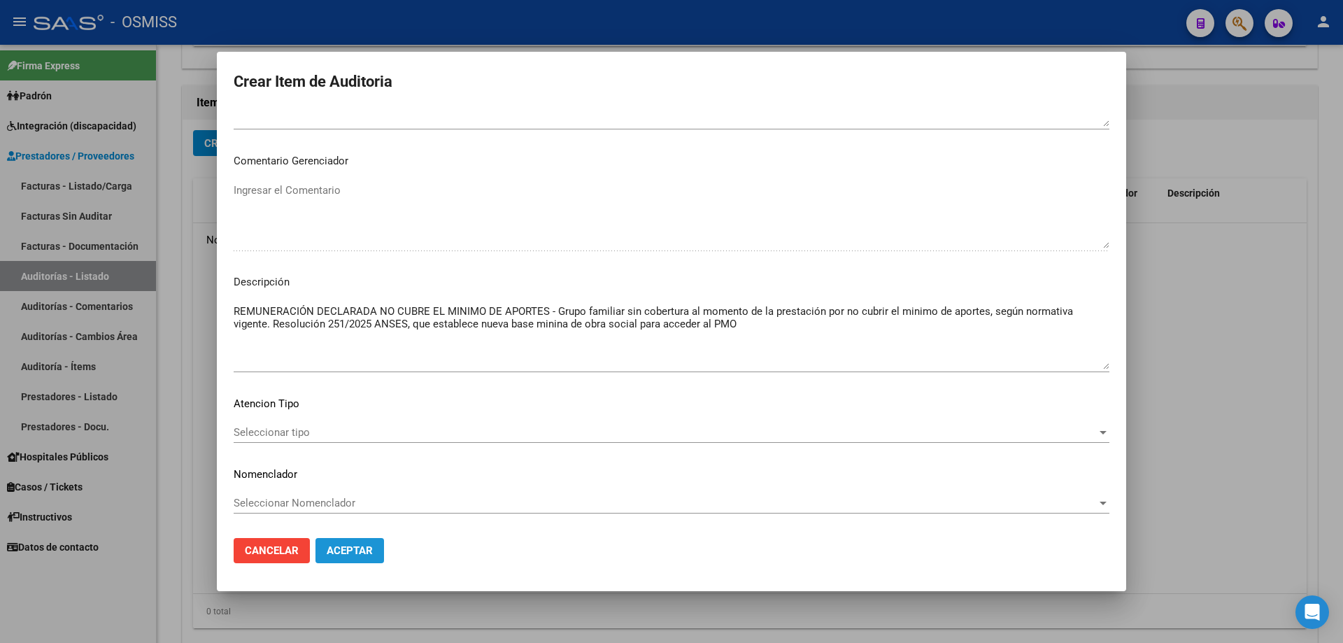
click at [373, 551] on button "Aceptar" at bounding box center [349, 550] width 69 height 25
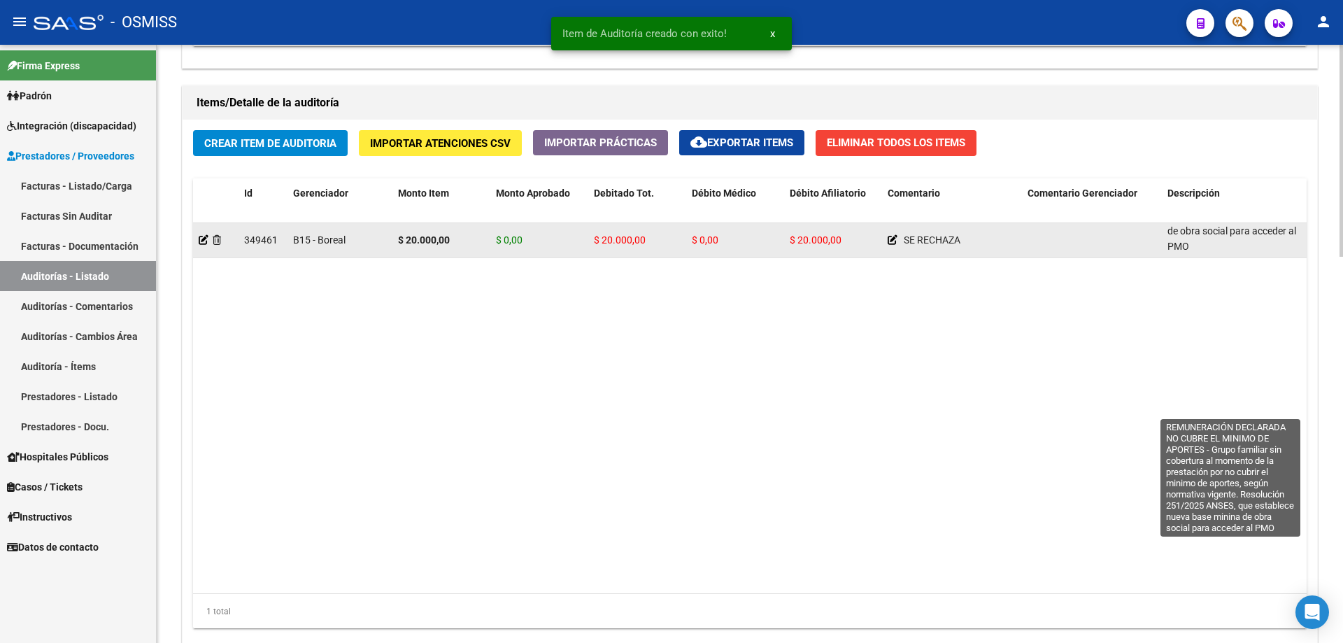
scroll to position [1, 0]
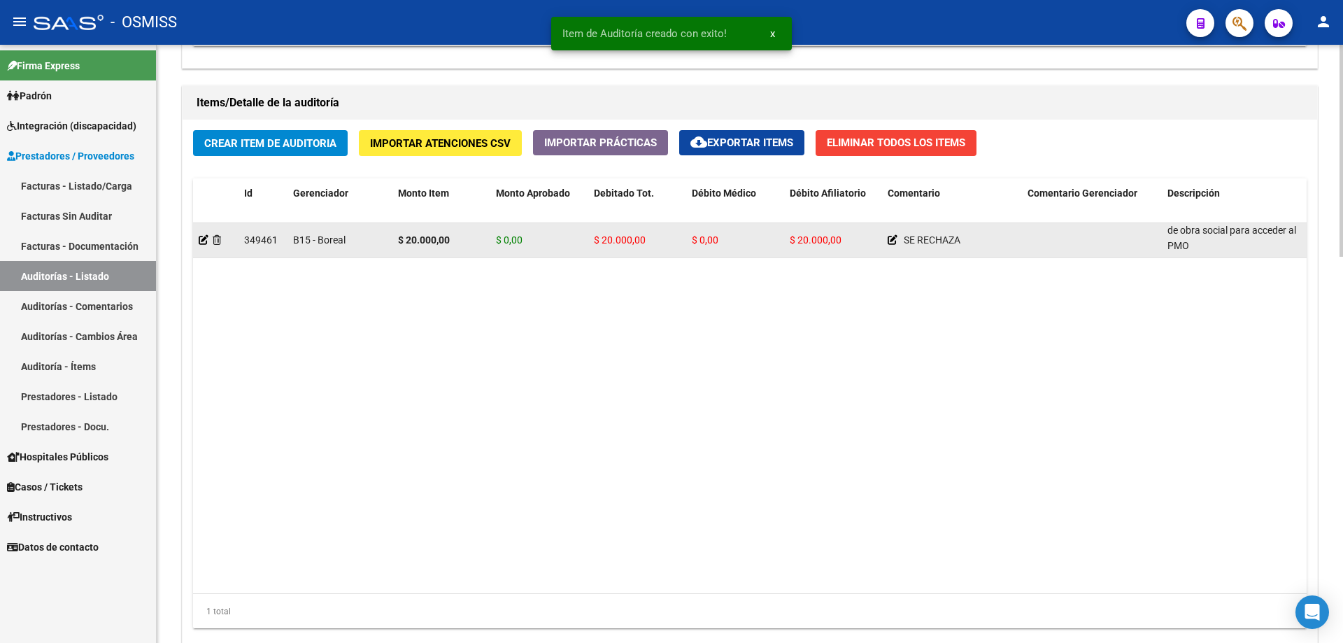
drag, startPoint x: 1168, startPoint y: 229, endPoint x: 1202, endPoint y: 247, distance: 38.2
click at [1202, 247] on div "REMUNERACIÓN DECLARADA NO CUBRE EL MINIMO DE APORTES - Grupo familiar sin cober…" at bounding box center [1231, 239] width 129 height 29
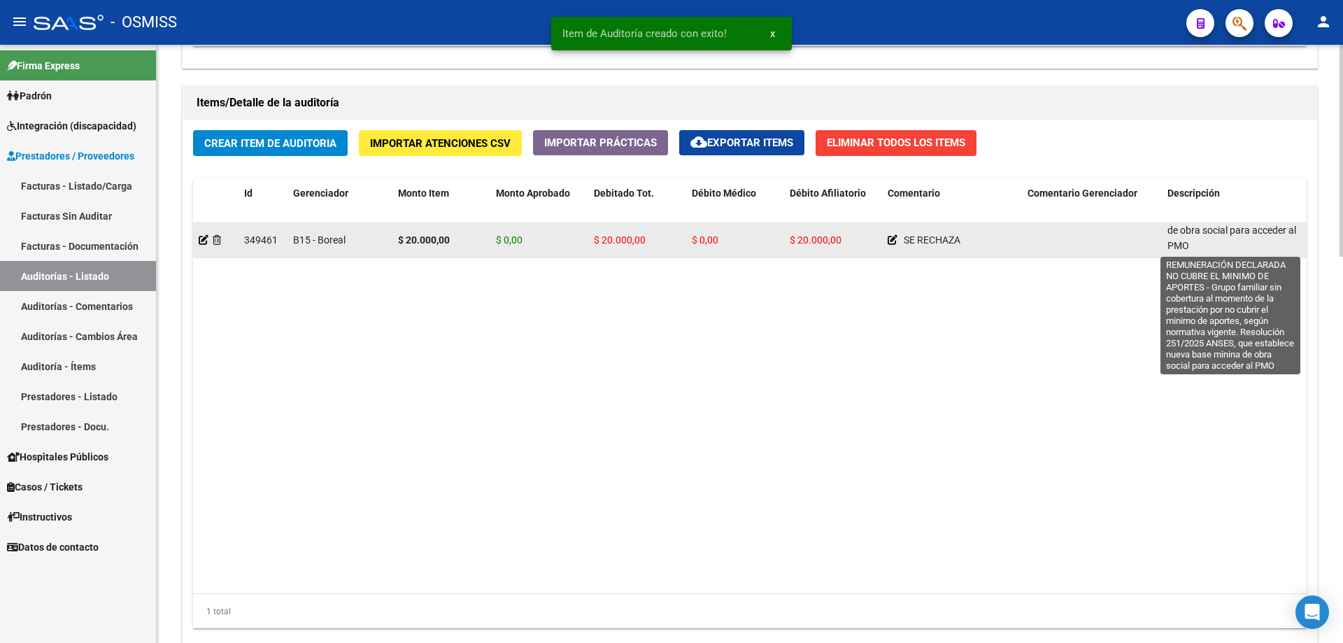
copy span "REMUNERACIÓN DECLARADA NO CUBRE EL MINIMO DE APORTES - Grupo familiar sin cober…"
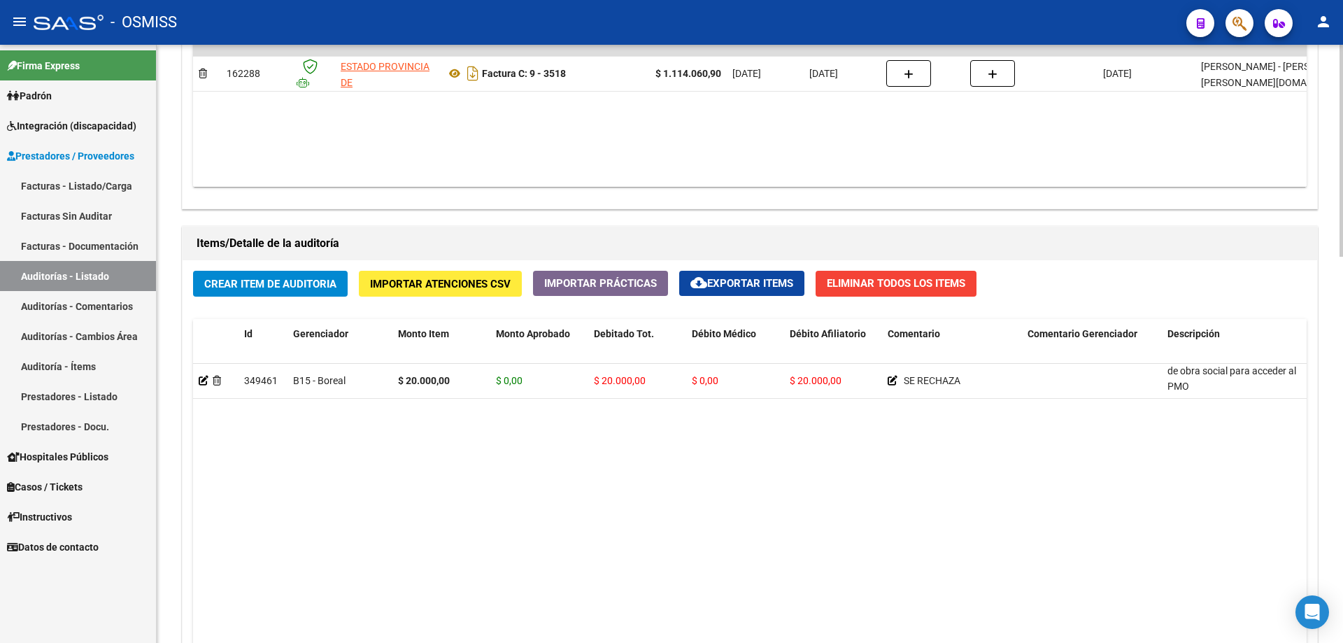
scroll to position [700, 0]
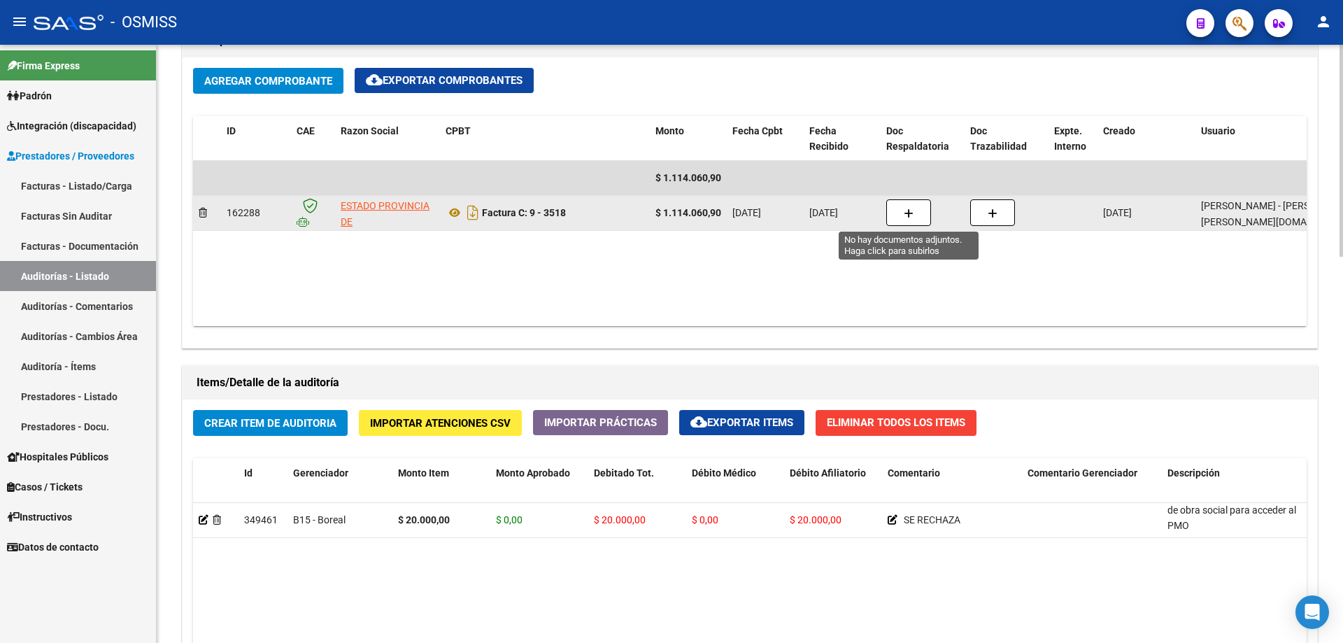
click at [920, 223] on button "button" at bounding box center [908, 212] width 45 height 27
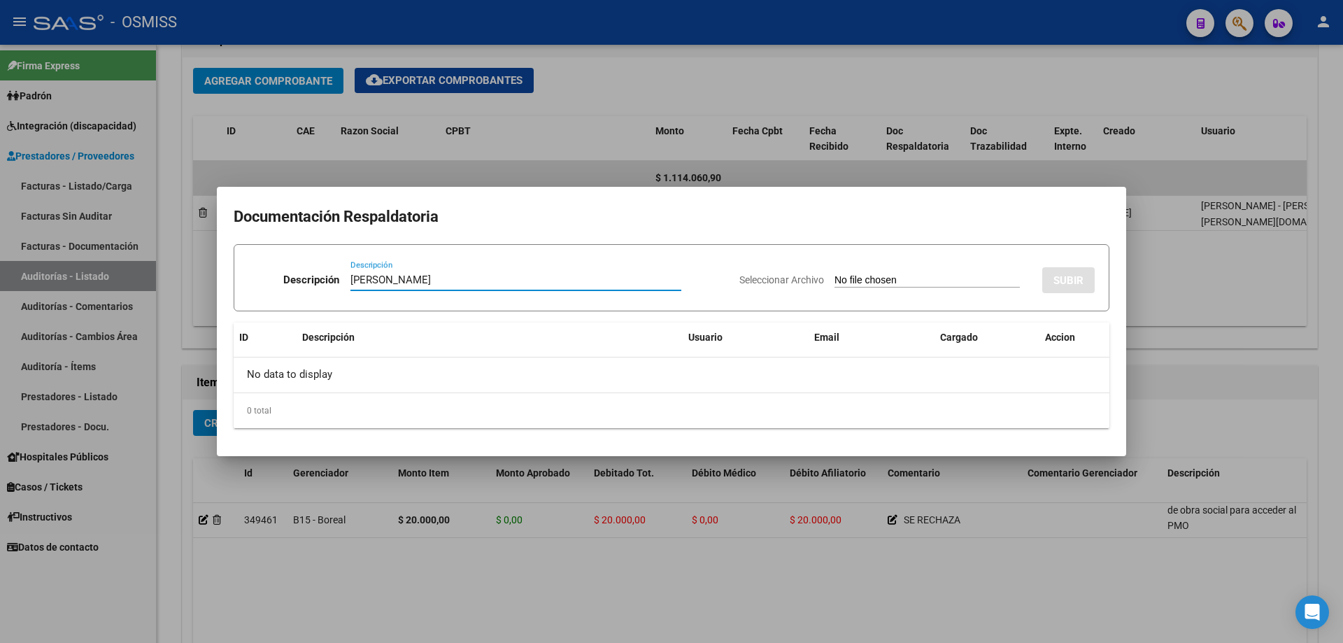
type input "[PERSON_NAME]"
click at [842, 277] on input "Seleccionar Archivo" at bounding box center [927, 280] width 185 height 13
type input "C:\fakepath\[PERSON_NAME] - S [PERSON_NAME].pdf"
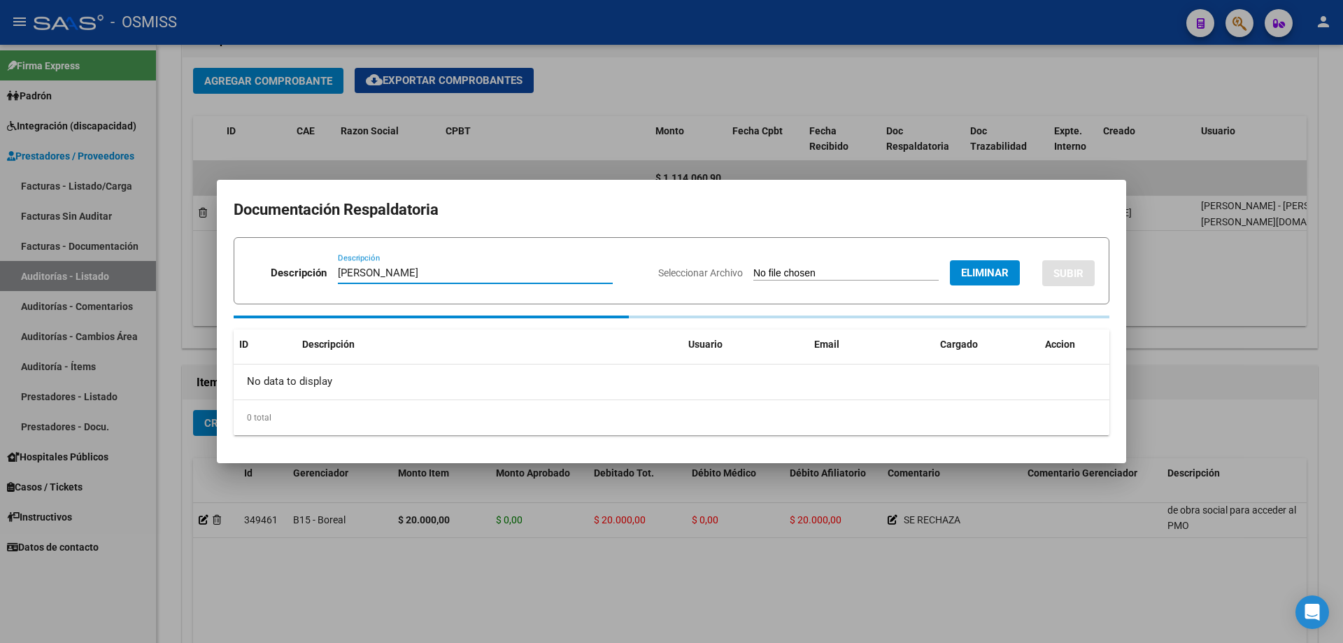
click at [432, 278] on input "[PERSON_NAME]" at bounding box center [475, 273] width 275 height 13
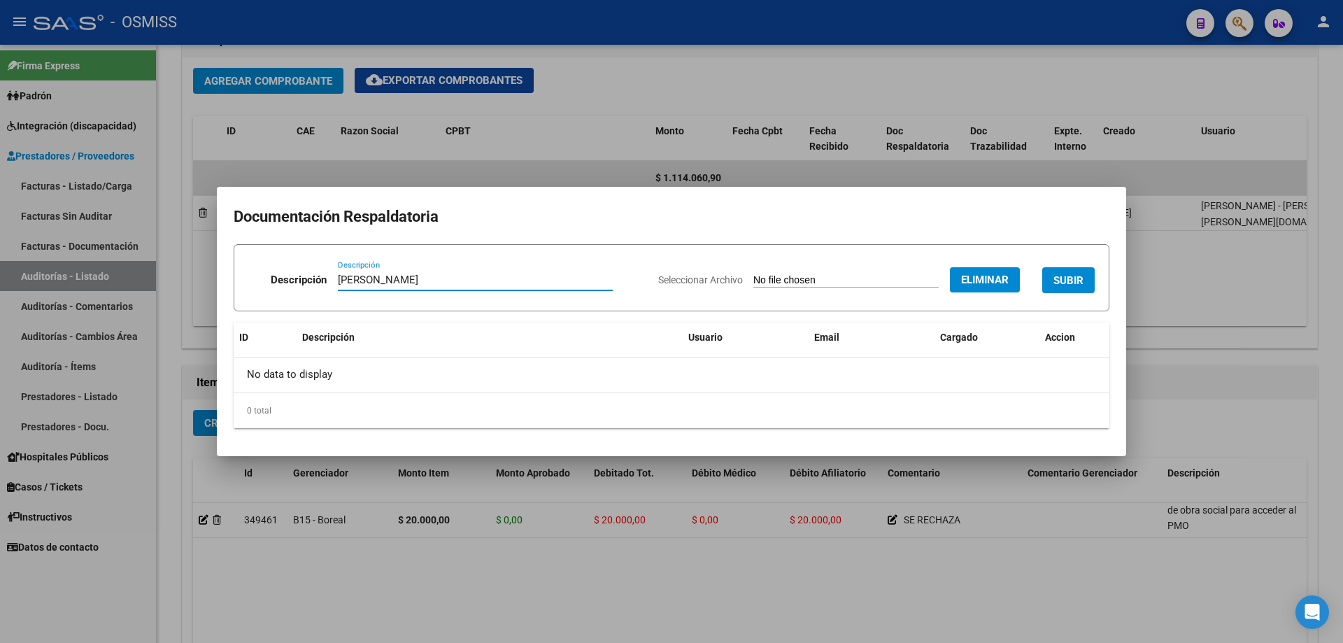
click at [400, 282] on input "[PERSON_NAME]" at bounding box center [475, 280] width 275 height 13
drag, startPoint x: 402, startPoint y: 282, endPoint x: 385, endPoint y: 282, distance: 16.8
click at [385, 282] on input "[PERSON_NAME]" at bounding box center [475, 280] width 275 height 13
type input "[PERSON_NAME]"
click at [1076, 283] on span "SUBIR" at bounding box center [1068, 280] width 30 height 13
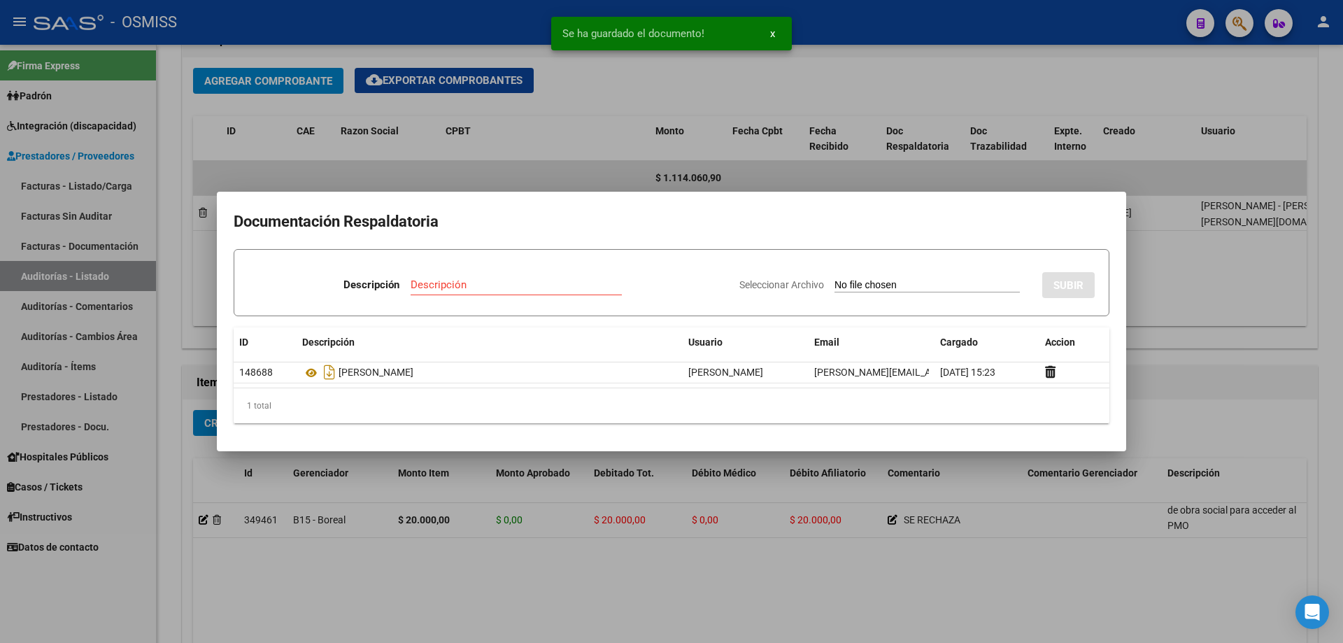
click at [1226, 399] on div at bounding box center [671, 321] width 1343 height 643
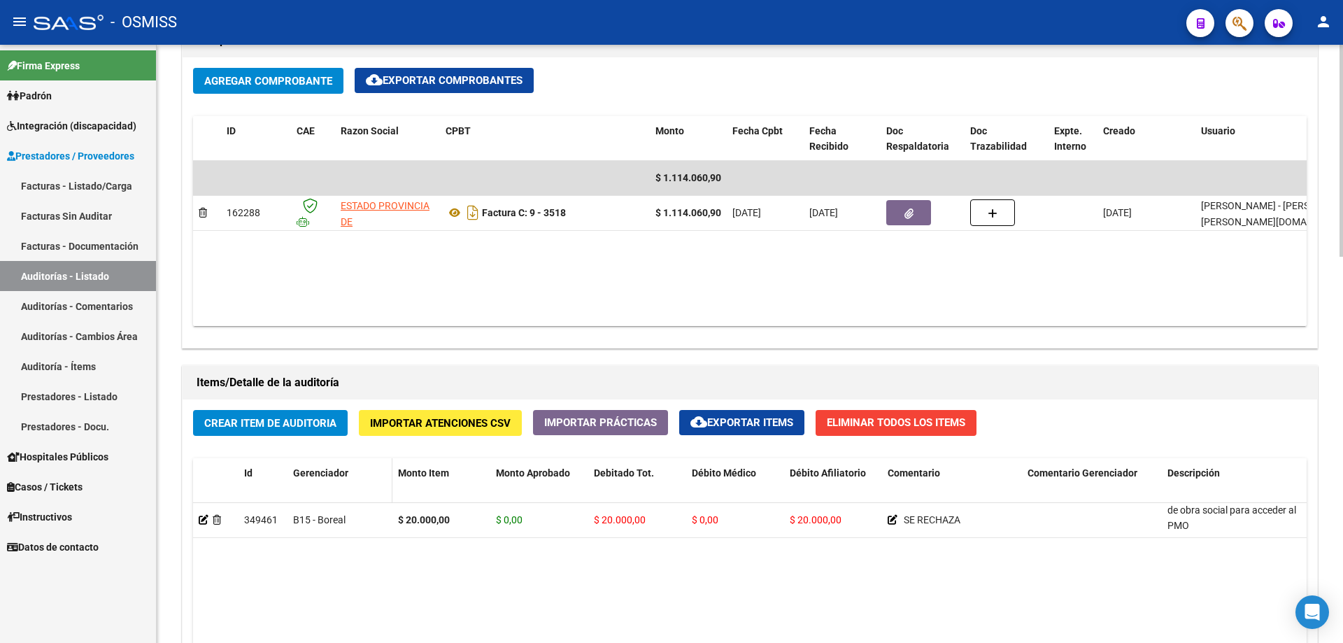
drag, startPoint x: 336, startPoint y: 576, endPoint x: 336, endPoint y: 464, distance: 111.9
click at [312, 426] on span "Crear Item de Auditoria" at bounding box center [270, 423] width 132 height 13
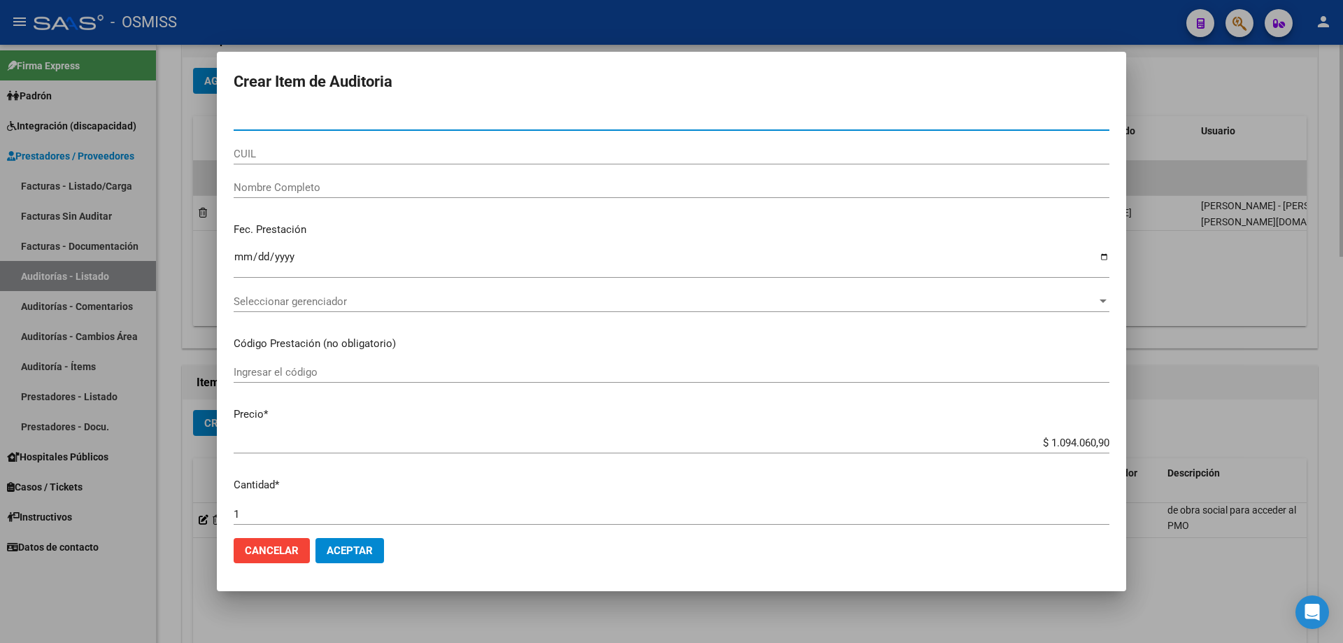
paste input "36051055"
type input "36051055"
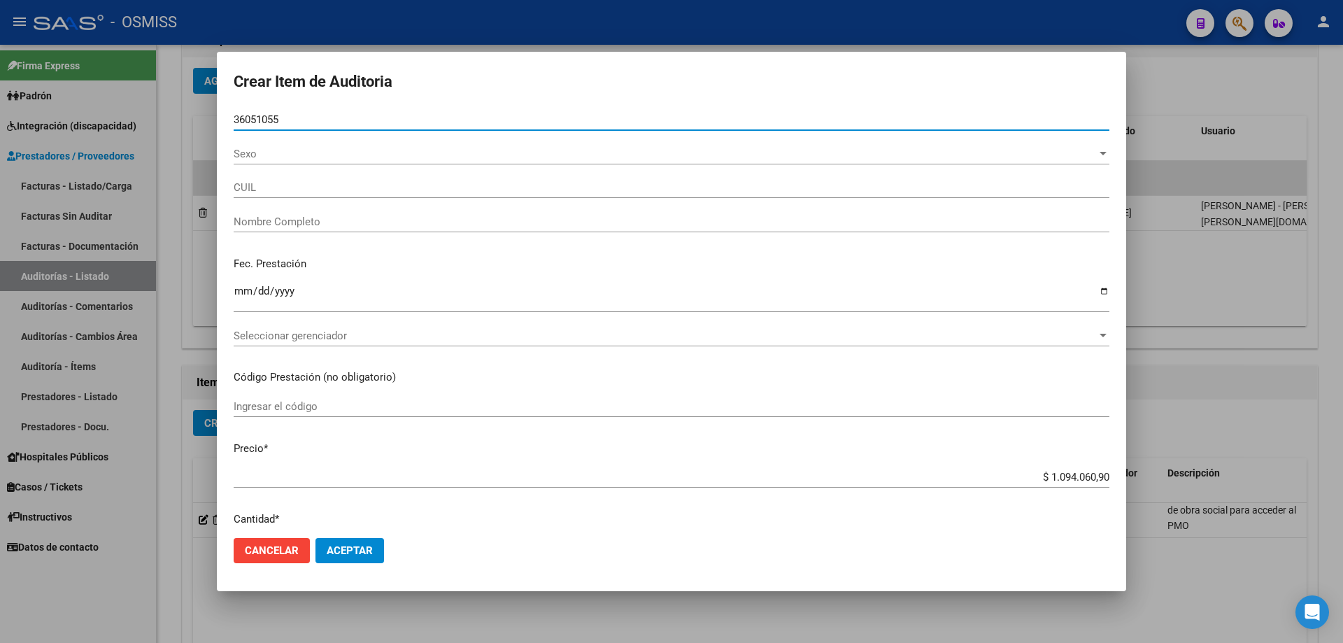
type input "27360510552"
type input "[PERSON_NAME]"
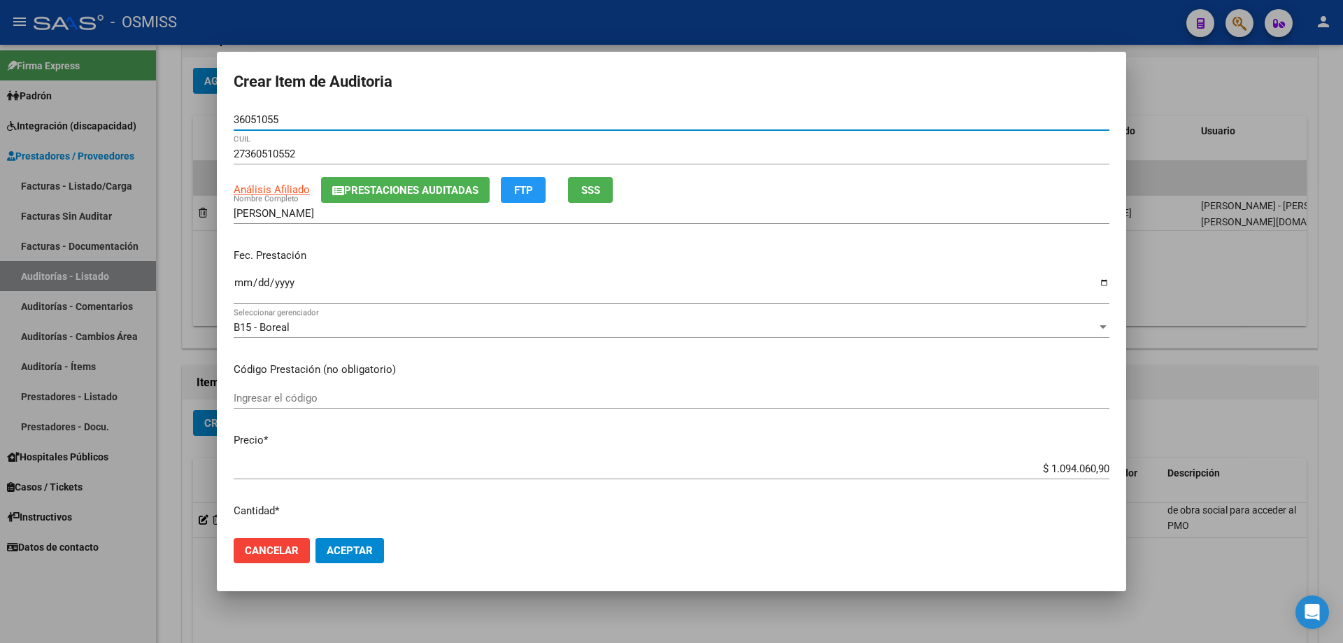
type input "36051055"
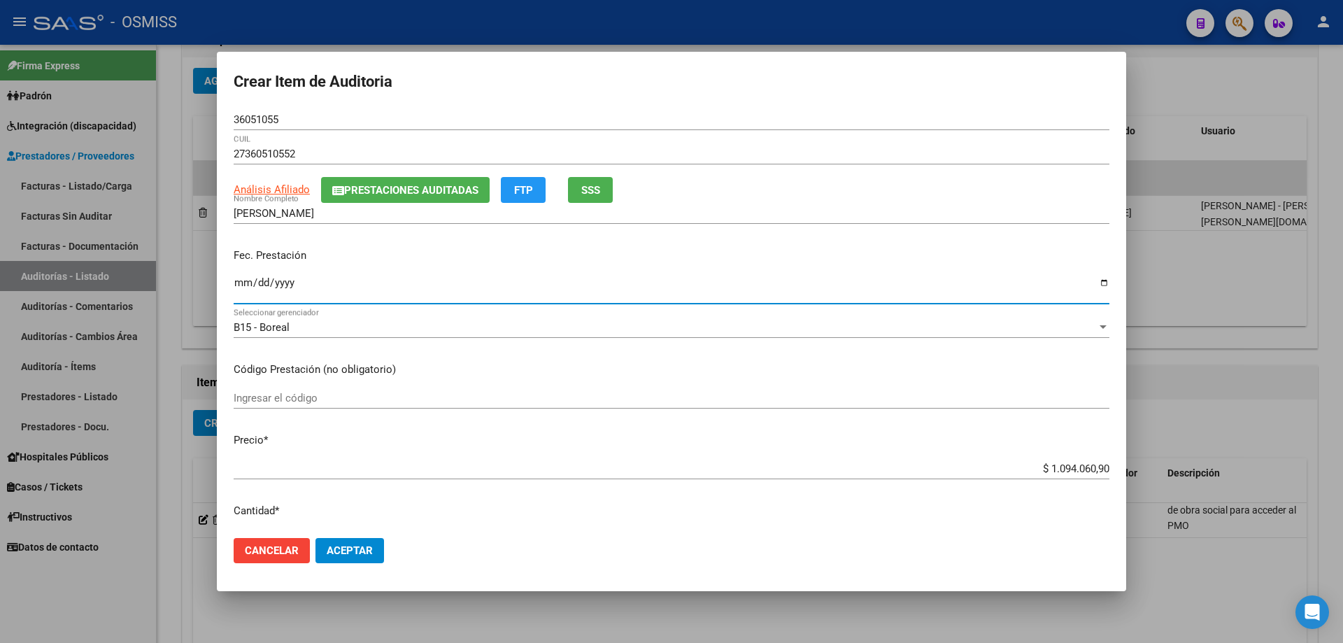
click at [236, 294] on input "Ingresar la fecha" at bounding box center [672, 288] width 876 height 22
type input "[DATE]"
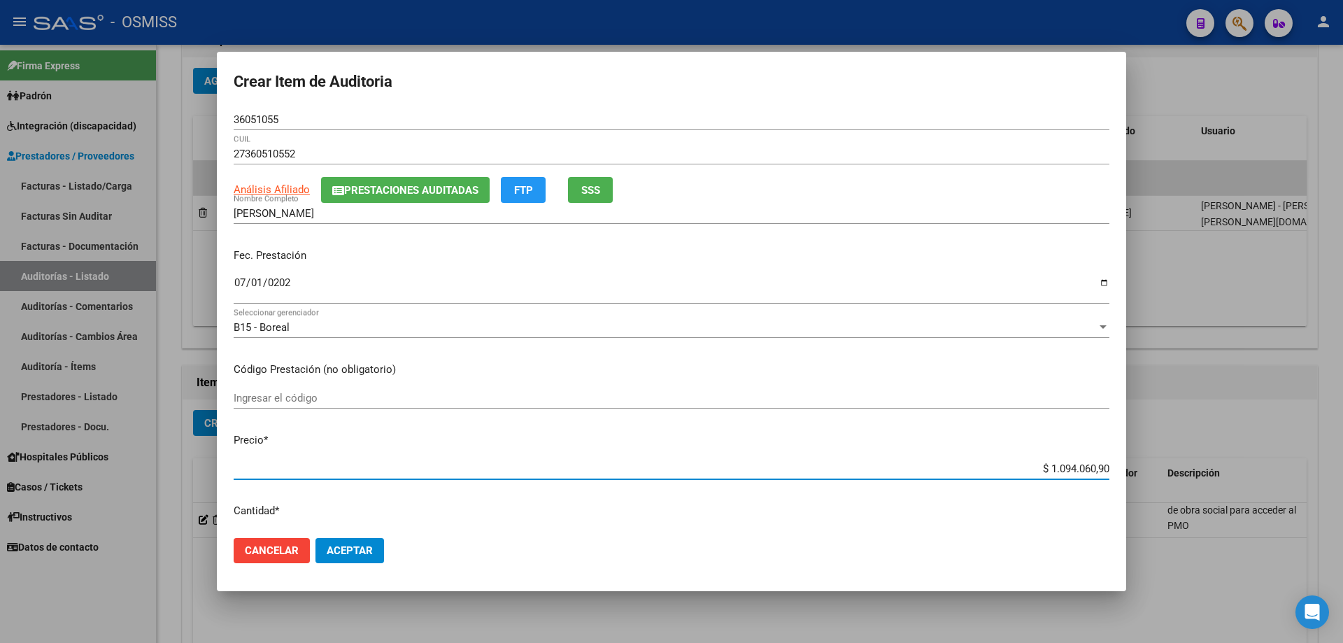
drag, startPoint x: 1000, startPoint y: 472, endPoint x: 1342, endPoint y: 450, distance: 343.4
click at [1342, 453] on div "Crear Item de Auditoria 36051055 Nro Documento 27360510552 CUIL Análisis Afilia…" at bounding box center [671, 321] width 1343 height 643
type input "$ 0,04"
type input "$ 0,40"
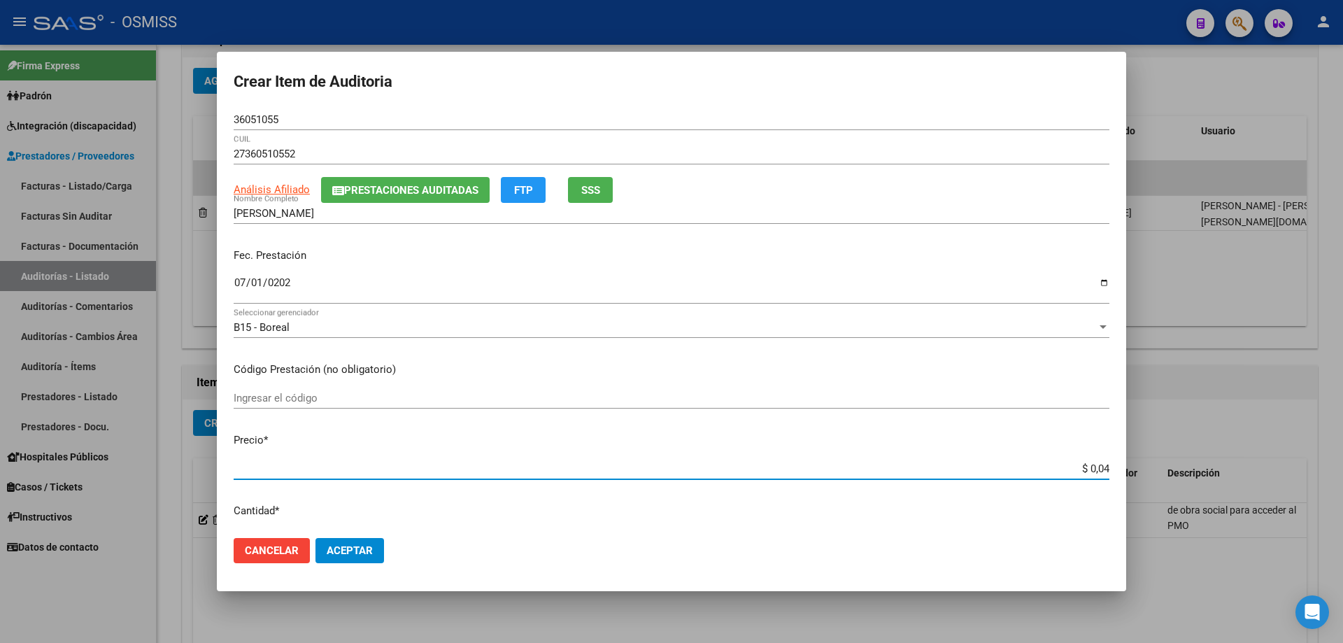
type input "$ 0,40"
type input "$ 4,04"
type input "$ 40,43"
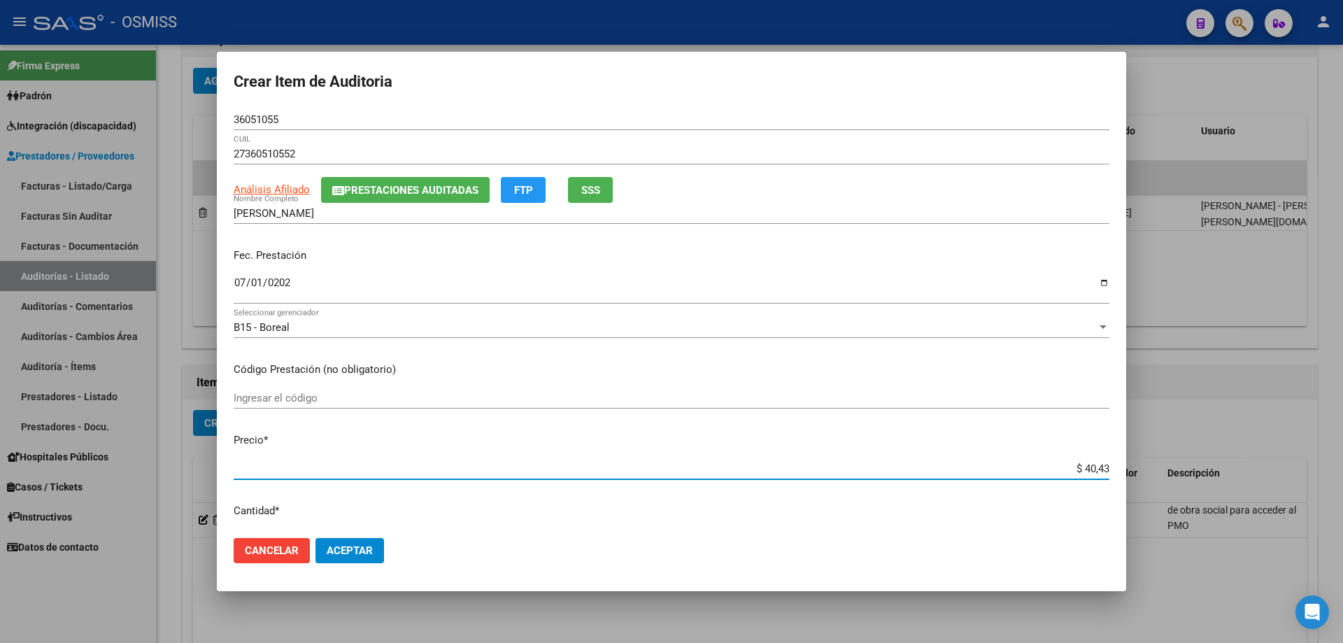
type input "$ 404,32"
type input "$ 4.043,25"
click at [362, 558] on button "Aceptar" at bounding box center [349, 550] width 69 height 25
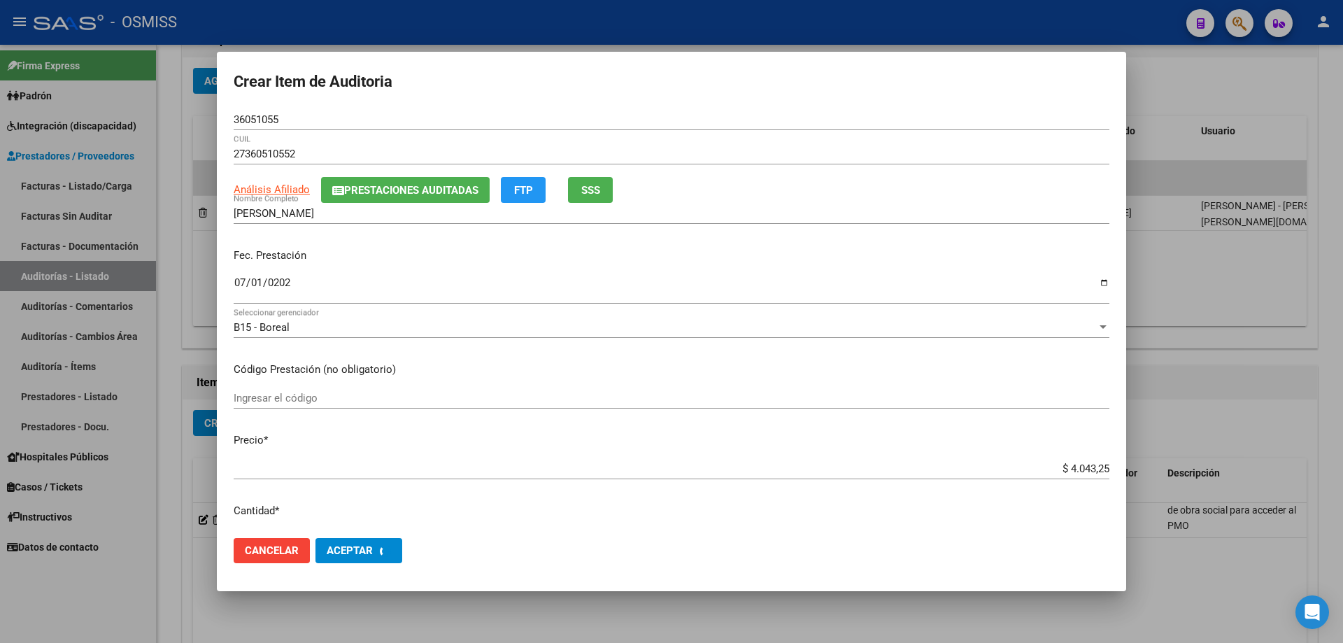
scroll to position [0, 0]
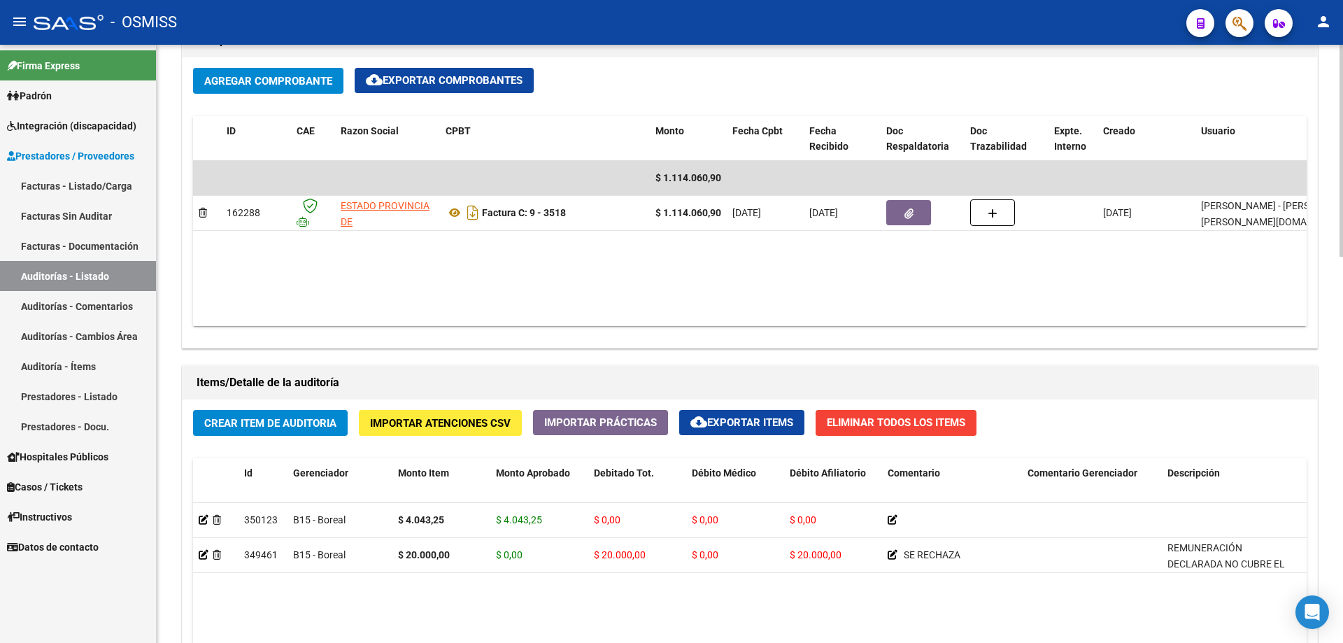
click at [341, 352] on div "Información del área Cambiar de área a esta auditoría Area * Hospitales de Auto…" at bounding box center [750, 358] width 1142 height 1242
click at [290, 423] on span "Crear Item de Auditoria" at bounding box center [270, 423] width 132 height 13
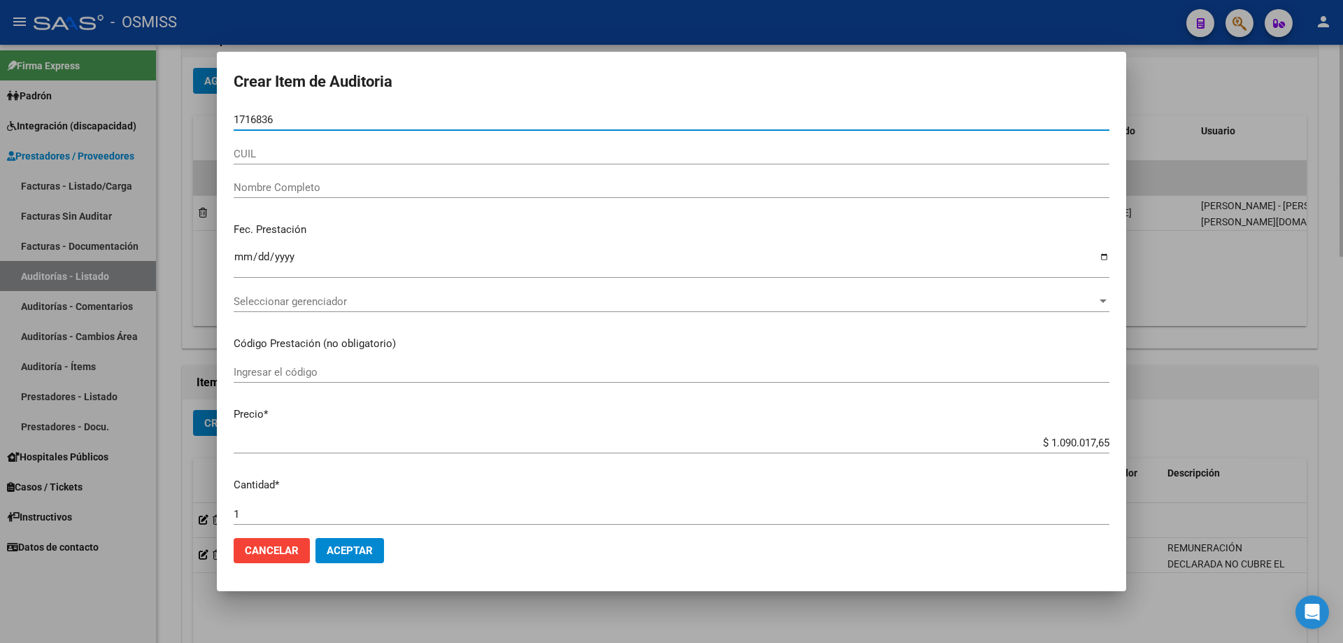
type input "17168366"
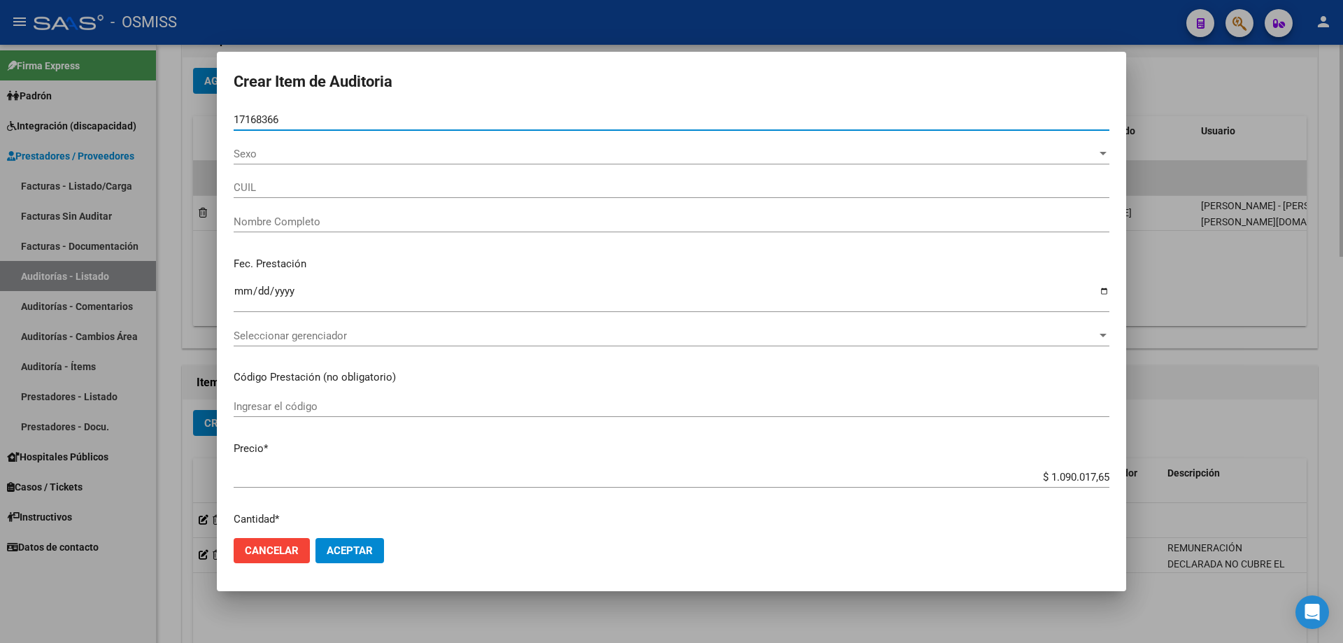
type input "27171683667"
type input "[PERSON_NAME]"
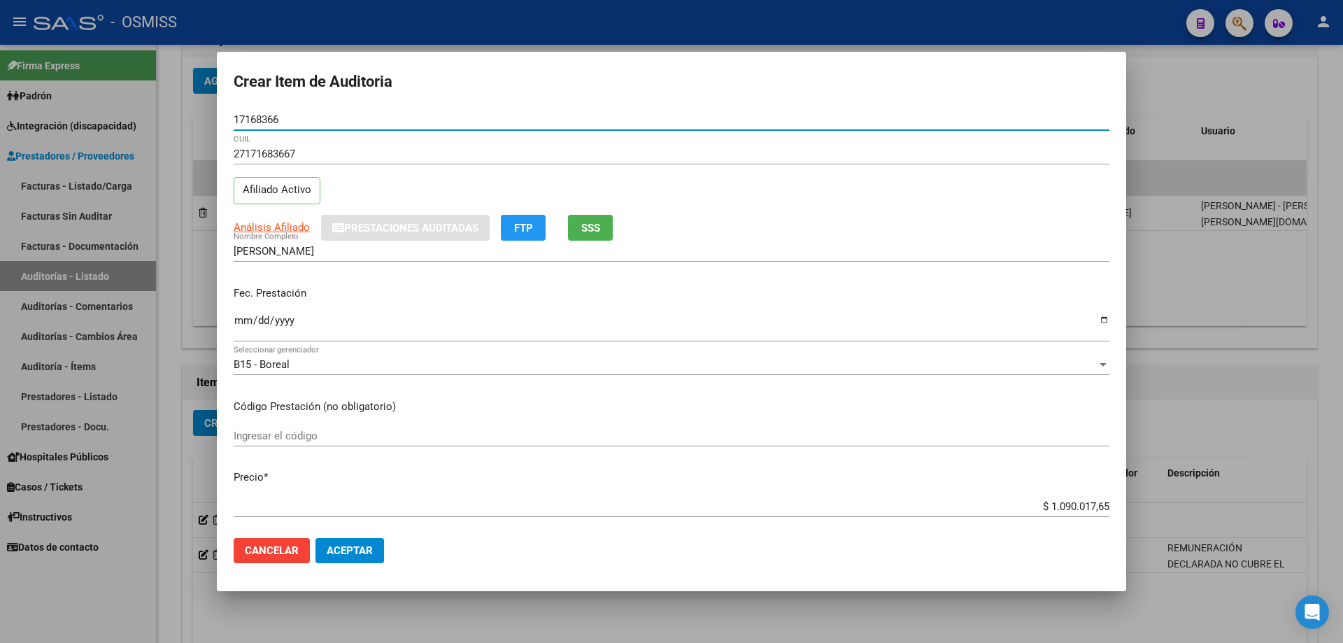
type input "17168366"
click at [243, 317] on input "Ingresar la fecha" at bounding box center [672, 326] width 876 height 22
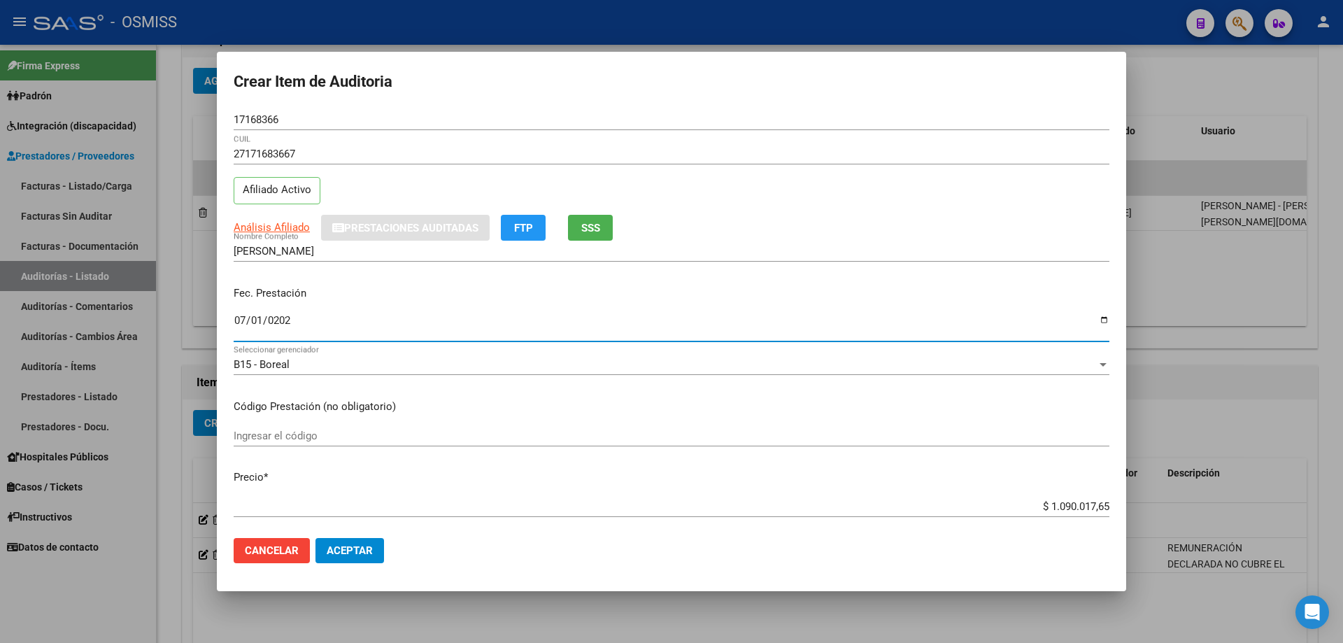
type input "[DATE]"
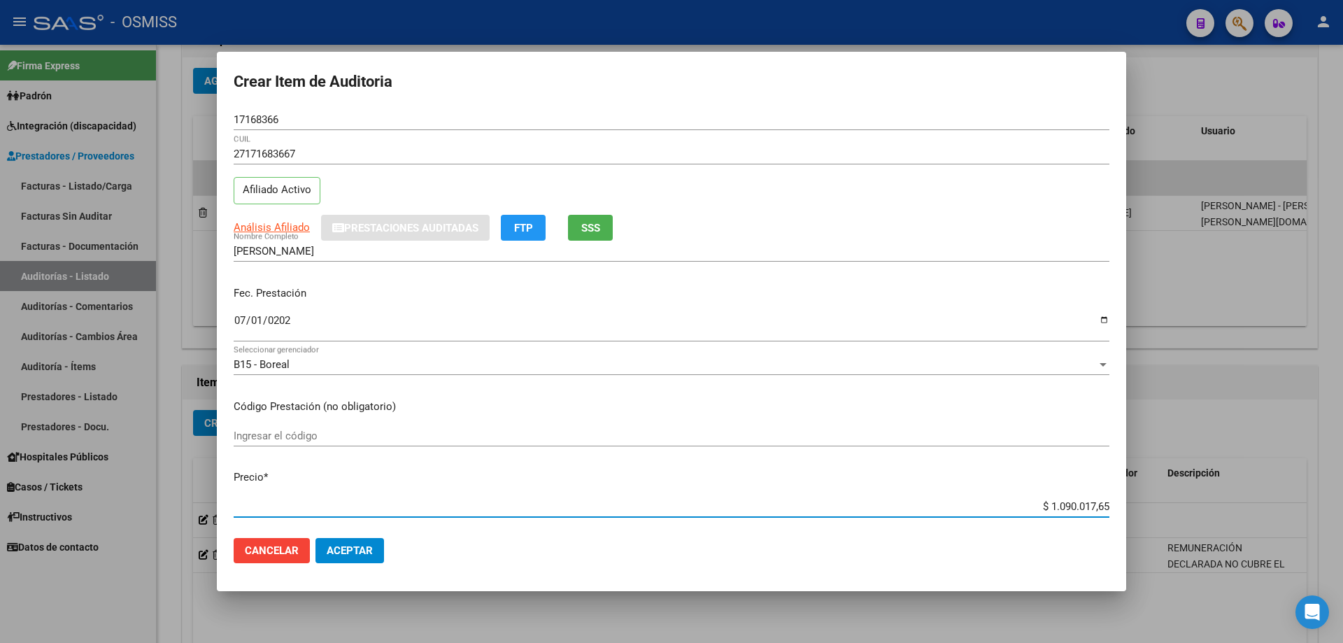
drag, startPoint x: 953, startPoint y: 505, endPoint x: 1342, endPoint y: 484, distance: 389.5
click at [1342, 484] on div "Crear Item de Auditoria 17168366 Nro Documento 27171683667 CUIL Afiliado Activo…" at bounding box center [671, 321] width 1343 height 643
type input "$ 0,02"
type input "$ 0,22"
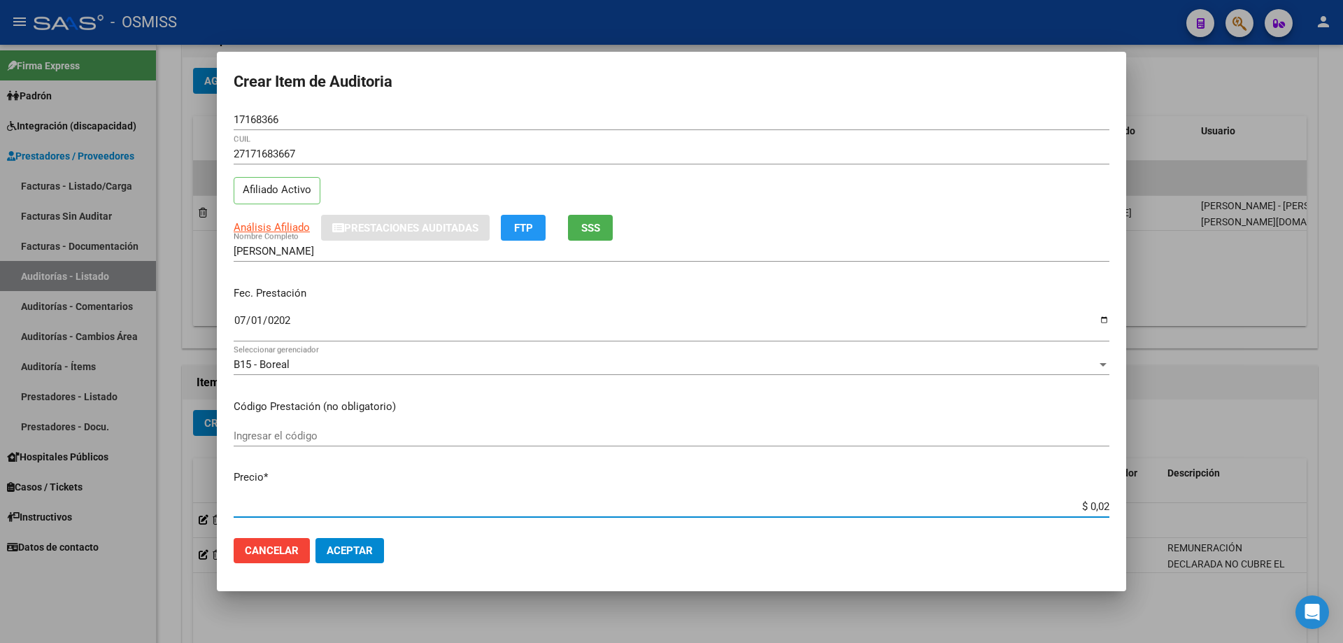
type input "$ 0,22"
type input "$ 2,27"
type input "$ 22,79"
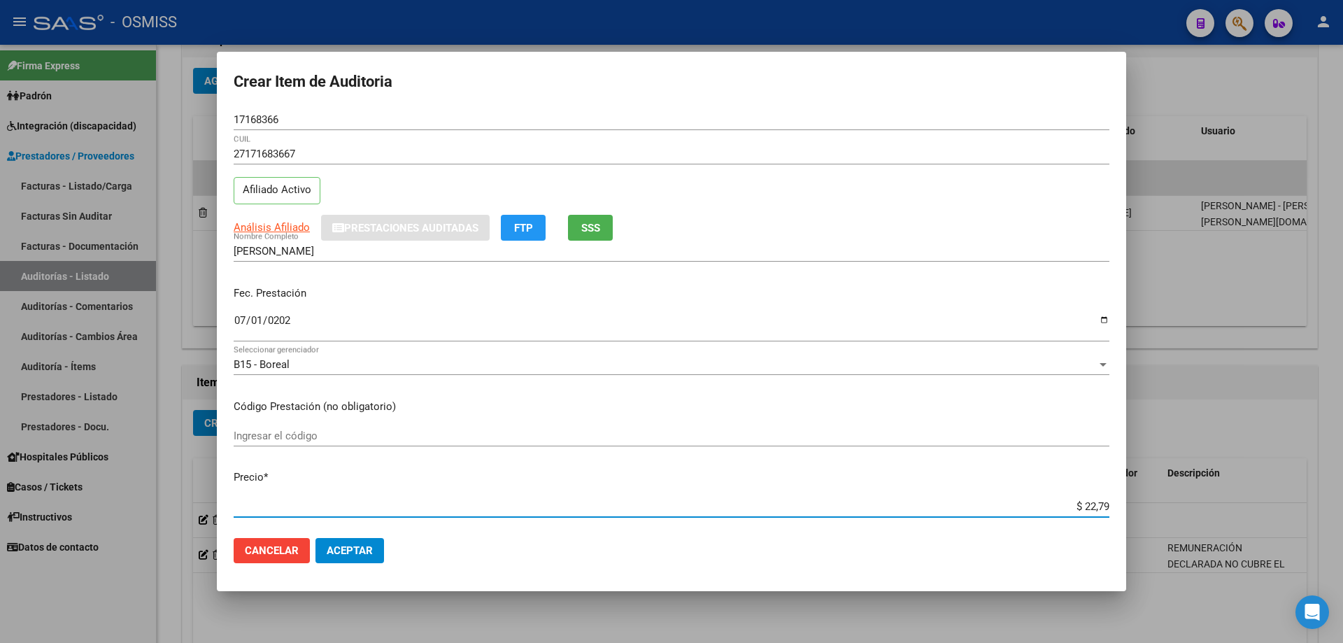
type input "$ 227,92"
type input "$ 2.279,29"
type input "$ 22.792,90"
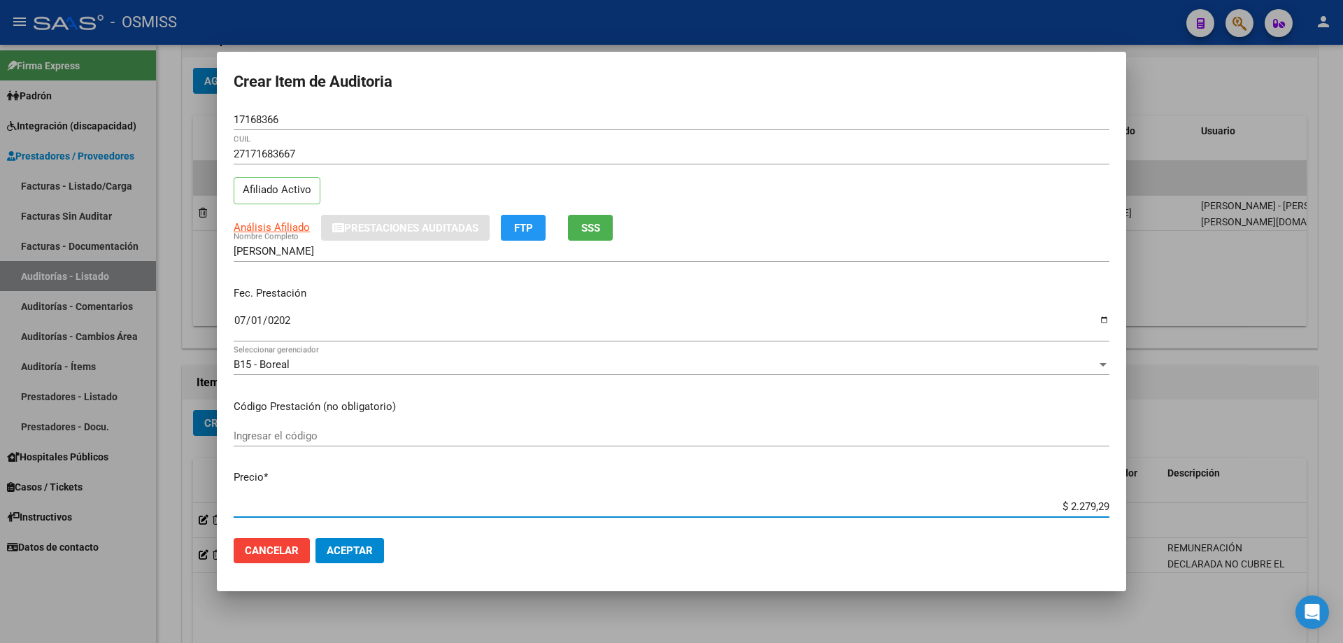
type input "$ 22.792,90"
click at [363, 557] on span "Aceptar" at bounding box center [350, 550] width 46 height 13
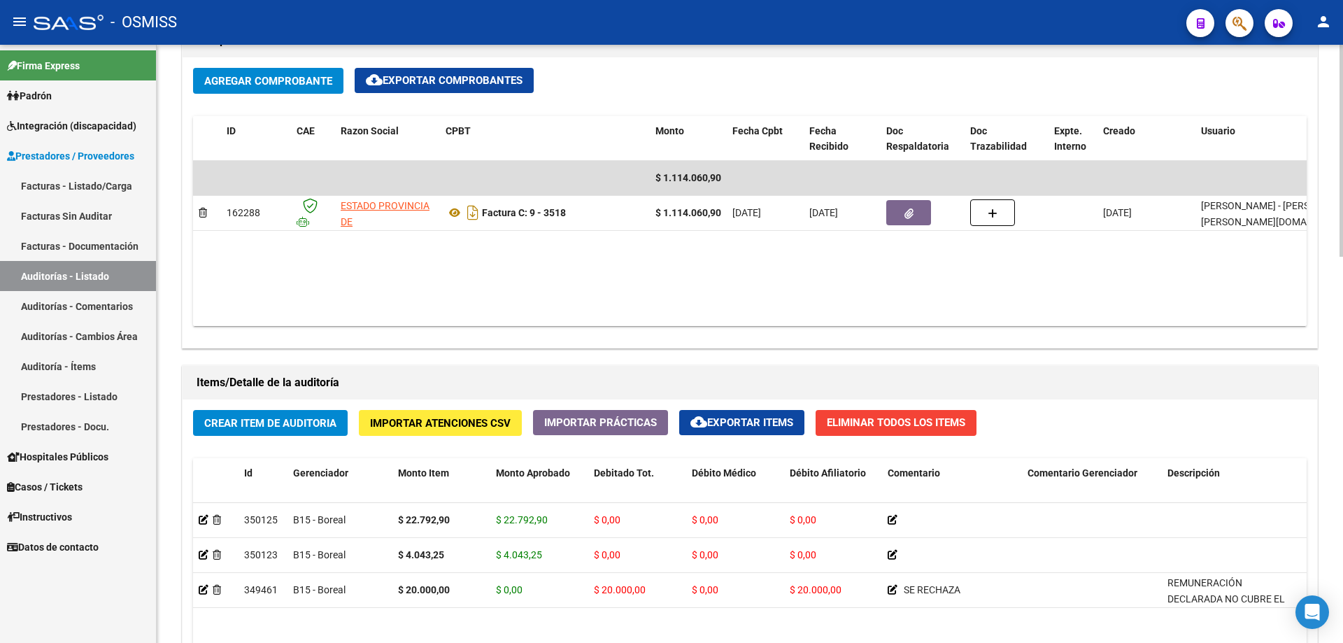
click at [316, 333] on div "Agregar Comprobante cloud_download Exportar Comprobantes ID CAE Razon Social CP…" at bounding box center [750, 202] width 1135 height 290
click at [278, 427] on span "Crear Item de Auditoria" at bounding box center [270, 423] width 132 height 13
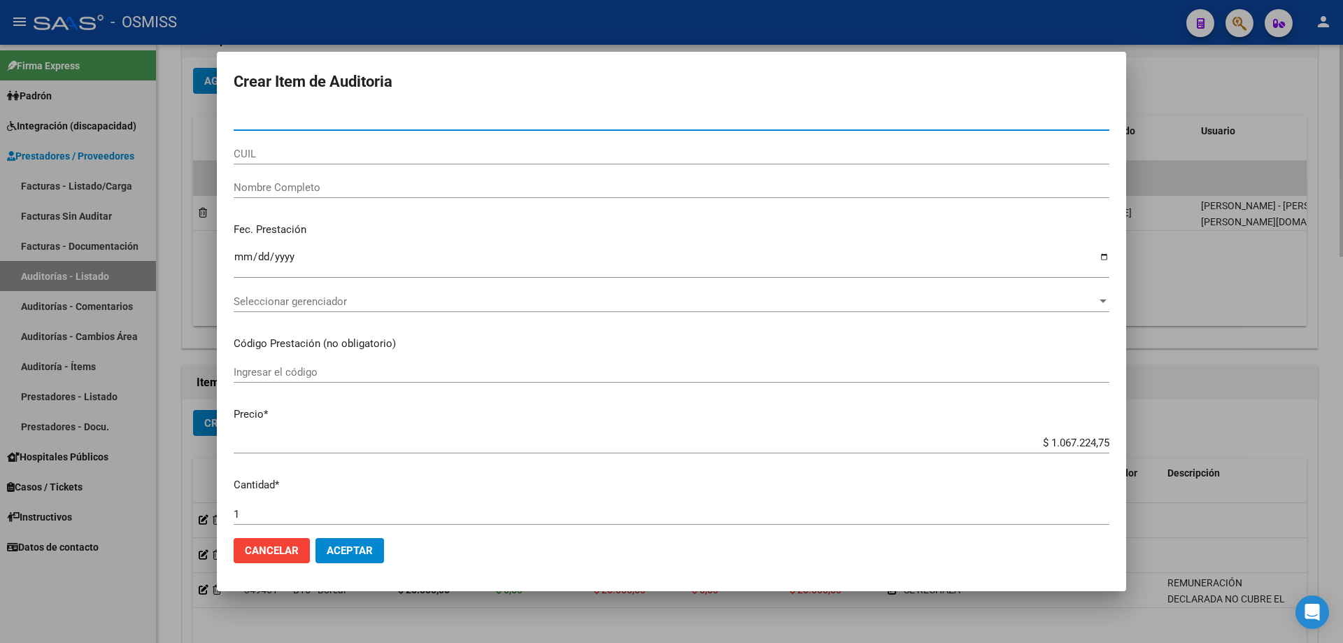
paste input "54163144"
type input "54163144"
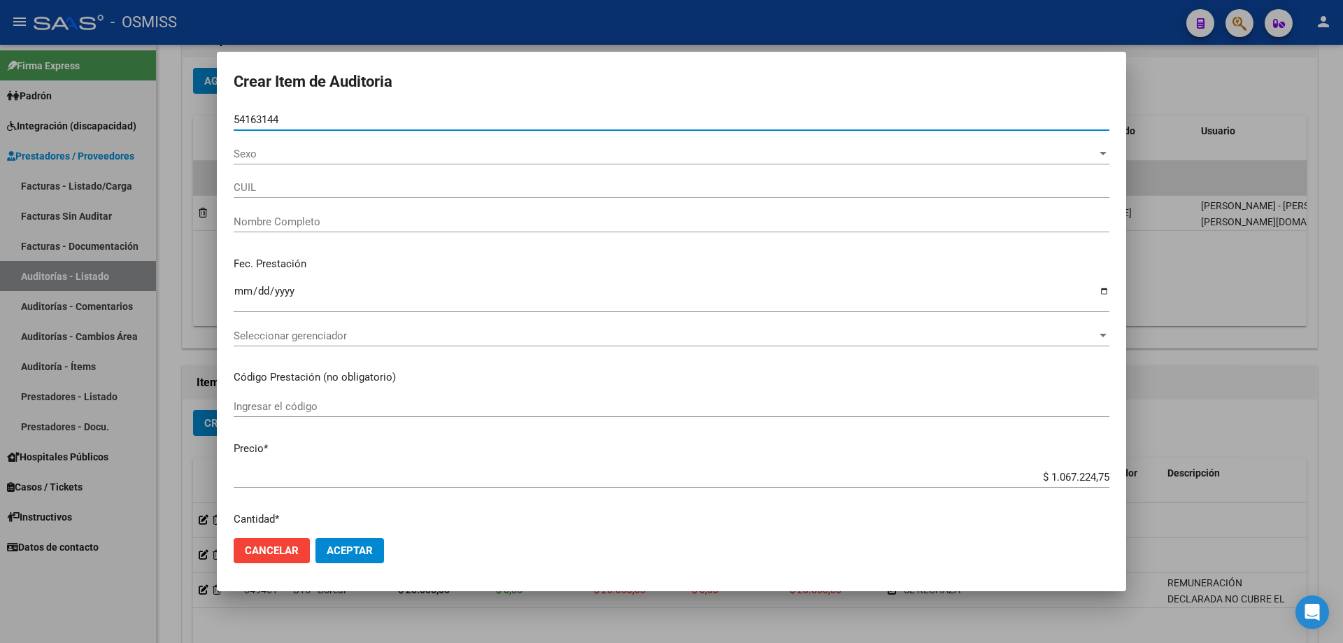
type input "20541631446"
type input "[PERSON_NAME] [PERSON_NAME]"
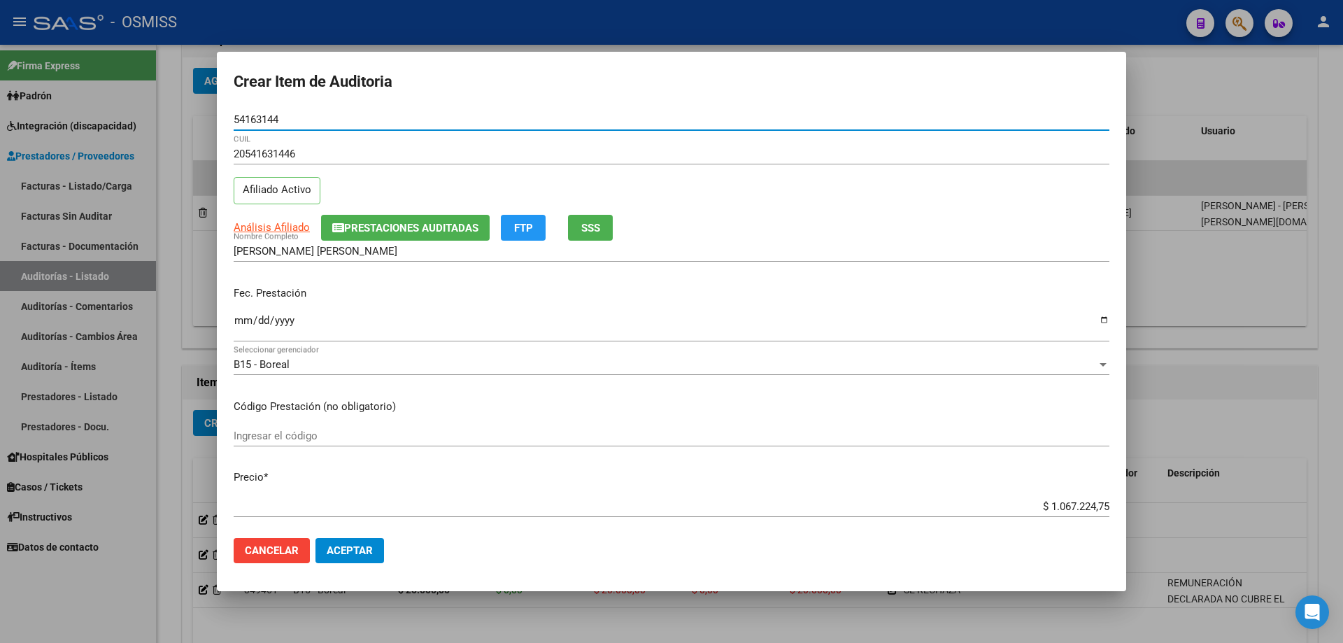
type input "54163144"
click at [245, 318] on input "Ingresar la fecha" at bounding box center [672, 326] width 876 height 22
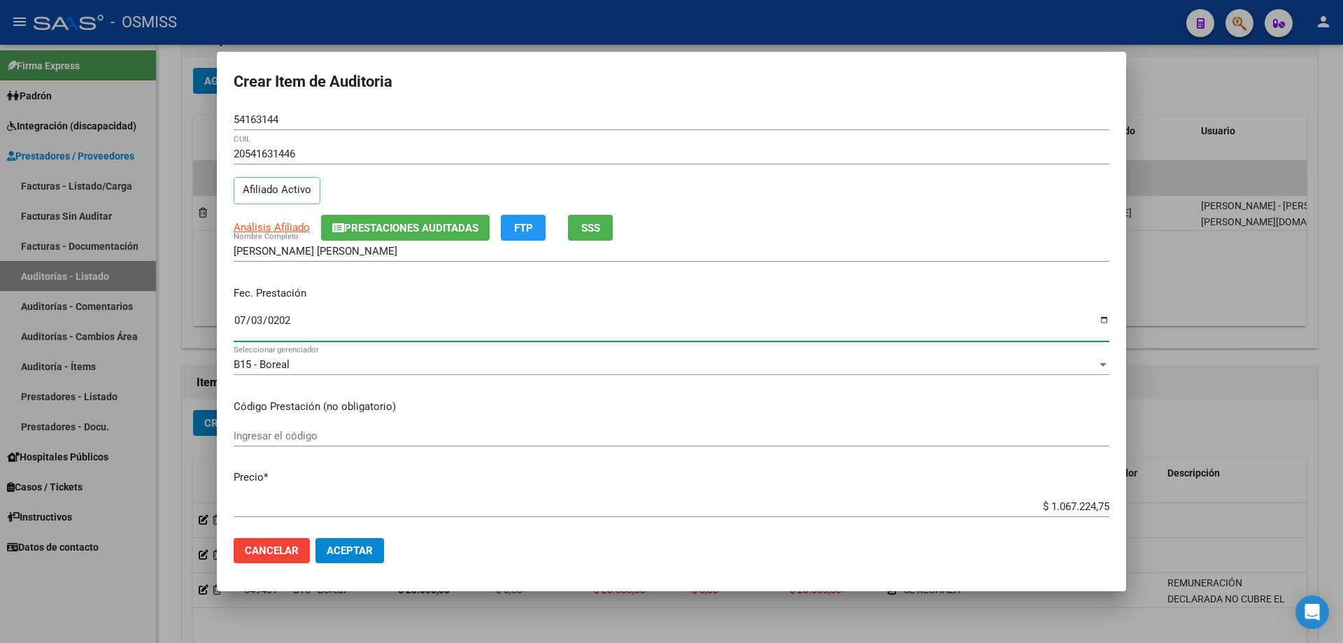
type input "[DATE]"
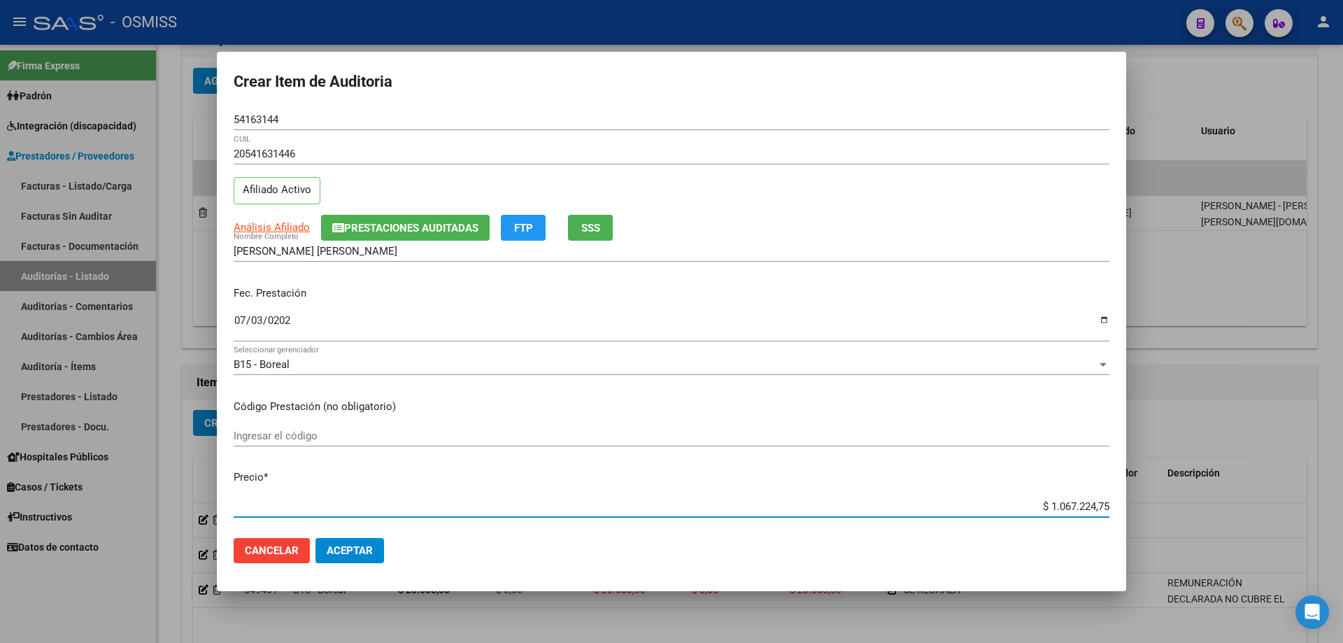
drag, startPoint x: 928, startPoint y: 506, endPoint x: 1342, endPoint y: 416, distance: 424.0
click at [1342, 400] on div "Crear Item de Auditoria 54163144 Nro Documento 20541631446 CUIL Afiliado Activo…" at bounding box center [671, 321] width 1343 height 643
type input "$ 0,02"
type input "$ 0,20"
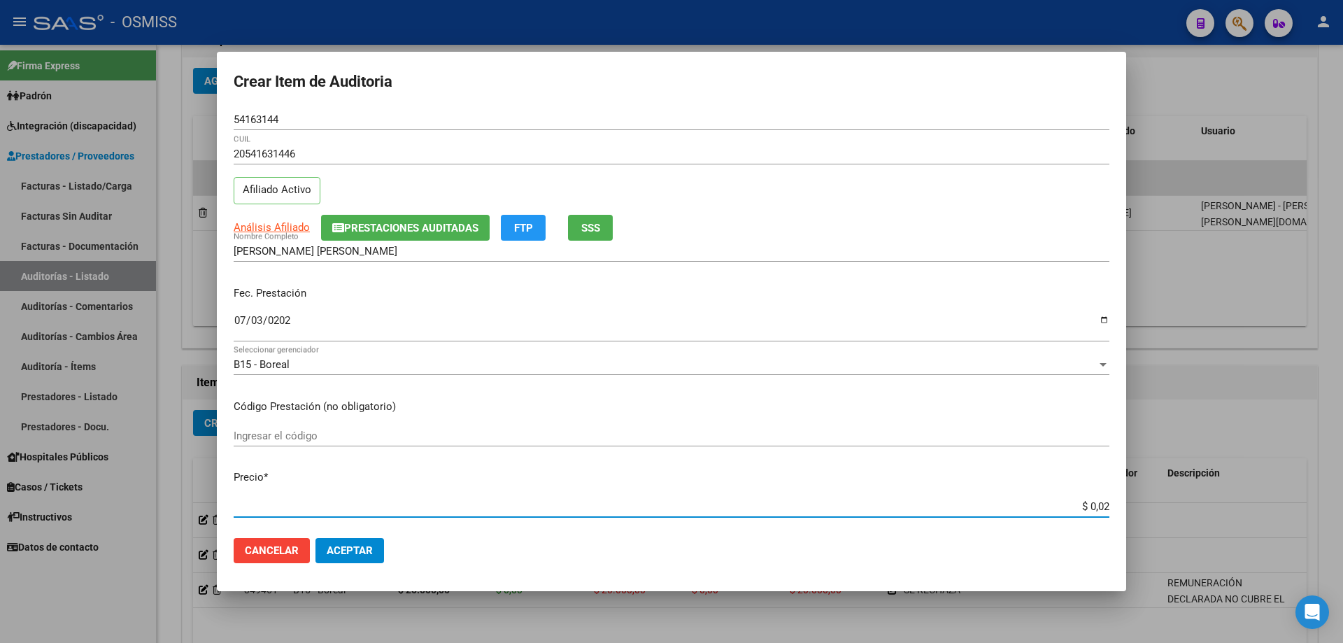
type input "$ 0,20"
type input "$ 2,00"
type input "$ 20,00"
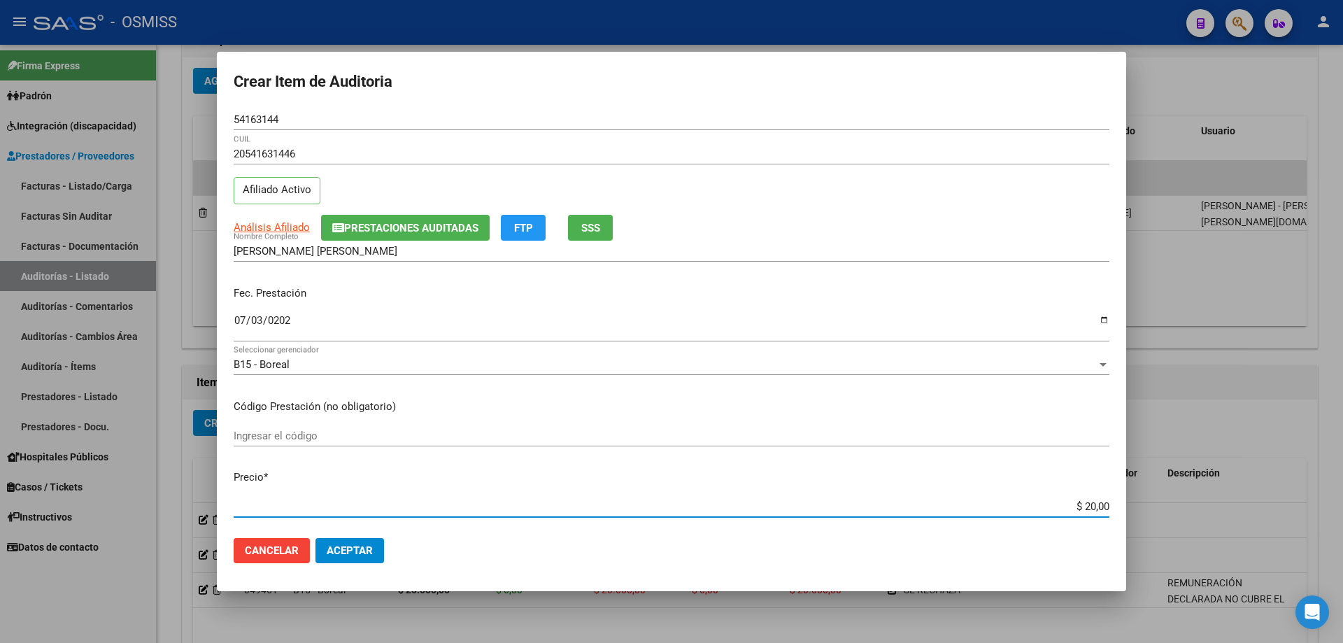
type input "$ 200,00"
type input "$ 2.000,00"
type input "$ 20.000,00"
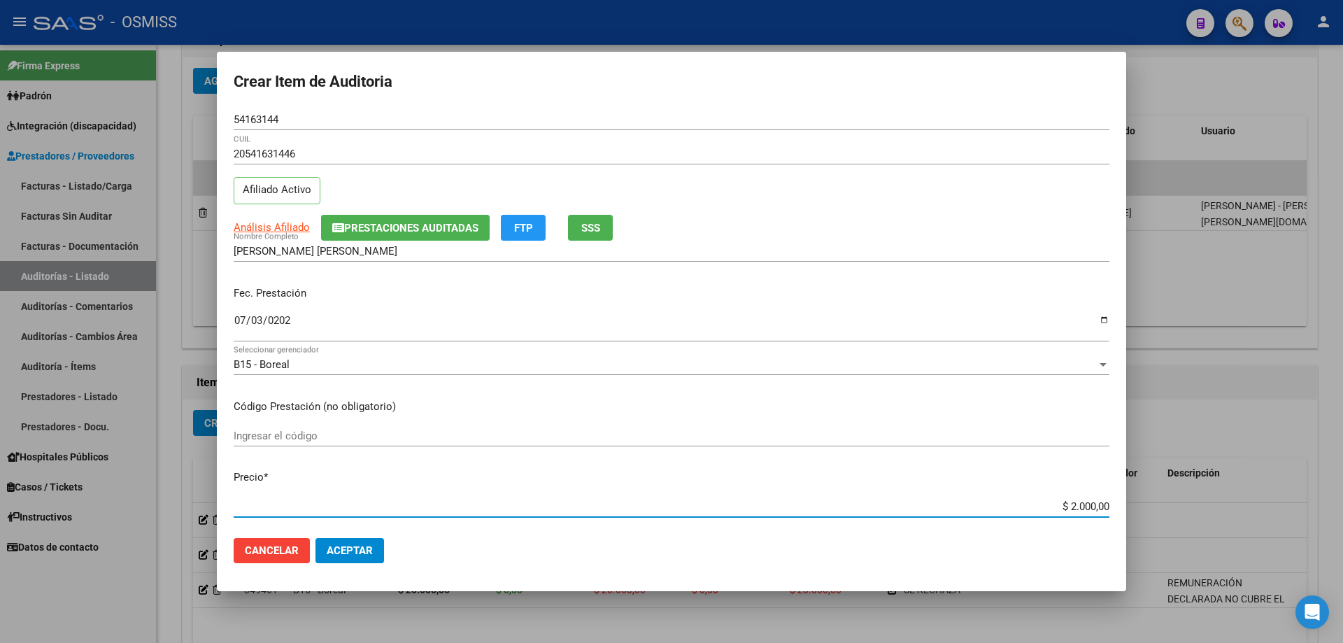
type input "$ 20.000,00"
click at [350, 551] on span "Aceptar" at bounding box center [350, 550] width 46 height 13
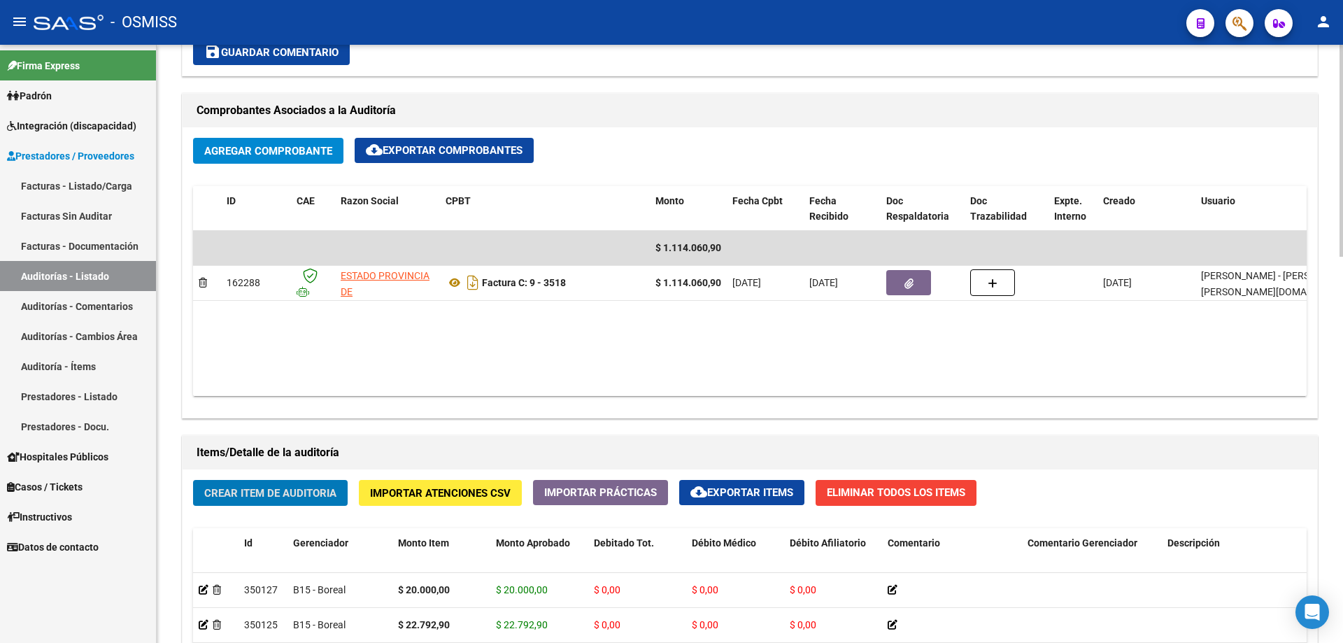
scroll to position [770, 0]
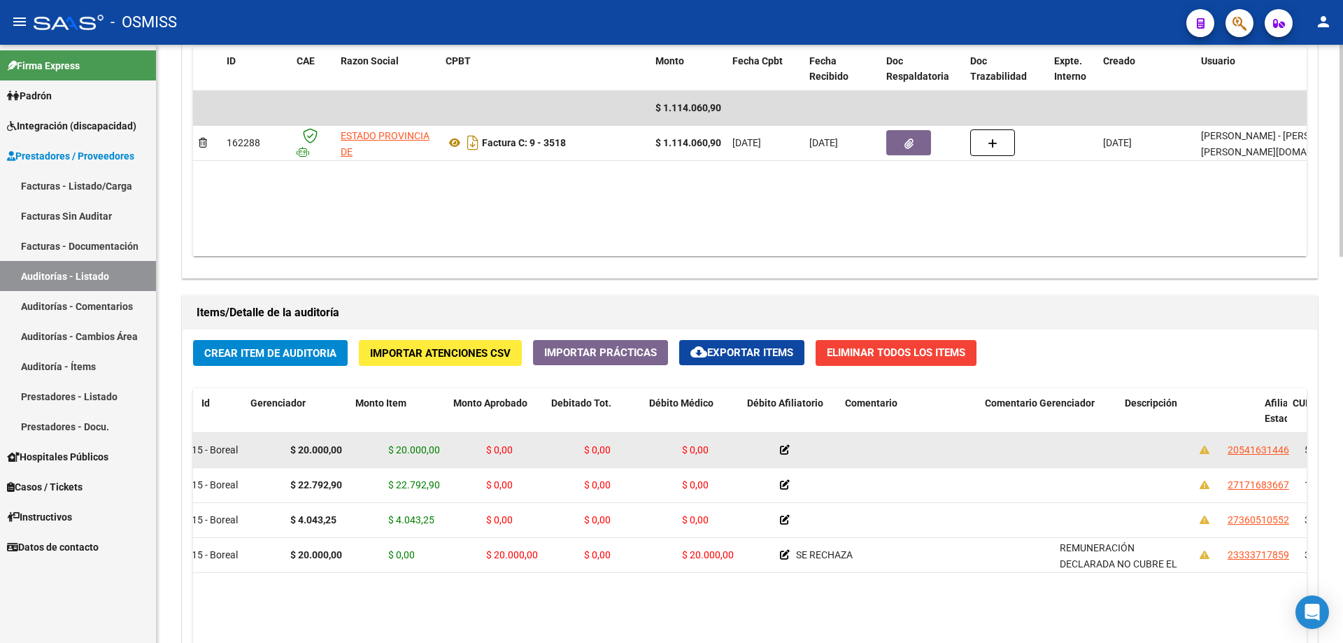
drag, startPoint x: 620, startPoint y: 468, endPoint x: 687, endPoint y: 462, distance: 67.4
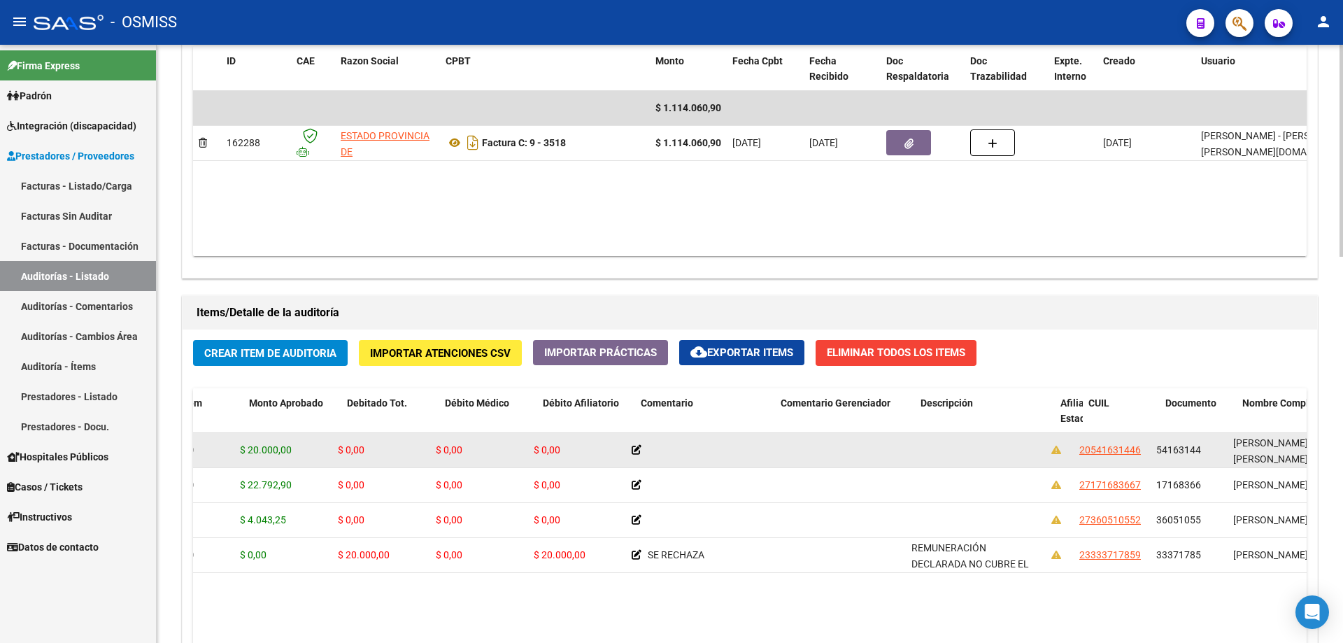
scroll to position [0, 287]
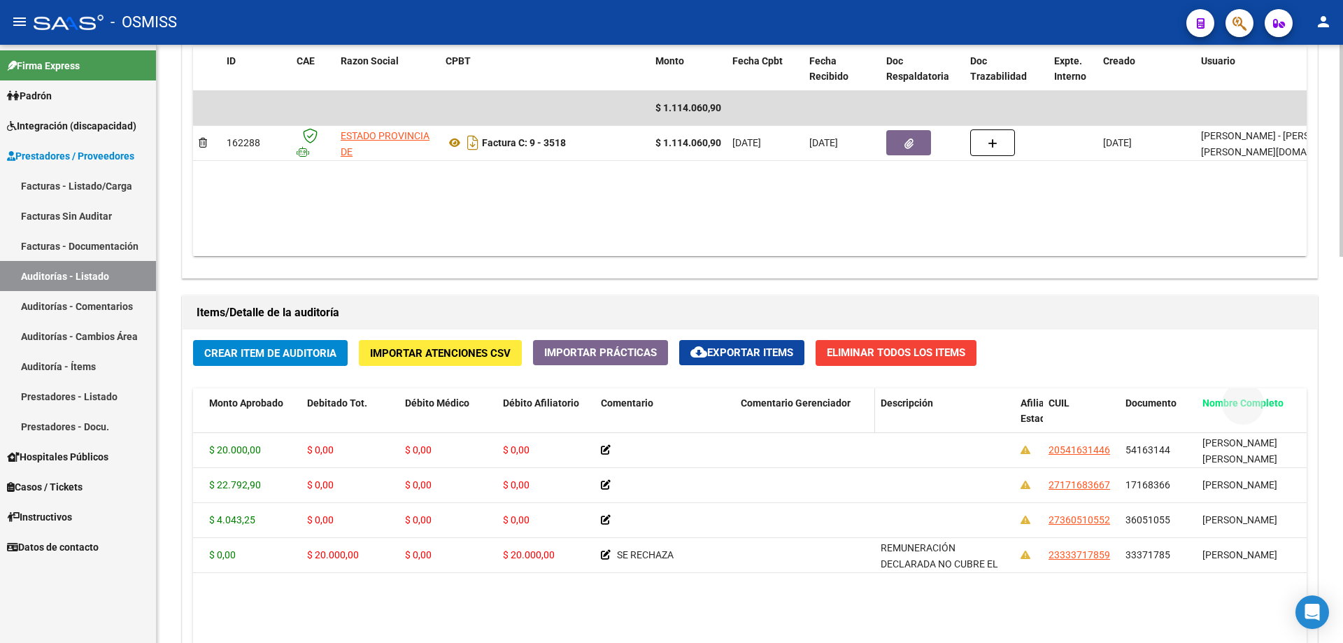
drag, startPoint x: 1238, startPoint y: 403, endPoint x: 762, endPoint y: 422, distance: 476.7
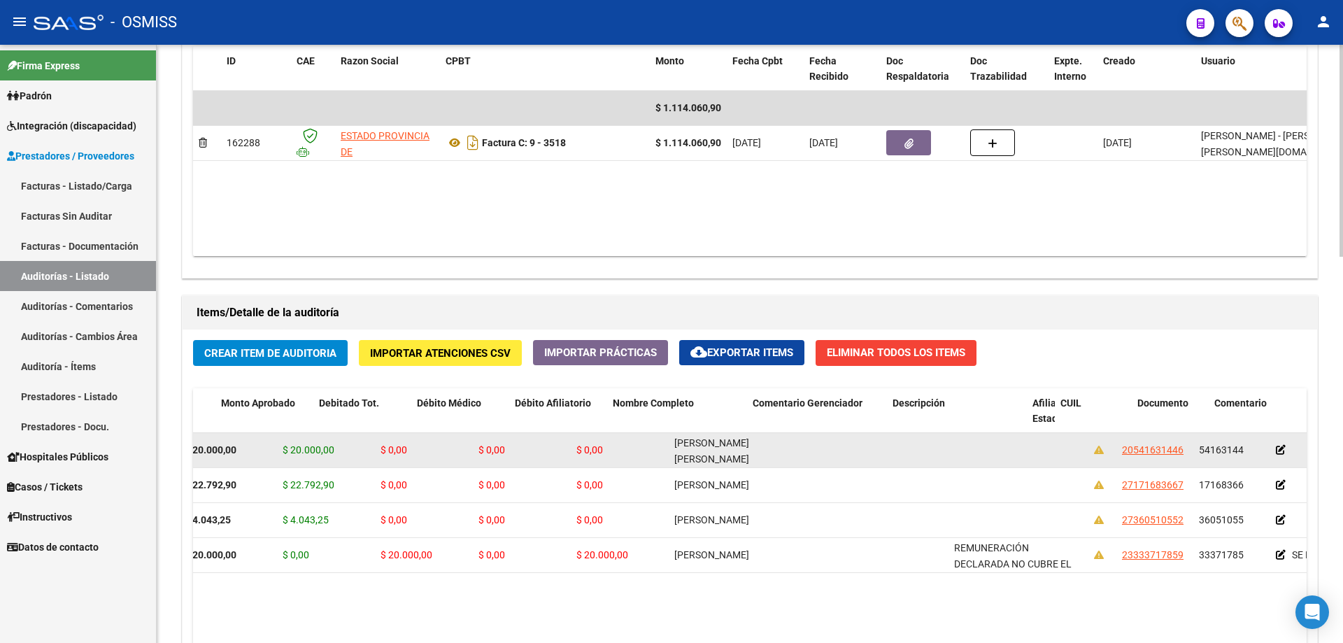
scroll to position [0, 0]
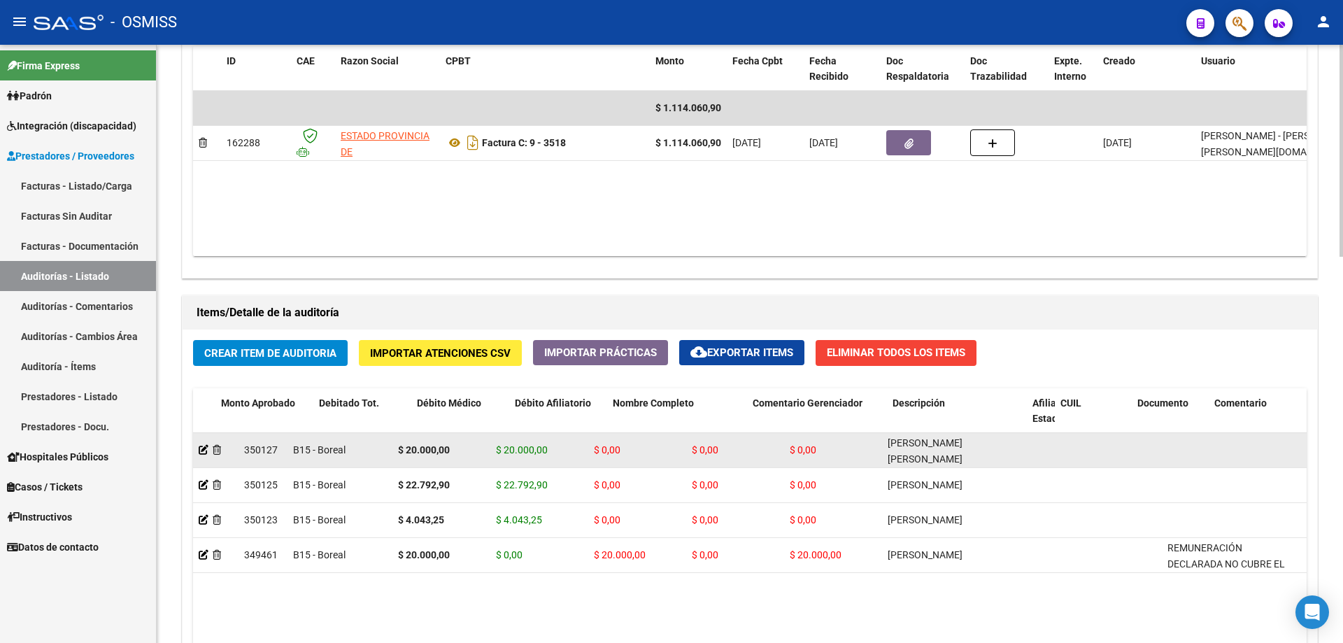
drag, startPoint x: 602, startPoint y: 462, endPoint x: 385, endPoint y: 462, distance: 217.6
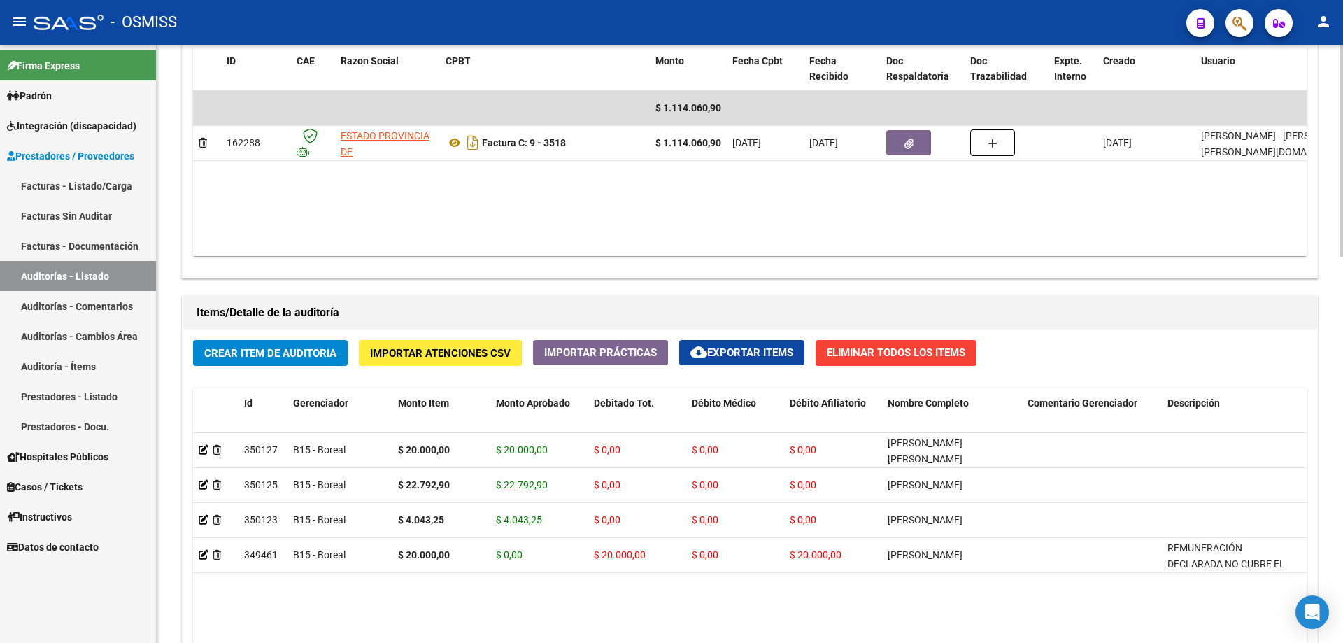
click at [437, 261] on div "Agregar Comprobante cloud_download Exportar Comprobantes ID CAE Razon Social CP…" at bounding box center [750, 132] width 1135 height 290
click at [321, 335] on div "Crear Item de Auditoria Importar Atenciones CSV Importar Prácticas cloud_downlo…" at bounding box center [750, 594] width 1135 height 530
click at [321, 343] on button "Crear Item de Auditoria" at bounding box center [270, 353] width 155 height 26
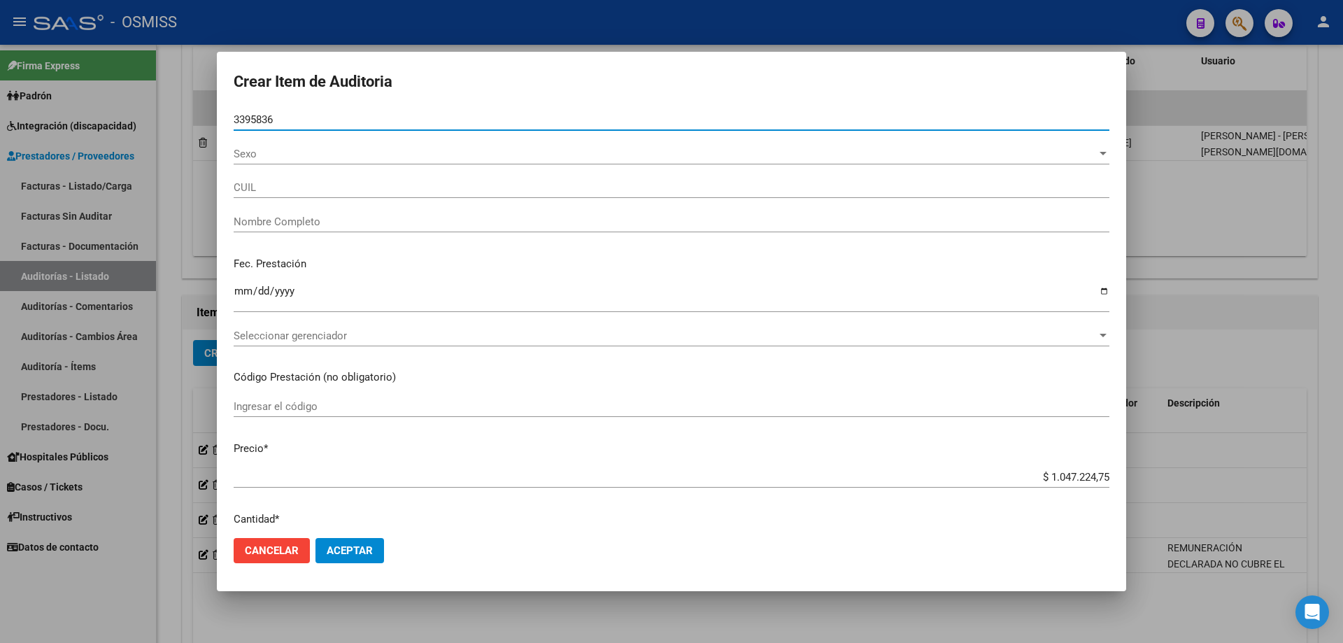
type input "33958361"
type input "20339583618"
type input "[PERSON_NAME]"
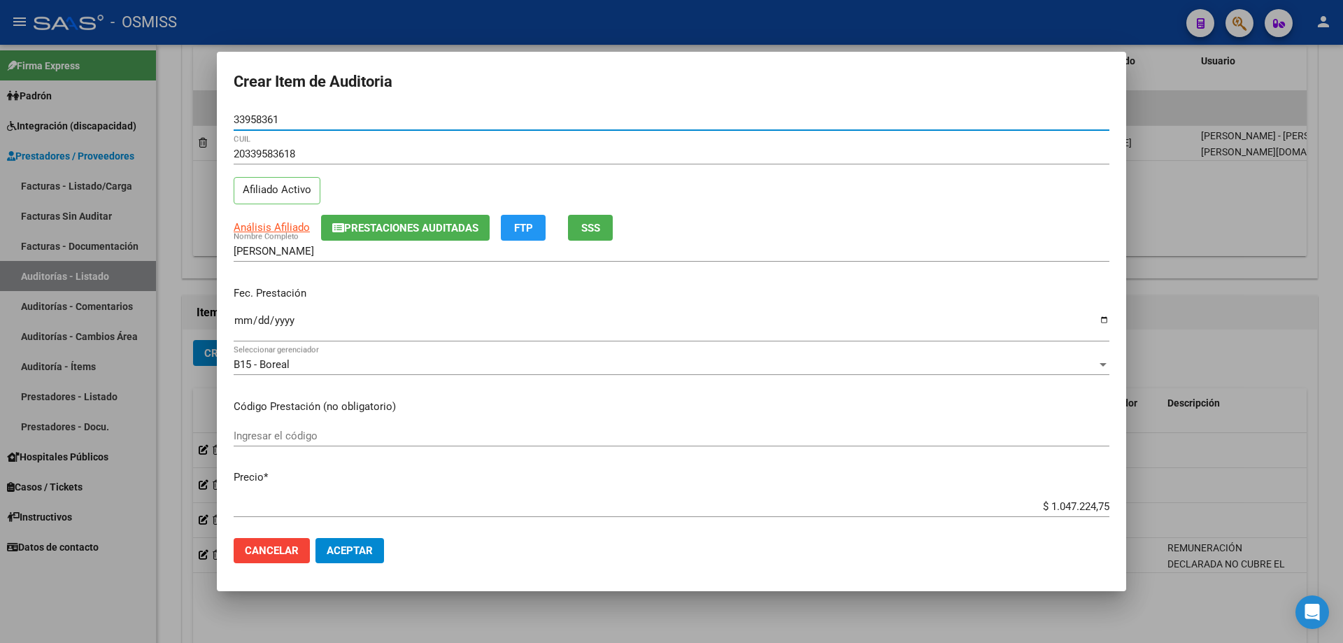
type input "33958361"
click at [237, 322] on input "Ingresar la fecha" at bounding box center [672, 326] width 876 height 22
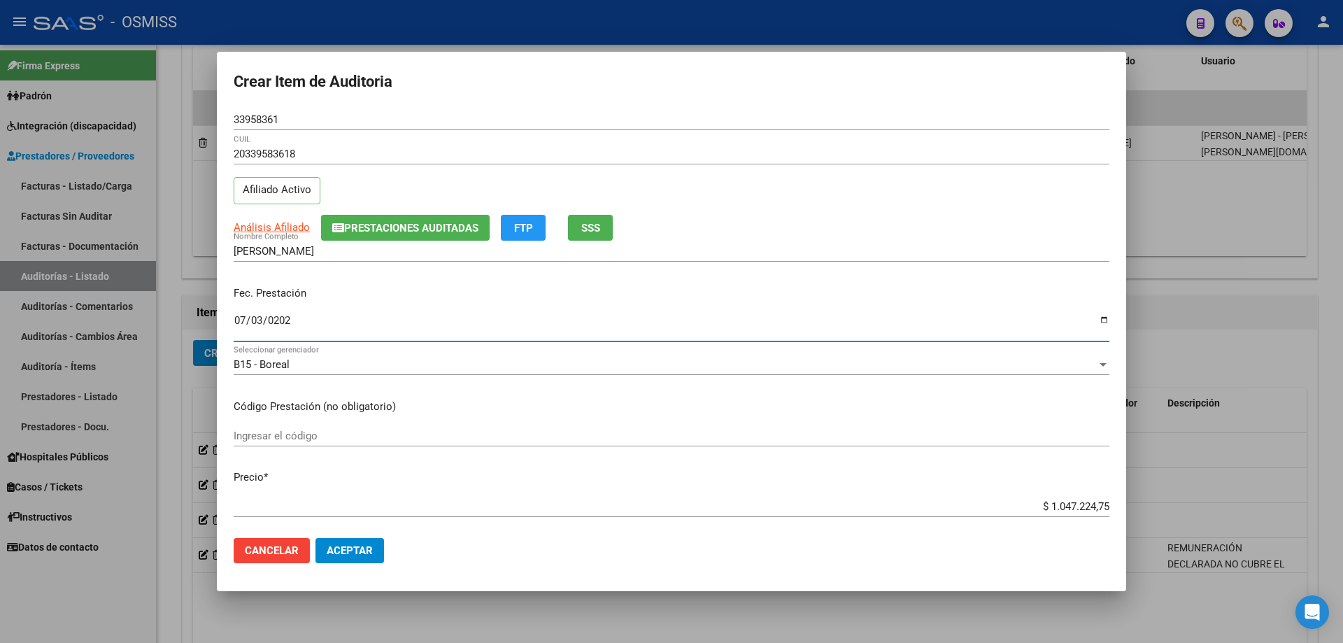
type input "[DATE]"
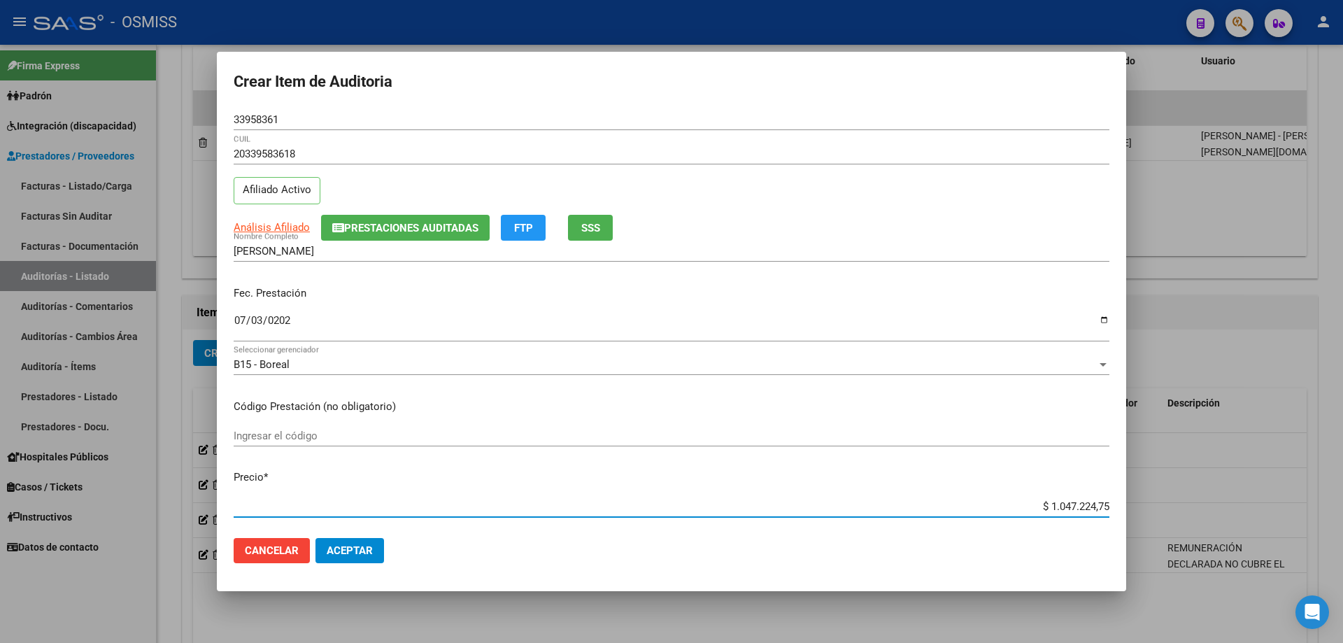
drag, startPoint x: 984, startPoint y: 509, endPoint x: 1342, endPoint y: 488, distance: 359.4
click at [1329, 494] on div "Crear Item de Auditoria 33958361 Nro Documento 20339583618 CUIL Afiliado Activo…" at bounding box center [671, 321] width 1343 height 643
type input "$ 0,02"
type input "$ 0,20"
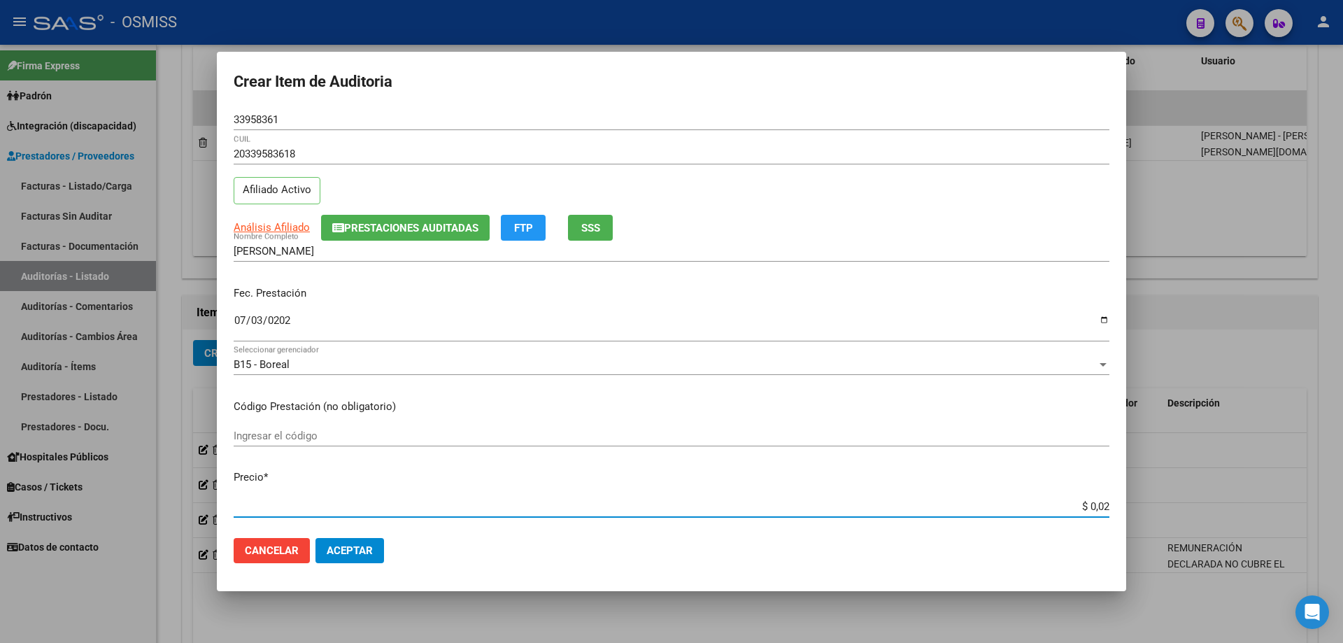
type input "$ 0,20"
type input "$ 2,00"
type input "$ 20,00"
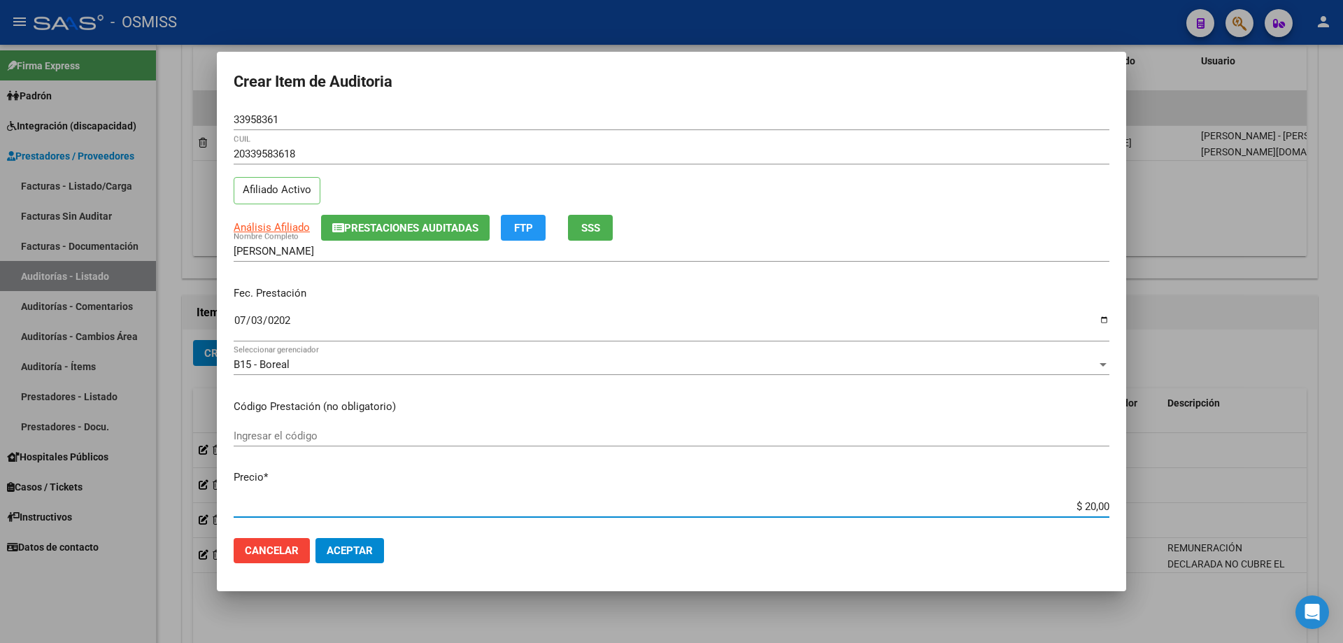
type input "$ 200,00"
type input "$ 2.000,00"
type input "$ 20.000,00"
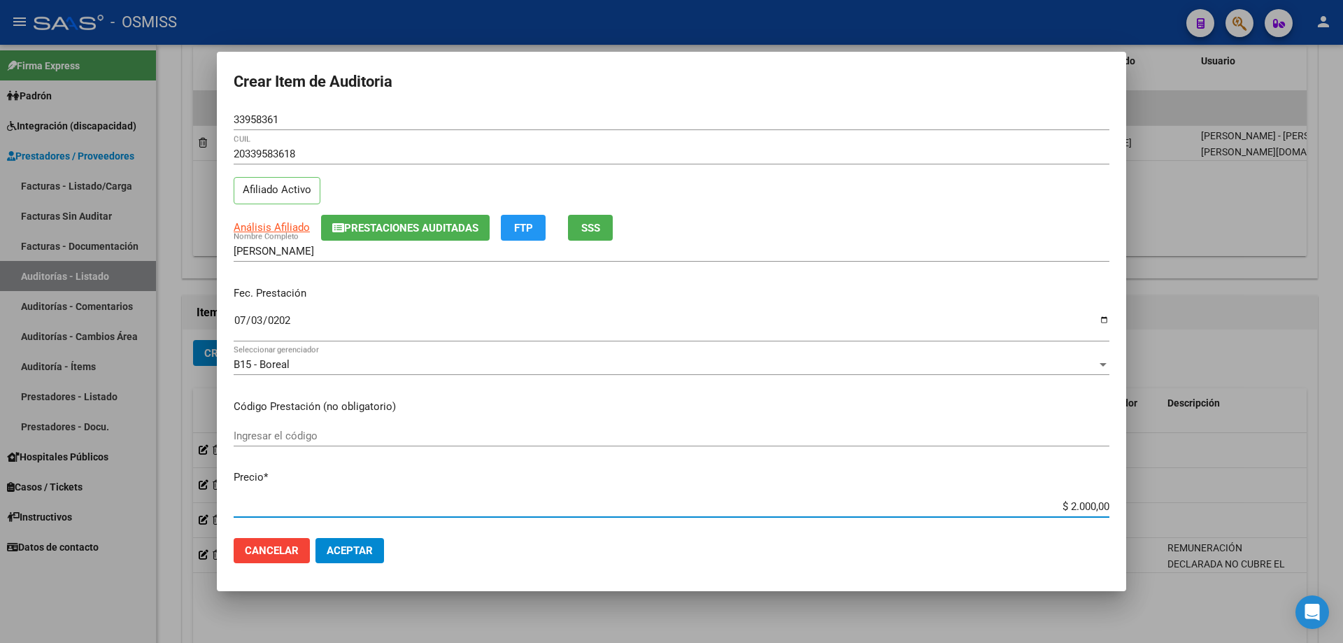
type input "$ 20.000,00"
type input "$ 200.000,00"
type input "$ 20.000,00"
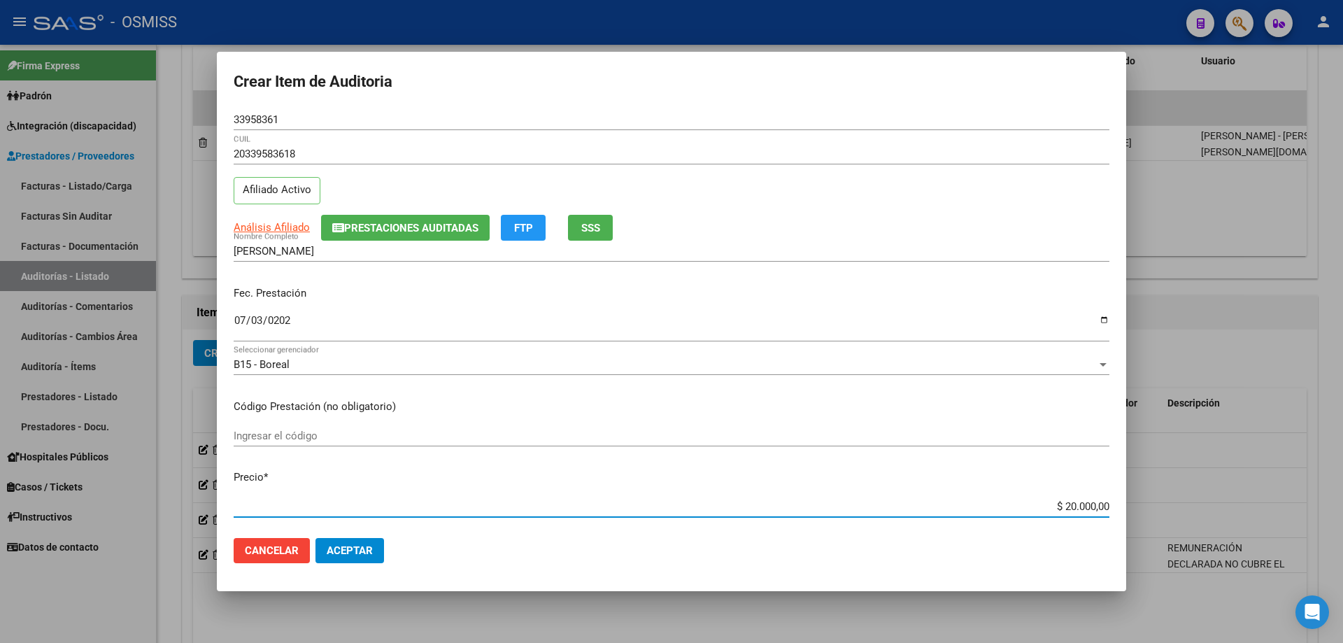
click at [386, 557] on mat-dialog-actions "Cancelar Aceptar" at bounding box center [672, 551] width 876 height 48
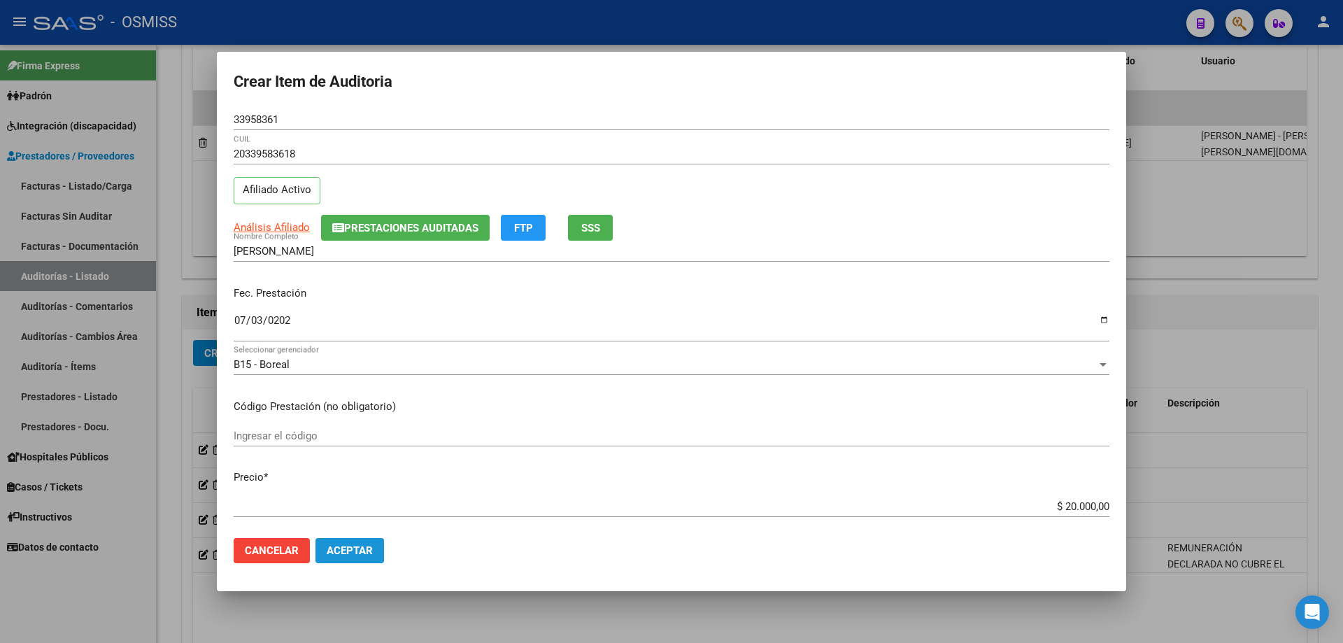
click at [371, 557] on span "Aceptar" at bounding box center [350, 550] width 46 height 13
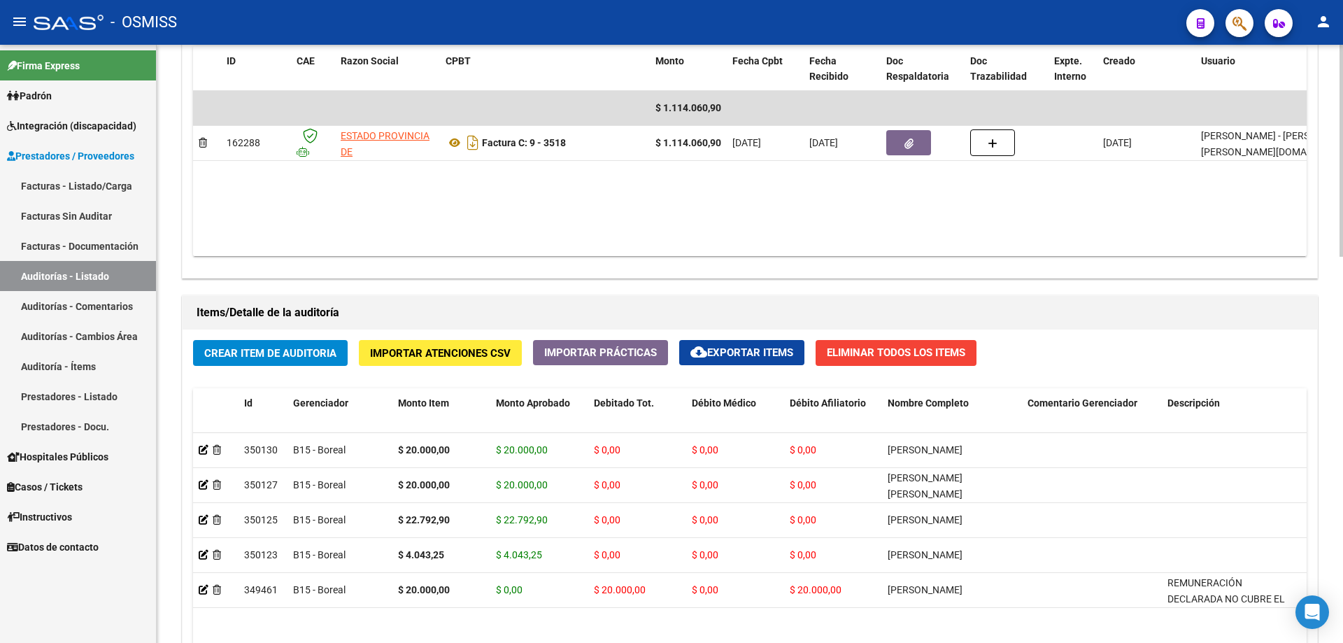
click at [362, 272] on div "Agregar Comprobante cloud_download Exportar Comprobantes ID CAE Razon Social CP…" at bounding box center [750, 132] width 1135 height 290
click at [332, 350] on span "Crear Item de Auditoria" at bounding box center [270, 353] width 132 height 13
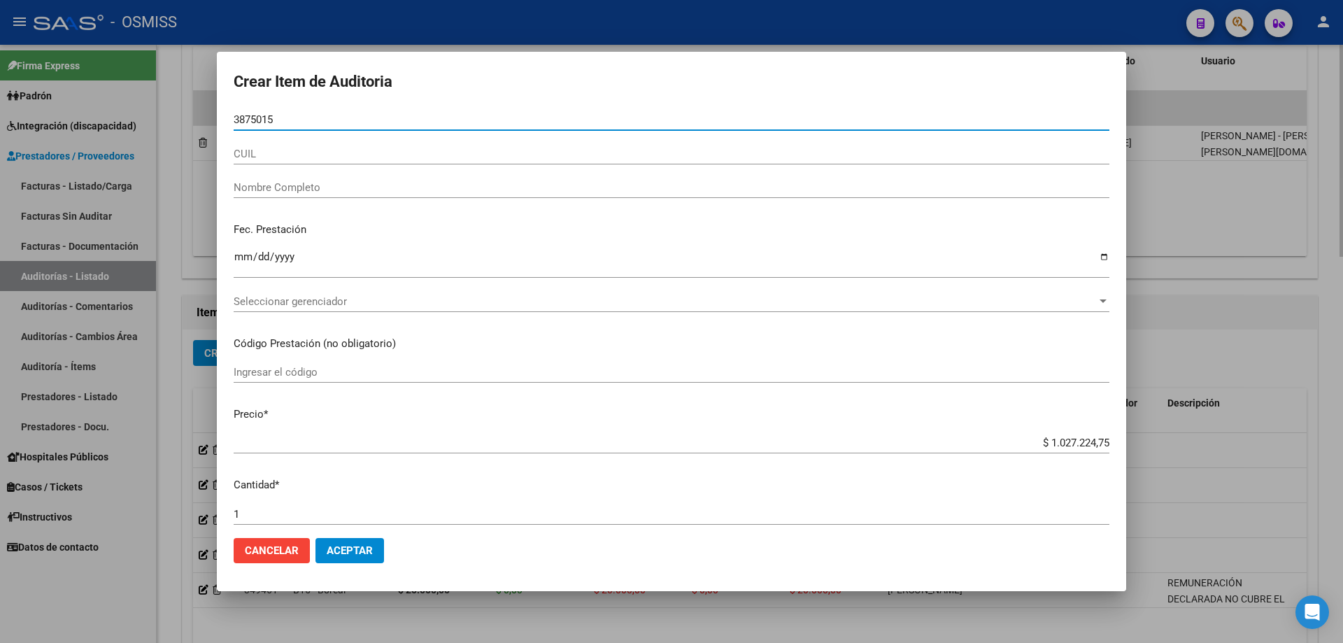
type input "38750156"
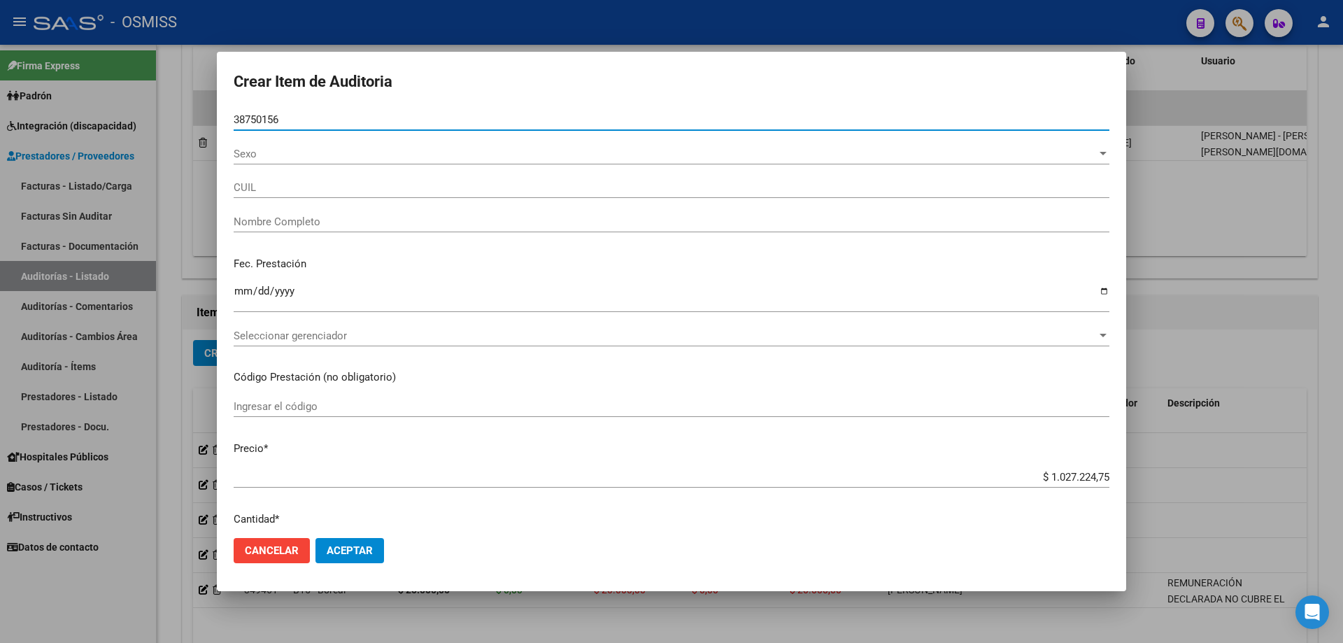
type input "27387501563"
type input "[PERSON_NAME]"
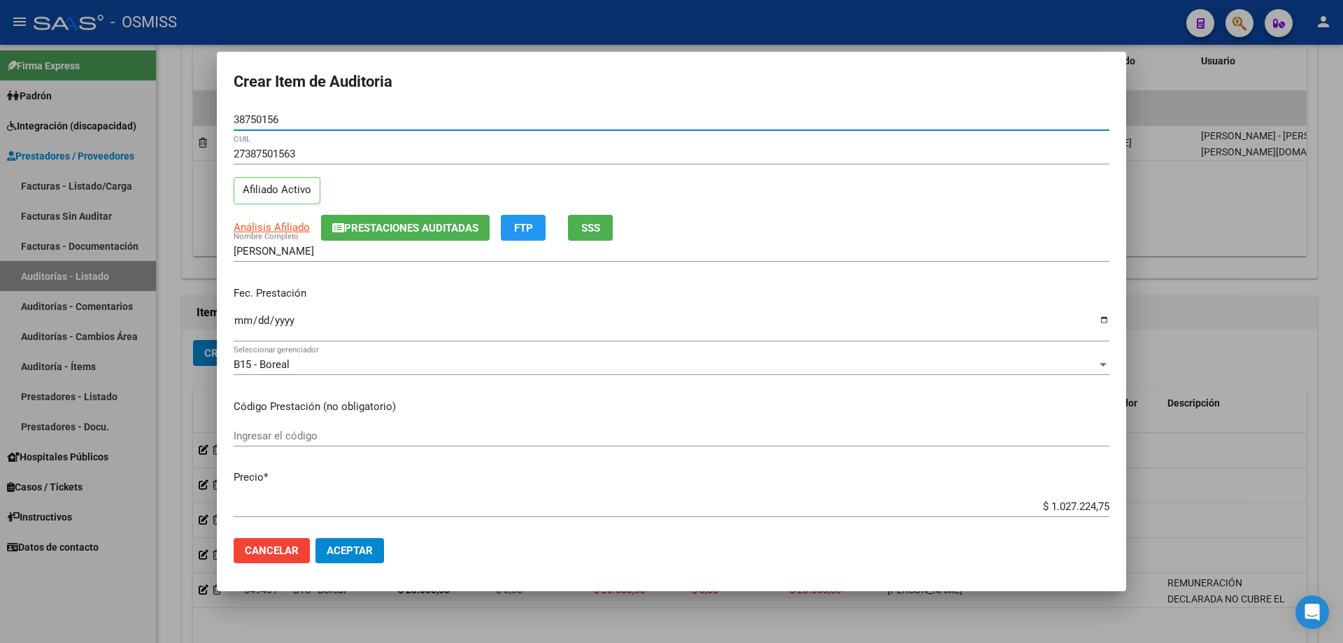
type input "38750156"
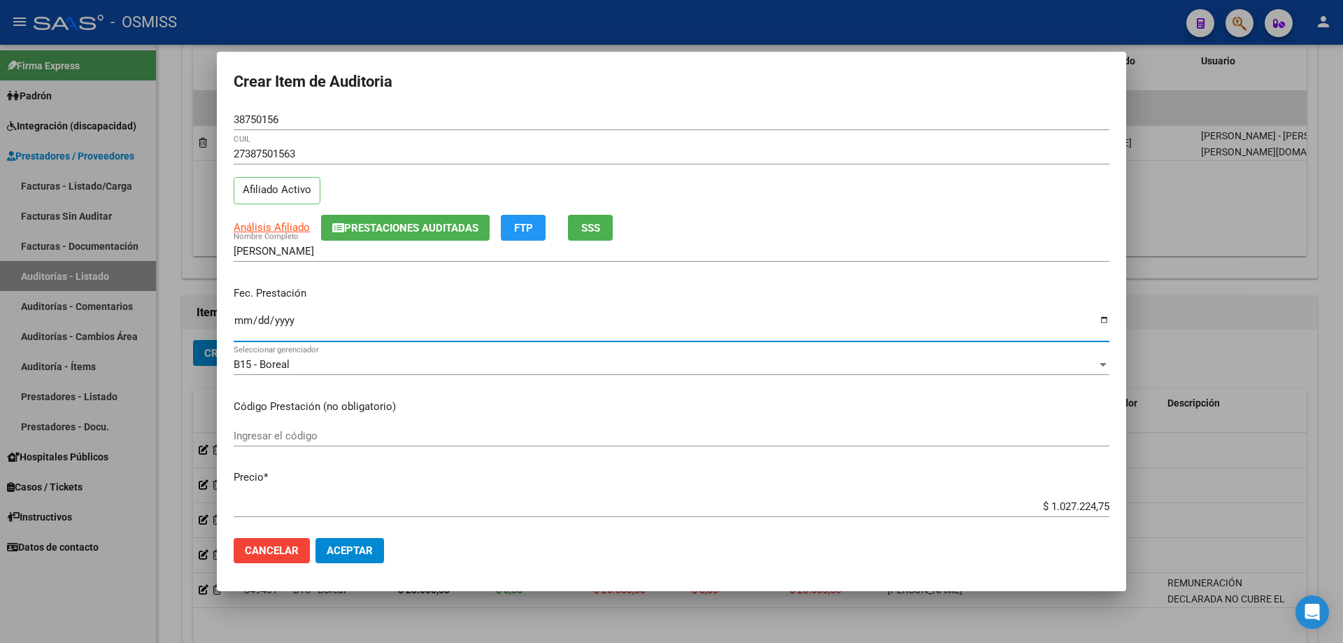
click at [239, 334] on input "Ingresar la fecha" at bounding box center [672, 326] width 876 height 22
type input "[DATE]"
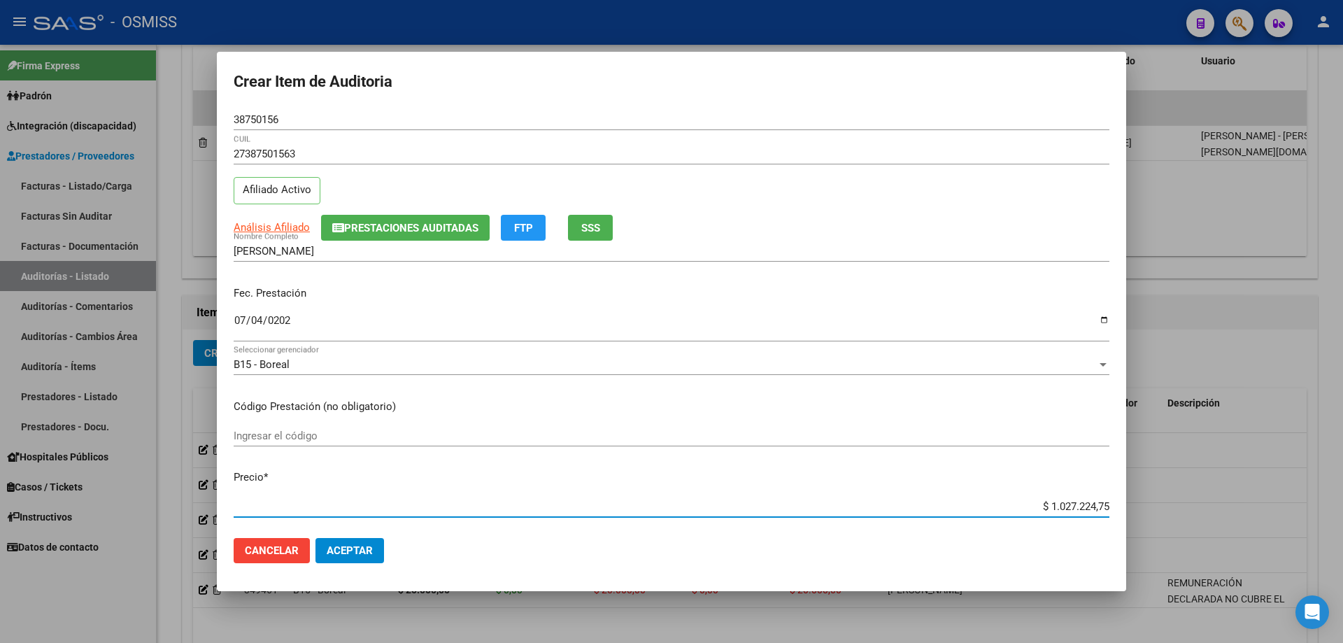
drag, startPoint x: 1025, startPoint y: 512, endPoint x: 1170, endPoint y: 509, distance: 144.8
click at [1170, 509] on div "Crear Item de Auditoria 38750156 Nro Documento 27387501563 CUIL Afiliado Activo…" at bounding box center [671, 321] width 1343 height 643
type input "$ 0,04"
type input "$ 0,40"
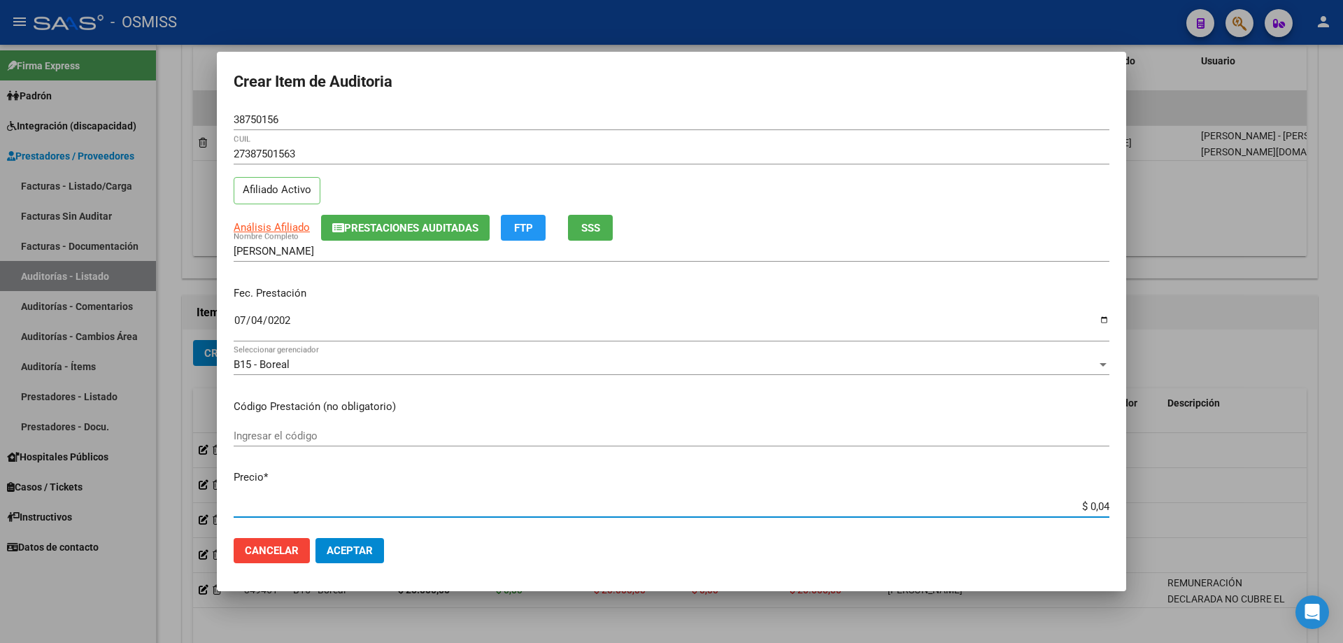
type input "$ 0,40"
type input "$ 4,00"
type input "$ 40,00"
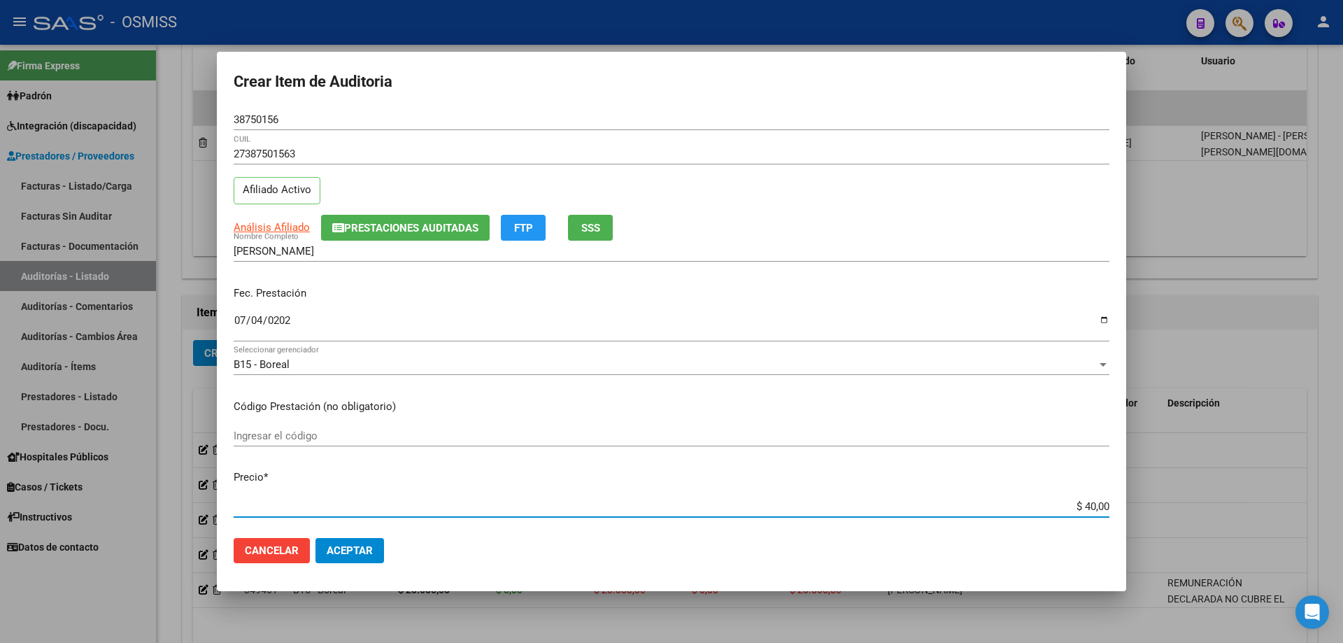
type input "$ 400,00"
type input "$ 4.000,00"
type input "$ 40.000,00"
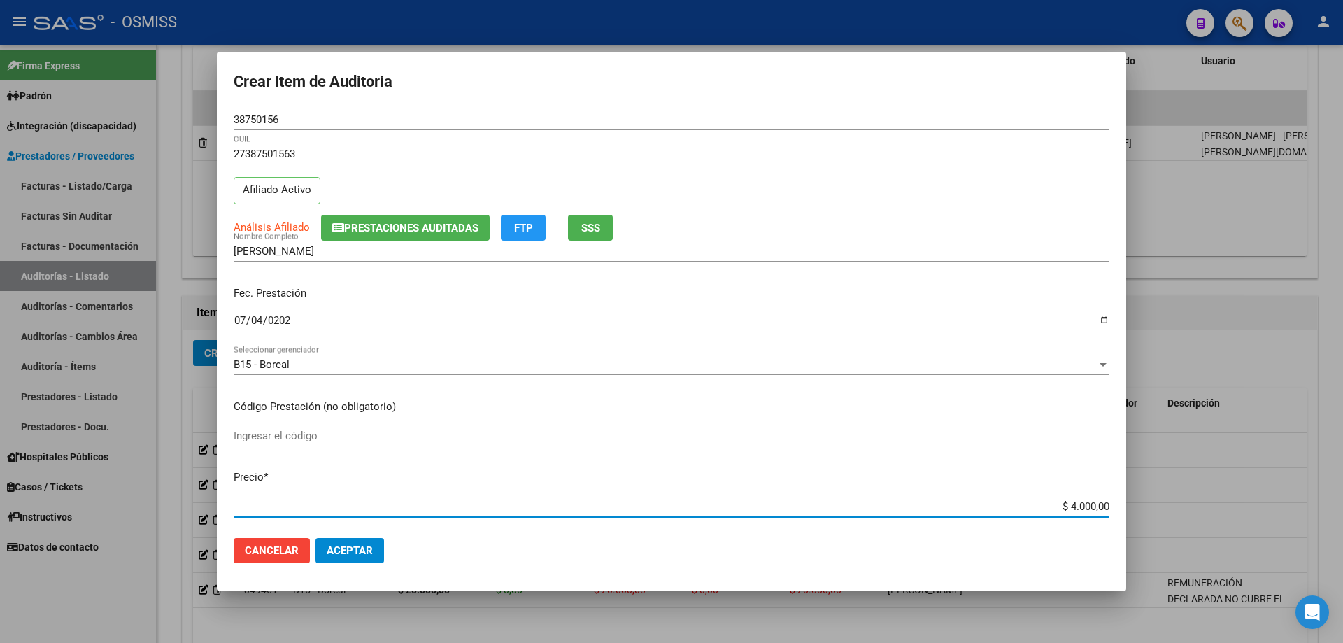
type input "$ 40.000,00"
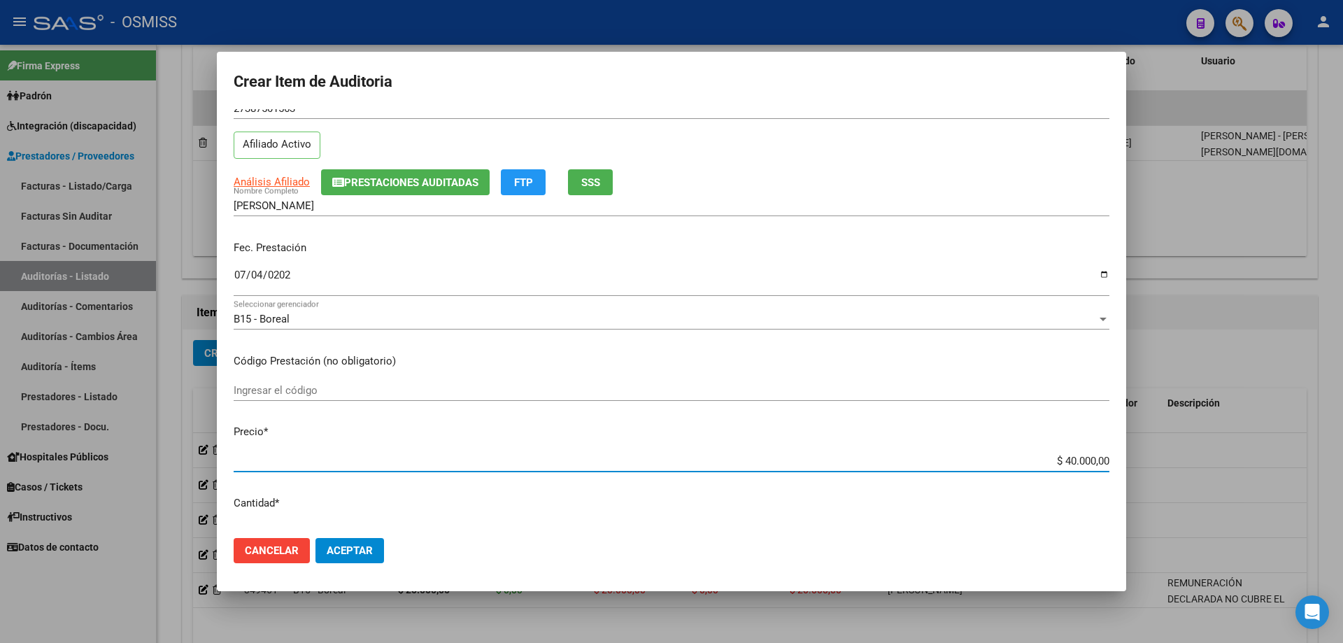
scroll to position [70, 0]
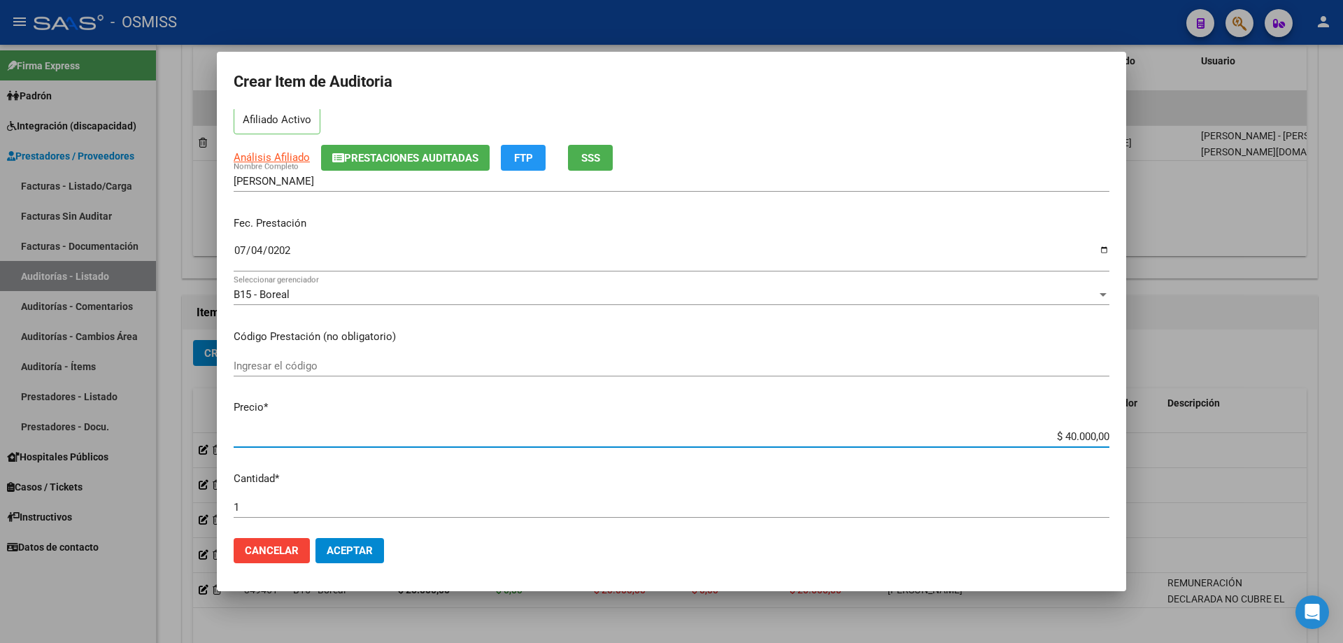
click at [357, 537] on mat-dialog-actions "Cancelar Aceptar" at bounding box center [672, 551] width 876 height 48
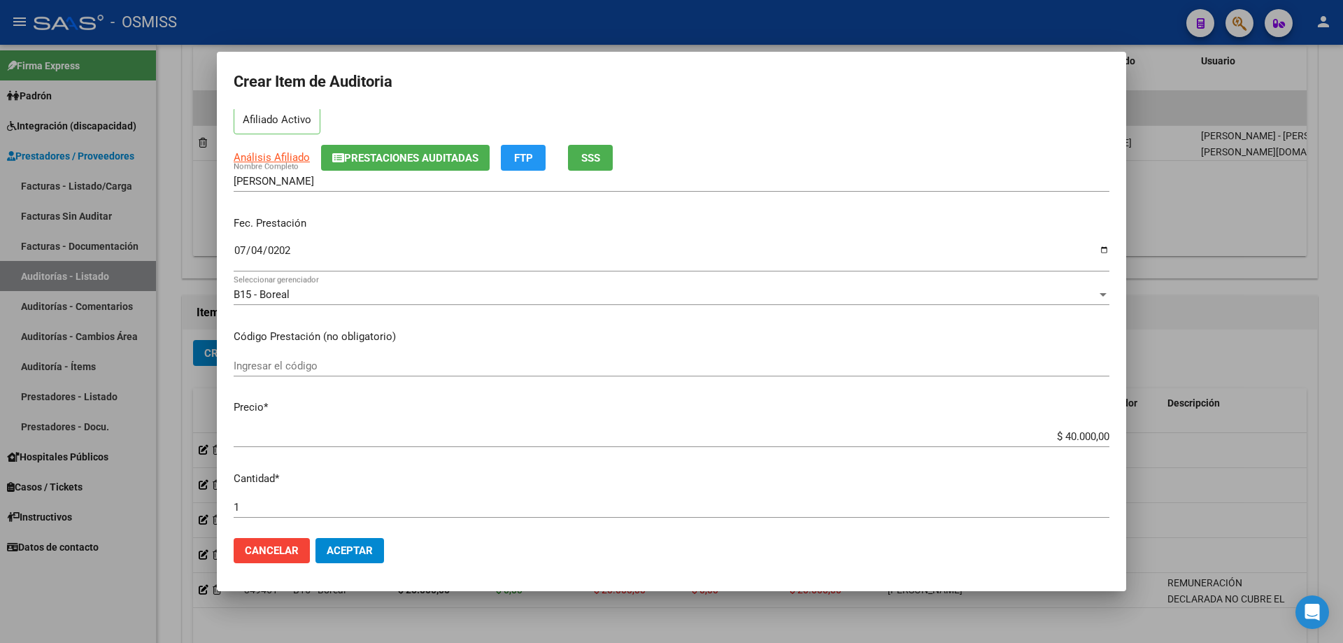
drag, startPoint x: 357, startPoint y: 541, endPoint x: 364, endPoint y: 535, distance: 9.5
click at [357, 544] on button "Aceptar" at bounding box center [349, 550] width 69 height 25
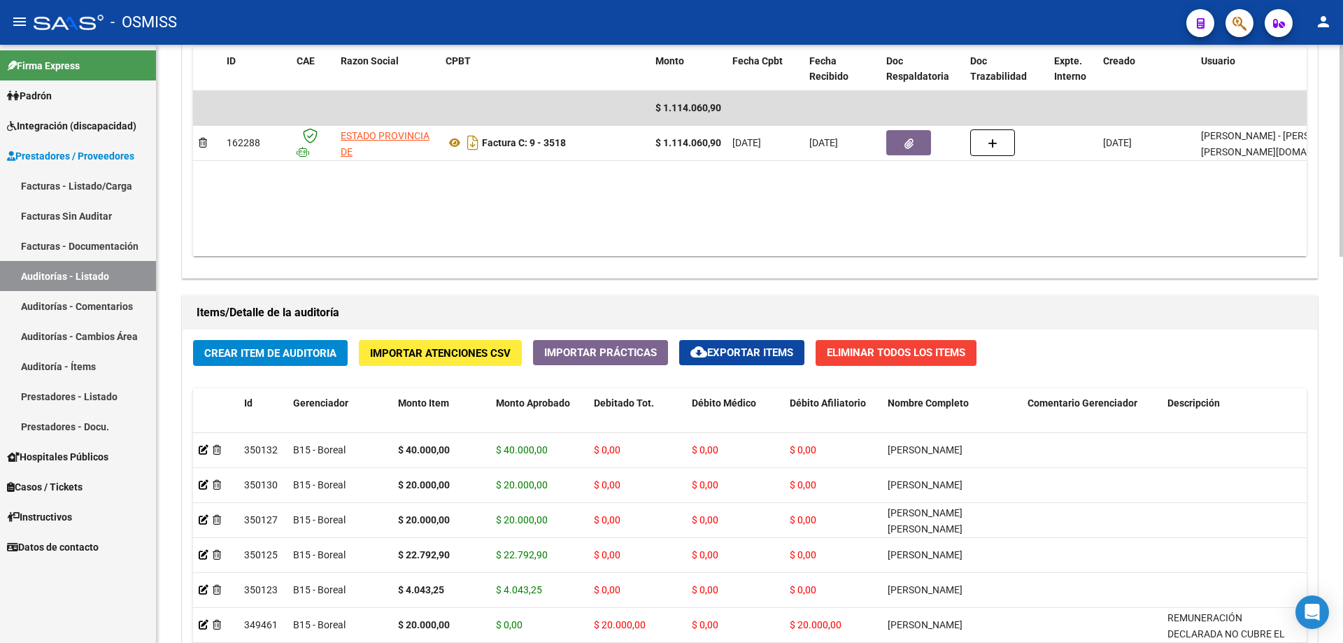
click at [1163, 348] on div "Crear Item de Auditoria Importar Atenciones CSV Importar Prácticas cloud_downlo…" at bounding box center [750, 594] width 1135 height 530
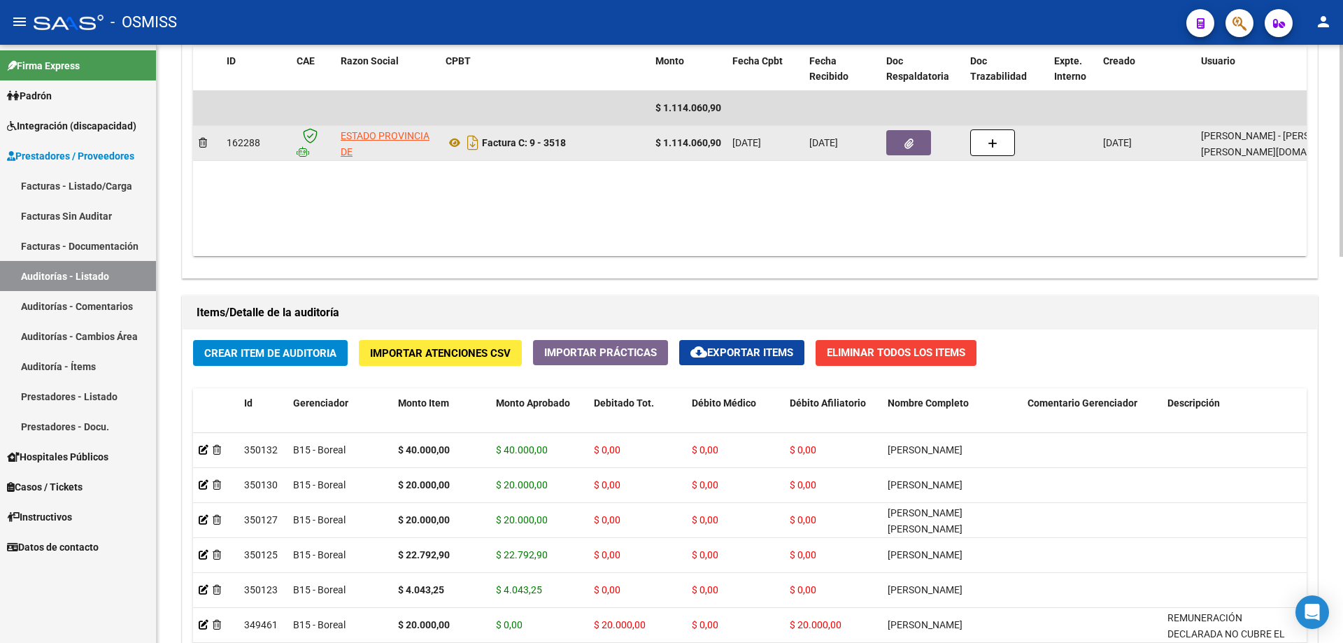
click at [918, 141] on button "button" at bounding box center [908, 142] width 45 height 25
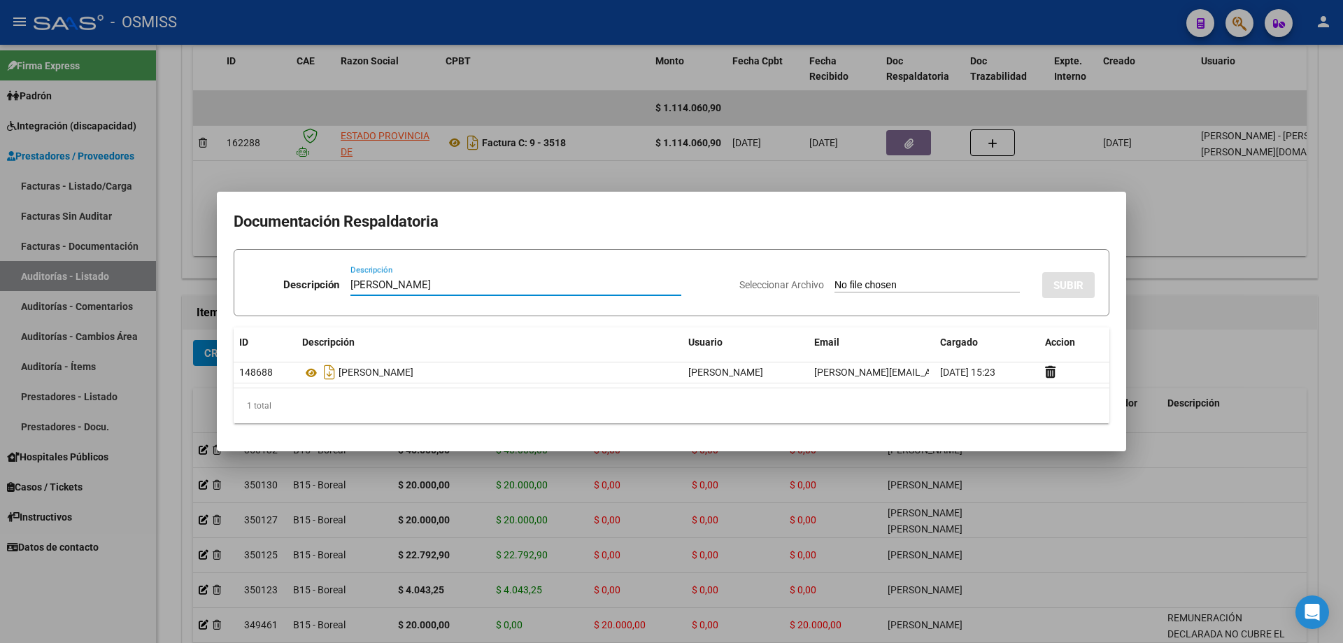
type input "[PERSON_NAME]"
click at [904, 285] on input "Seleccionar Archivo" at bounding box center [927, 285] width 185 height 13
type input "C:\fakepath\[PERSON_NAME] - S [PERSON_NAME].pdf"
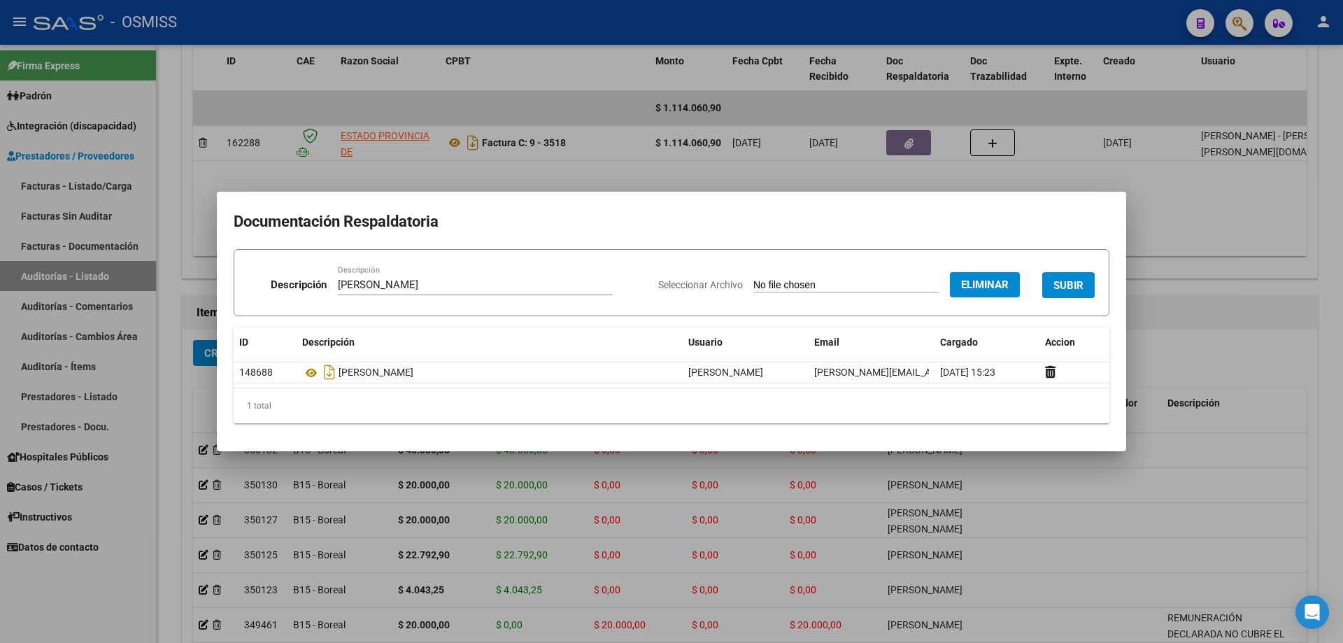
click at [1076, 281] on span "SUBIR" at bounding box center [1068, 285] width 30 height 13
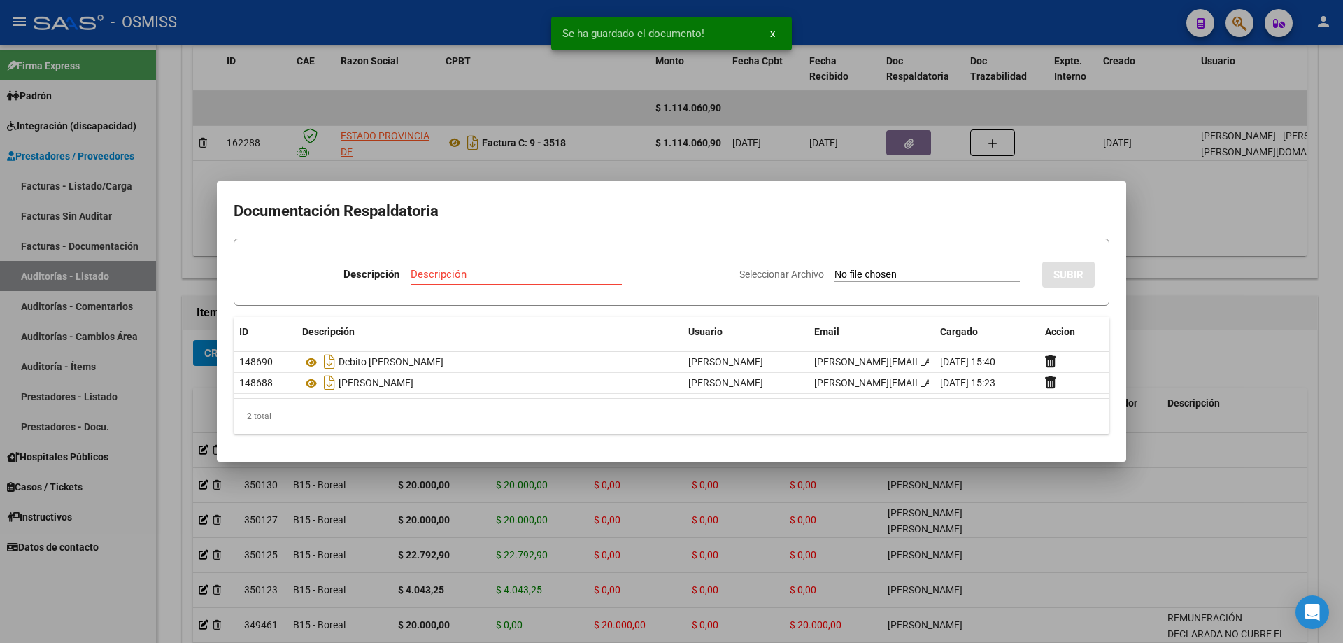
click at [1178, 324] on div at bounding box center [671, 321] width 1343 height 643
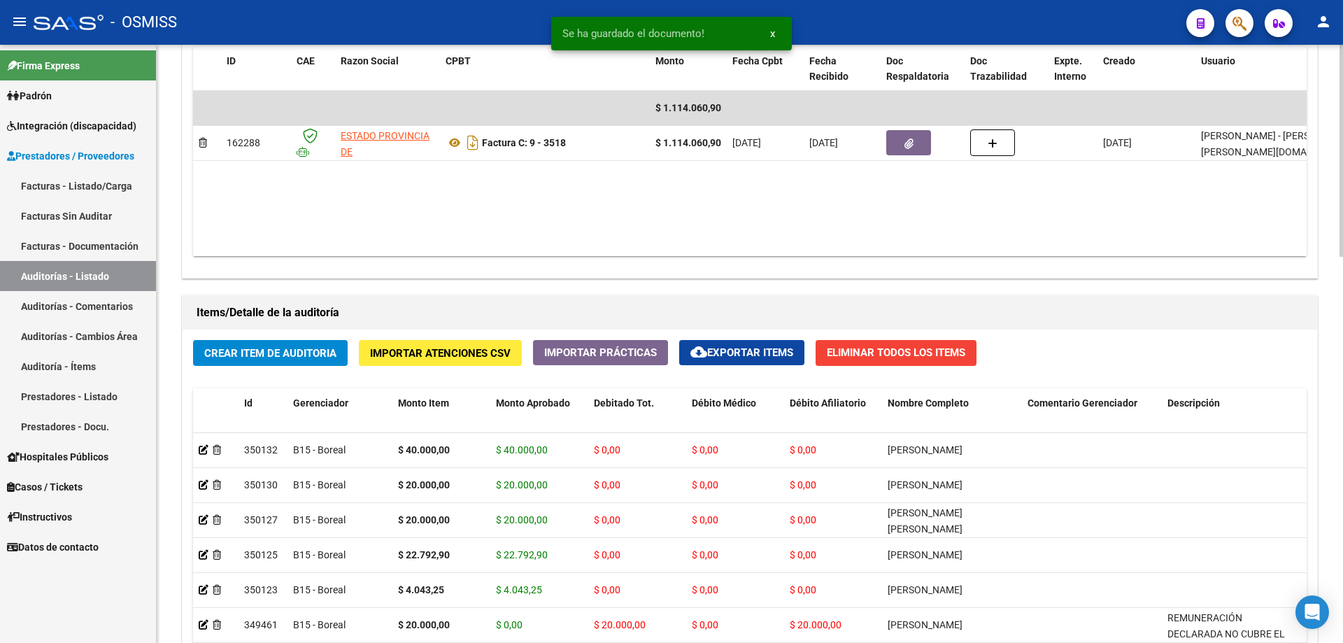
click at [286, 360] on button "Crear Item de Auditoria" at bounding box center [270, 353] width 155 height 26
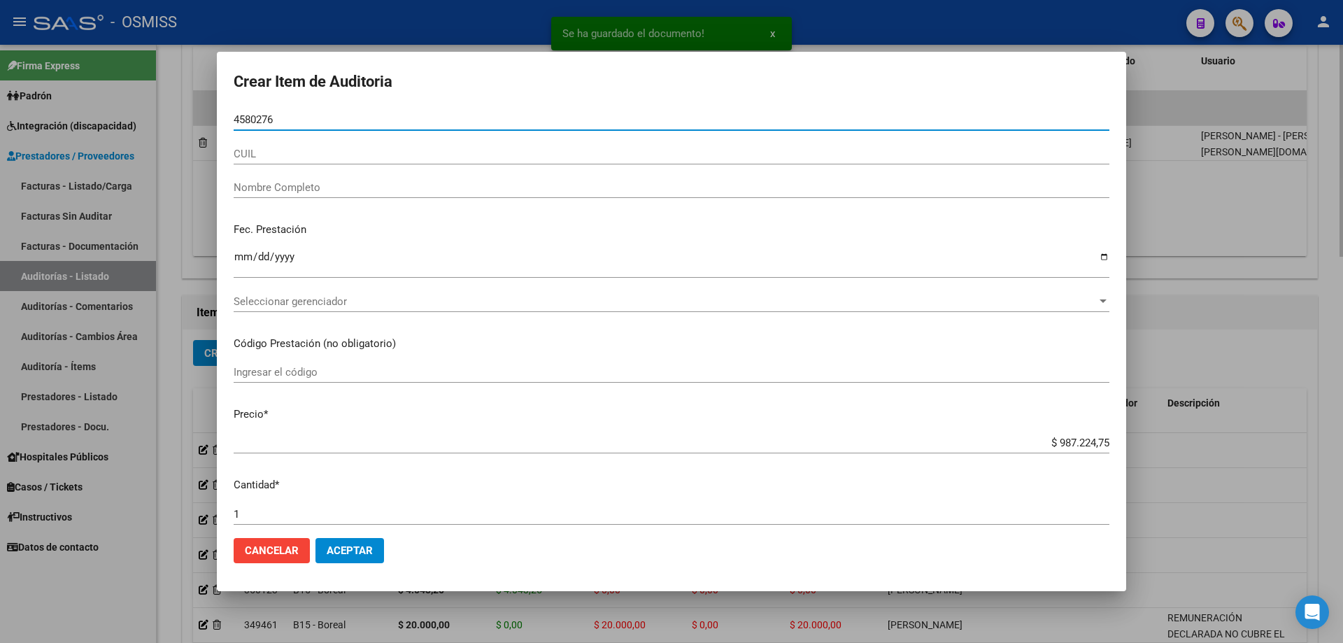
type input "45802763"
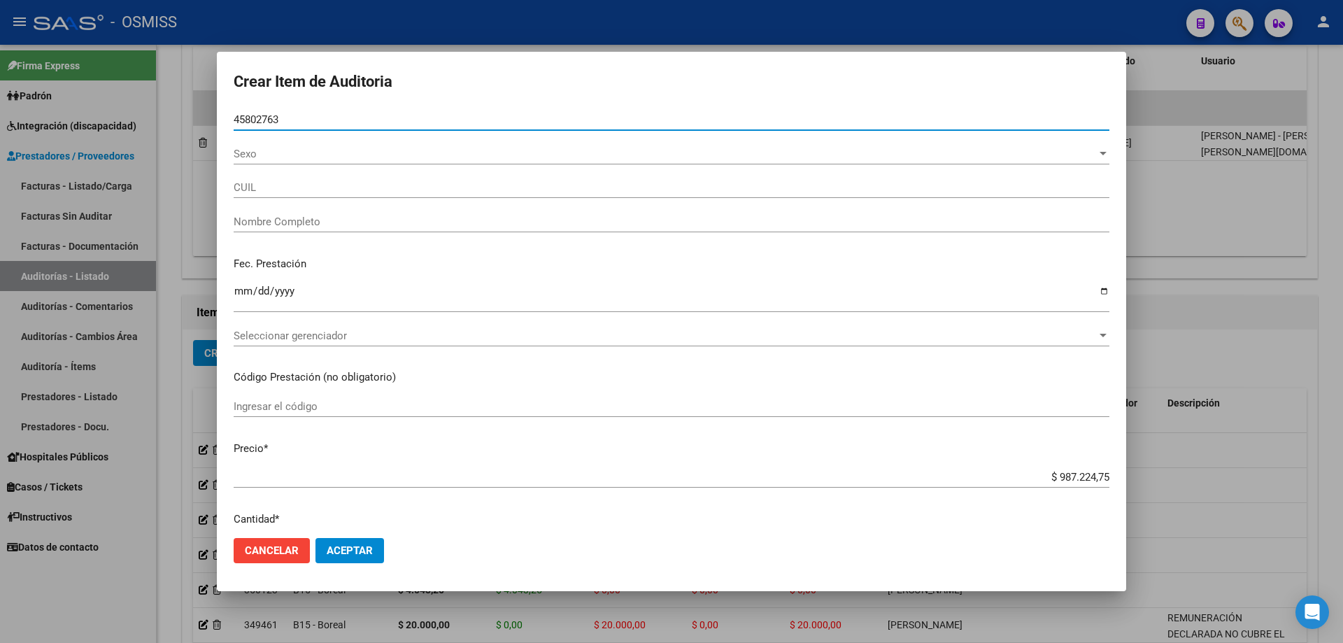
type input "20458027634"
type input "[PERSON_NAME]"
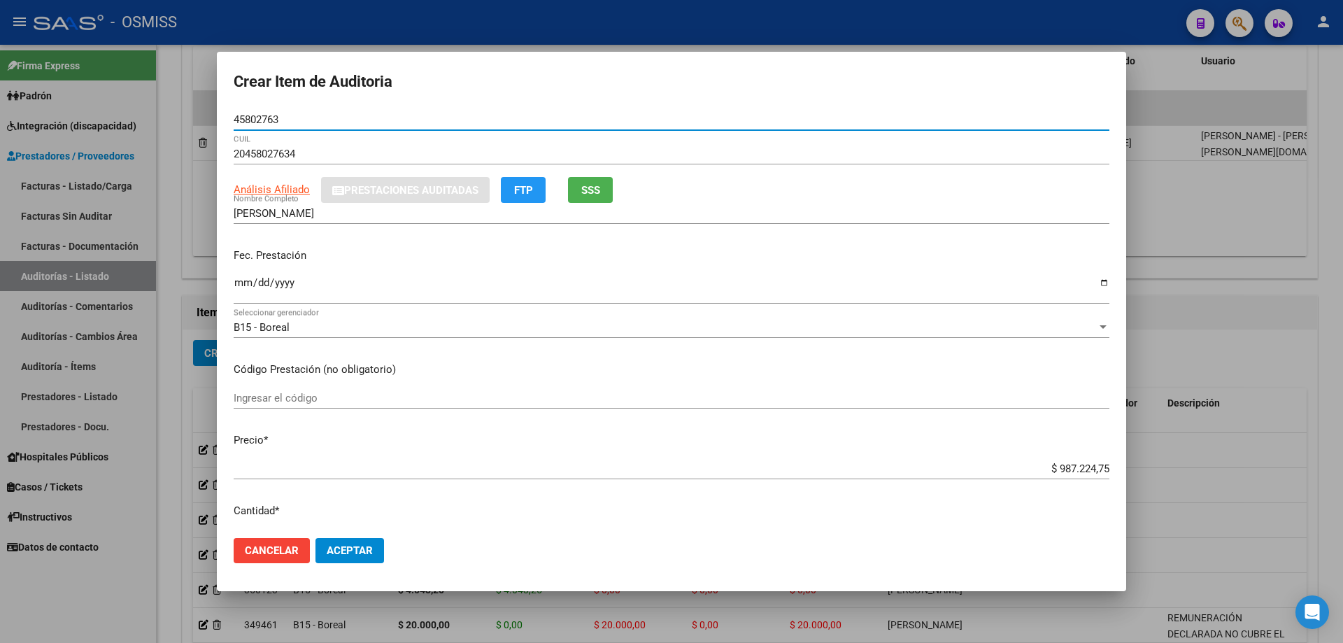
type input "45802763"
click at [241, 288] on input "Ingresar la fecha" at bounding box center [672, 288] width 876 height 22
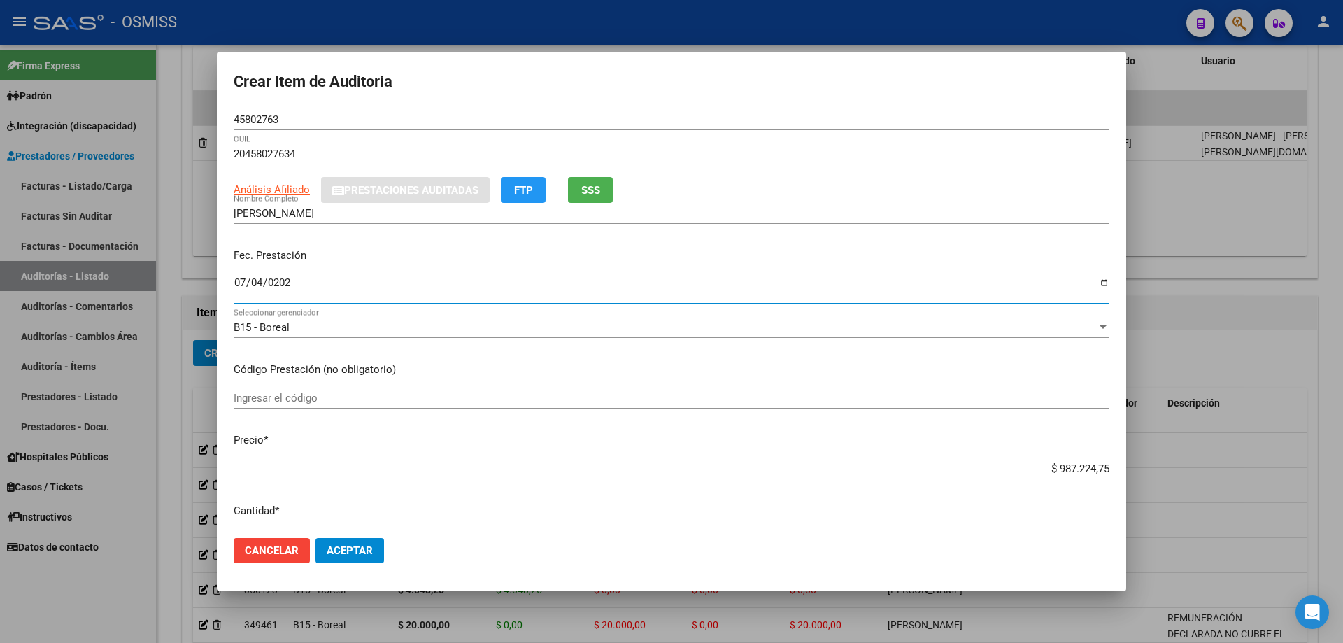
type input "[DATE]"
click at [938, 459] on div "$ 987.224,75 Ingresar el precio" at bounding box center [672, 468] width 876 height 21
drag, startPoint x: 967, startPoint y: 476, endPoint x: 974, endPoint y: 475, distance: 7.0
click at [974, 475] on div "$ 987.224,75 Ingresar el precio" at bounding box center [672, 468] width 876 height 21
click at [918, 460] on div "$ 987.224,75 Ingresar el precio" at bounding box center [672, 468] width 876 height 21
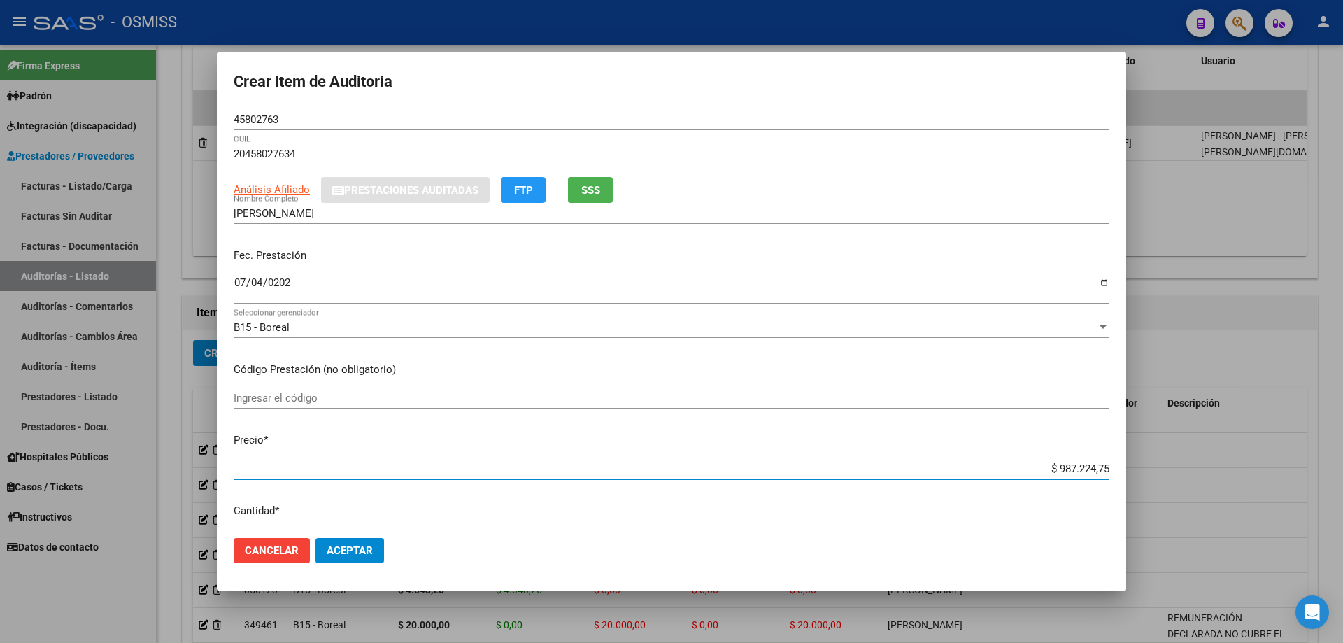
drag, startPoint x: 992, startPoint y: 471, endPoint x: 1130, endPoint y: 466, distance: 137.9
click at [1130, 466] on div "Crear Item de Auditoria 45802763 Nro Documento 20458027634 CUIL Análisis Afilia…" at bounding box center [671, 321] width 1343 height 643
paste input "248.949,56"
type input "$ 248.949,56"
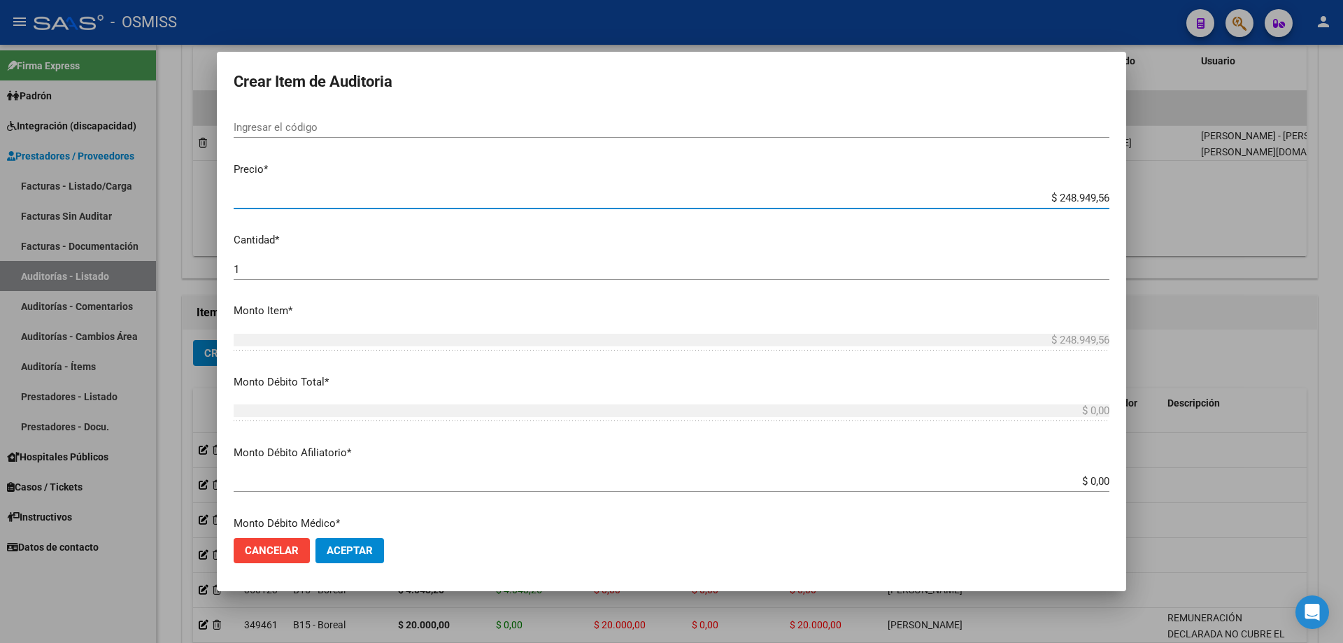
scroll to position [280, 0]
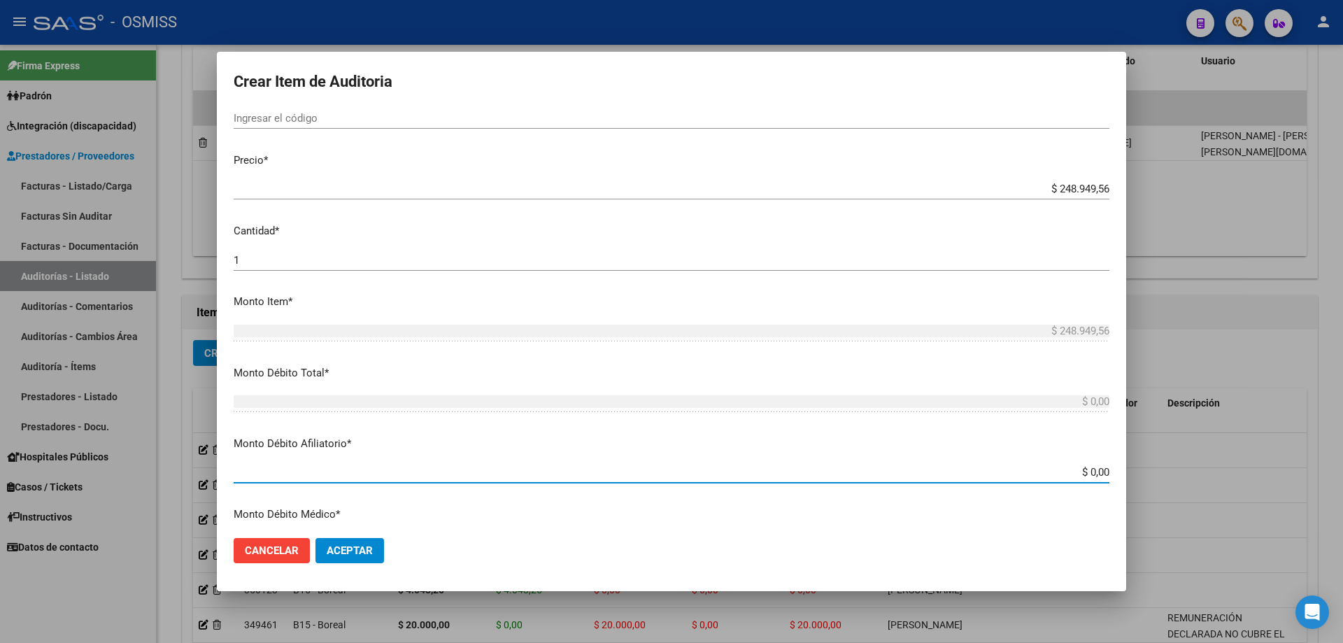
drag, startPoint x: 1017, startPoint y: 470, endPoint x: 1110, endPoint y: 459, distance: 93.7
click at [1110, 459] on mat-dialog-content "45802763 Nro Documento 20458027634 CUIL Análisis Afiliado Prestaciones Auditada…" at bounding box center [671, 318] width 909 height 418
paste input "248.949,56"
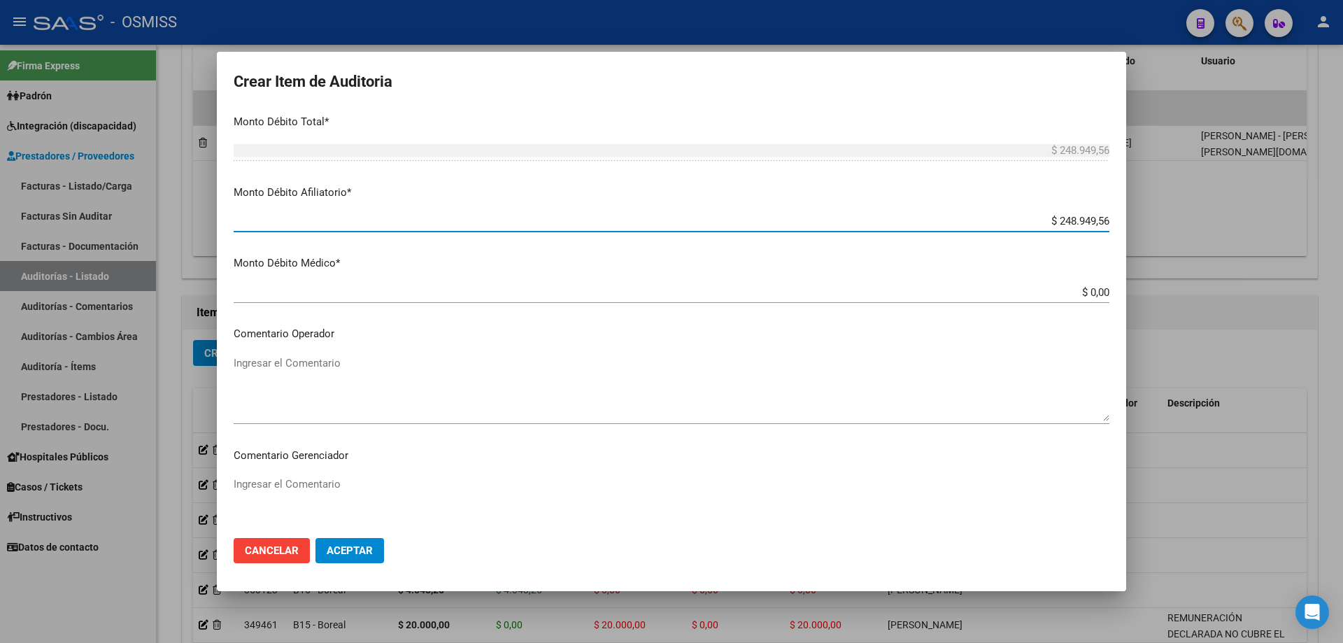
scroll to position [700, 0]
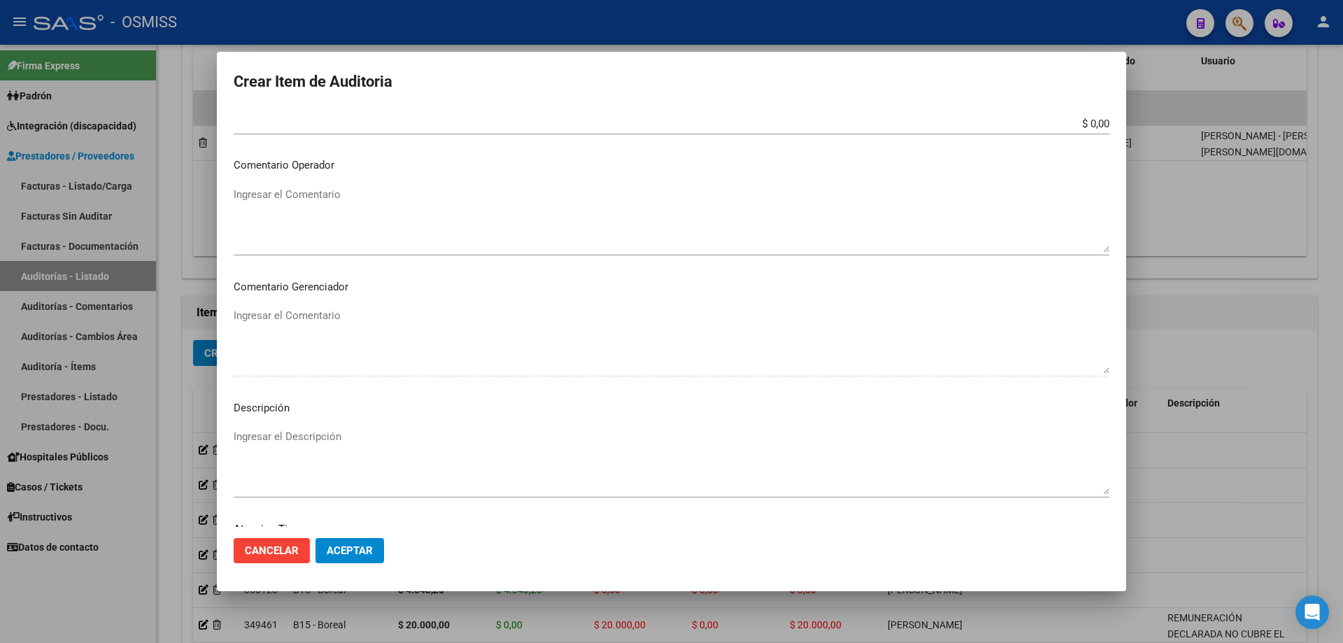
click at [299, 205] on textarea "Ingresar el Comentario" at bounding box center [672, 220] width 876 height 66
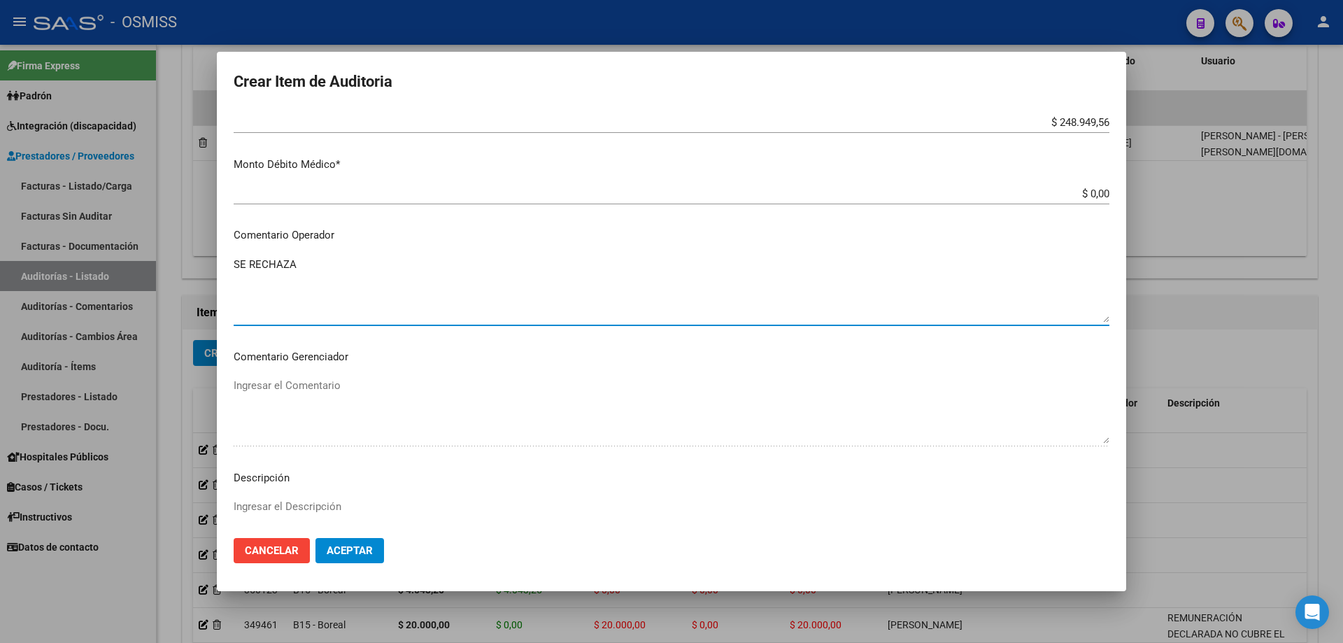
scroll to position [825, 0]
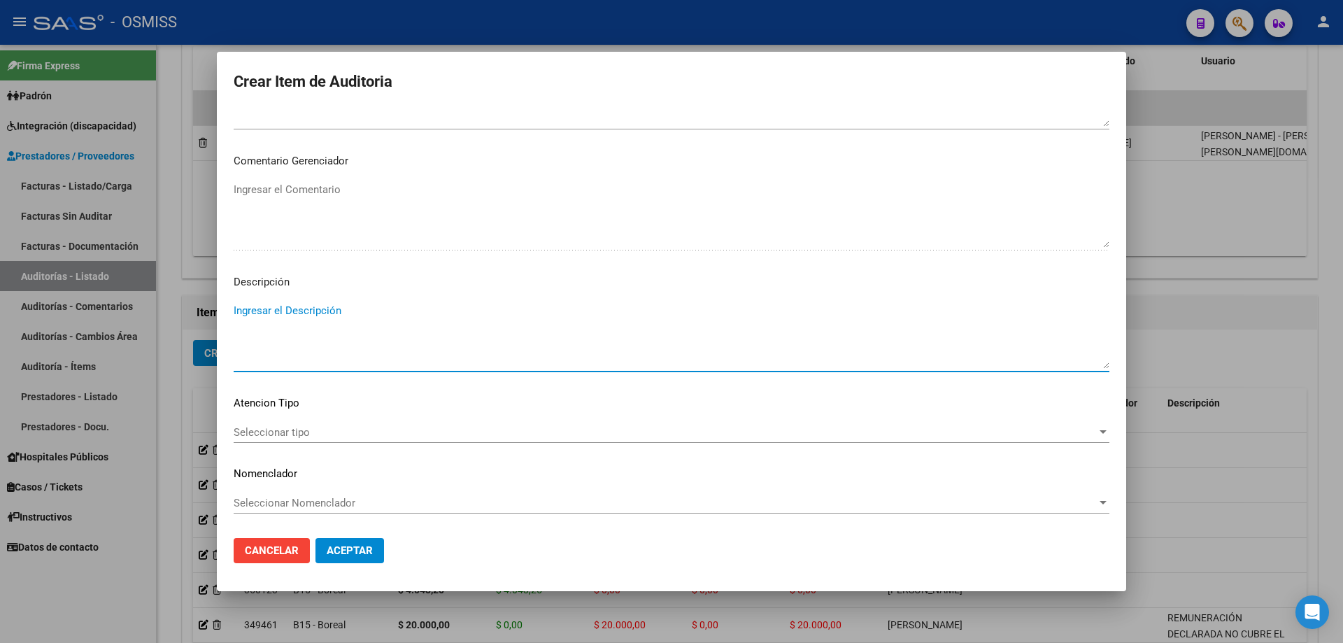
click at [311, 315] on textarea "Ingresar el Descripción" at bounding box center [672, 336] width 876 height 66
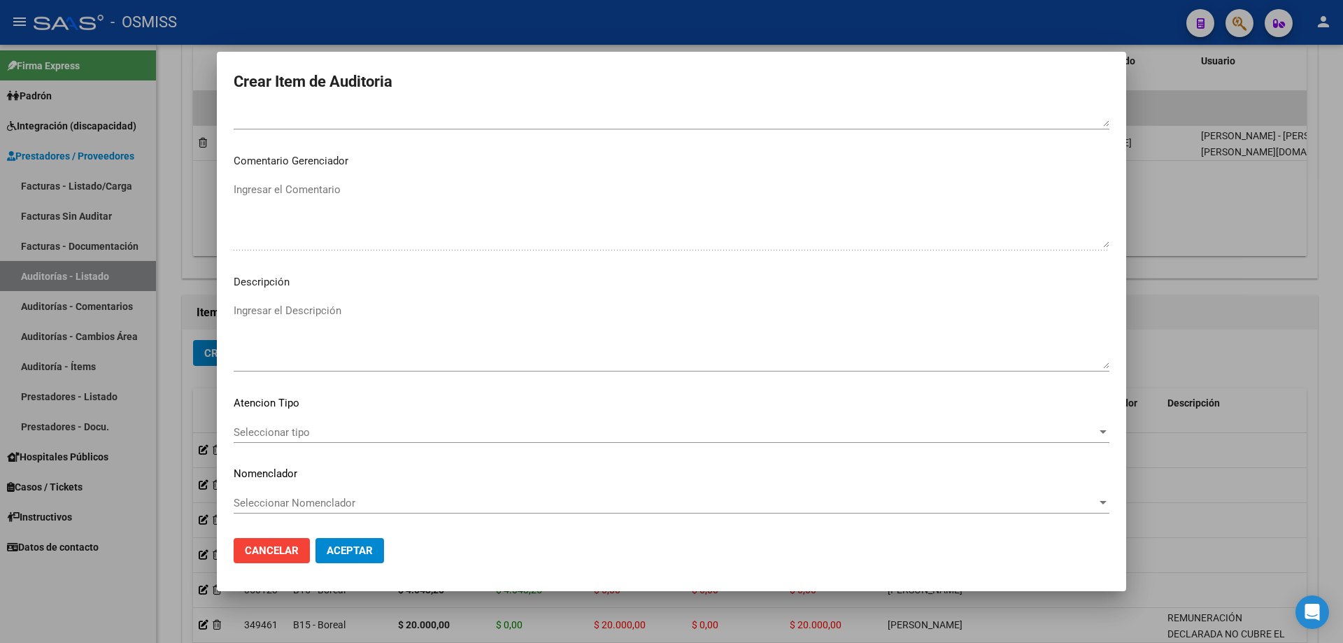
click at [460, 580] on mat-dialog-container "Crear Item de Auditoria 45802763 Nro Documento 20458027634 CUIL Análisis Afilia…" at bounding box center [671, 321] width 909 height 539
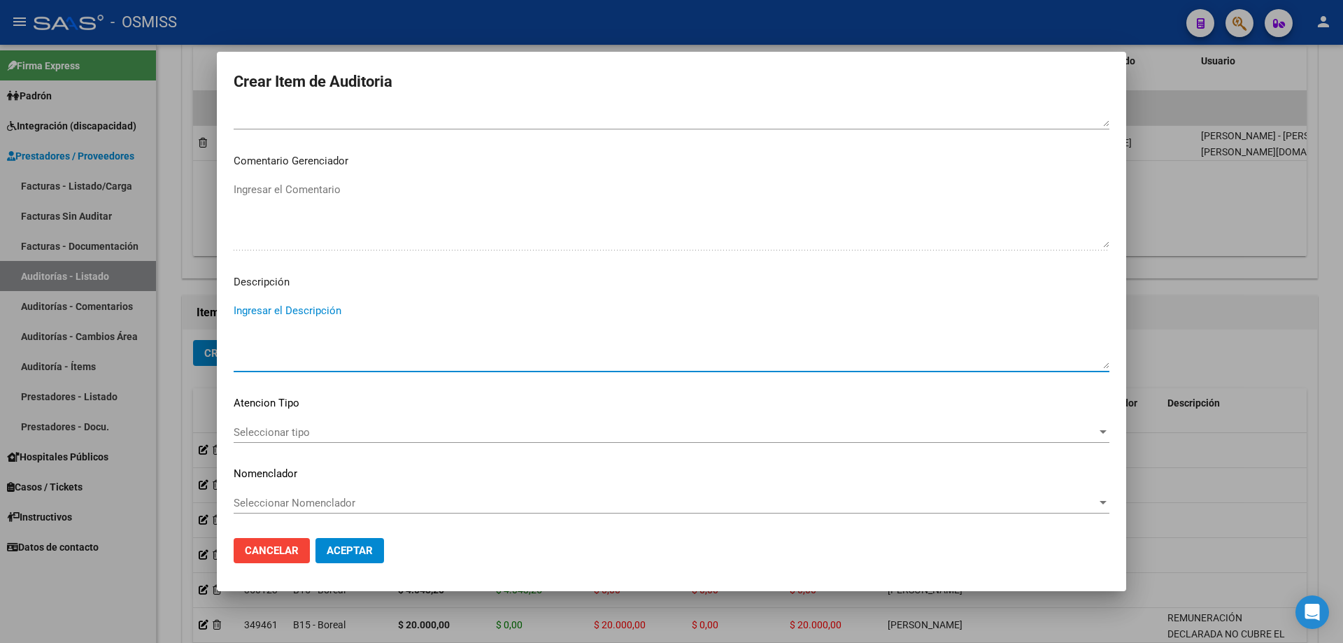
click at [274, 315] on textarea "Ingresar el Descripción" at bounding box center [672, 336] width 876 height 66
paste textarea "Articulo 9, Ley 23.660 - El beneficiario de referencia registra cumplida la may…"
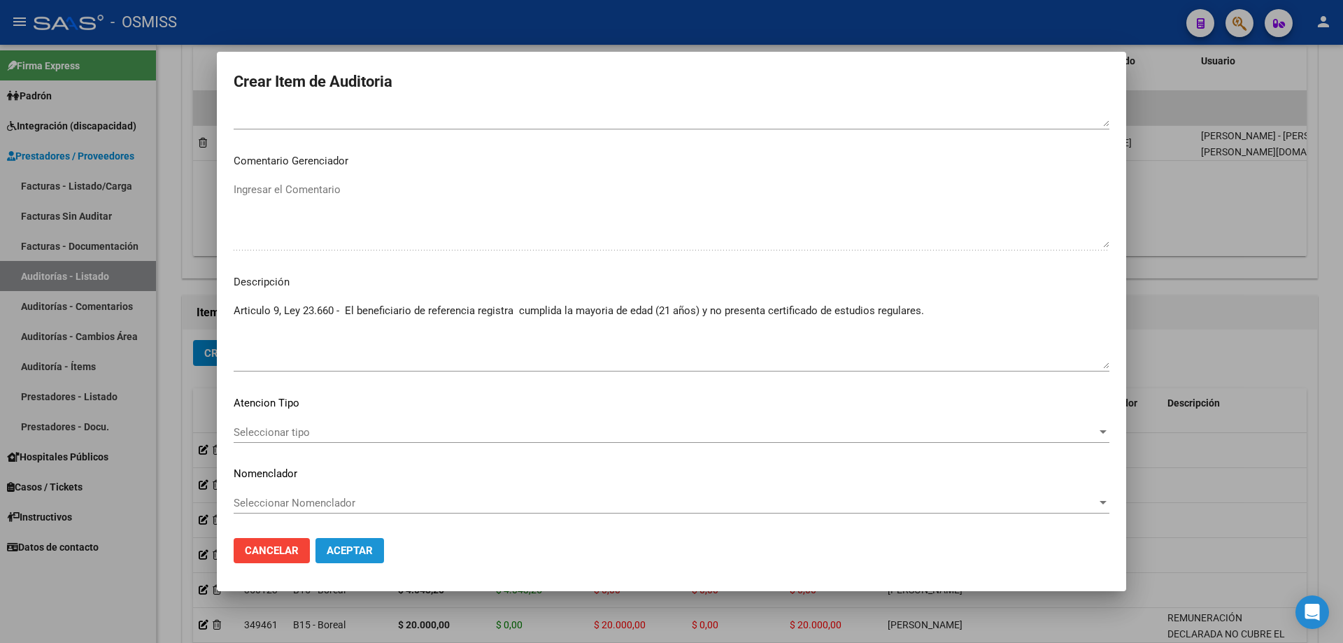
click at [368, 552] on span "Aceptar" at bounding box center [350, 550] width 46 height 13
